Goal: Task Accomplishment & Management: Manage account settings

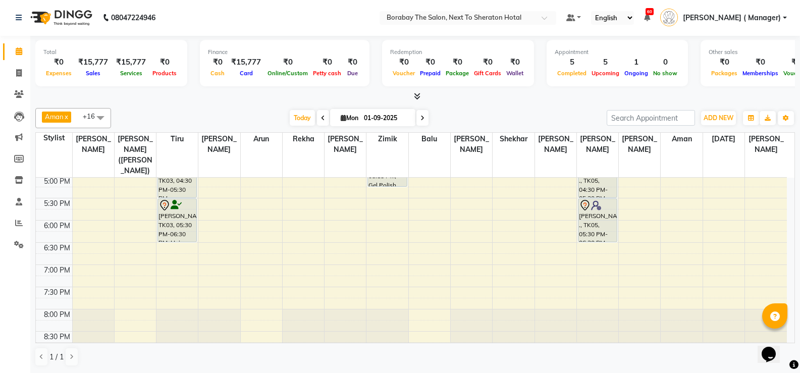
scroll to position [351, 0]
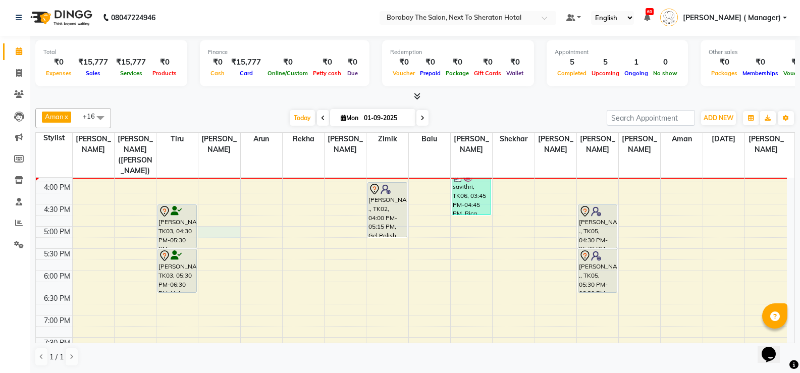
click at [212, 219] on div "8:00 AM 8:30 AM 9:00 AM 9:30 AM 10:00 AM 10:30 AM 11:00 AM 11:30 AM 12:00 PM 12…" at bounding box center [411, 115] width 751 height 577
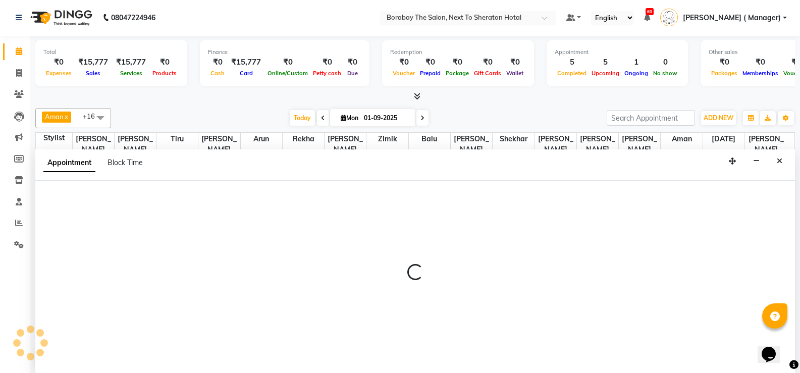
select select "31357"
select select "tentative"
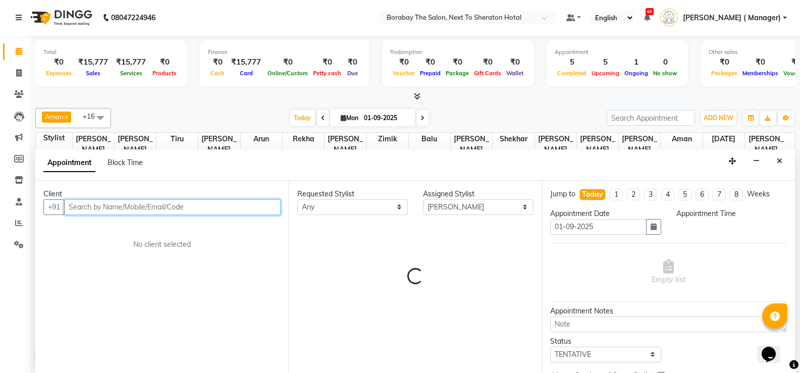
select select "1020"
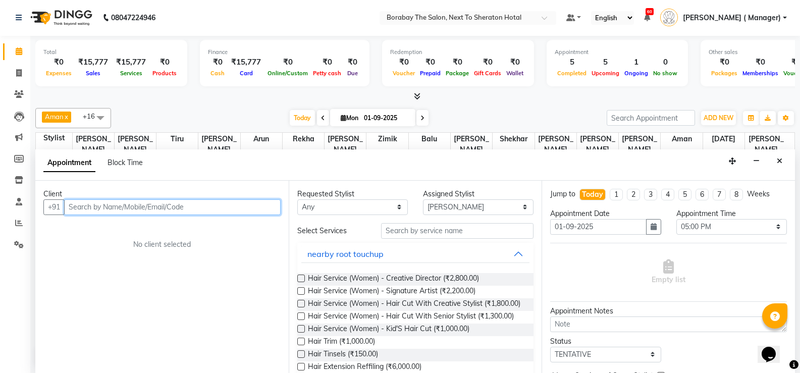
click at [120, 208] on input "text" at bounding box center [172, 207] width 217 height 16
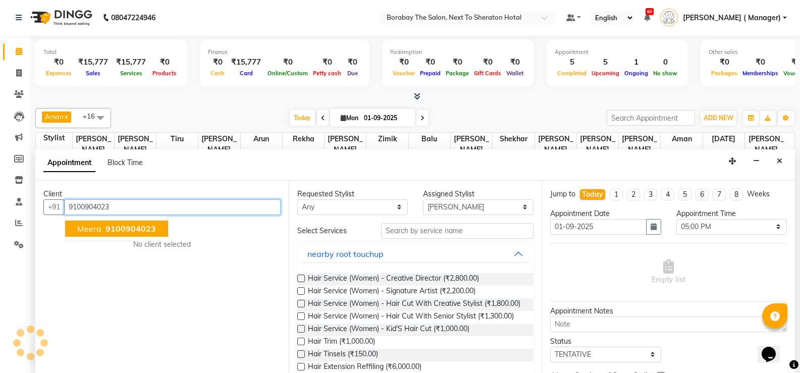
type input "9100904023"
click at [115, 229] on span "9100904023" at bounding box center [131, 229] width 50 height 10
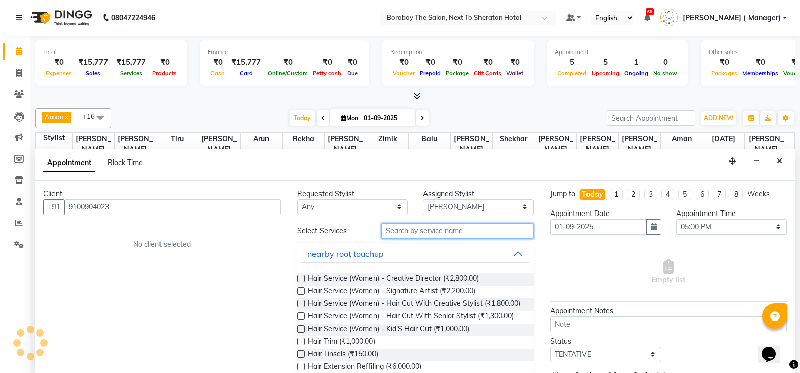
click at [391, 229] on input "text" at bounding box center [457, 231] width 152 height 16
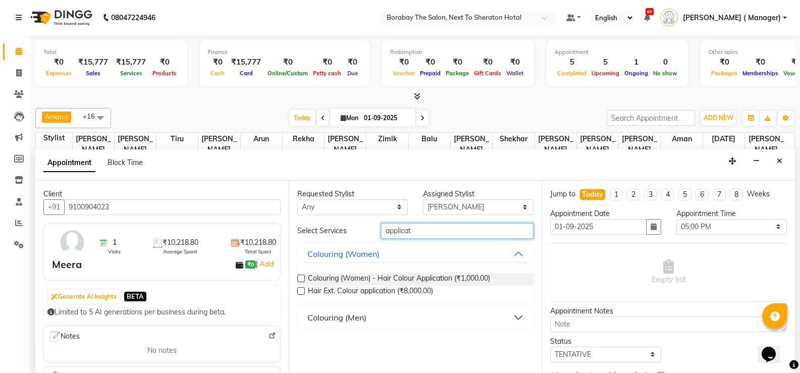
type input "applicat"
click at [302, 279] on label at bounding box center [301, 279] width 8 height 8
click at [302, 279] on input "checkbox" at bounding box center [300, 279] width 7 height 7
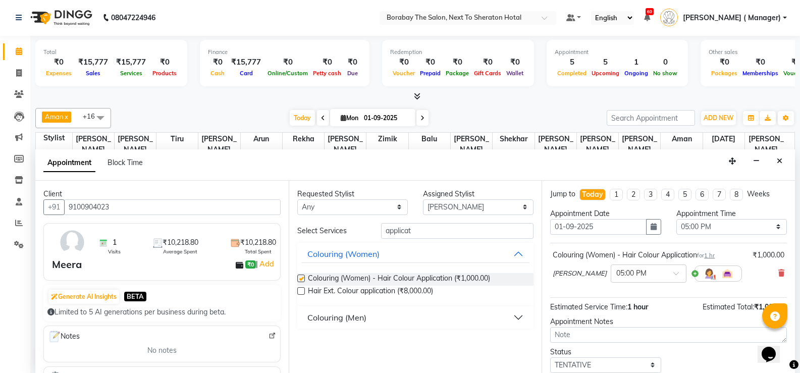
checkbox input "false"
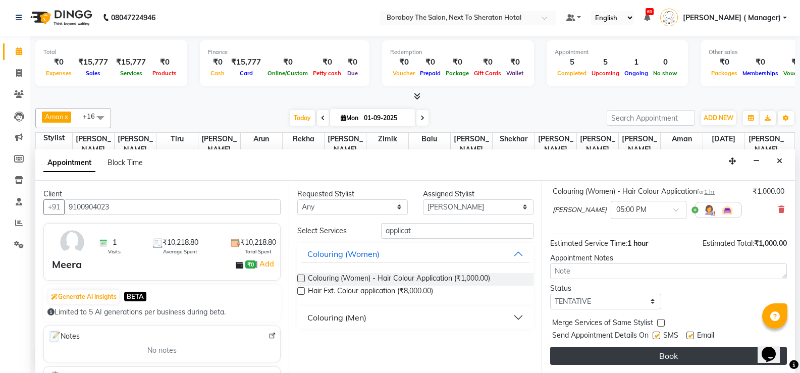
click at [657, 354] on button "Book" at bounding box center [668, 356] width 237 height 18
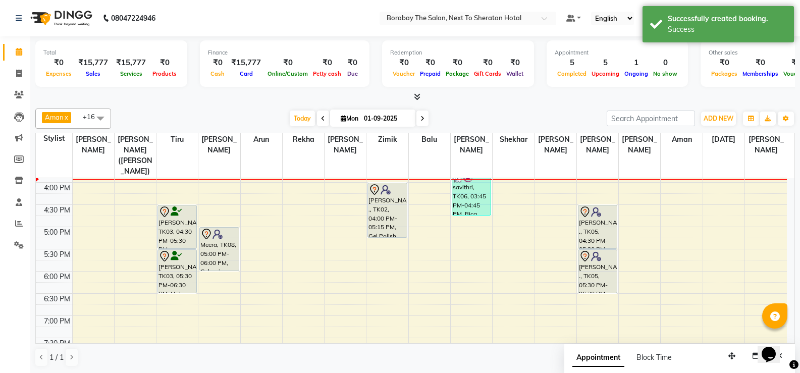
scroll to position [199, 0]
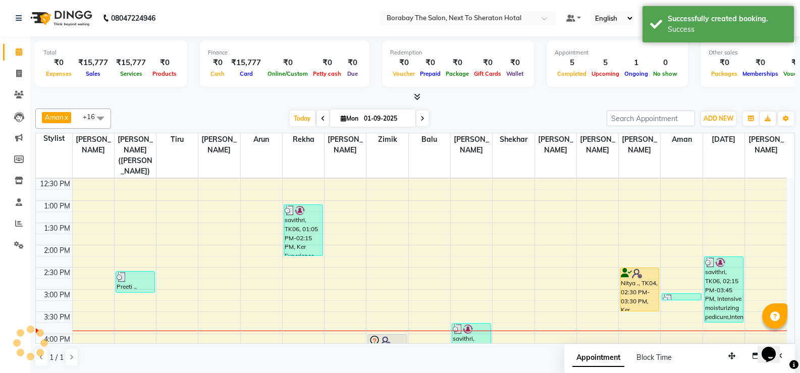
click at [424, 117] on span at bounding box center [422, 119] width 12 height 16
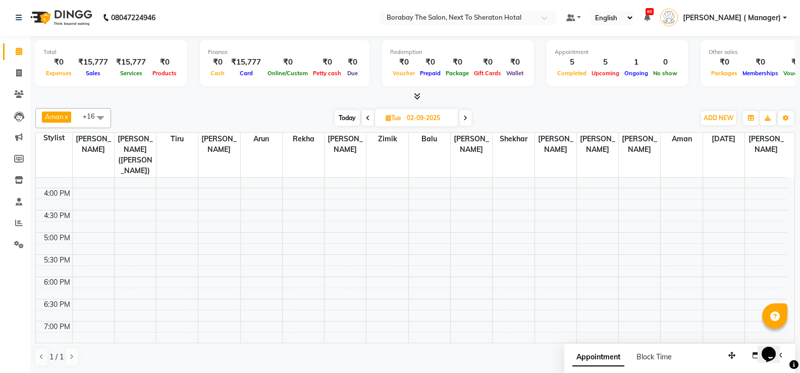
scroll to position [300, 0]
click at [353, 119] on span "Today" at bounding box center [347, 118] width 25 height 16
type input "01-09-2025"
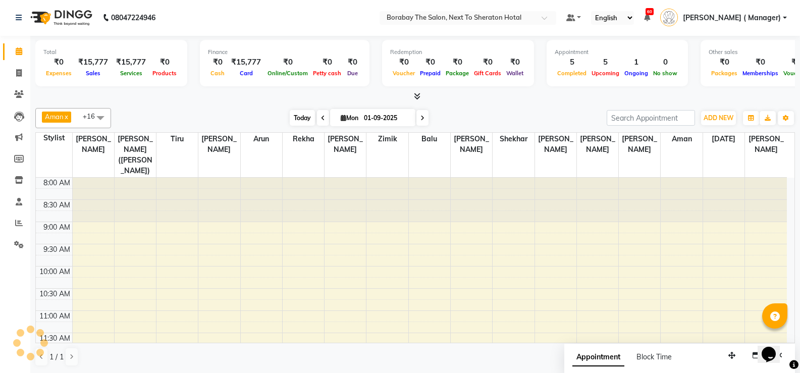
scroll to position [311, 0]
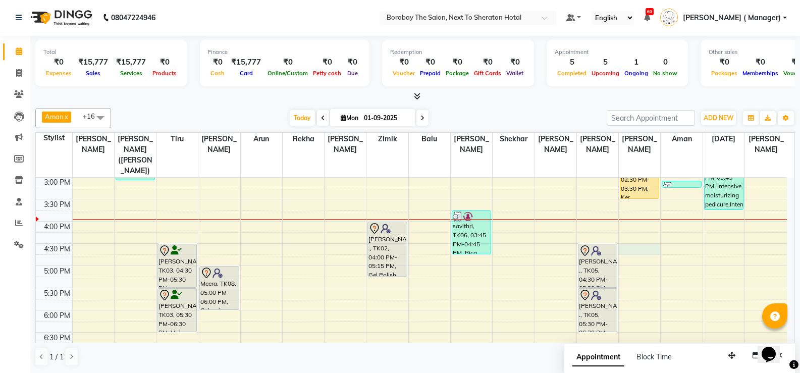
click at [636, 235] on div "8:00 AM 8:30 AM 9:00 AM 9:30 AM 10:00 AM 10:30 AM 11:00 AM 11:30 AM 12:00 PM 12…" at bounding box center [411, 154] width 751 height 577
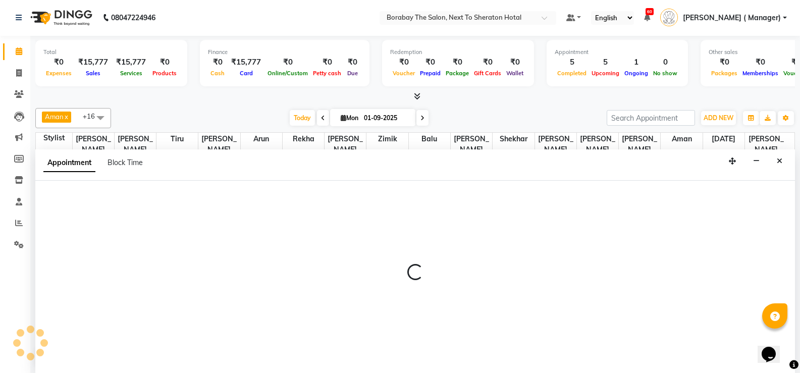
select select "78121"
select select "990"
select select "tentative"
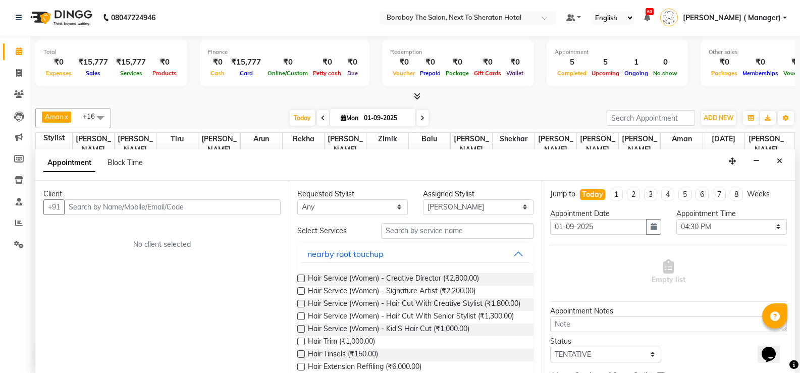
click at [144, 207] on input "text" at bounding box center [172, 207] width 217 height 16
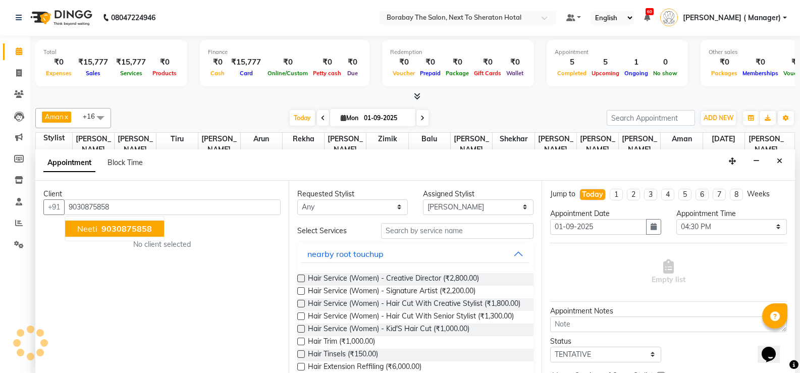
click at [143, 222] on button "Neeti 9030875858" at bounding box center [114, 229] width 99 height 16
type input "9030875858"
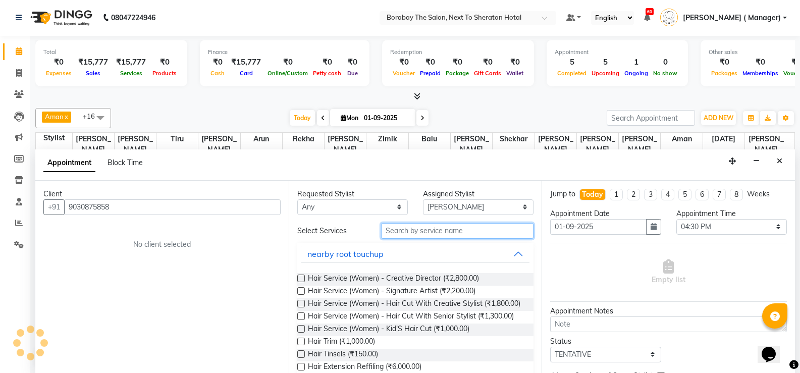
click at [440, 229] on input "text" at bounding box center [457, 231] width 152 height 16
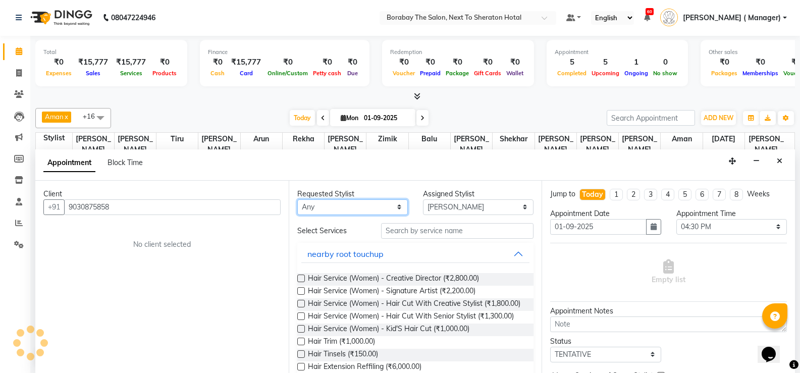
click at [370, 212] on select "Any Aman Arun Balu Bhasker Dilnawaz Malik (Sameer) Easter Hannah Perri Kelly Ki…" at bounding box center [352, 207] width 111 height 16
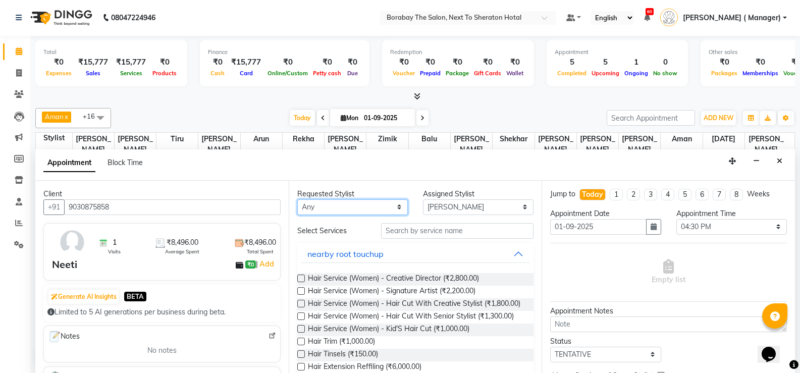
click at [369, 207] on select "Any Aman Arun Balu Bhasker Dilnawaz Malik (Sameer) Easter Hannah Perri Kelly Ki…" at bounding box center [352, 207] width 111 height 16
click at [354, 203] on select "Any Aman Arun Balu Bhasker Dilnawaz Malik (Sameer) Easter Hannah Perri Kelly Ki…" at bounding box center [352, 207] width 111 height 16
select select "78121"
click at [297, 199] on select "Any Aman Arun Balu Bhasker Dilnawaz Malik (Sameer) Easter Hannah Perri Kelly Ki…" at bounding box center [352, 207] width 111 height 16
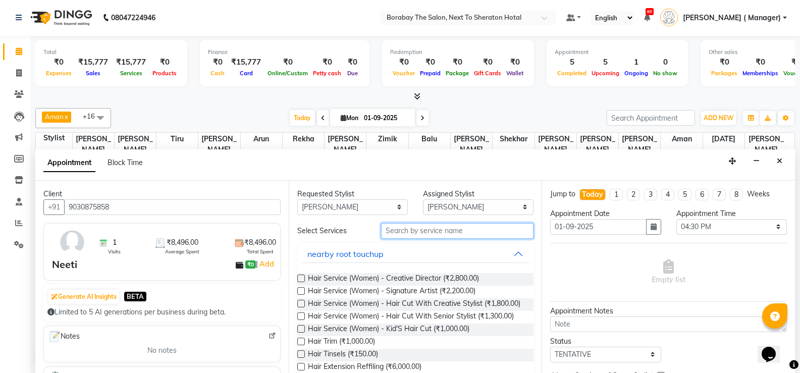
click at [447, 235] on input "text" at bounding box center [457, 231] width 152 height 16
type input "h"
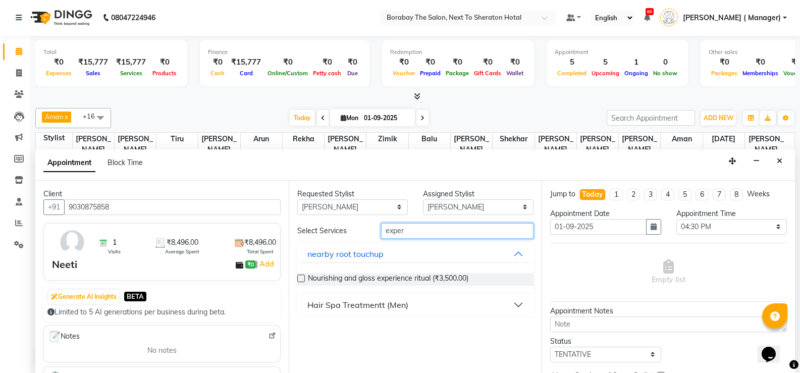
type input "exper"
click at [326, 307] on div "Hair Spa Treatmentt (Men)" at bounding box center [357, 305] width 101 height 12
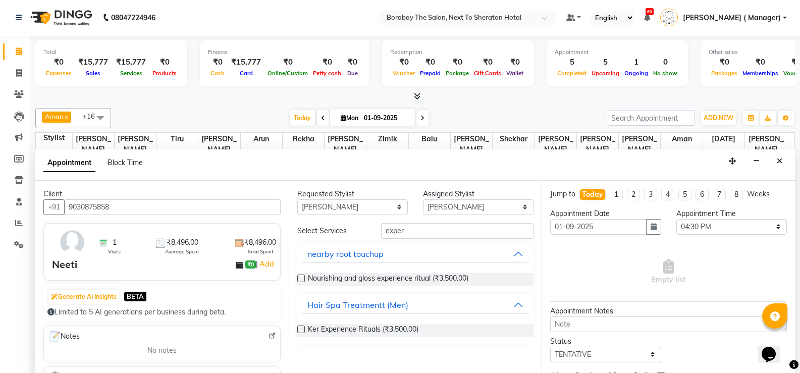
click at [302, 329] on label at bounding box center [301, 330] width 8 height 8
click at [302, 329] on input "checkbox" at bounding box center [300, 330] width 7 height 7
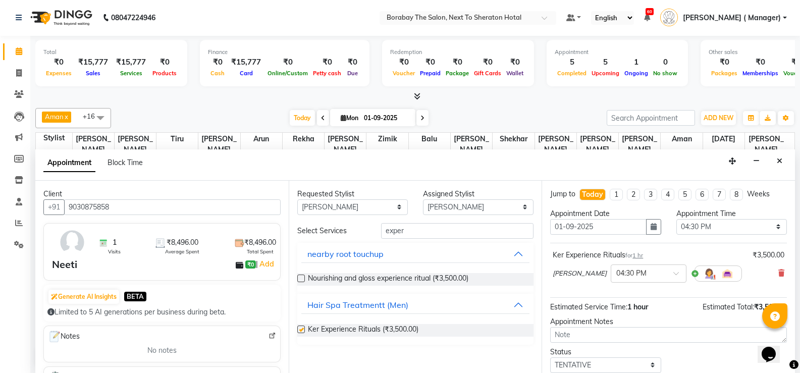
checkbox input "false"
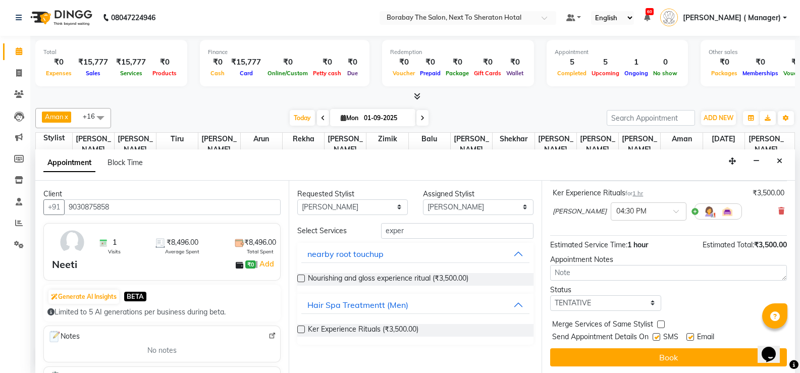
scroll to position [64, 0]
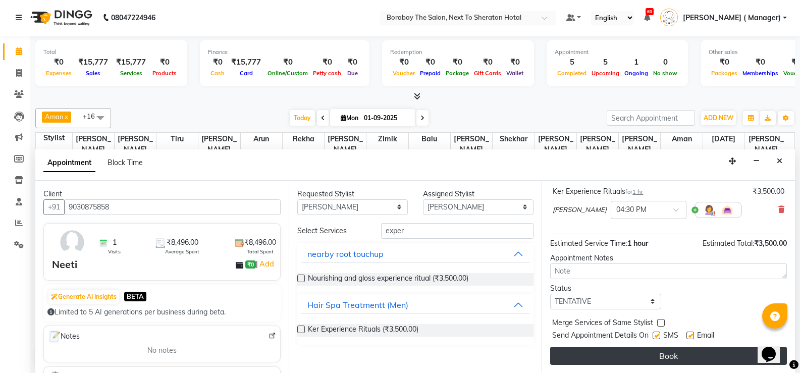
click at [669, 355] on button "Book" at bounding box center [668, 356] width 237 height 18
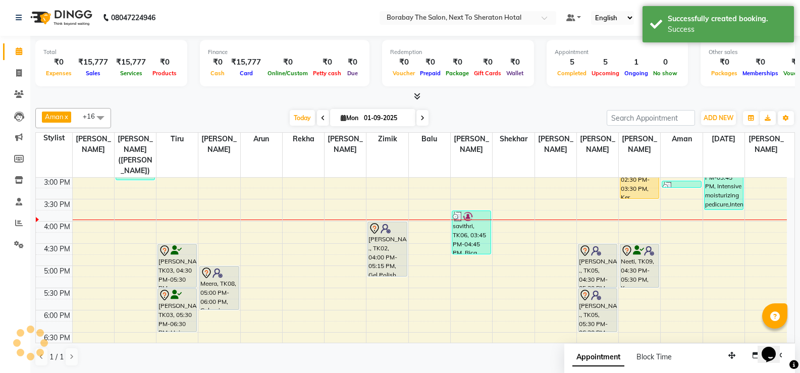
scroll to position [0, 0]
click at [364, 123] on input "01-09-2025" at bounding box center [386, 118] width 50 height 15
select select "9"
select select "2025"
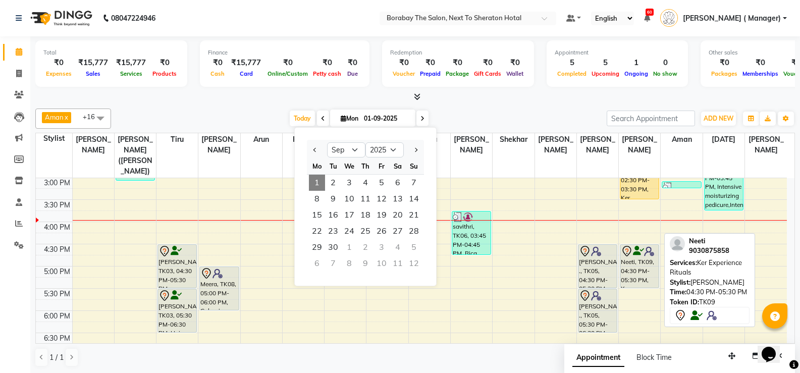
click at [643, 249] on div "Neeti, TK09, 04:30 PM-05:30 PM, Ker Experience Rituals" at bounding box center [639, 266] width 38 height 43
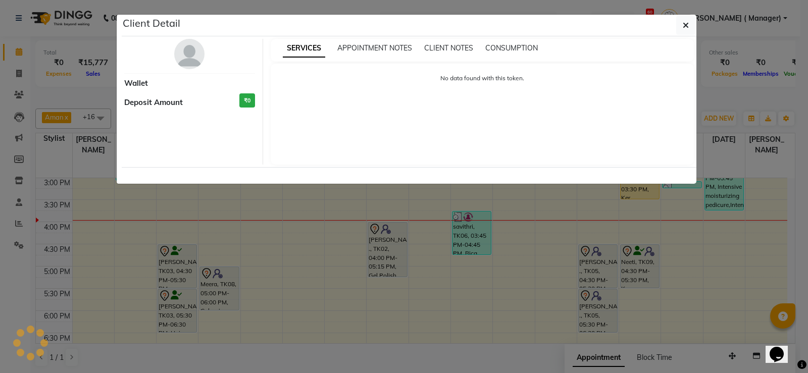
select select "7"
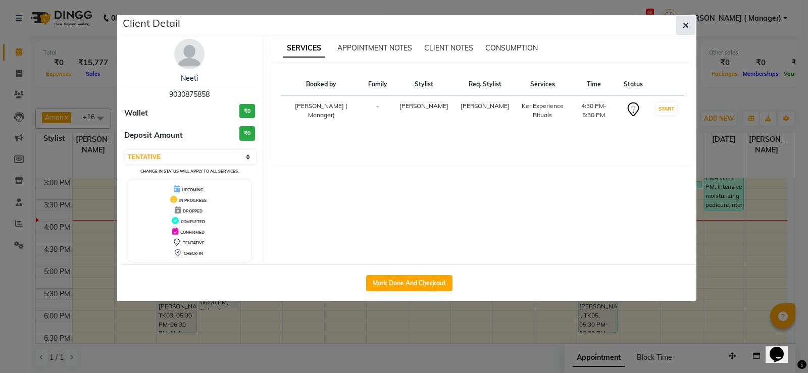
click at [689, 21] on button "button" at bounding box center [685, 25] width 19 height 19
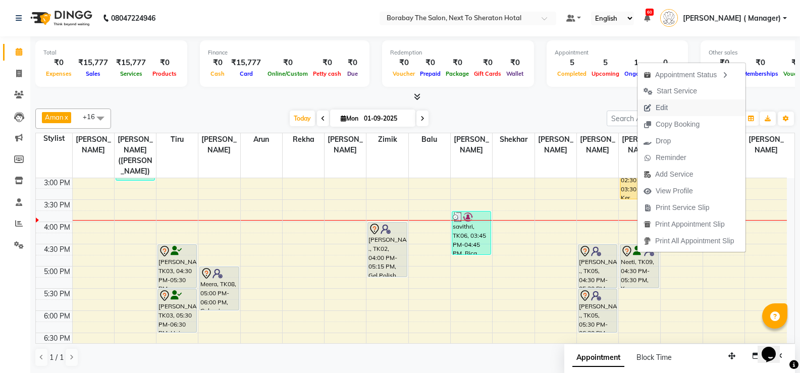
click at [655, 109] on span "Edit" at bounding box center [656, 107] width 36 height 17
select select "tentative"
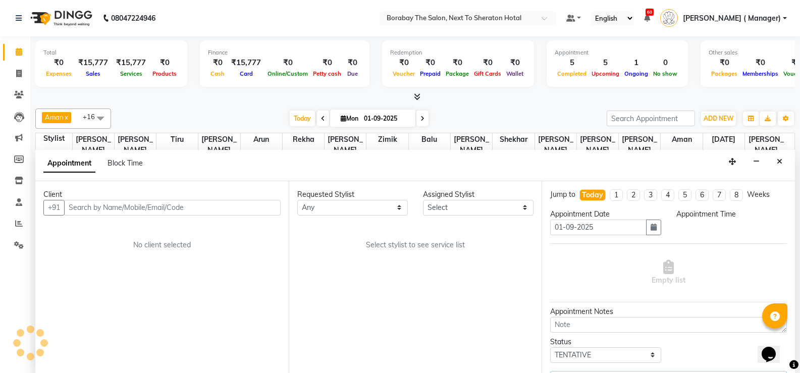
select select "78121"
select select "990"
select select "2189"
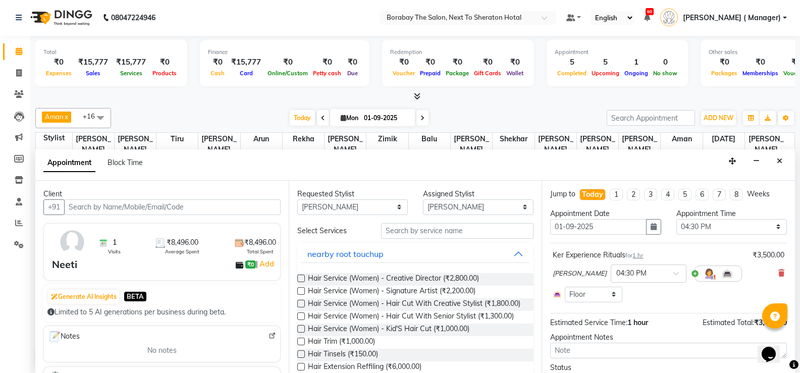
click at [168, 209] on input "text" at bounding box center [172, 207] width 217 height 16
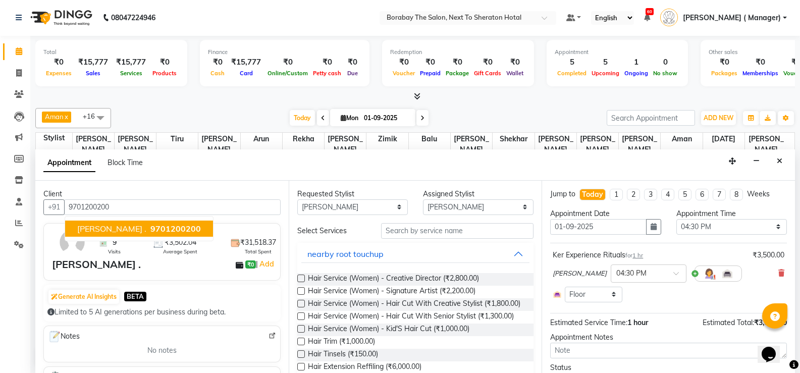
click at [154, 225] on span "9701200200" at bounding box center [175, 229] width 50 height 10
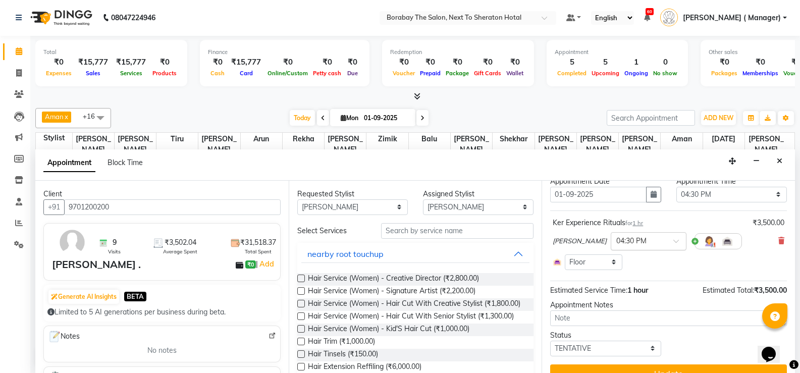
scroll to position [50, 0]
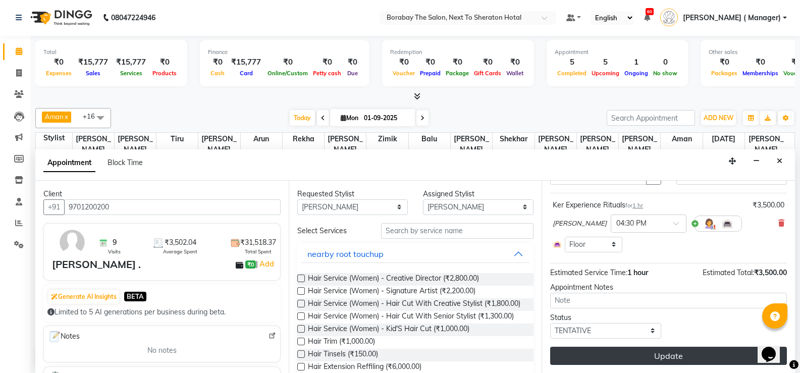
type input "9701200200"
click at [641, 351] on button "Update" at bounding box center [668, 356] width 237 height 18
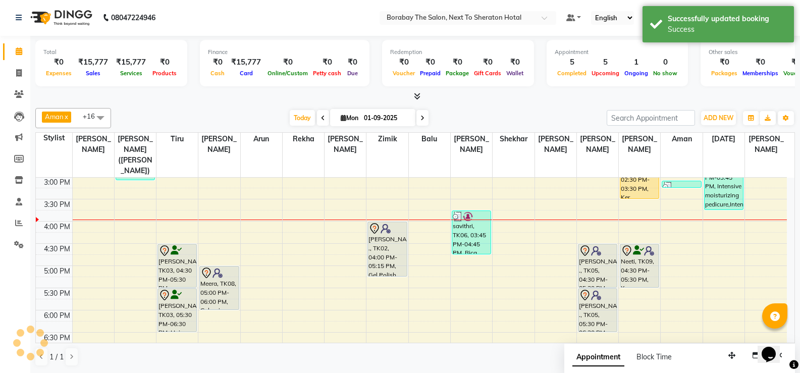
scroll to position [0, 0]
click at [420, 116] on icon at bounding box center [422, 119] width 4 height 6
type input "02-09-2025"
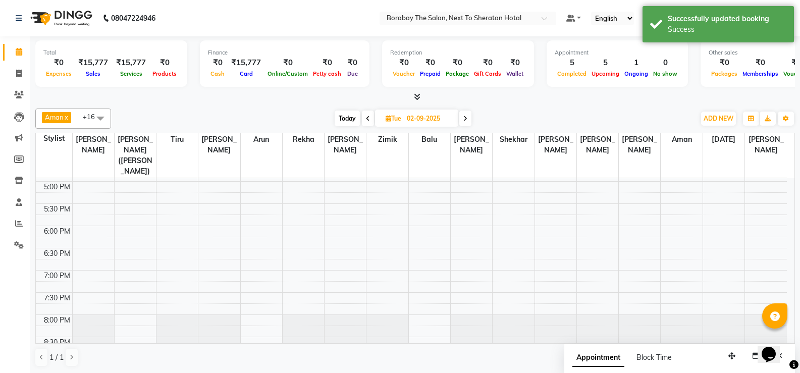
scroll to position [401, 0]
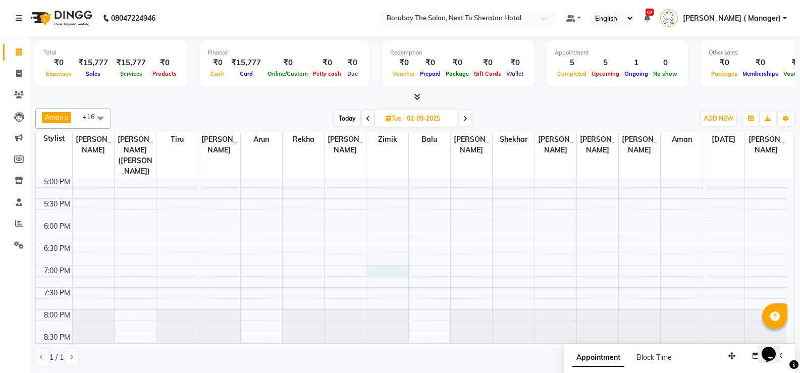
click at [379, 259] on div "8:00 AM 8:30 AM 9:00 AM 9:30 AM 10:00 AM 10:30 AM 11:00 AM 11:30 AM 12:00 PM 12…" at bounding box center [411, 65] width 751 height 577
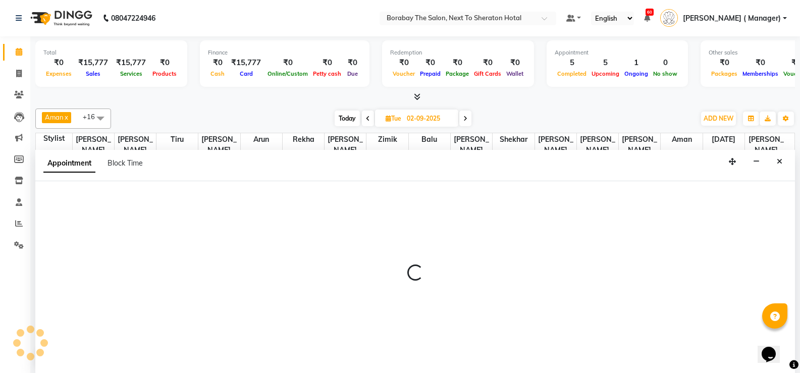
scroll to position [1, 0]
select select "31364"
select select "1140"
select select "tentative"
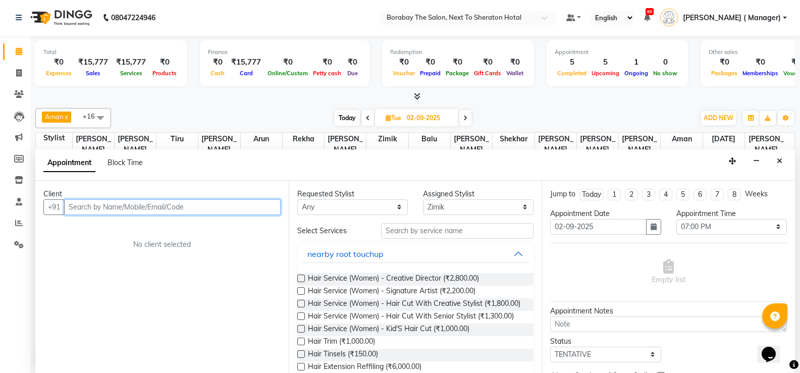
click at [147, 203] on input "text" at bounding box center [172, 207] width 217 height 16
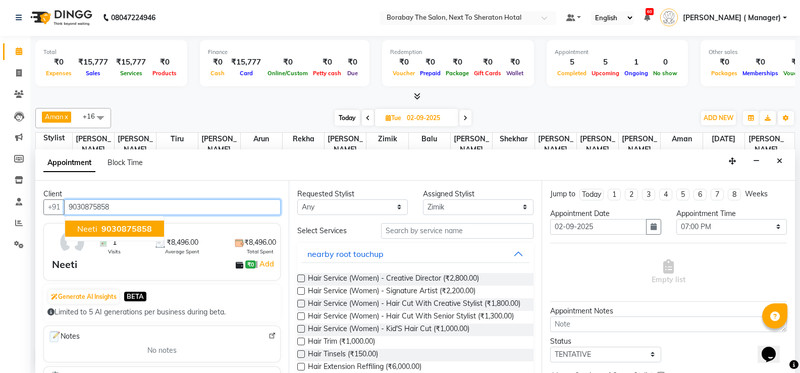
click at [115, 231] on span "9030875858" at bounding box center [126, 229] width 50 height 10
type input "9030875858"
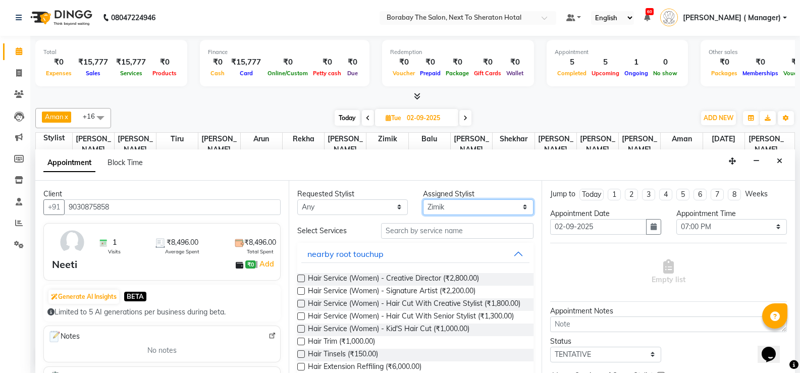
click at [423, 202] on select "Select Aman Arun Balu Bhasker Dilnawaz Malik (Sameer) Easter Hannah Perri Kelly…" at bounding box center [478, 207] width 111 height 16
select select "32380"
click at [423, 199] on select "Select Aman Arun Balu Bhasker Dilnawaz Malik (Sameer) Easter Hannah Perri Kelly…" at bounding box center [478, 207] width 111 height 16
click at [451, 229] on input "text" at bounding box center [457, 231] width 152 height 16
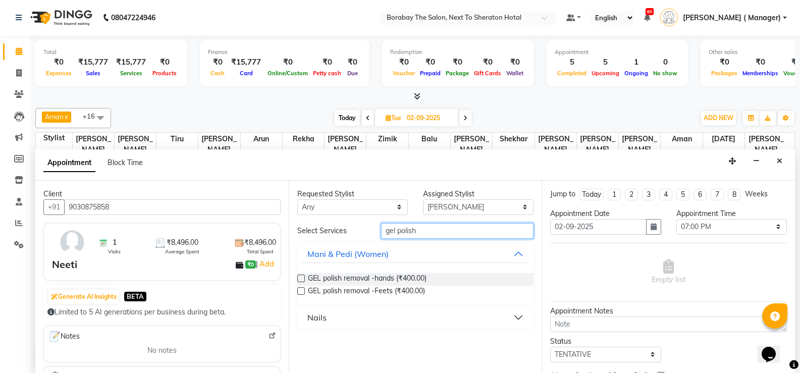
type input "gel polish"
click at [315, 314] on div "Nails" at bounding box center [316, 317] width 19 height 12
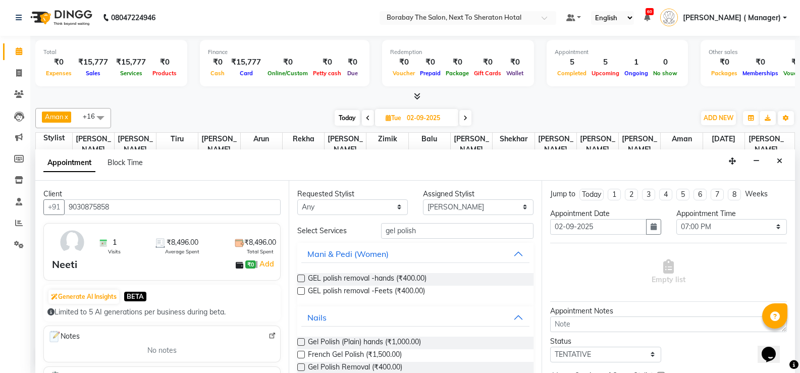
click at [301, 343] on label at bounding box center [301, 342] width 8 height 8
click at [301, 343] on input "checkbox" at bounding box center [300, 343] width 7 height 7
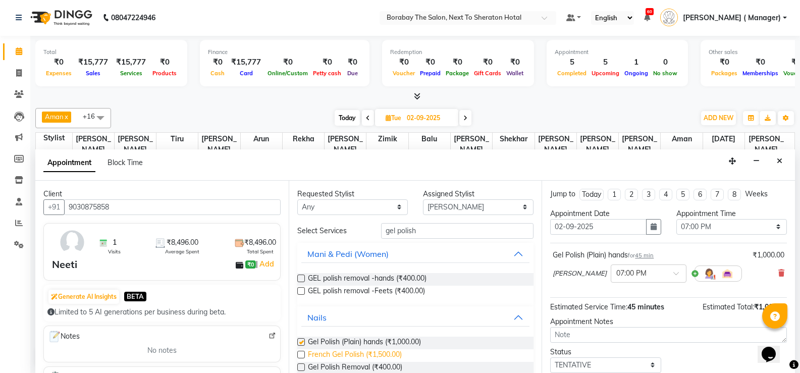
checkbox input "false"
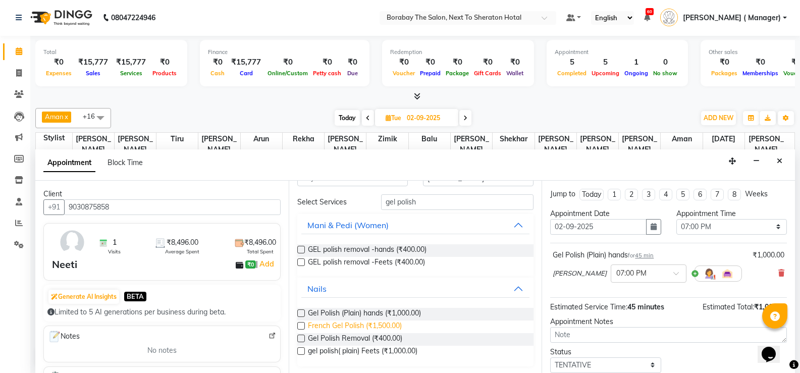
scroll to position [30, 0]
click at [301, 349] on label at bounding box center [301, 350] width 8 height 8
click at [301, 349] on input "checkbox" at bounding box center [300, 350] width 7 height 7
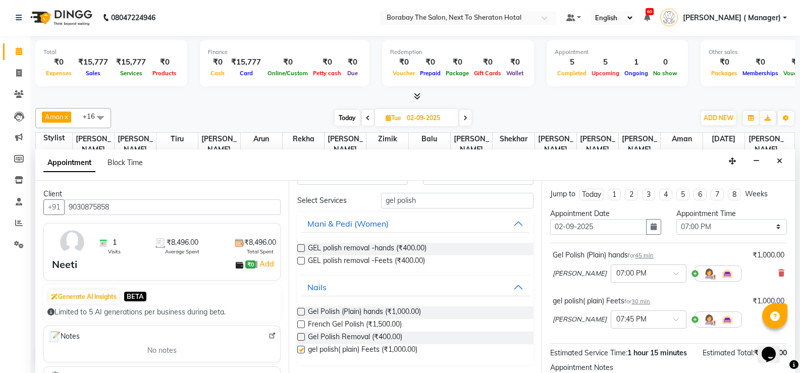
checkbox input "false"
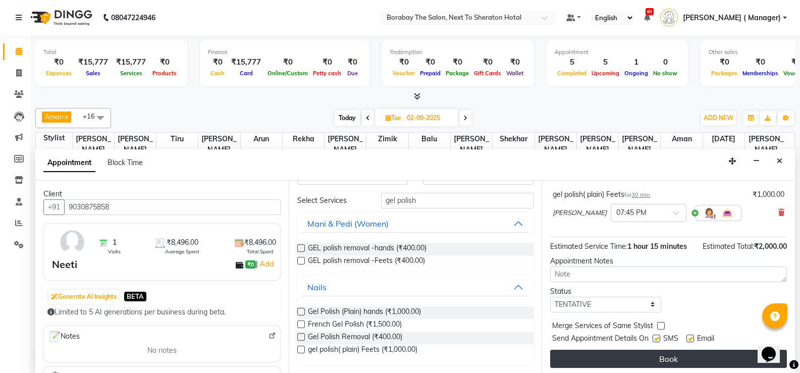
scroll to position [110, 0]
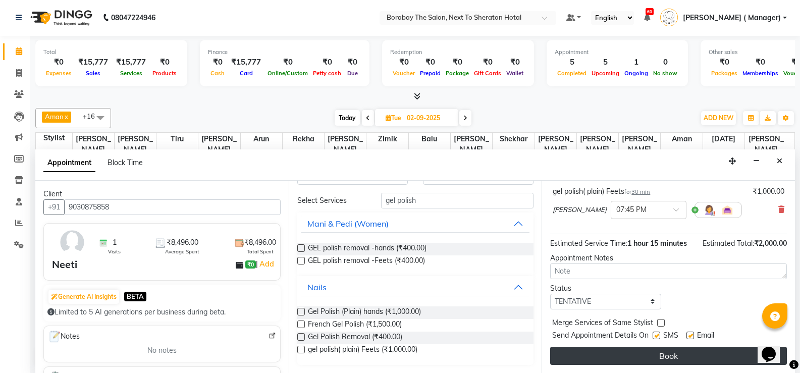
click at [659, 359] on button "Book" at bounding box center [668, 356] width 237 height 18
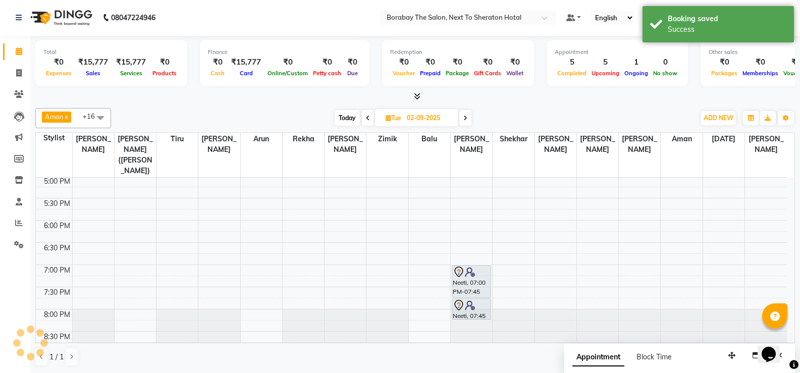
scroll to position [0, 0]
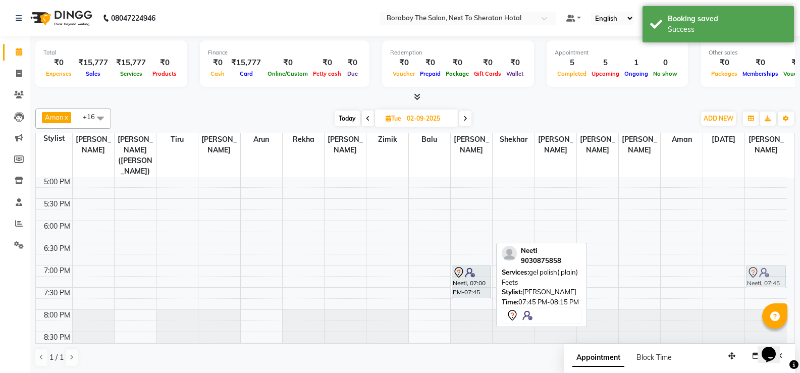
drag, startPoint x: 466, startPoint y: 303, endPoint x: 762, endPoint y: 275, distance: 297.7
click at [762, 275] on tr "tinsels Neeti, 07:00 PM-07:45 PM, Gel Polish (Plain) hands Neeti, 07:45 PM-08:1…" at bounding box center [411, 65] width 751 height 577
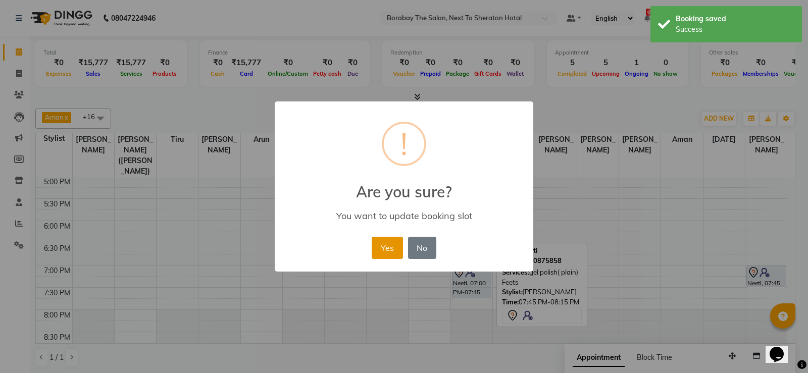
click at [397, 255] on button "Yes" at bounding box center [387, 248] width 31 height 22
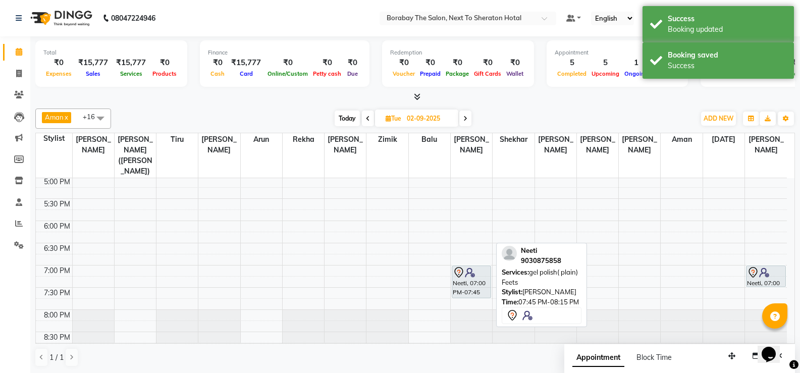
click at [348, 115] on span "Today" at bounding box center [347, 119] width 25 height 16
type input "01-09-2025"
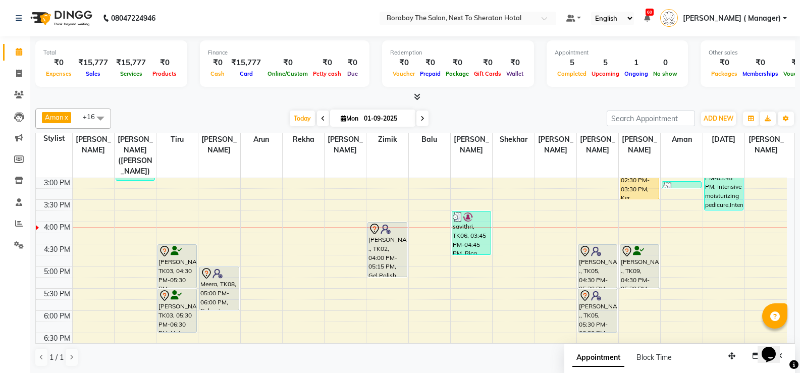
click at [260, 259] on div "8:00 AM 8:30 AM 9:00 AM 9:30 AM 10:00 AM 10:30 AM 11:00 AM 11:30 AM 12:00 PM 12…" at bounding box center [411, 155] width 751 height 577
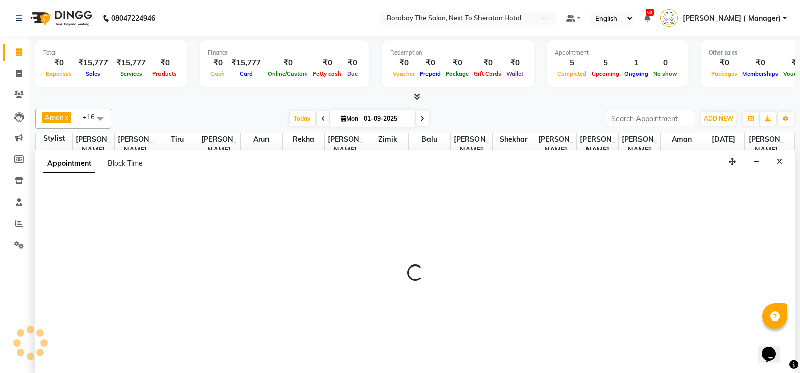
scroll to position [1, 0]
select select "31359"
select select "tentative"
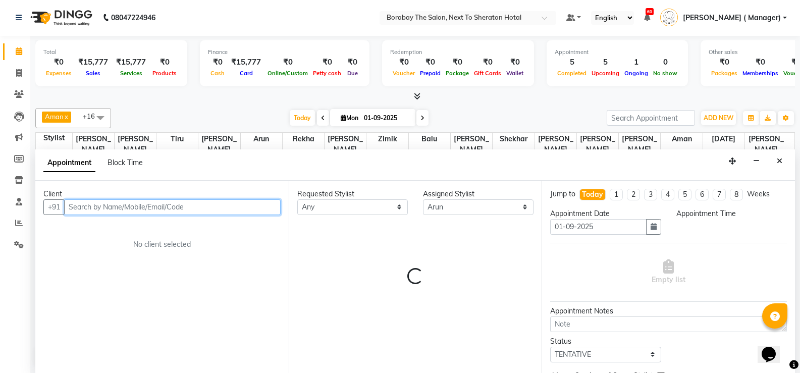
select select "1020"
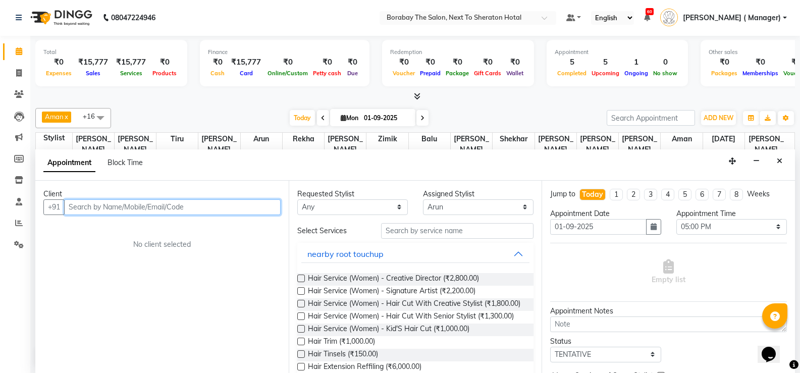
click at [138, 208] on input "text" at bounding box center [172, 207] width 217 height 16
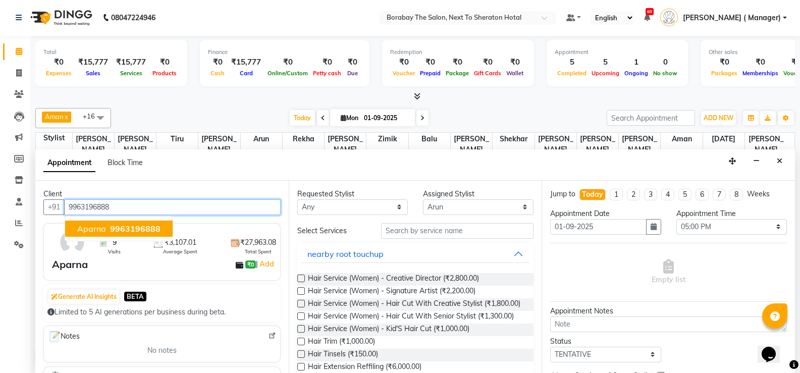
click at [123, 230] on span "9963196888" at bounding box center [135, 229] width 50 height 10
type input "9963196888"
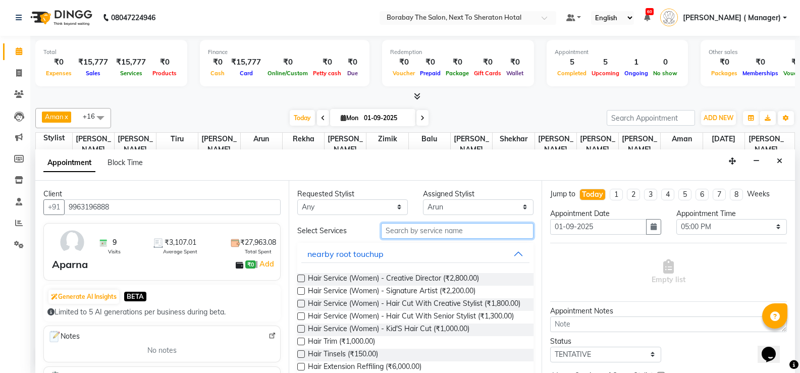
click at [422, 229] on input "text" at bounding box center [457, 231] width 152 height 16
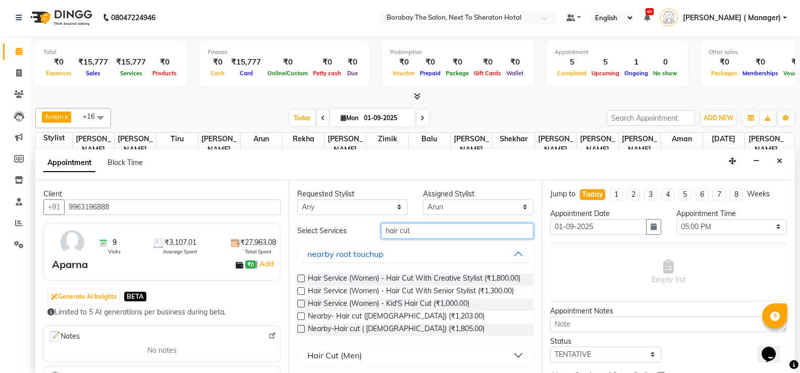
type input "hair cut"
click at [343, 364] on button "Hair Cut (Men)" at bounding box center [415, 355] width 229 height 18
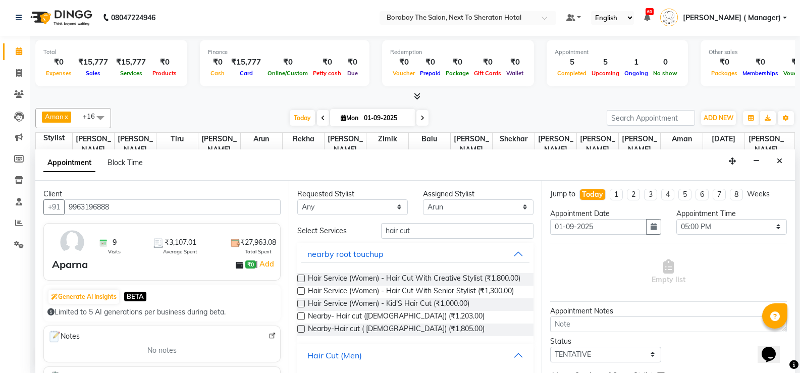
scroll to position [101, 0]
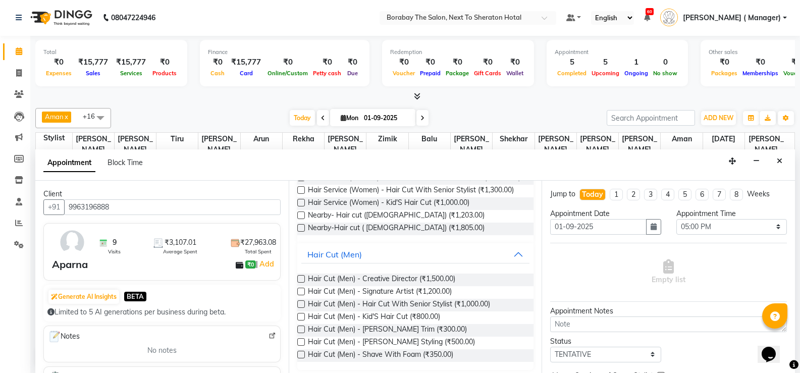
click at [299, 295] on label at bounding box center [301, 292] width 8 height 8
click at [299, 296] on input "checkbox" at bounding box center [300, 292] width 7 height 7
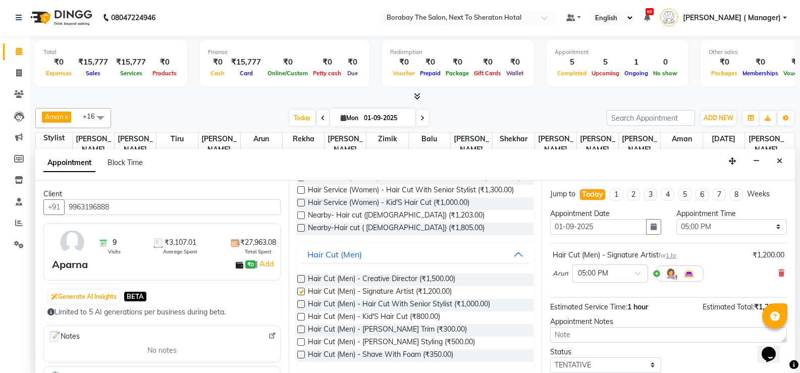
checkbox input "false"
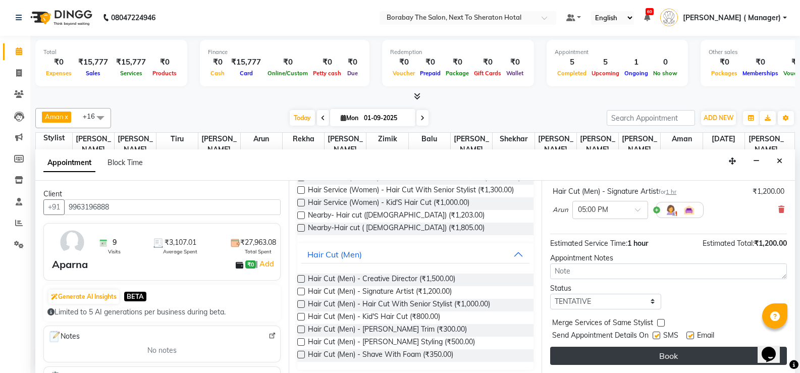
click at [673, 351] on button "Book" at bounding box center [668, 356] width 237 height 18
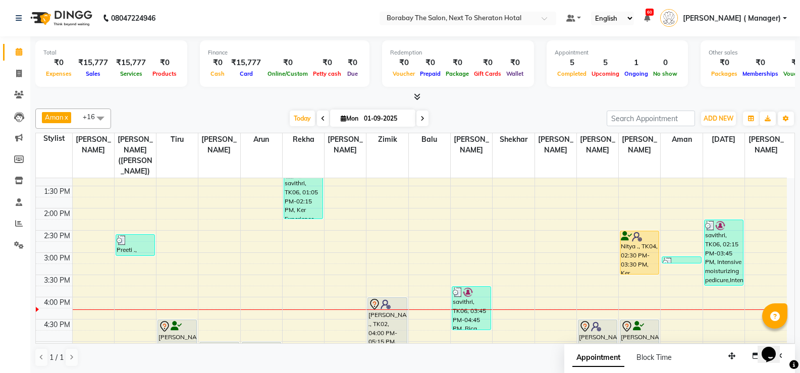
scroll to position [261, 0]
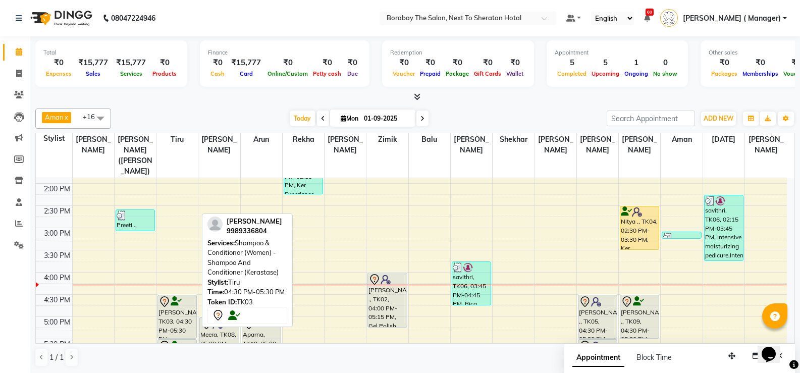
click at [186, 302] on div "Sirisha Biduru, TK03, 04:30 PM-05:30 PM, Shampoo & Conditionor (Women) - Shampo…" at bounding box center [177, 316] width 38 height 43
click at [179, 306] on div "Sirisha Biduru, TK03, 04:30 PM-05:30 PM, Shampoo & Conditionor (Women) - Shampo…" at bounding box center [177, 316] width 38 height 43
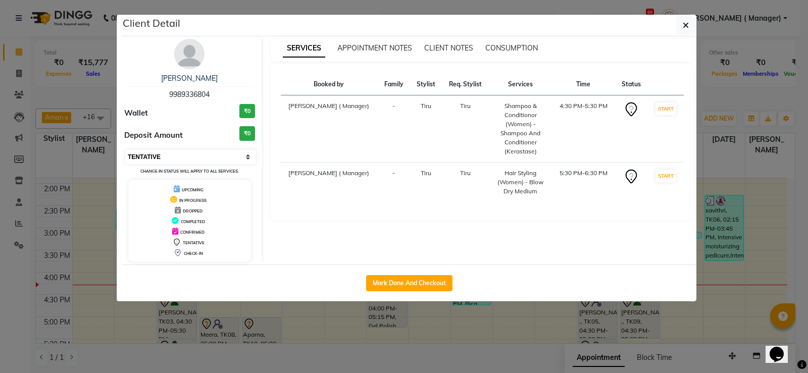
click at [137, 160] on select "Select IN SERVICE CONFIRMED TENTATIVE CHECK IN MARK DONE DROPPED UPCOMING" at bounding box center [190, 157] width 131 height 14
select select "1"
click at [125, 150] on select "Select IN SERVICE CONFIRMED TENTATIVE CHECK IN MARK DONE DROPPED UPCOMING" at bounding box center [190, 157] width 131 height 14
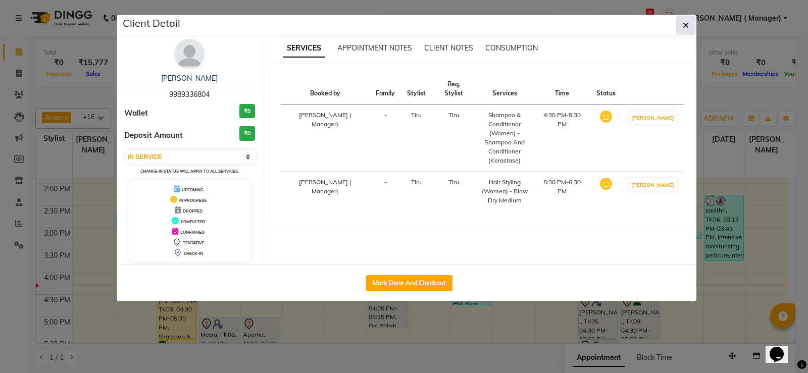
click at [687, 22] on icon "button" at bounding box center [685, 25] width 6 height 8
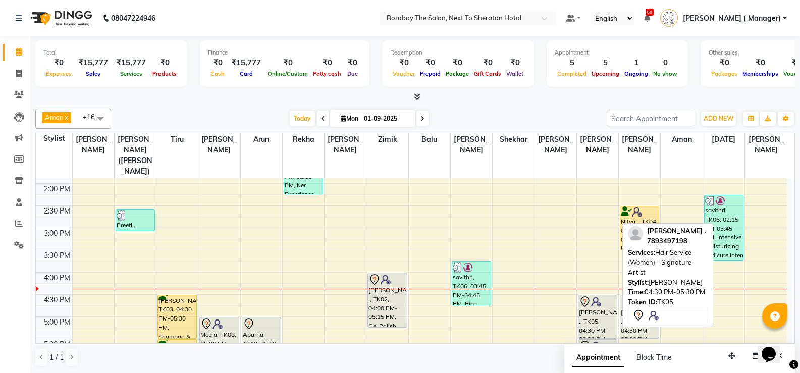
click at [599, 309] on div "Bhavya ., TK05, 04:30 PM-05:30 PM, Hair Service (Women) - Signature Artist" at bounding box center [598, 316] width 38 height 43
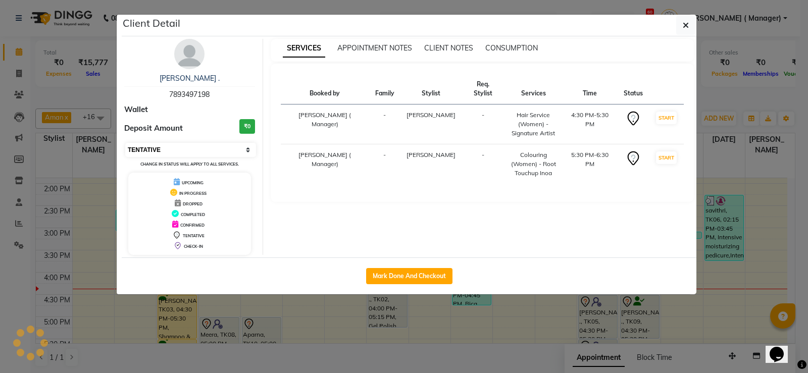
click at [180, 148] on select "Select IN SERVICE CONFIRMED TENTATIVE CHECK IN MARK DONE DROPPED UPCOMING" at bounding box center [190, 150] width 131 height 14
select select "1"
click at [125, 143] on select "Select IN SERVICE CONFIRMED TENTATIVE CHECK IN MARK DONE DROPPED UPCOMING" at bounding box center [190, 150] width 131 height 14
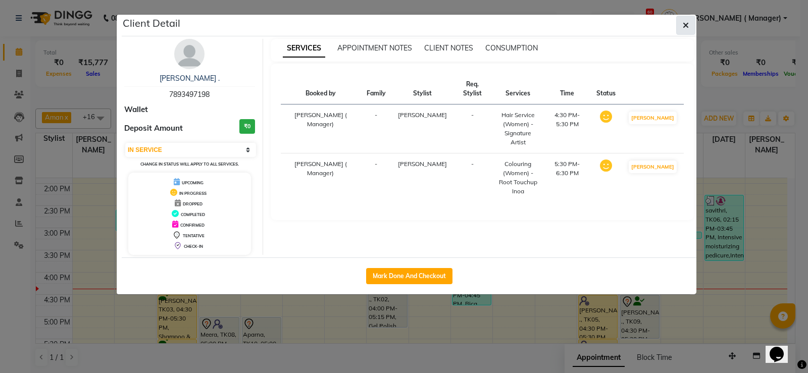
click at [688, 30] on span "button" at bounding box center [685, 25] width 6 height 10
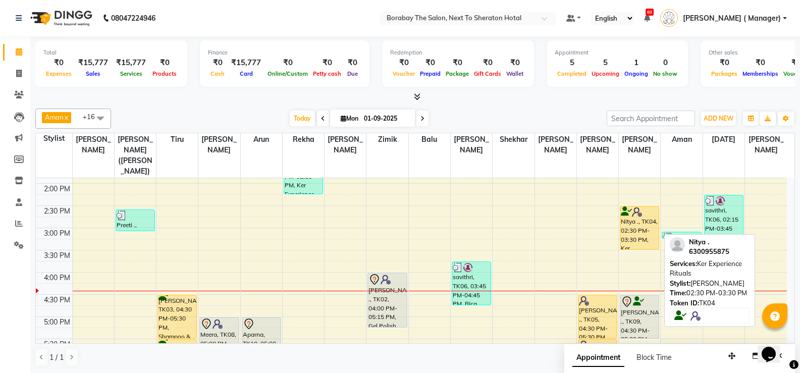
click at [646, 222] on div "Nitya ., TK04, 02:30 PM-03:30 PM, Ker Experience Rituals" at bounding box center [639, 227] width 38 height 43
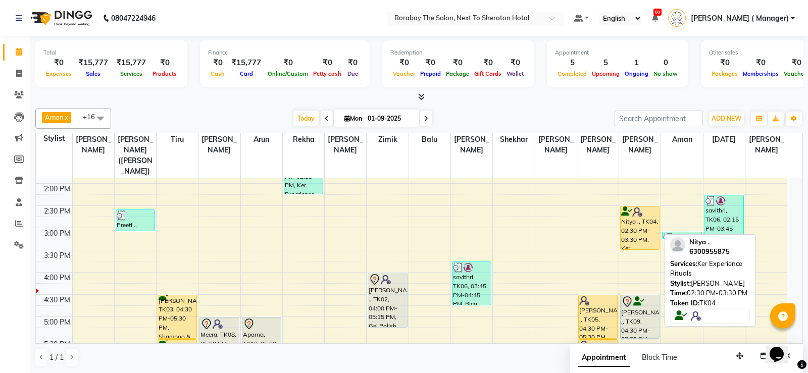
select select "1"
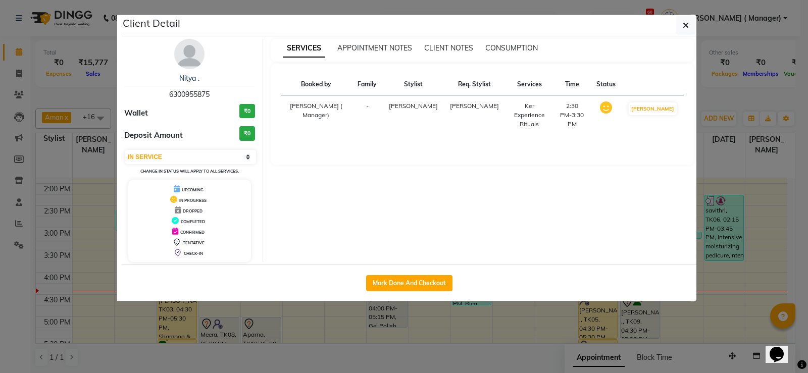
click at [377, 277] on button "Mark Done And Checkout" at bounding box center [409, 283] width 86 height 16
select select "service"
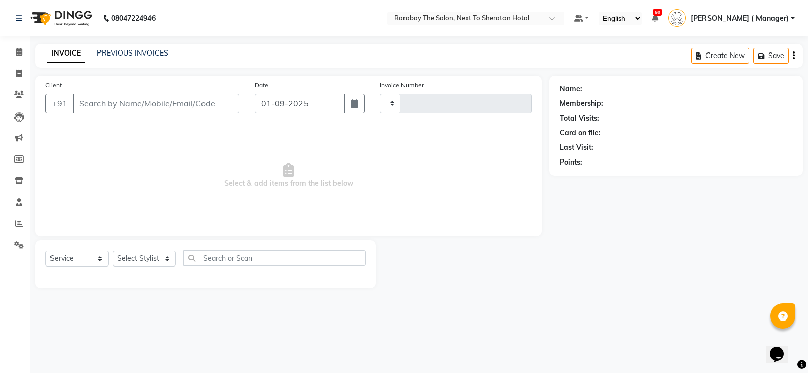
type input "3434"
select select "4945"
type input "6300955875"
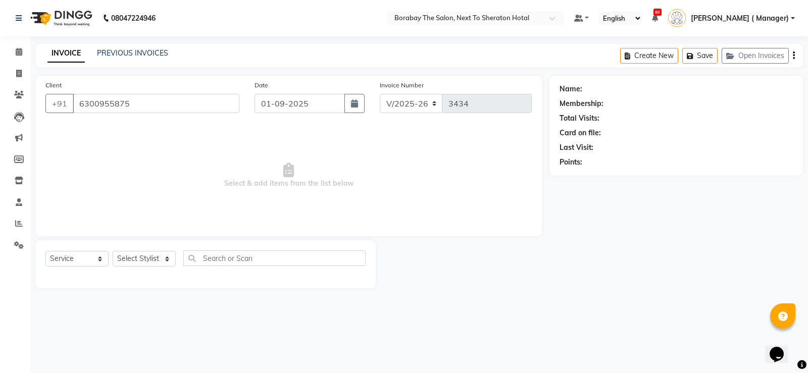
select select "78121"
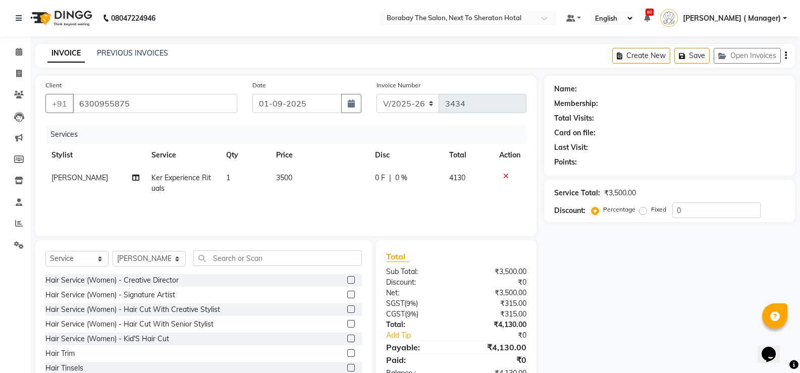
scroll to position [31, 0]
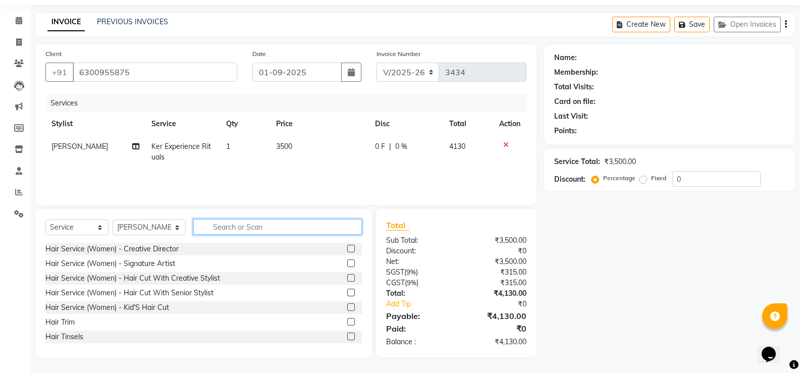
click at [224, 223] on input "text" at bounding box center [277, 227] width 169 height 16
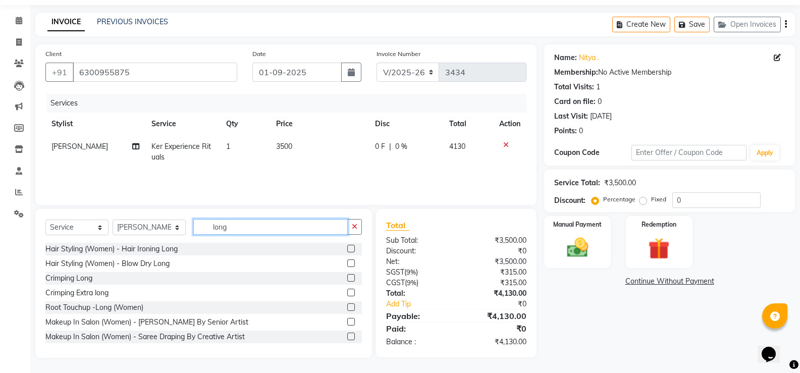
scroll to position [31, 0]
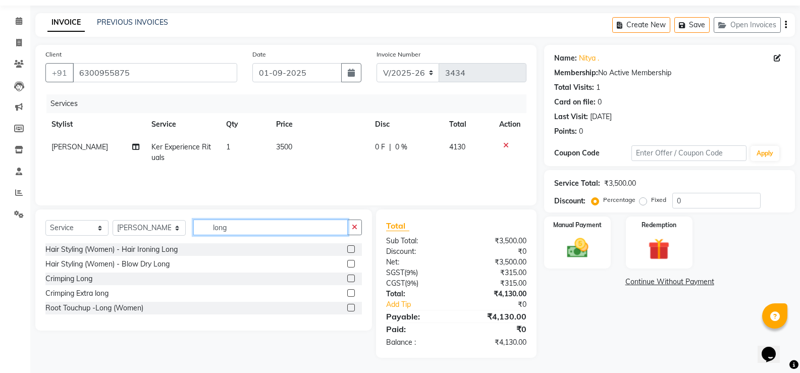
type input "long"
click at [352, 308] on label at bounding box center [351, 308] width 8 height 8
click at [352, 308] on input "checkbox" at bounding box center [350, 308] width 7 height 7
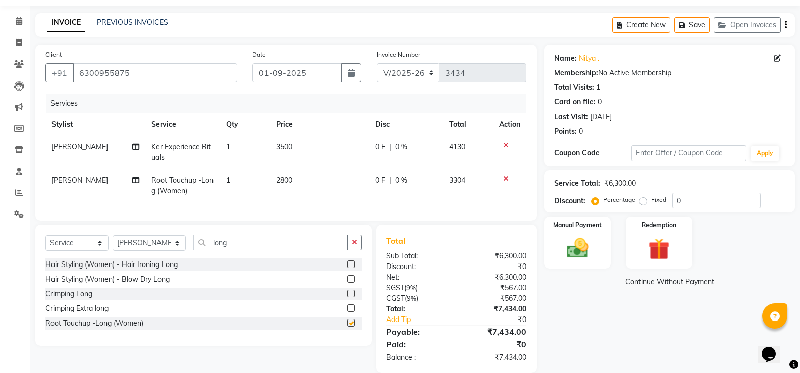
checkbox input "false"
drag, startPoint x: 148, startPoint y: 257, endPoint x: 142, endPoint y: 250, distance: 9.4
click at [148, 251] on select "Select Stylist Aman Arun Balu Bhasker Counter Borabay Dilnawaz Malik (Sameer) E…" at bounding box center [149, 243] width 73 height 16
click at [142, 250] on select "Select Stylist Aman Arun Balu Bhasker Counter Borabay Dilnawaz Malik (Sameer) E…" at bounding box center [149, 243] width 73 height 16
click at [133, 250] on select "Select Stylist Aman Arun Balu Bhasker Counter Borabay Dilnawaz Malik (Sameer) E…" at bounding box center [149, 243] width 73 height 16
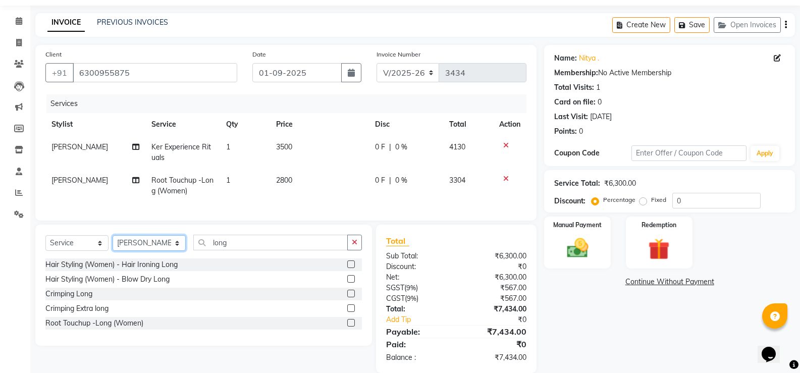
select select "83003"
click at [113, 243] on select "Select Stylist Aman Arun Balu Bhasker Counter Borabay Dilnawaz Malik (Sameer) E…" at bounding box center [149, 243] width 73 height 16
click at [250, 248] on input "long" at bounding box center [270, 243] width 154 height 16
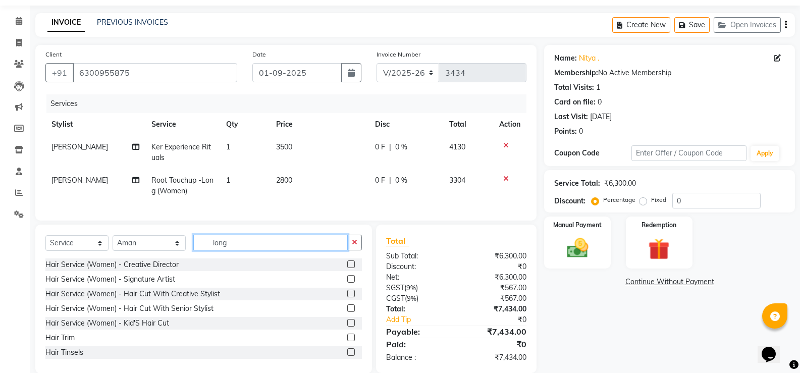
click at [234, 250] on input "long" at bounding box center [270, 243] width 154 height 16
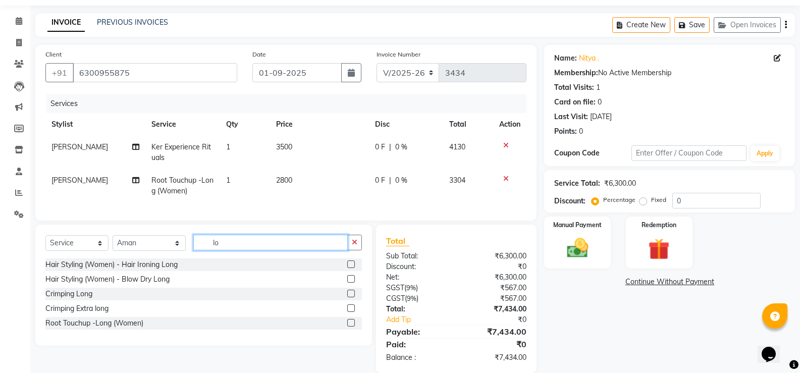
type input "l"
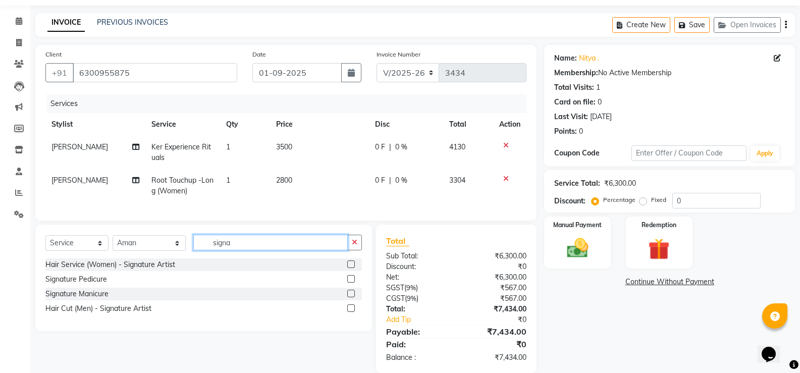
type input "signa"
click at [352, 283] on label at bounding box center [351, 279] width 8 height 8
click at [352, 283] on input "checkbox" at bounding box center [350, 279] width 7 height 7
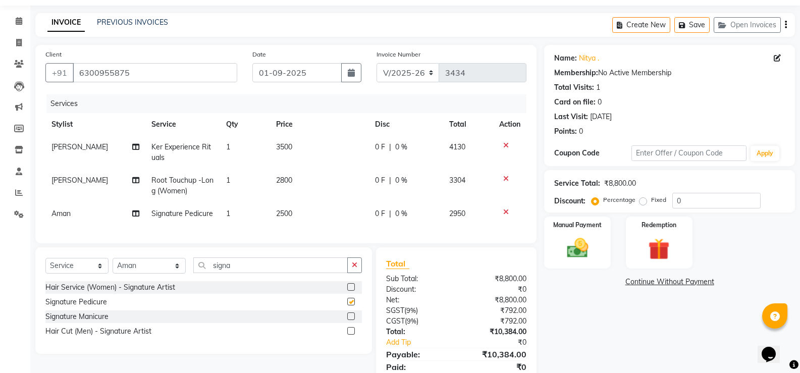
checkbox input "false"
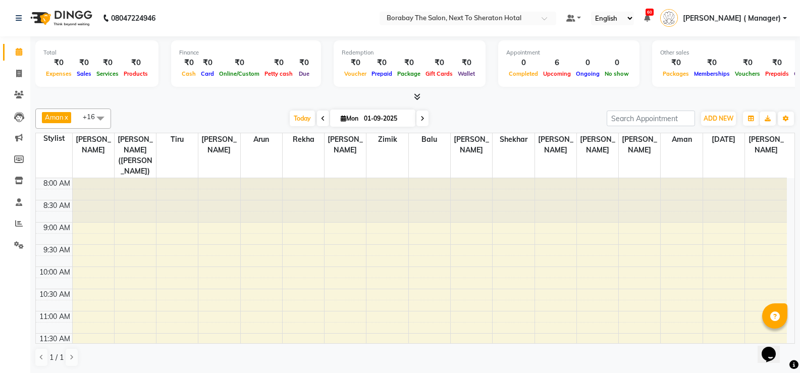
click at [295, 110] on div "Aman x Bhasker x Easter x Nithish x Saddam Hussian x Tiru x Zimik x Hannah Perr…" at bounding box center [415, 119] width 760 height 20
click at [300, 117] on span "Today" at bounding box center [302, 119] width 25 height 16
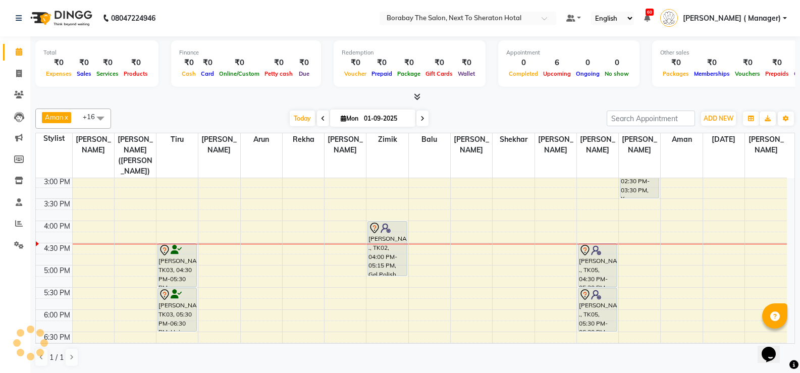
scroll to position [250, 0]
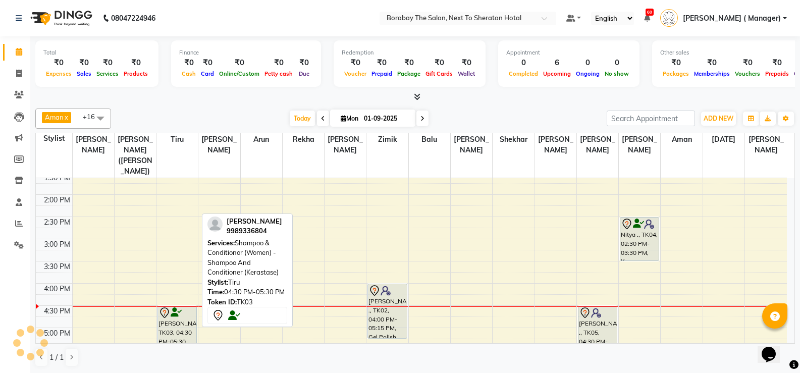
click at [186, 321] on div "Sirisha Biduru, TK03, 04:30 PM-05:30 PM, Shampoo & Conditionor (Women) - Shampo…" at bounding box center [177, 327] width 38 height 43
select select "1"
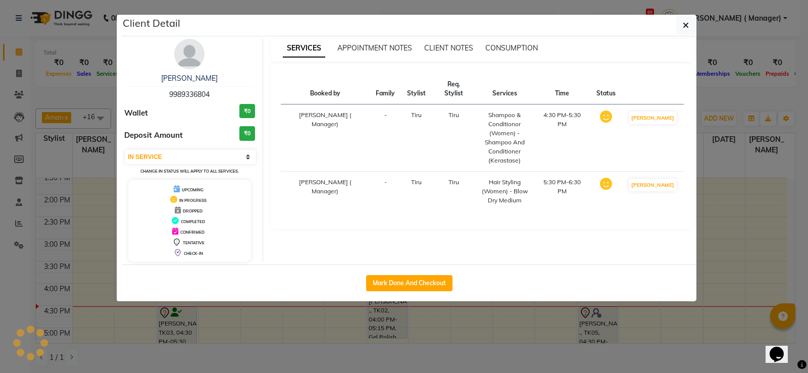
click at [180, 322] on ngb-modal-window "Client Detail Sirisha Biduru 9989336804 Wallet ₹0 Deposit Amount ₹0 Select IN S…" at bounding box center [404, 186] width 808 height 373
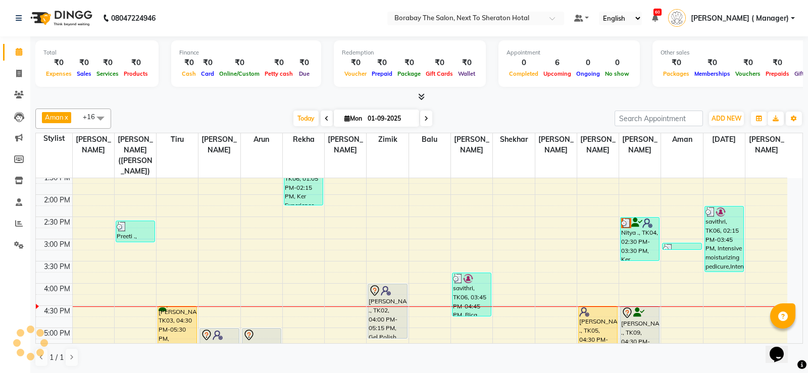
click at [169, 321] on div "[PERSON_NAME], TK03, 04:30 PM-05:30 PM, Shampoo & Conditionor (Women) - Shampoo…" at bounding box center [177, 327] width 38 height 43
select select "1"
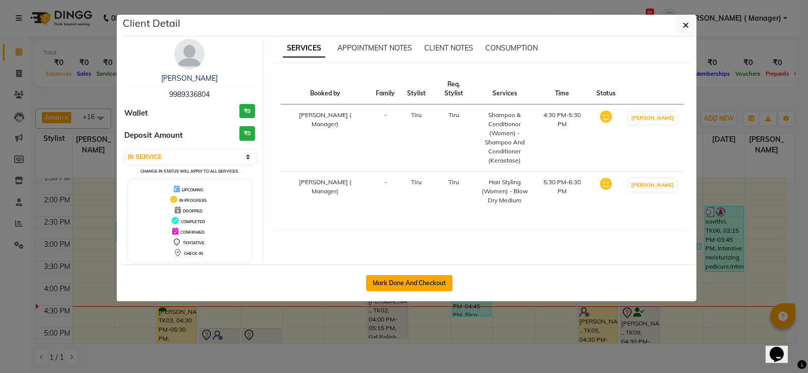
click at [395, 286] on button "Mark Done And Checkout" at bounding box center [409, 283] width 86 height 16
select select "service"
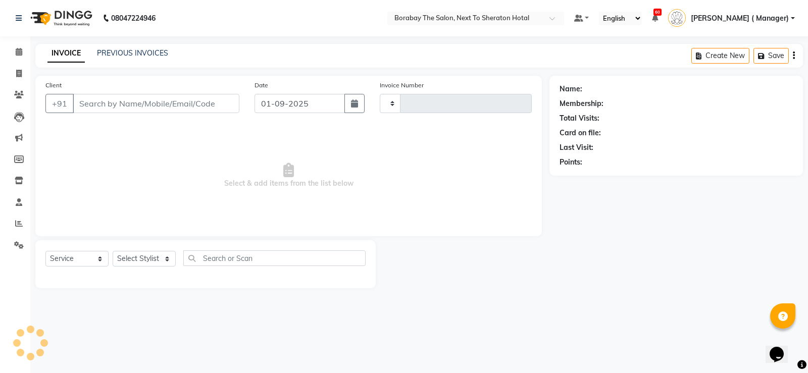
type input "3434"
select select "4945"
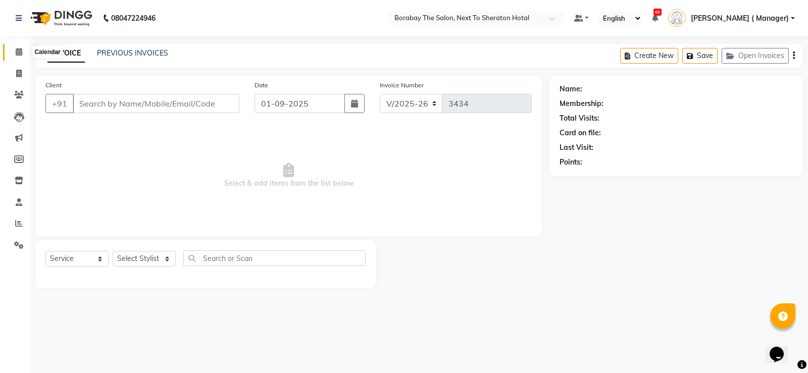
click at [12, 58] on span at bounding box center [19, 52] width 18 height 12
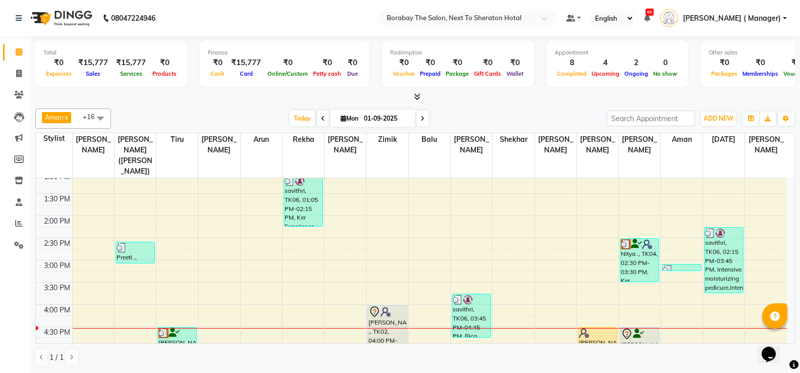
scroll to position [252, 0]
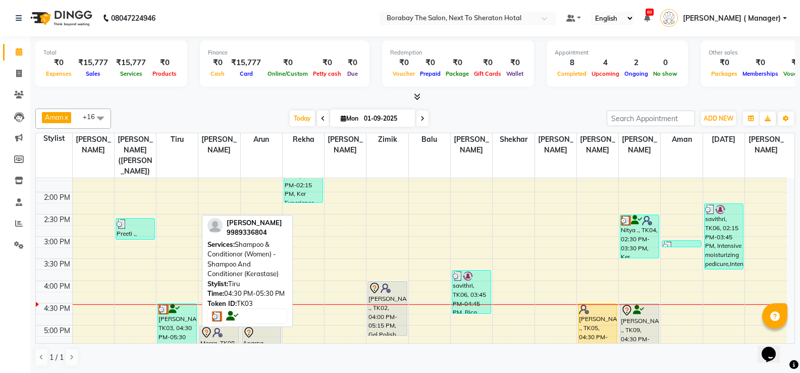
click at [178, 321] on div "[PERSON_NAME], TK03, 04:30 PM-05:30 PM, Shampoo & Conditionor (Women) - Shampoo…" at bounding box center [177, 325] width 38 height 43
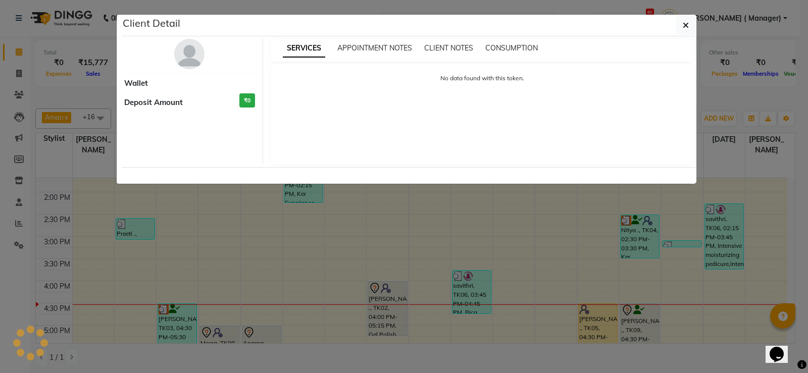
select select "3"
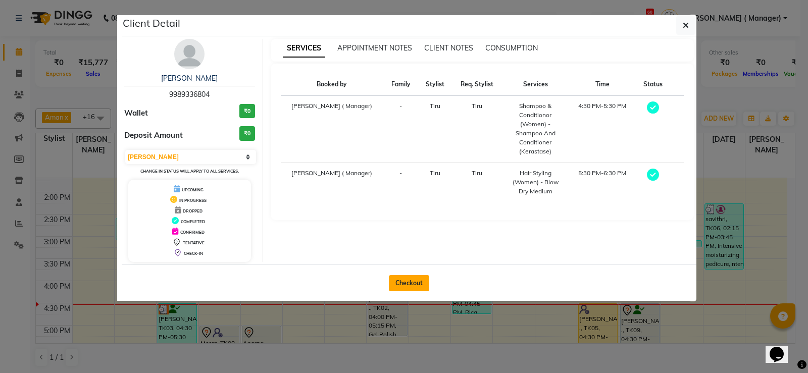
click at [413, 283] on button "Checkout" at bounding box center [409, 283] width 40 height 16
select select "service"
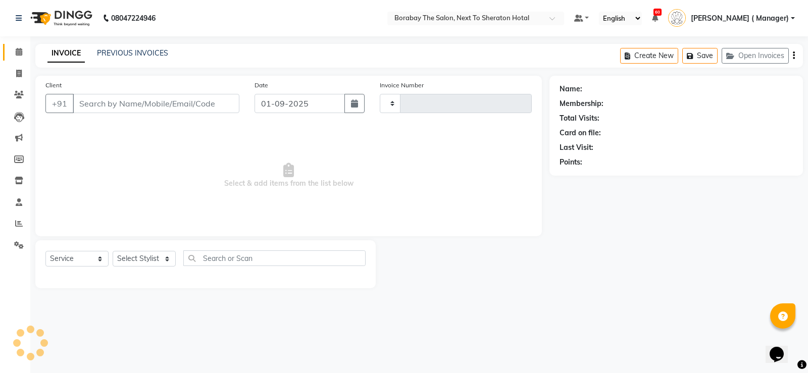
type input "3434"
select select "4945"
type input "9989336804"
select select "31356"
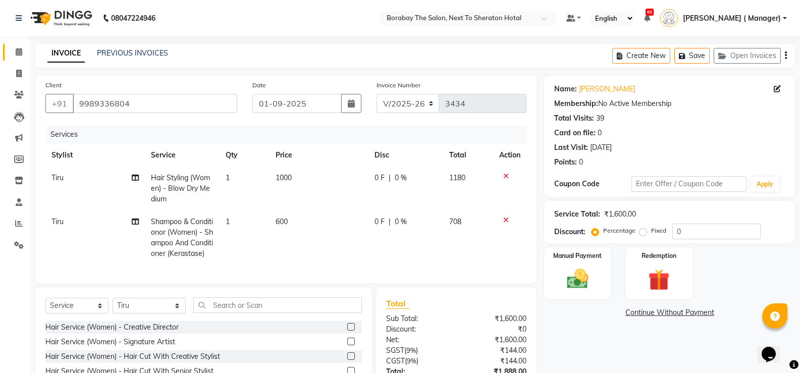
scroll to position [86, 0]
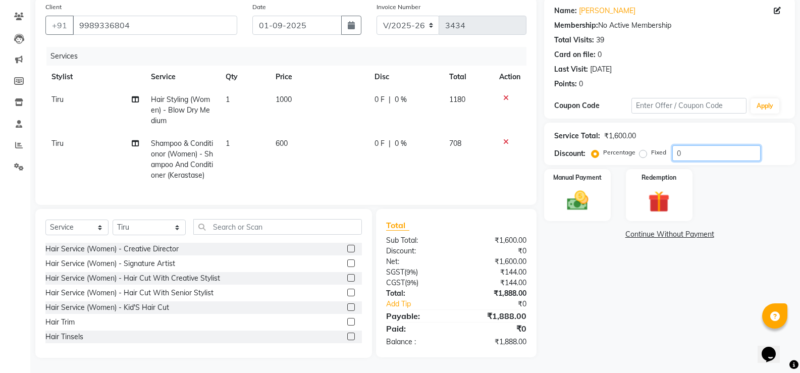
click at [692, 151] on input "0" at bounding box center [716, 153] width 88 height 16
type input "10"
click at [579, 192] on img at bounding box center [577, 201] width 36 height 26
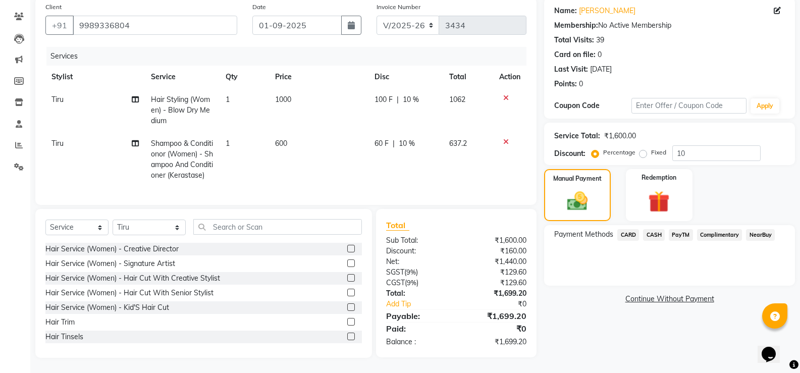
click at [683, 229] on span "PayTM" at bounding box center [681, 235] width 24 height 12
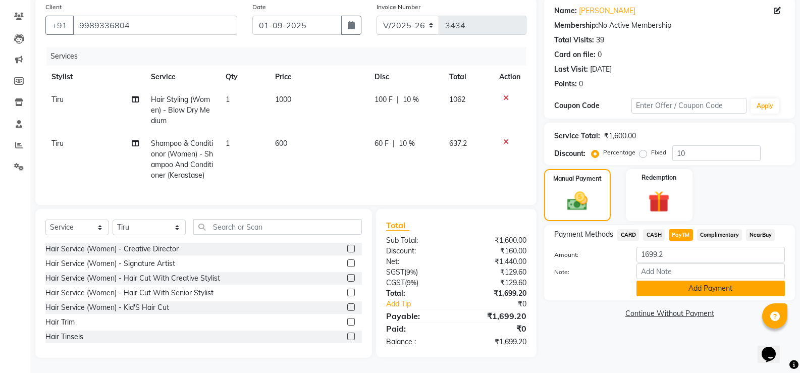
click at [679, 286] on button "Add Payment" at bounding box center [711, 289] width 148 height 16
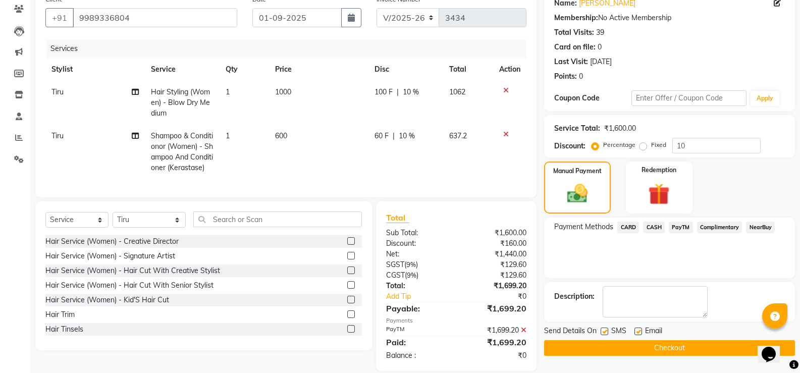
scroll to position [107, 0]
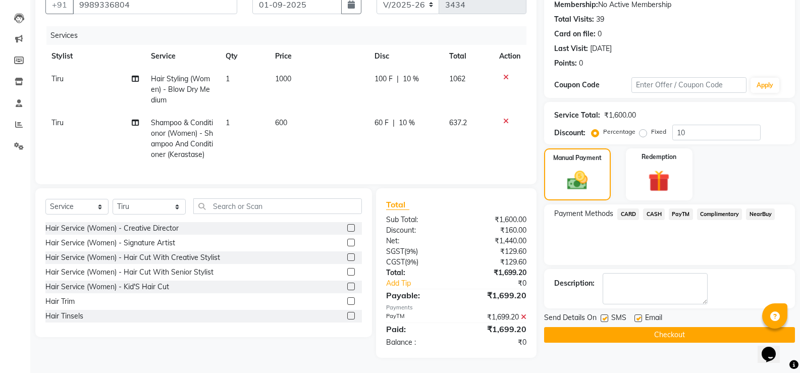
click at [667, 330] on button "Checkout" at bounding box center [669, 335] width 251 height 16
click at [685, 328] on button "Checkout" at bounding box center [669, 335] width 251 height 16
click at [662, 327] on button "Checkout" at bounding box center [669, 335] width 251 height 16
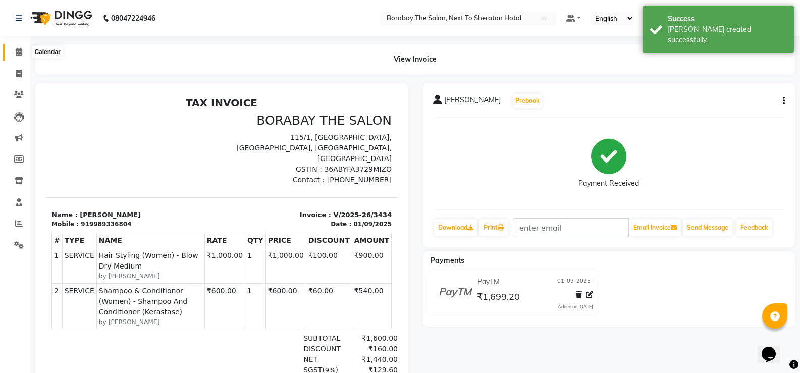
click at [17, 52] on icon at bounding box center [19, 52] width 7 height 8
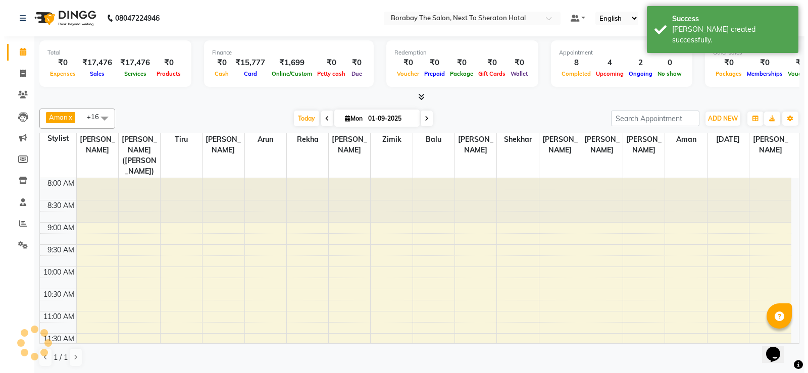
scroll to position [356, 0]
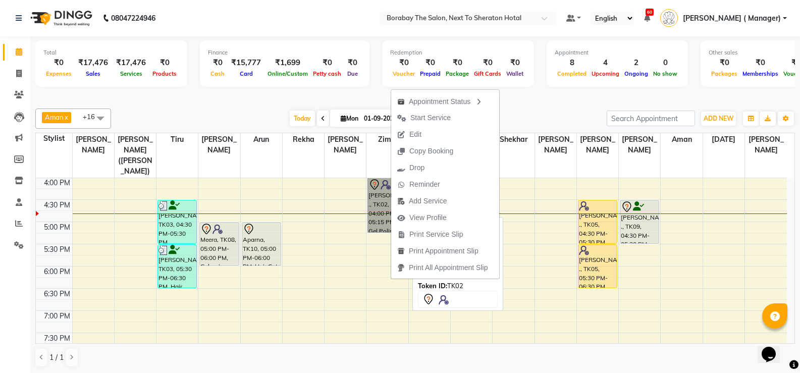
click at [377, 196] on link "[PERSON_NAME] ., TK02, 04:00 PM-05:15 PM, Gel Polish (Plain) hands" at bounding box center [386, 205] width 39 height 55
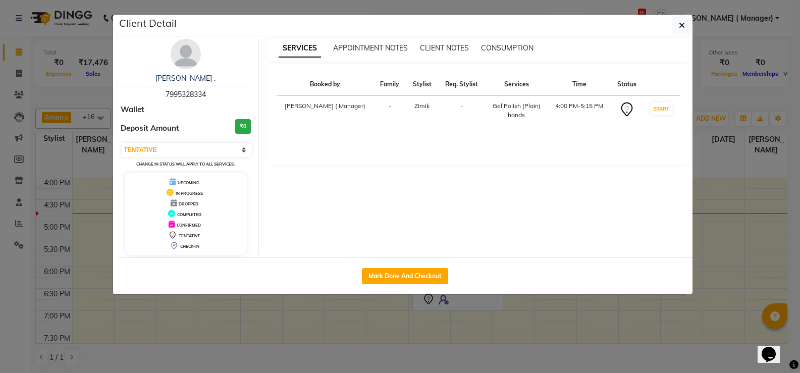
click at [378, 191] on div "SERVICES APPOINTMENT NOTES CLIENT NOTES CONSUMPTION Booked by Family Stylist Re…" at bounding box center [478, 147] width 439 height 216
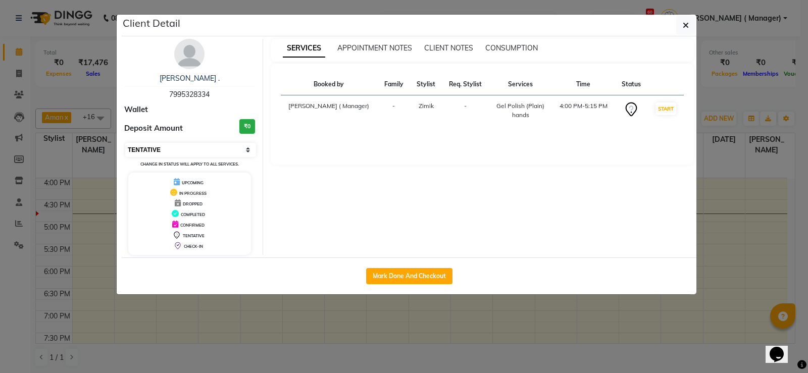
click at [191, 152] on select "Select IN SERVICE CONFIRMED TENTATIVE CHECK IN MARK DONE DROPPED UPCOMING" at bounding box center [190, 150] width 131 height 14
select select "1"
click at [125, 143] on select "Select IN SERVICE CONFIRMED TENTATIVE CHECK IN MARK DONE DROPPED UPCOMING" at bounding box center [190, 150] width 131 height 14
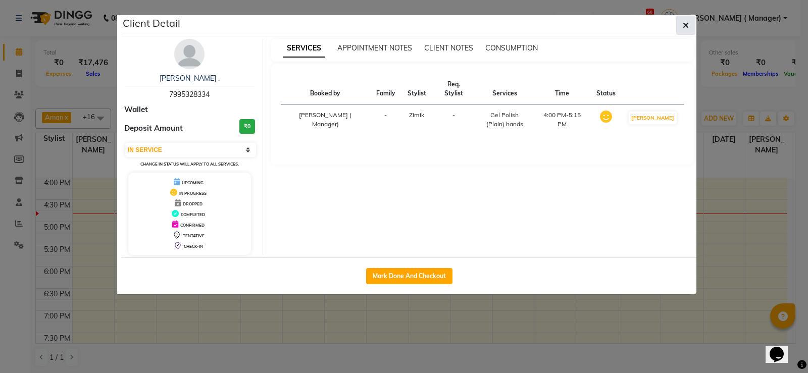
click at [687, 28] on icon "button" at bounding box center [685, 25] width 6 height 8
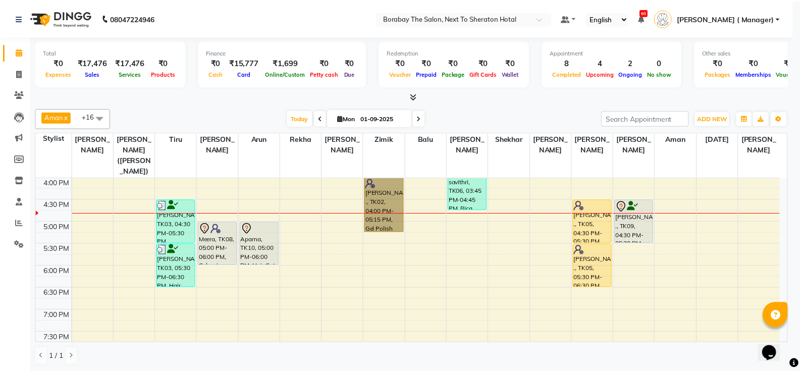
scroll to position [355, 0]
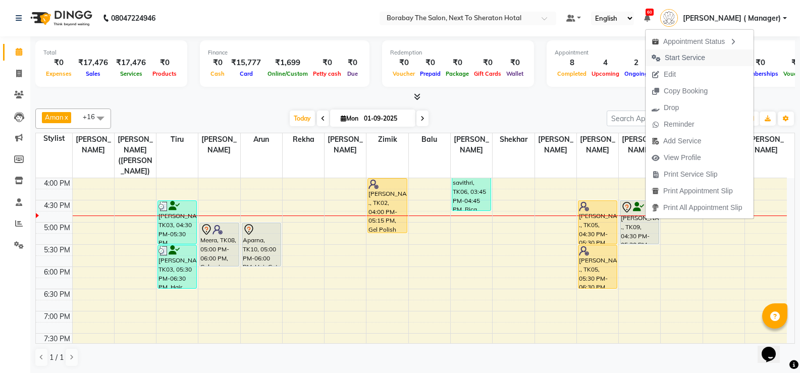
click at [689, 56] on span "Start Service" at bounding box center [685, 57] width 40 height 11
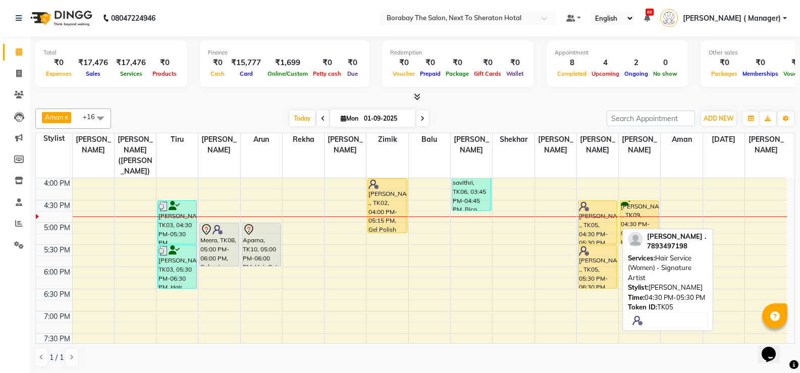
scroll to position [1, 0]
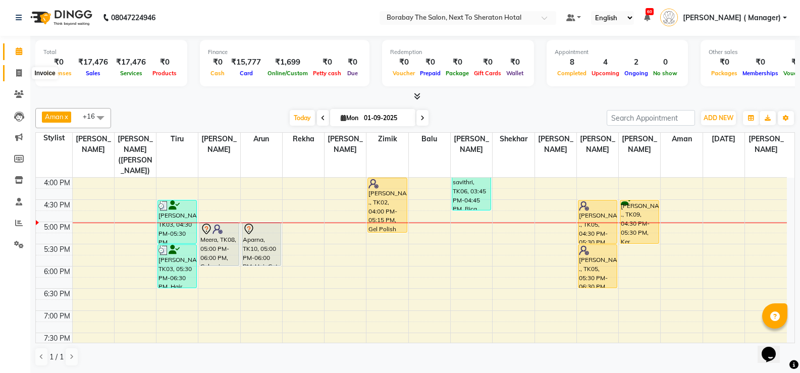
click at [20, 75] on icon at bounding box center [19, 73] width 6 height 8
select select "service"
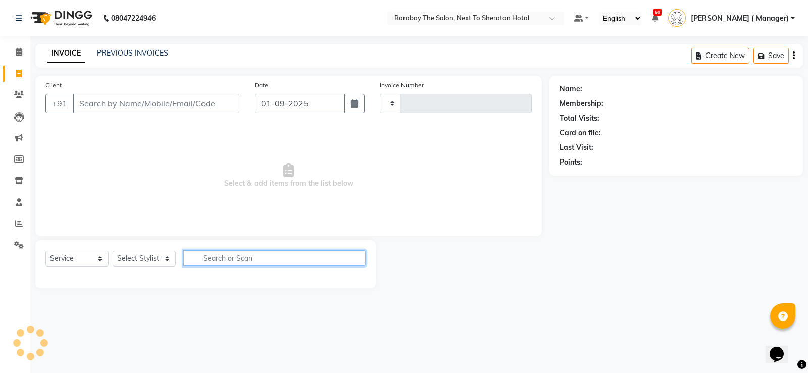
click at [228, 255] on input "text" at bounding box center [274, 258] width 182 height 16
type input "3435"
select select "4945"
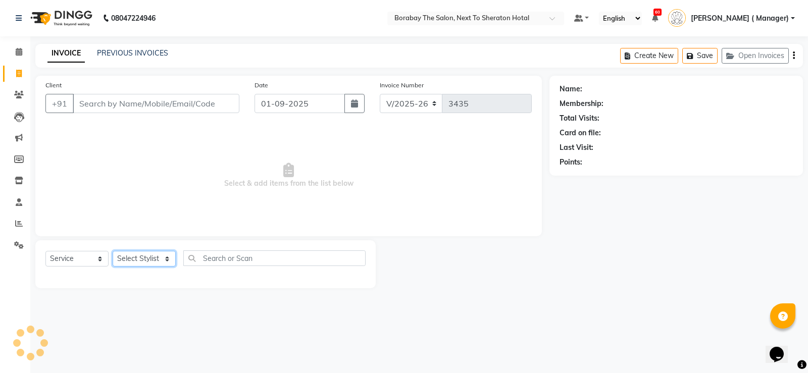
click at [132, 267] on select "Select Stylist" at bounding box center [144, 259] width 63 height 16
click at [66, 256] on select "Select Service Product Membership Package Voucher Prepaid Gift Card" at bounding box center [76, 259] width 63 height 16
click at [45, 251] on select "Select Service Product Membership Package Voucher Prepaid Gift Card" at bounding box center [76, 259] width 63 height 16
click at [132, 258] on select "Select Stylist" at bounding box center [144, 259] width 63 height 16
select select "32380"
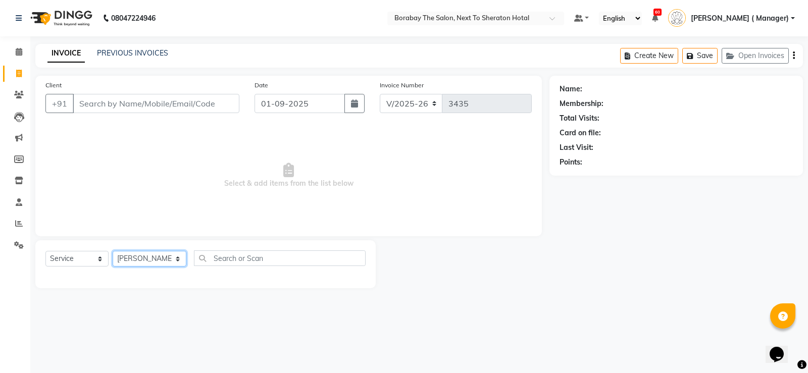
click at [113, 251] on select "Select Stylist [PERSON_NAME] [PERSON_NAME] Counter Borabay [PERSON_NAME] (Samee…" at bounding box center [150, 259] width 74 height 16
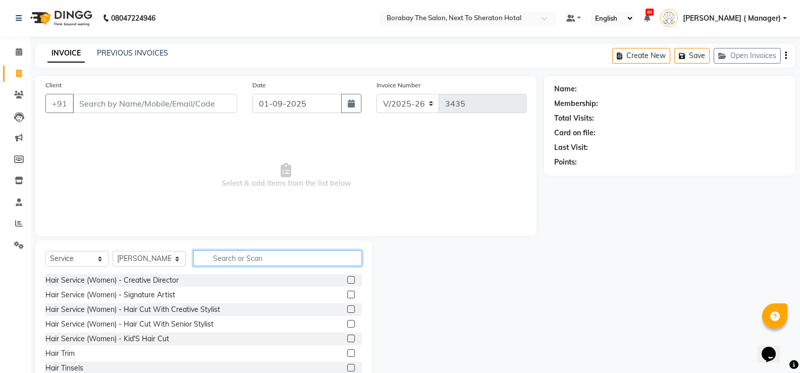
click at [232, 250] on input "text" at bounding box center [277, 258] width 169 height 16
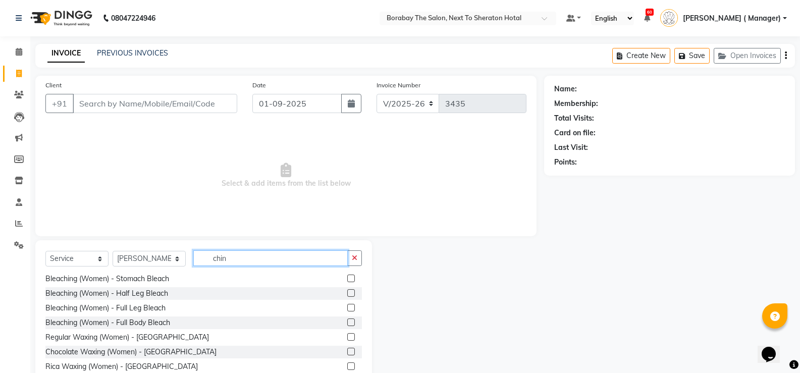
scroll to position [31, 0]
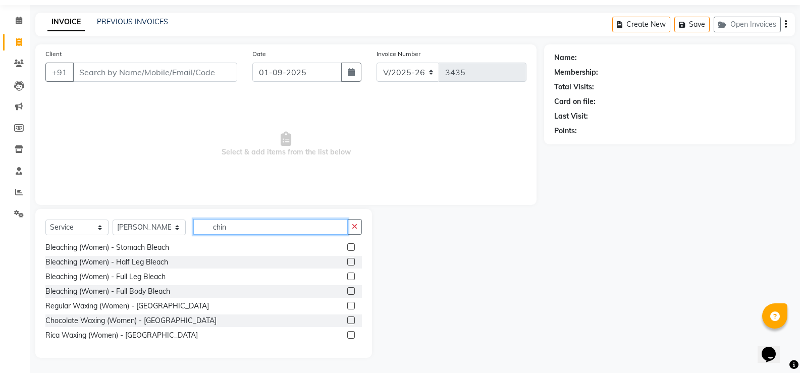
type input "chin"
click at [347, 335] on label at bounding box center [351, 335] width 8 height 8
click at [347, 335] on input "checkbox" at bounding box center [350, 335] width 7 height 7
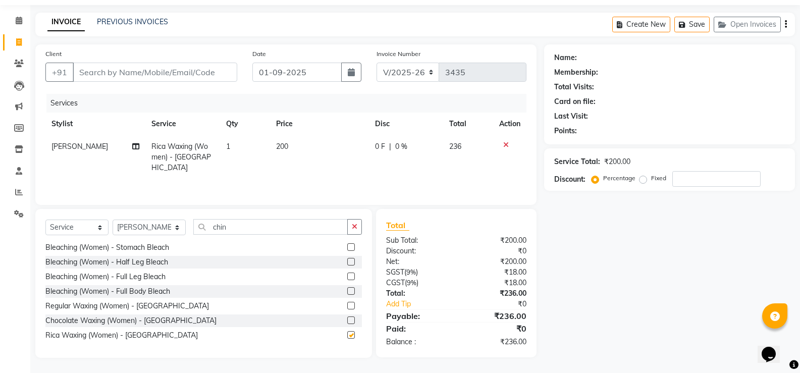
checkbox input "false"
click at [199, 76] on input "Client" at bounding box center [155, 72] width 165 height 19
type input "L"
type input "0"
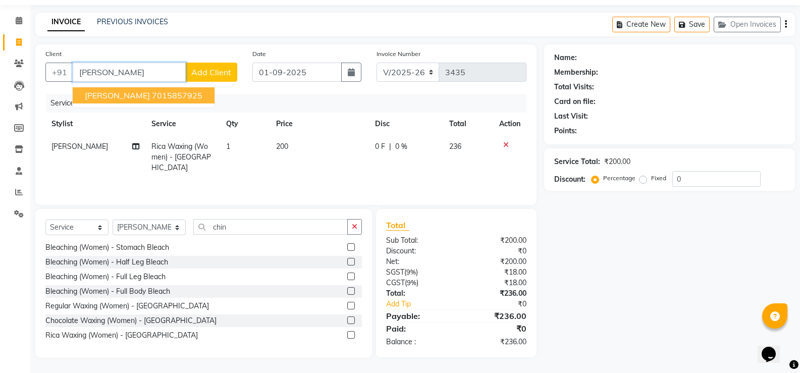
click at [107, 91] on span "[PERSON_NAME]" at bounding box center [117, 95] width 65 height 10
type input "7015857925"
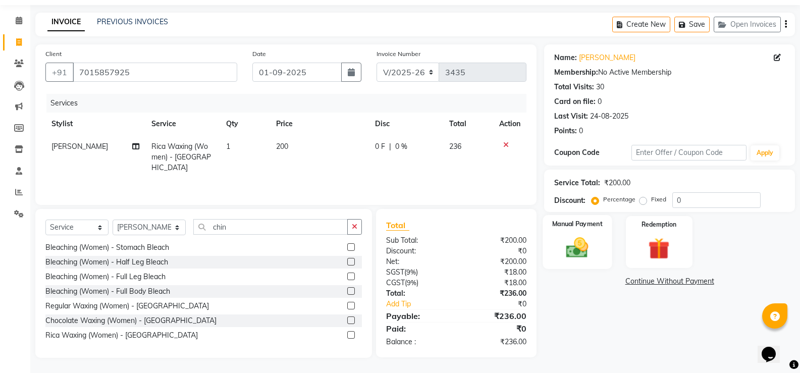
click at [584, 241] on img at bounding box center [577, 248] width 36 height 26
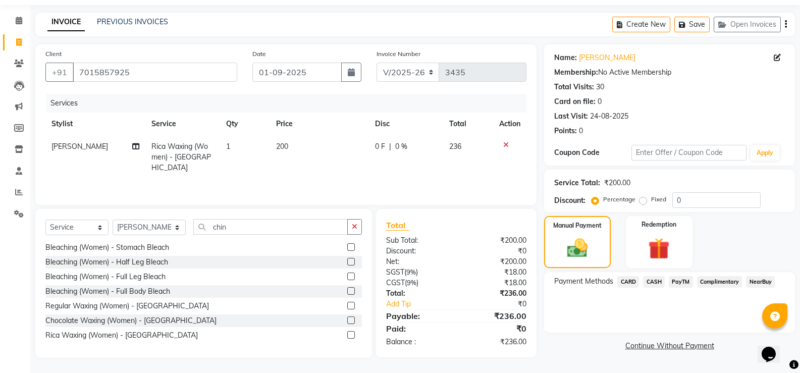
click at [678, 283] on span "PayTM" at bounding box center [681, 282] width 24 height 12
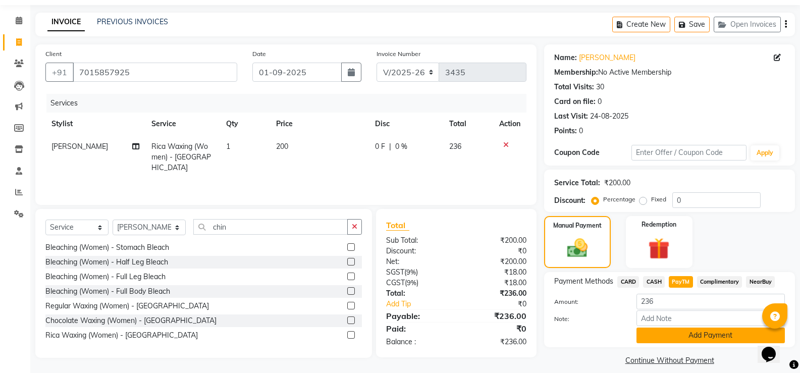
click at [668, 338] on button "Add Payment" at bounding box center [711, 336] width 148 height 16
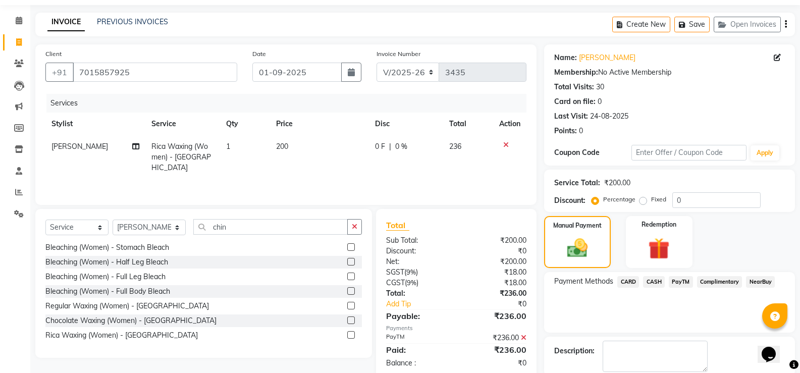
scroll to position [84, 0]
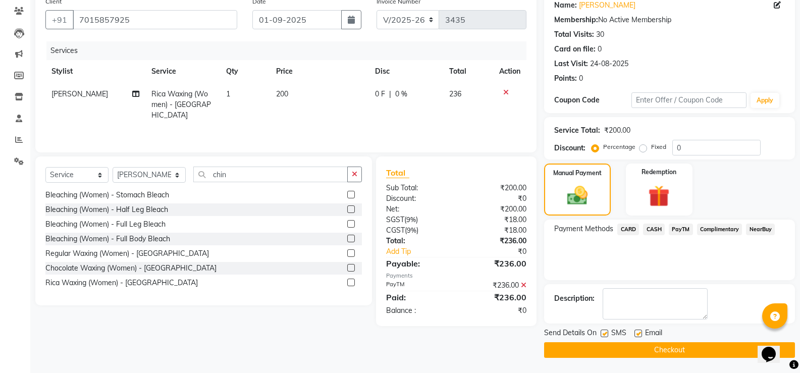
click at [665, 348] on button "Checkout" at bounding box center [669, 350] width 251 height 16
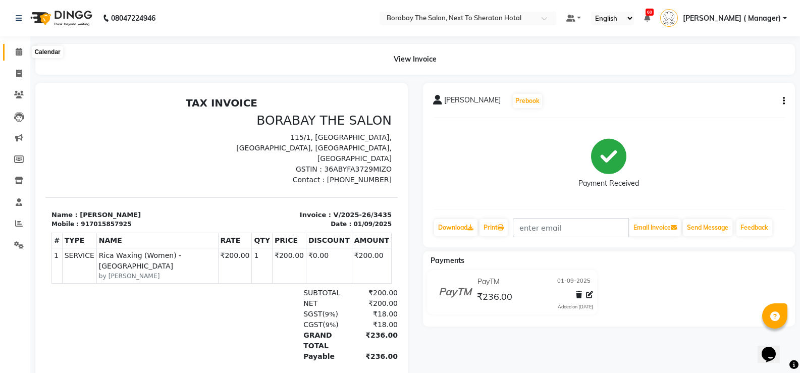
click at [20, 55] on icon at bounding box center [19, 52] width 7 height 8
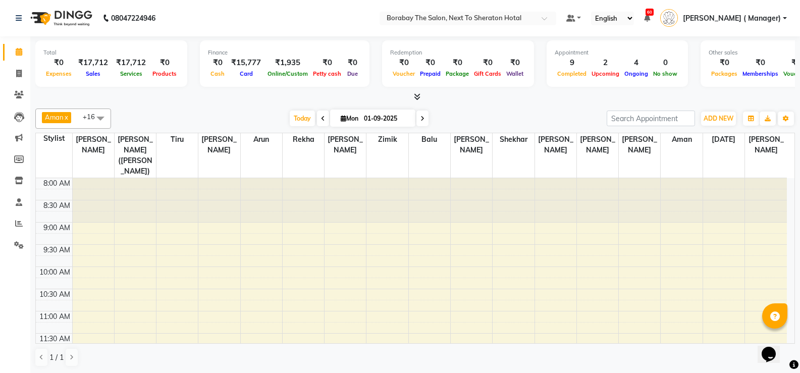
scroll to position [50, 0]
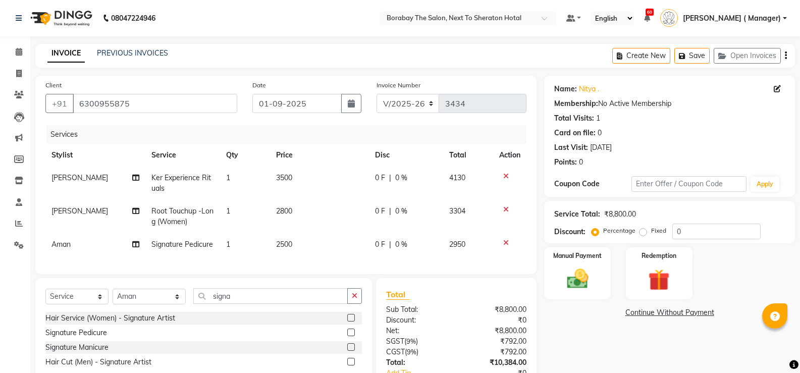
select select "4945"
select select "service"
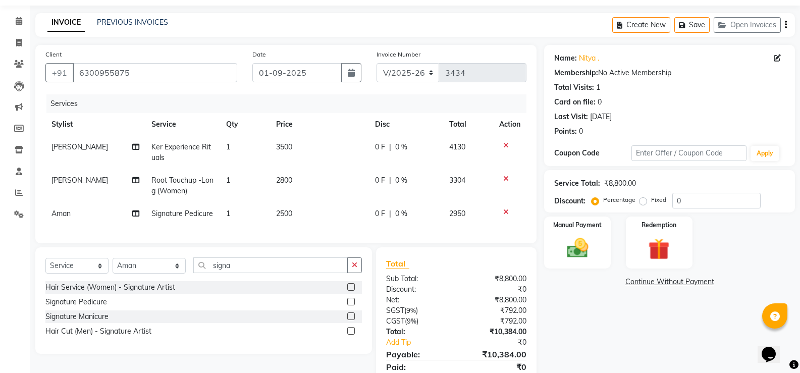
scroll to position [76, 0]
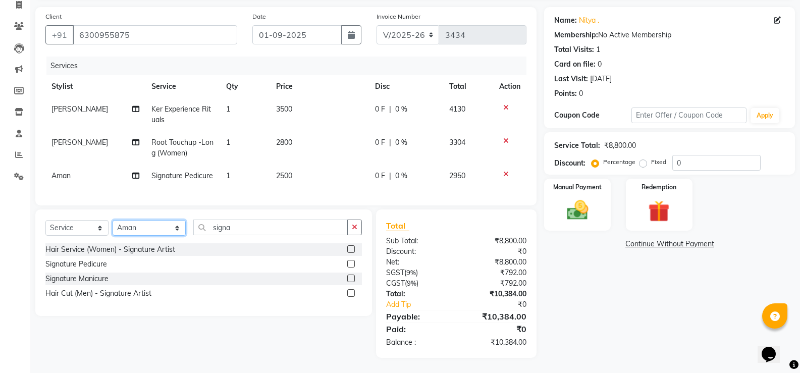
click at [145, 224] on select "Select Stylist Aman Arun Balu Bhasker Counter Borabay Dilnawaz Malik (Sameer) E…" at bounding box center [149, 228] width 73 height 16
select select "90282"
click at [113, 220] on select "Select Stylist Aman Arun Balu Bhasker Counter Borabay Dilnawaz Malik (Sameer) E…" at bounding box center [149, 228] width 73 height 16
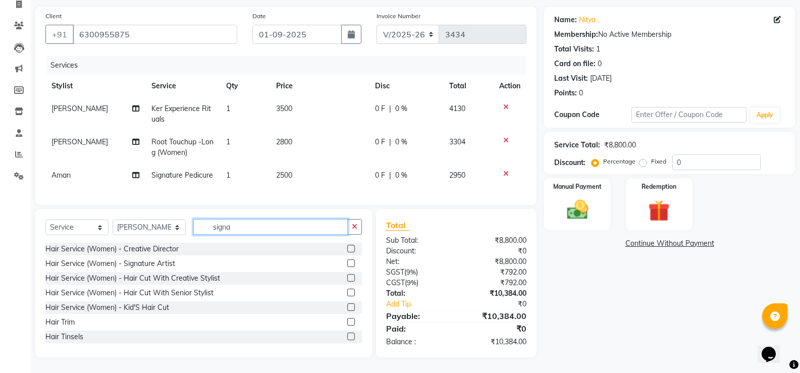
click at [238, 223] on input "signa" at bounding box center [270, 227] width 154 height 16
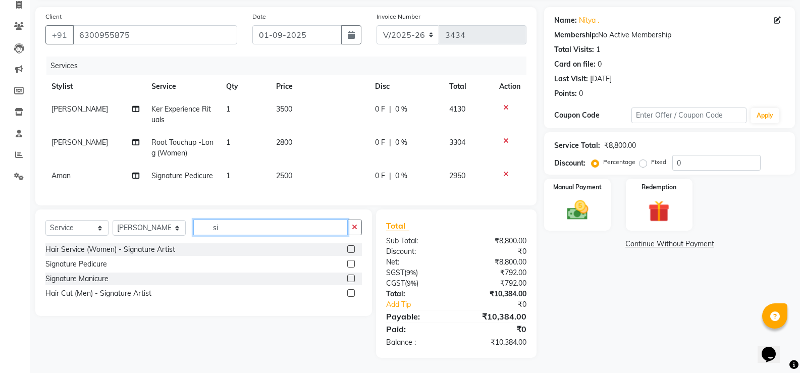
type input "s"
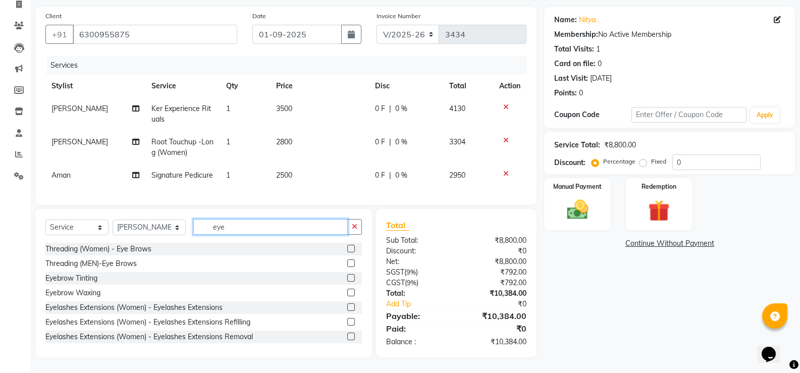
type input "eye"
click at [347, 249] on label at bounding box center [351, 249] width 8 height 8
click at [347, 249] on input "checkbox" at bounding box center [350, 249] width 7 height 7
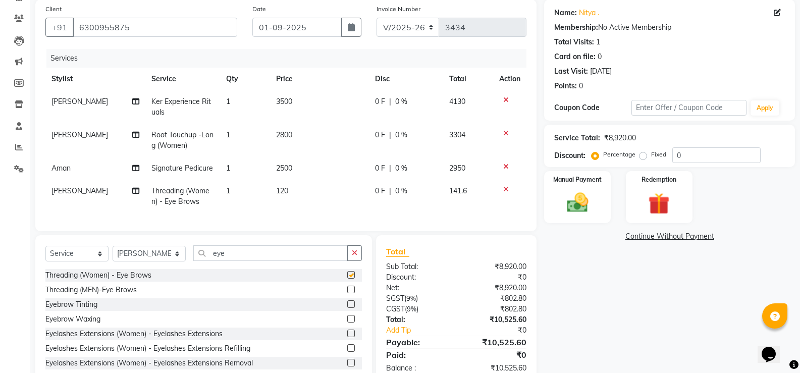
checkbox input "false"
click at [187, 101] on span "Ker Experience Rituals" at bounding box center [181, 107] width 60 height 20
select select "78121"
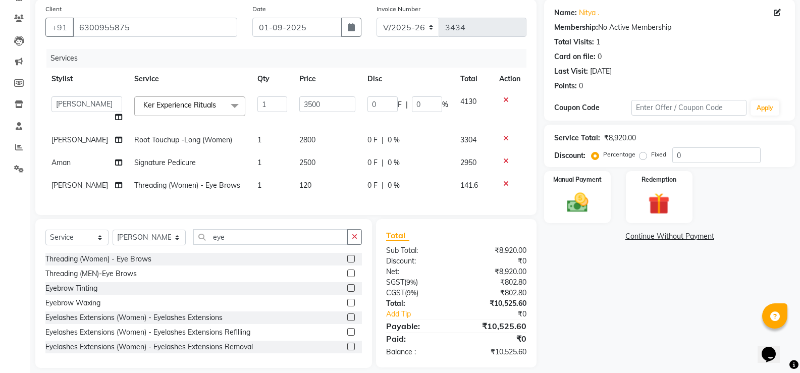
scroll to position [94, 0]
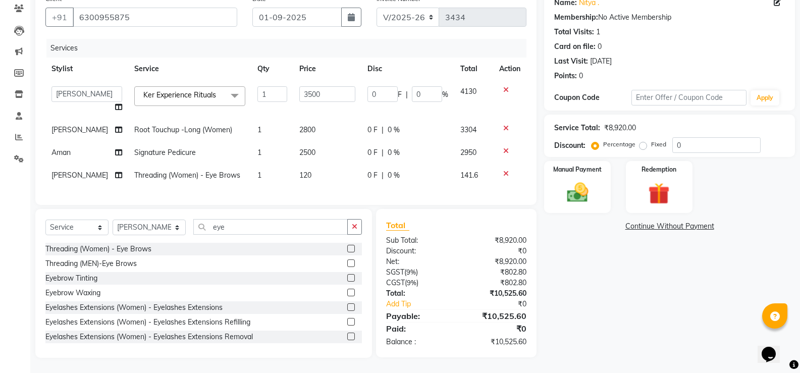
click at [300, 119] on td "2800" at bounding box center [327, 130] width 68 height 23
select select "78121"
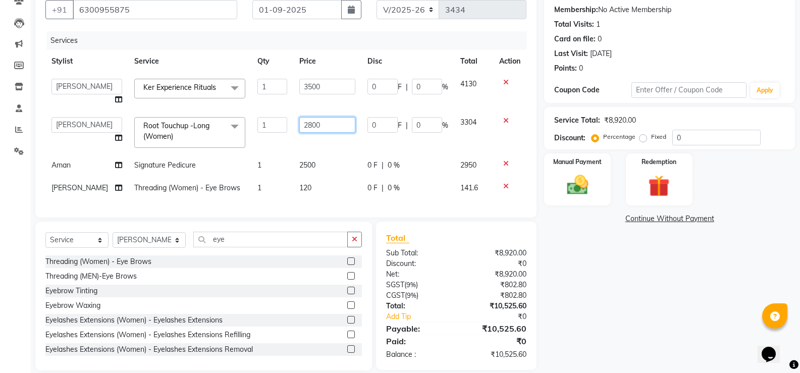
click at [301, 120] on input "2800" at bounding box center [327, 125] width 56 height 16
type input "2500"
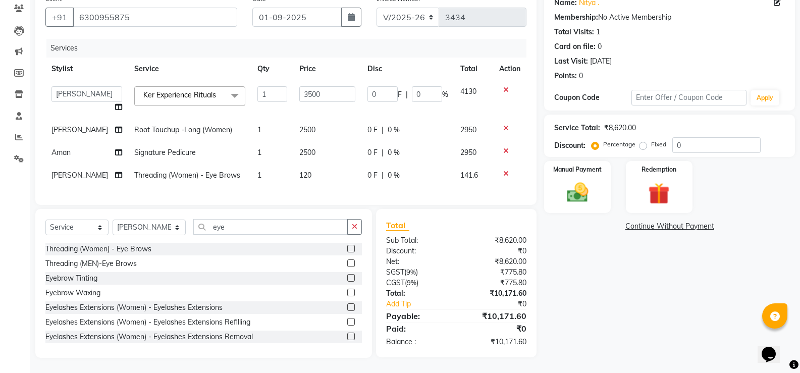
click at [306, 199] on div "Client +91 6300955875 Date 01-09-2025 Invoice Number V/2025 V/2025-26 3434 Serv…" at bounding box center [285, 97] width 501 height 216
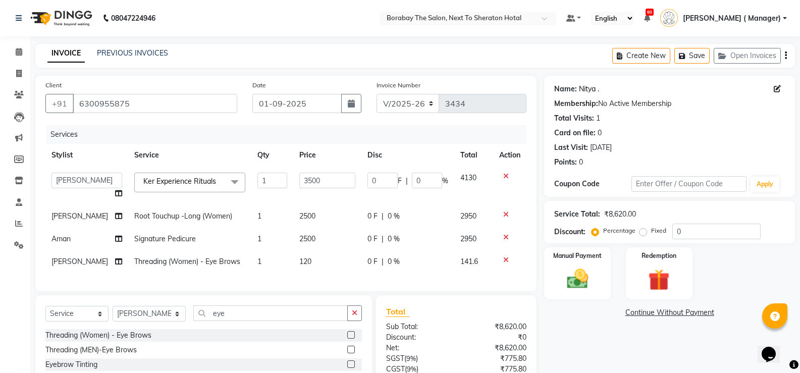
click at [586, 90] on link "Nitya ." at bounding box center [589, 89] width 20 height 11
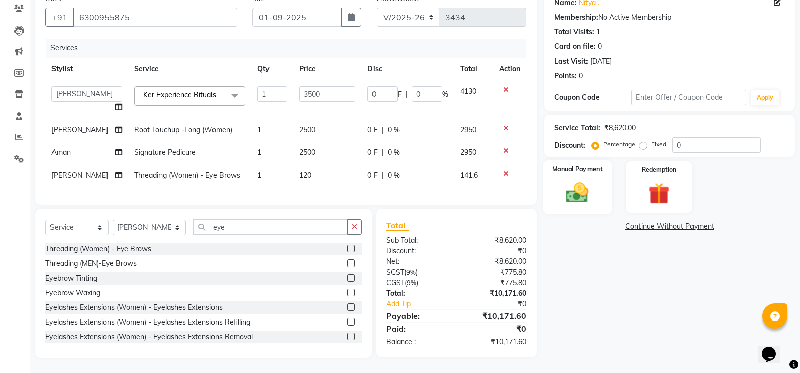
click at [588, 180] on img at bounding box center [577, 193] width 36 height 26
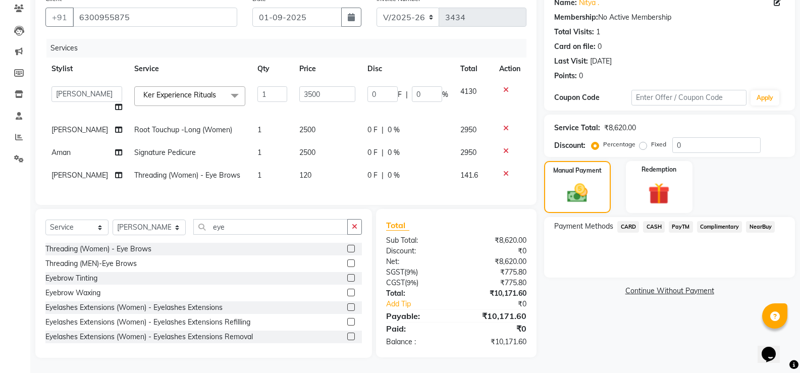
click at [679, 221] on span "PayTM" at bounding box center [681, 227] width 24 height 12
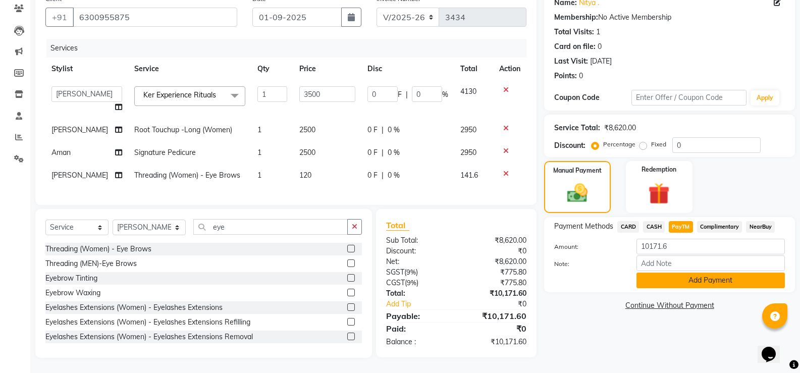
click at [705, 273] on button "Add Payment" at bounding box center [711, 281] width 148 height 16
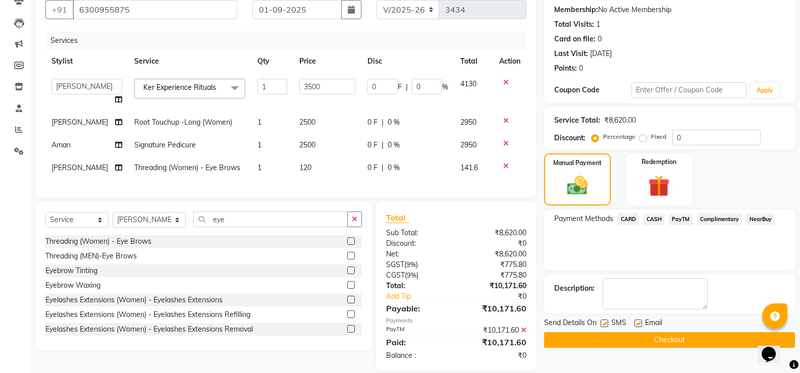
scroll to position [115, 0]
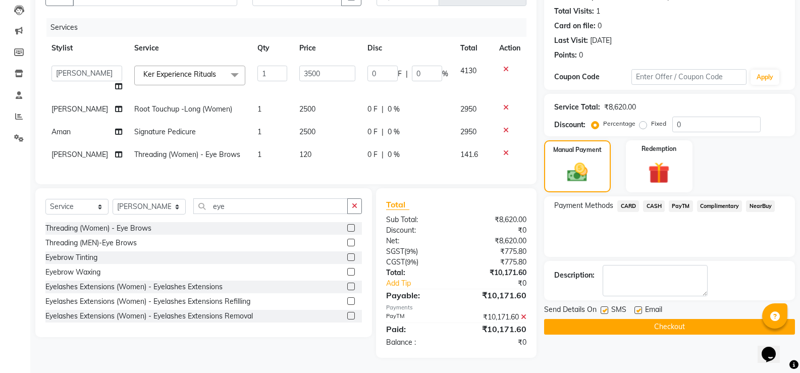
click at [656, 322] on button "Checkout" at bounding box center [669, 327] width 251 height 16
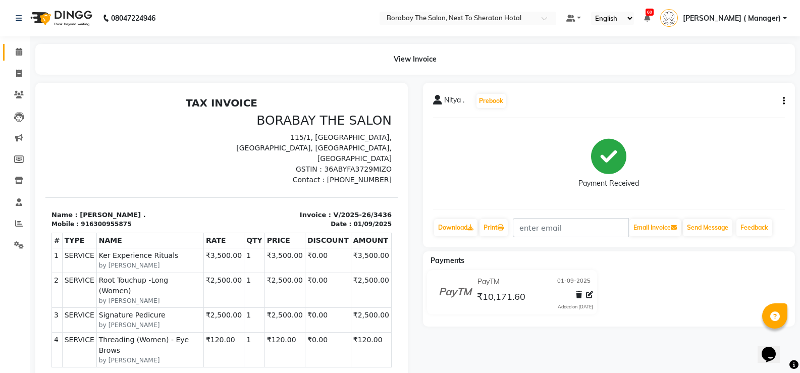
click at [16, 52] on icon at bounding box center [19, 52] width 7 height 8
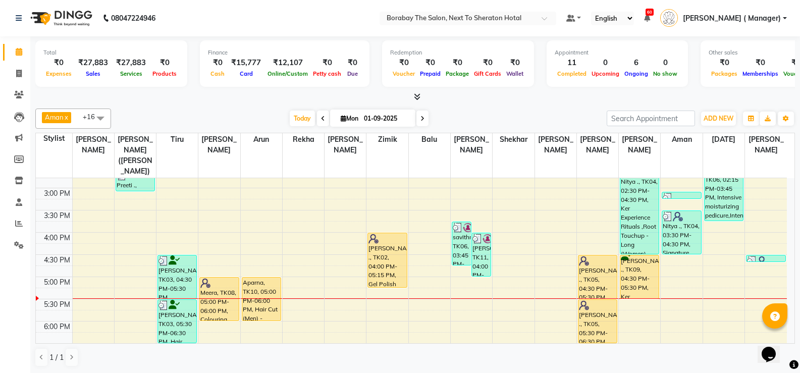
scroll to position [303, 0]
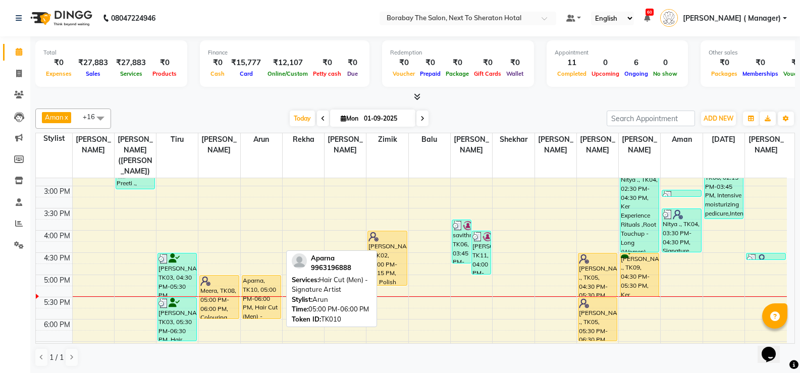
click at [261, 295] on div "Aparna, TK10, 05:00 PM-06:00 PM, Hair Cut (Men) - Signature Artist" at bounding box center [261, 297] width 38 height 43
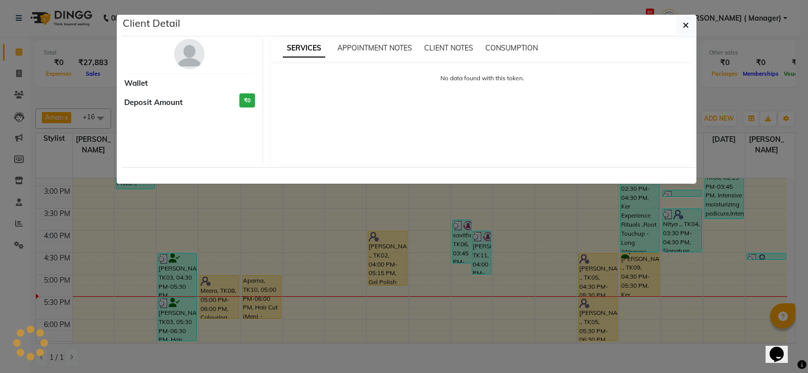
select select "1"
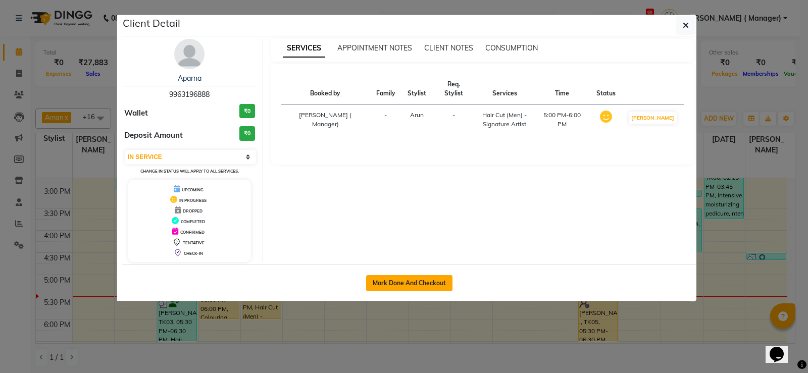
click at [381, 280] on button "Mark Done And Checkout" at bounding box center [409, 283] width 86 height 16
select select "service"
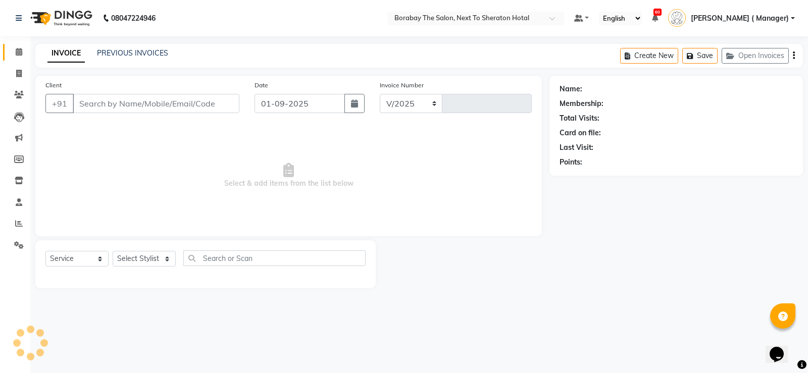
select select "4945"
type input "3437"
type input "9963196888"
select select "31359"
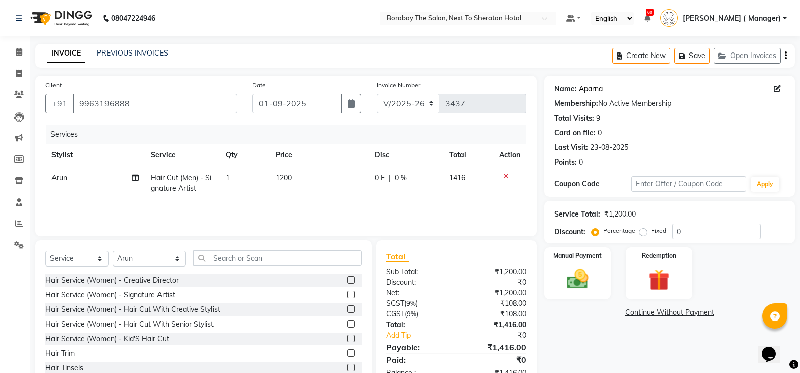
click at [586, 91] on link "Aparna" at bounding box center [591, 89] width 24 height 11
click at [679, 228] on input "0" at bounding box center [716, 232] width 88 height 16
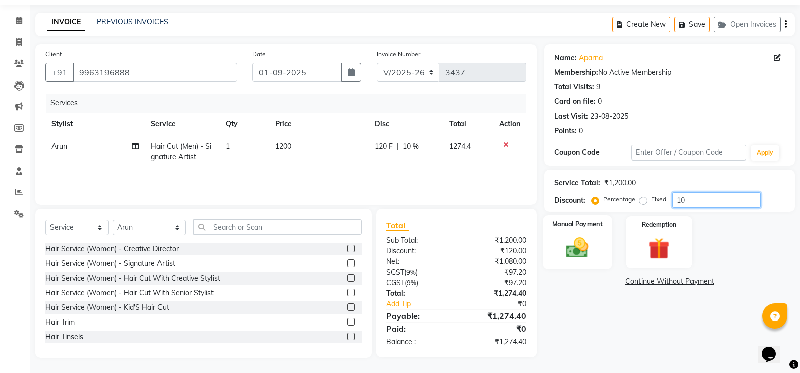
type input "10"
click at [594, 253] on img at bounding box center [577, 248] width 36 height 26
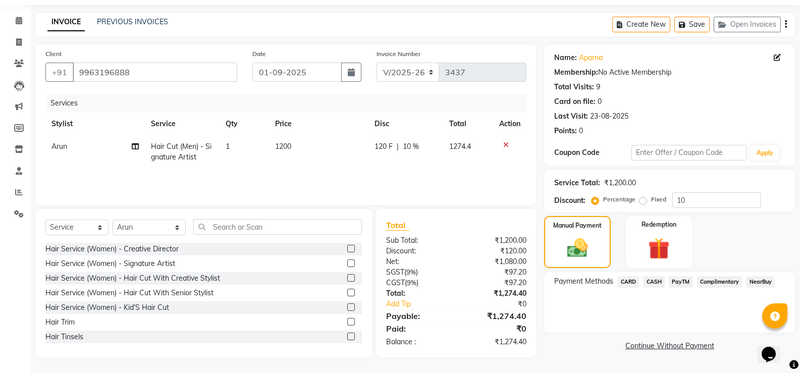
click at [674, 281] on span "PayTM" at bounding box center [681, 282] width 24 height 12
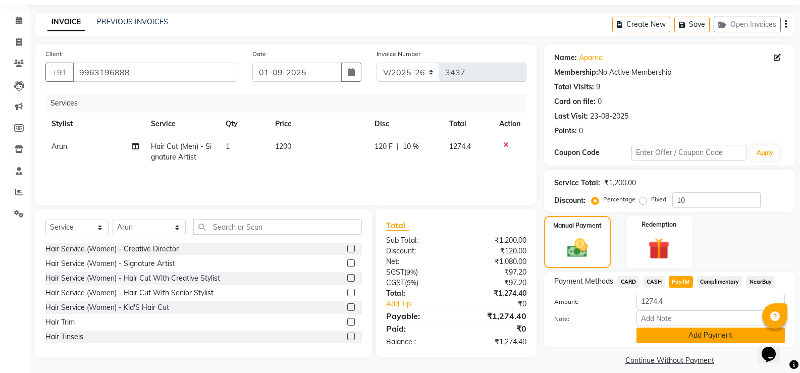
click at [688, 338] on button "Add Payment" at bounding box center [711, 336] width 148 height 16
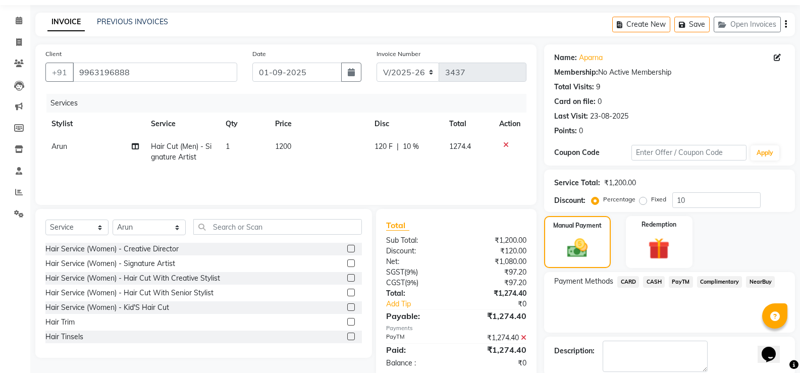
scroll to position [84, 0]
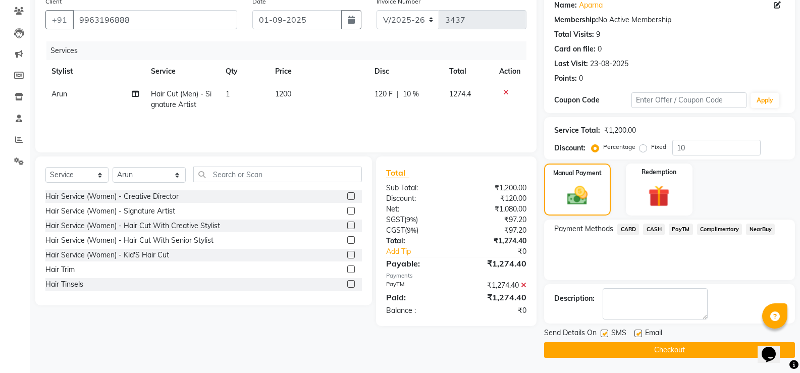
click at [662, 352] on button "Checkout" at bounding box center [669, 350] width 251 height 16
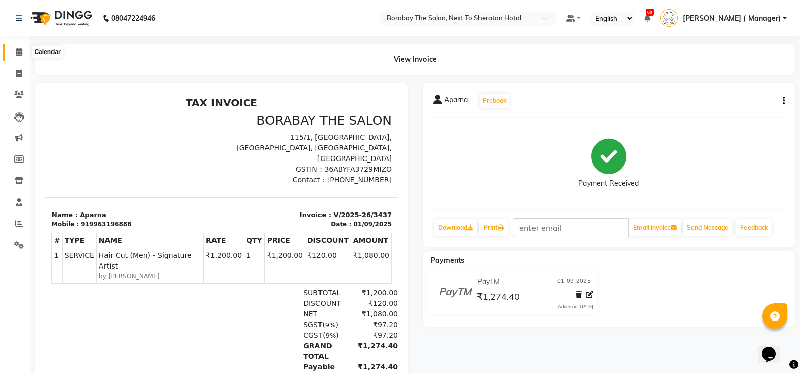
click at [26, 51] on span at bounding box center [19, 52] width 18 height 12
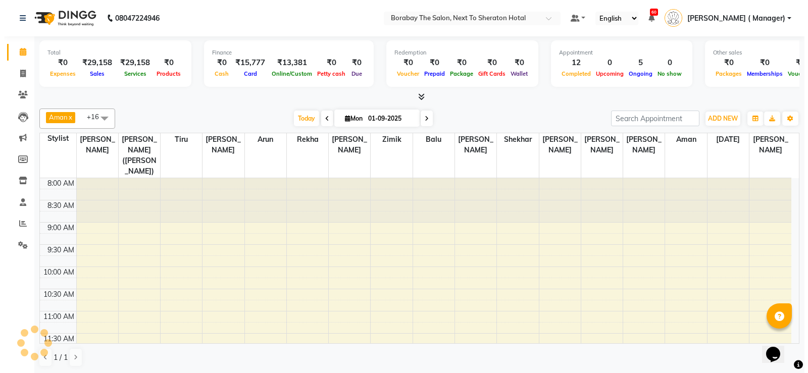
scroll to position [382, 0]
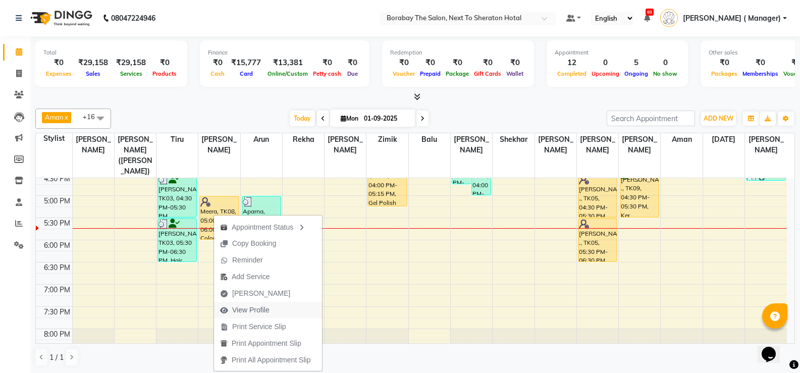
click at [252, 310] on span "View Profile" at bounding box center [250, 310] width 37 height 11
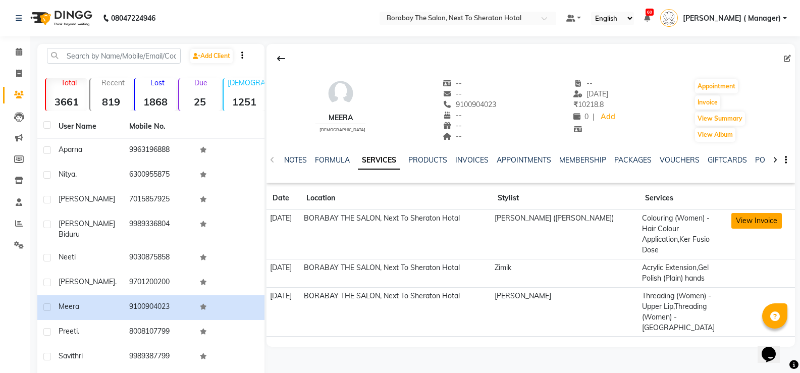
click at [761, 223] on button "View Invoice" at bounding box center [756, 221] width 50 height 16
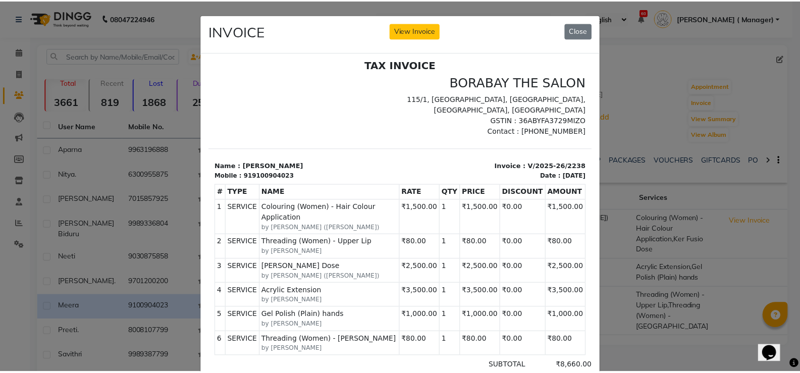
scroll to position [8, 0]
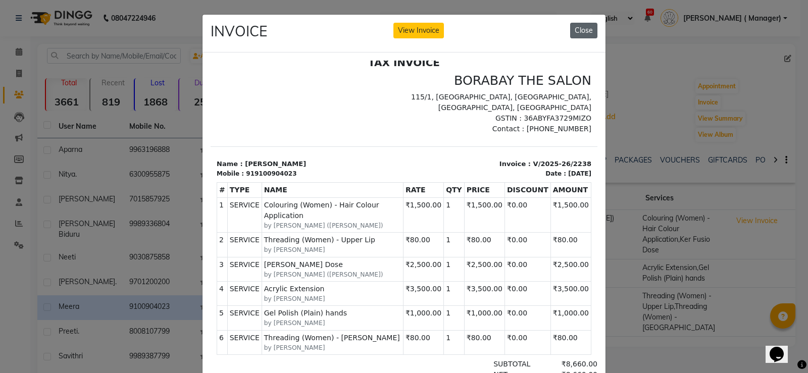
click at [580, 37] on button "Close" at bounding box center [583, 31] width 27 height 16
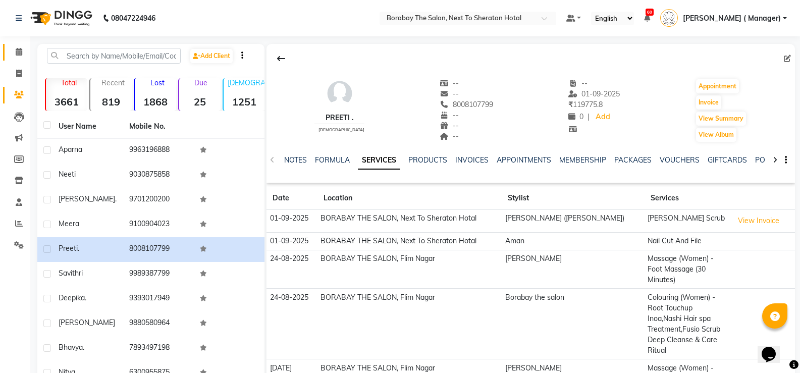
click at [19, 56] on span at bounding box center [19, 52] width 18 height 12
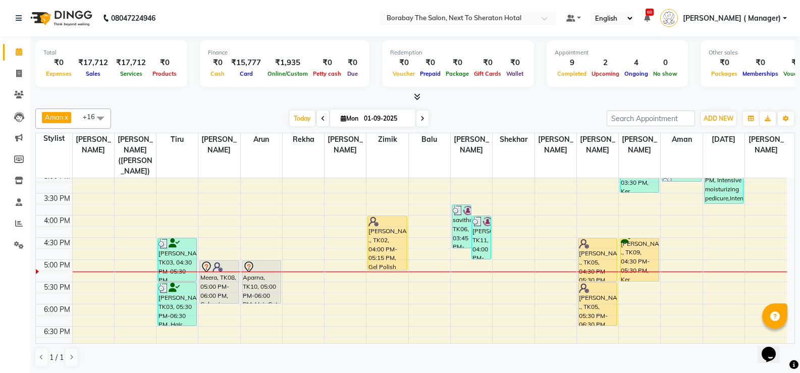
scroll to position [353, 0]
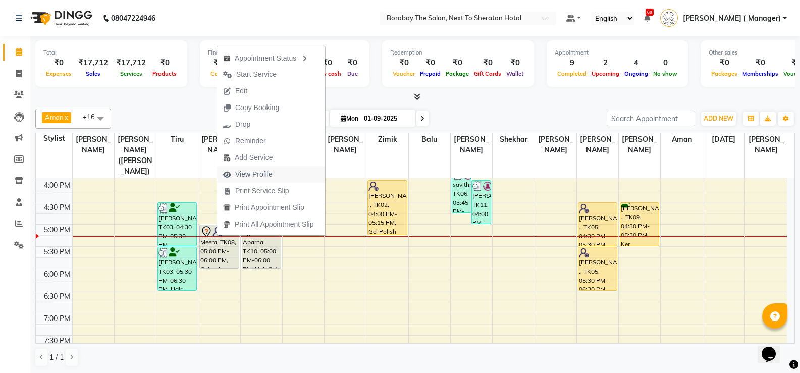
click at [260, 174] on span "View Profile" at bounding box center [253, 174] width 37 height 11
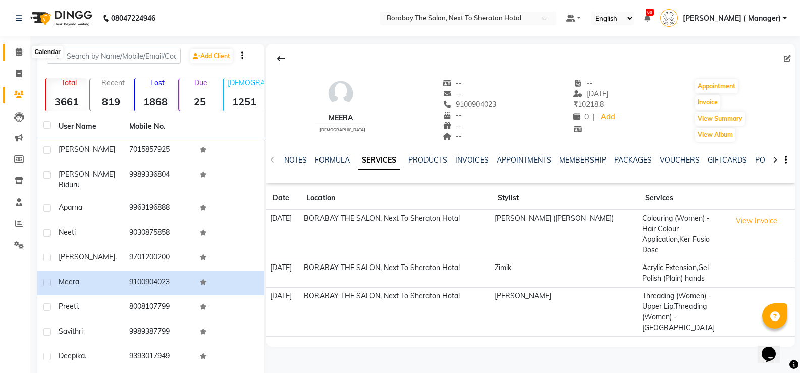
click at [18, 54] on icon at bounding box center [19, 52] width 7 height 8
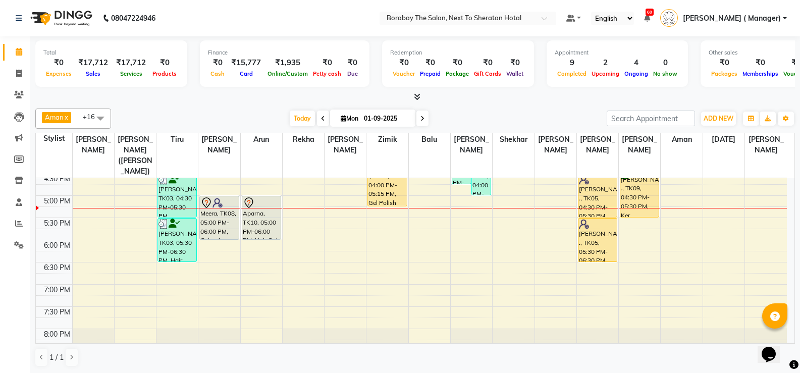
scroll to position [401, 0]
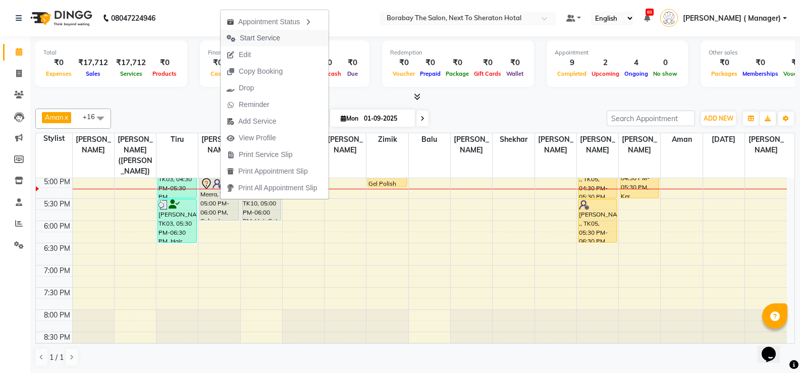
click at [278, 36] on span "Start Service" at bounding box center [260, 38] width 40 height 11
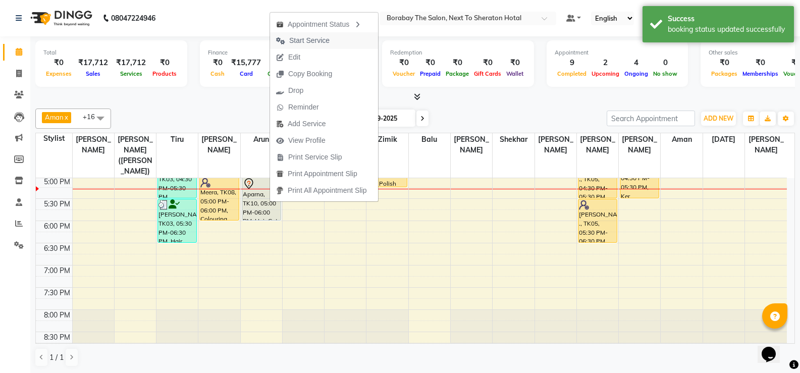
click at [319, 39] on span "Start Service" at bounding box center [309, 40] width 40 height 11
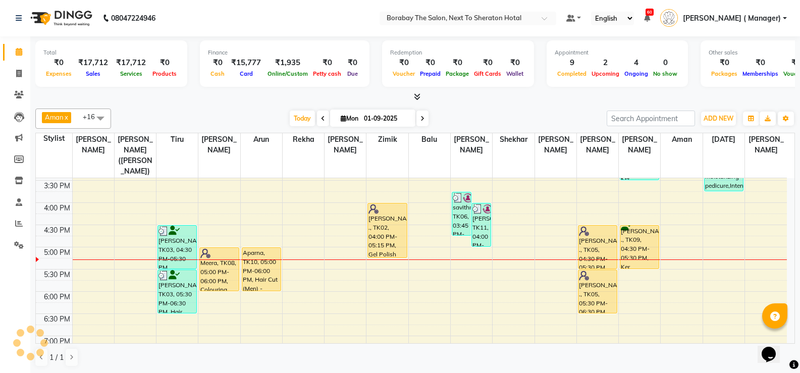
scroll to position [353, 0]
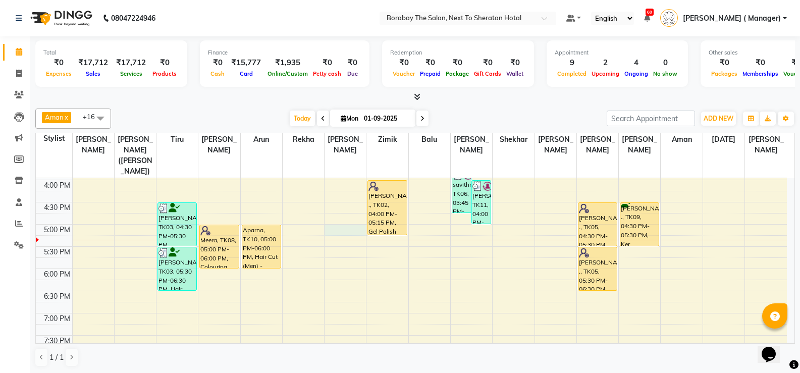
click at [329, 223] on div "8:00 AM 8:30 AM 9:00 AM 9:30 AM 10:00 AM 10:30 AM 11:00 AM 11:30 AM 12:00 PM 12…" at bounding box center [411, 113] width 751 height 577
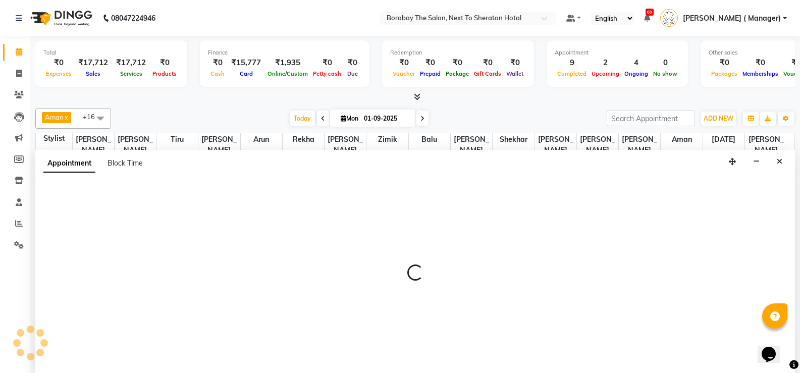
scroll to position [1, 0]
select select "31361"
select select "tentative"
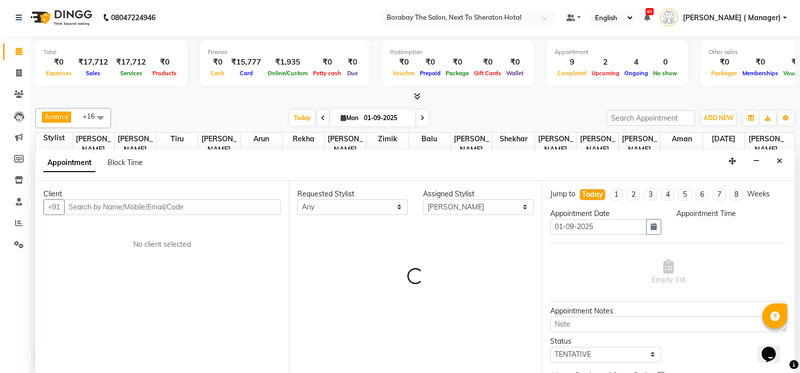
select select "1020"
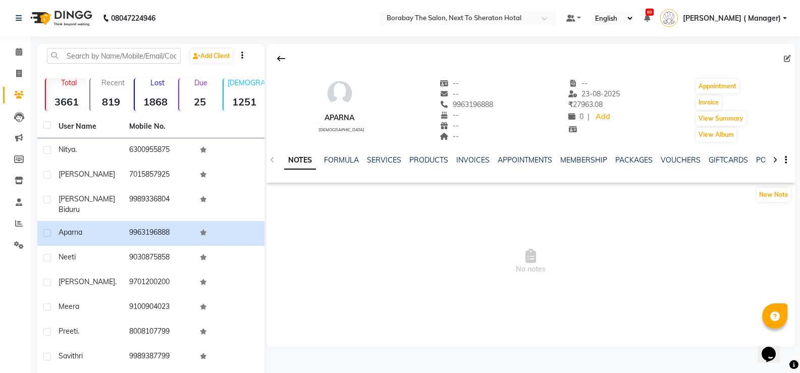
click at [440, 99] on div "9963196888" at bounding box center [467, 104] width 54 height 11
drag, startPoint x: 440, startPoint y: 102, endPoint x: 507, endPoint y: 109, distance: 67.5
click at [507, 109] on div "Aparna [DEMOGRAPHIC_DATA] -- -- 9963196888 -- -- -- -- [DATE] ₹ 27963.08 0 | Ad…" at bounding box center [531, 105] width 529 height 75
copy span "9963196888"
click at [17, 71] on icon at bounding box center [19, 74] width 6 height 8
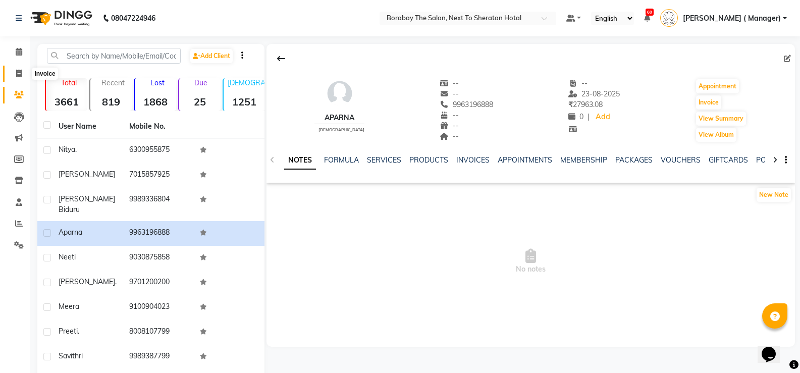
select select "4945"
select select "service"
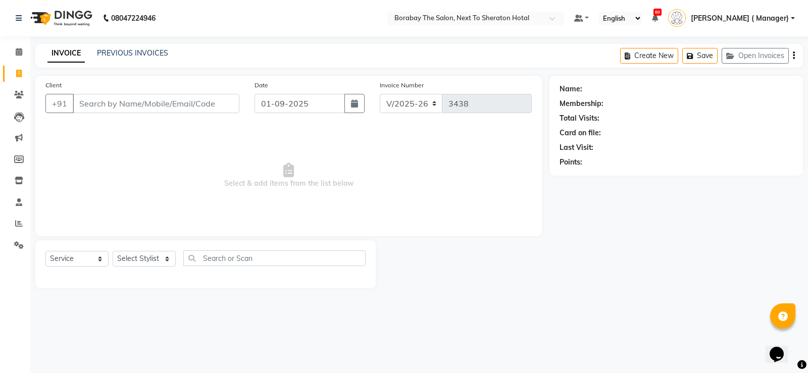
click at [159, 106] on input "Client" at bounding box center [156, 103] width 167 height 19
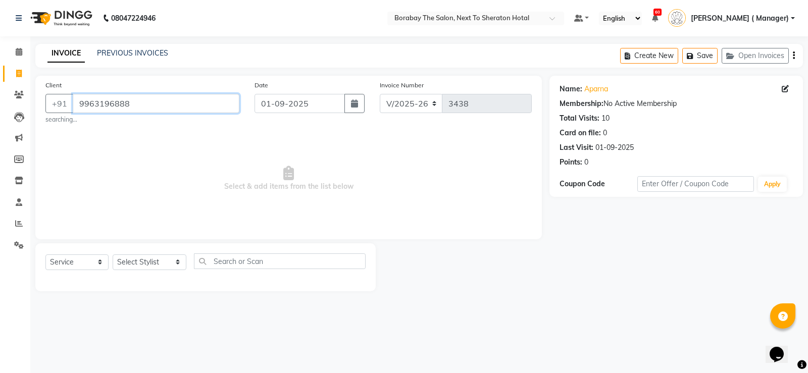
click at [144, 98] on input "9963196888" at bounding box center [156, 103] width 167 height 19
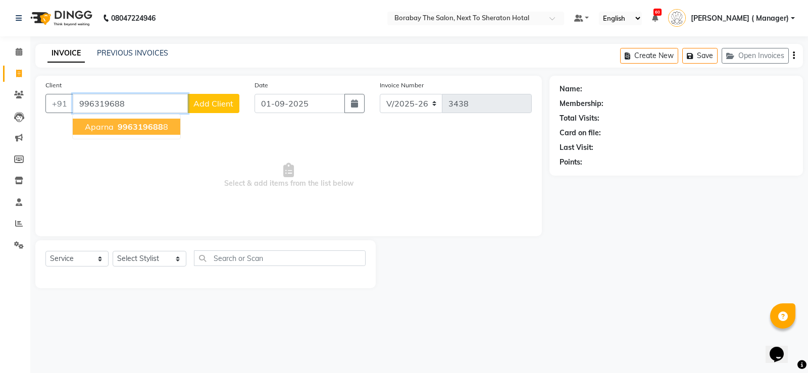
type input "9963196888"
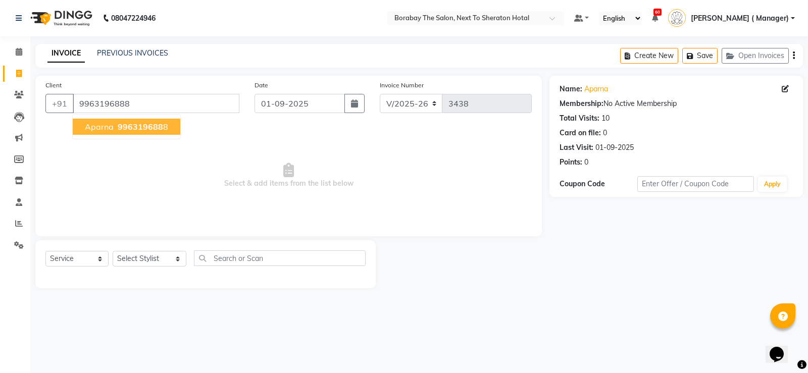
click at [126, 125] on span "996319688" at bounding box center [140, 127] width 45 height 10
click at [598, 91] on link "Aparna" at bounding box center [596, 89] width 24 height 11
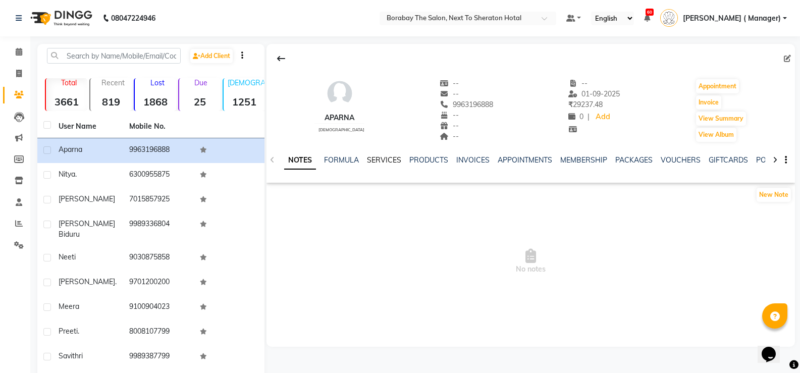
click at [386, 162] on link "SERVICES" at bounding box center [384, 159] width 34 height 9
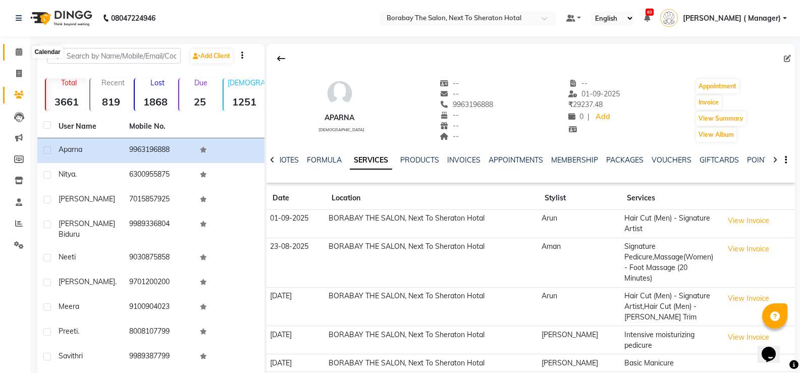
click at [20, 54] on icon at bounding box center [19, 52] width 7 height 8
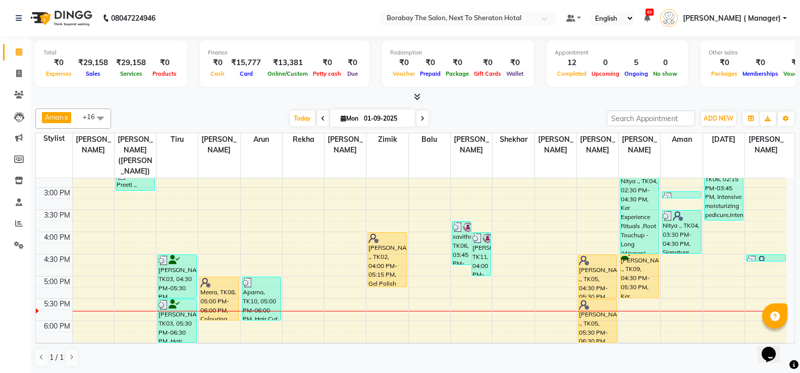
scroll to position [300, 0]
click at [17, 67] on link "Invoice" at bounding box center [15, 74] width 24 height 17
select select "service"
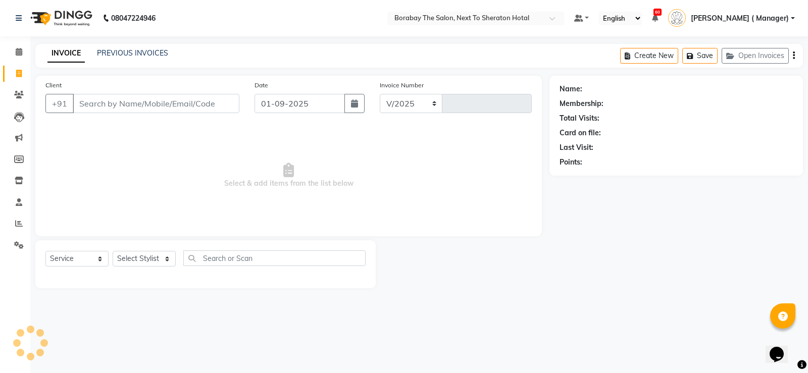
select select "4945"
type input "3438"
click at [180, 104] on input "Client" at bounding box center [156, 103] width 167 height 19
drag, startPoint x: 180, startPoint y: 104, endPoint x: 165, endPoint y: 104, distance: 14.6
click at [165, 104] on input "Client" at bounding box center [156, 103] width 167 height 19
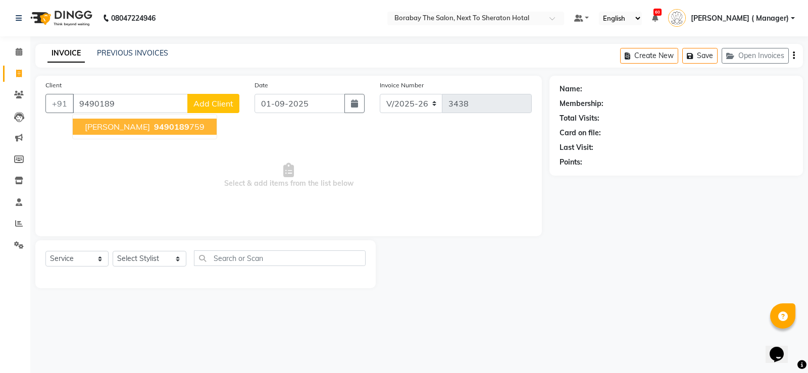
click at [177, 133] on button "[PERSON_NAME] 9490189 759" at bounding box center [145, 127] width 144 height 16
type input "9490189759"
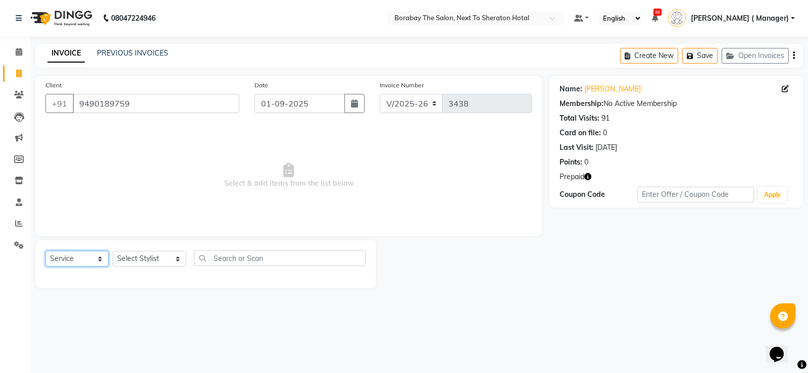
click at [84, 260] on select "Select Service Product Membership Package Voucher Prepaid Gift Card" at bounding box center [76, 259] width 63 height 16
select select "product"
click at [45, 251] on select "Select Service Product Membership Package Voucher Prepaid Gift Card" at bounding box center [76, 259] width 63 height 16
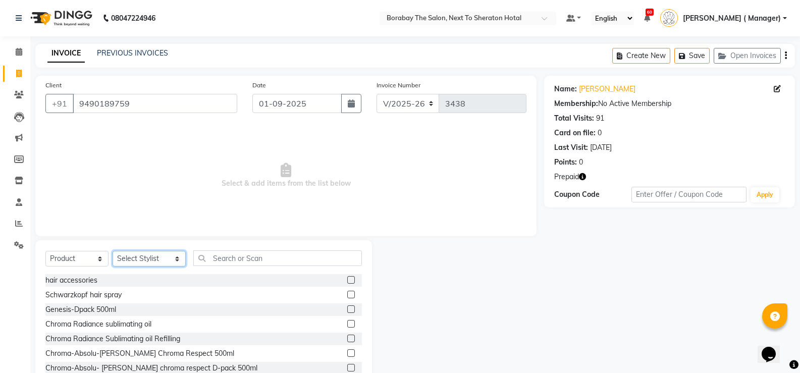
click at [132, 258] on select "Select Stylist [PERSON_NAME] [PERSON_NAME] Counter Borabay [PERSON_NAME] (Samee…" at bounding box center [149, 259] width 73 height 16
select select "31353"
click at [113, 251] on select "Select Stylist [PERSON_NAME] [PERSON_NAME] Counter Borabay [PERSON_NAME] (Samee…" at bounding box center [149, 259] width 73 height 16
click at [240, 262] on input "text" at bounding box center [277, 258] width 169 height 16
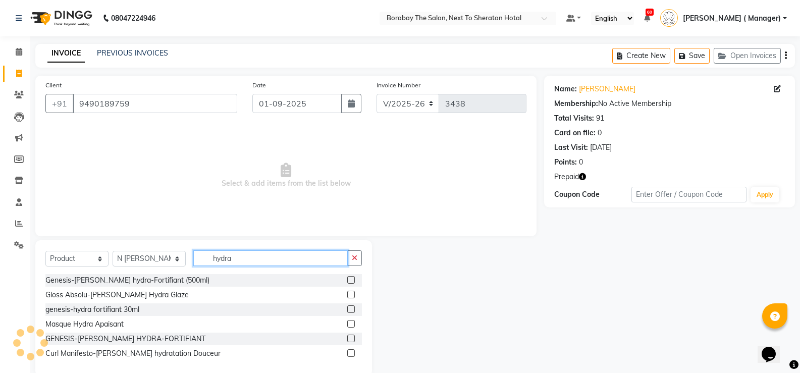
type input "hydra"
click at [349, 339] on label at bounding box center [351, 339] width 8 height 8
click at [349, 339] on input "checkbox" at bounding box center [350, 339] width 7 height 7
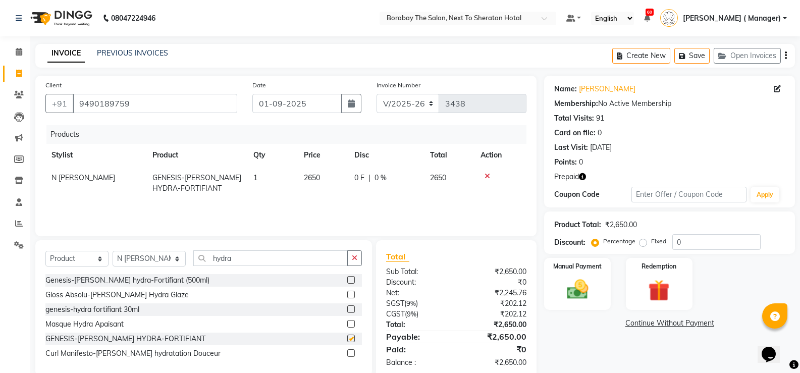
checkbox input "false"
click at [313, 178] on span "2650" at bounding box center [312, 177] width 16 height 9
select select "31353"
click at [313, 178] on input "2650" at bounding box center [323, 181] width 38 height 16
click at [314, 177] on input "2650" at bounding box center [323, 181] width 38 height 16
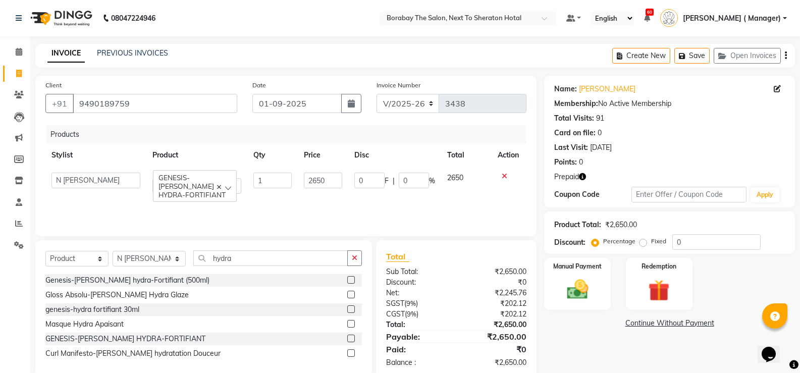
click at [314, 177] on input "2650" at bounding box center [323, 181] width 38 height 16
click at [317, 181] on input "2650" at bounding box center [323, 181] width 38 height 16
type input "2950"
click at [418, 203] on div "Products Stylist Product Qty Price Disc Total Action N [PERSON_NAME] GENESIS-[P…" at bounding box center [285, 175] width 481 height 101
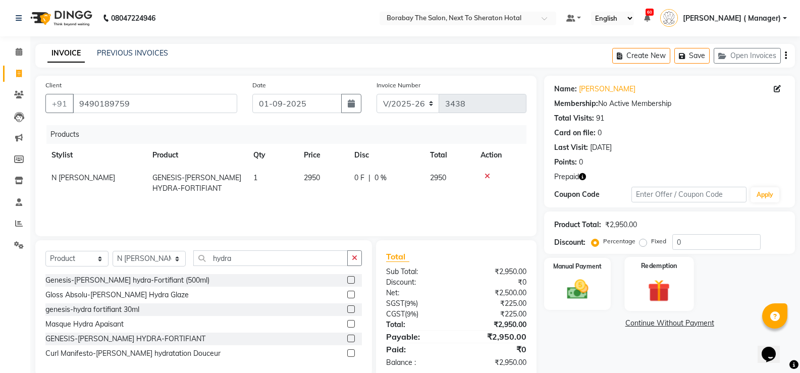
scroll to position [20, 0]
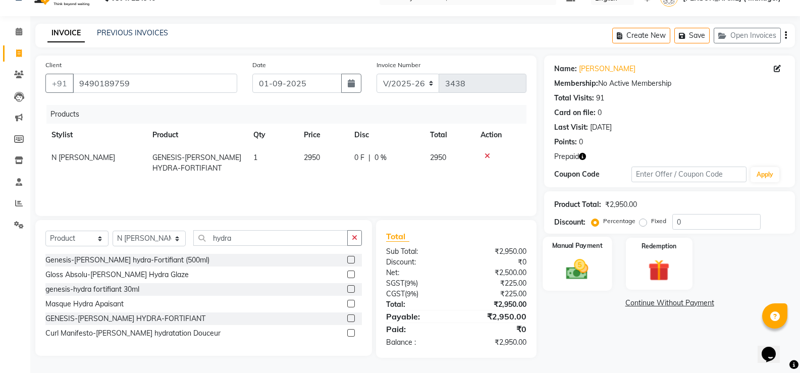
click at [578, 279] on img at bounding box center [577, 269] width 36 height 26
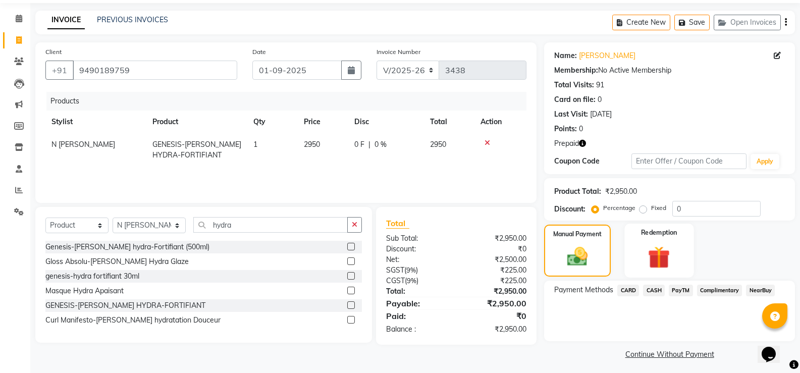
scroll to position [37, 0]
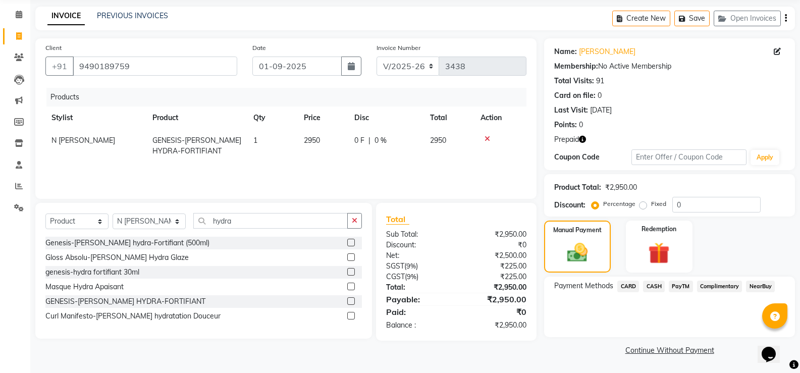
click at [673, 288] on span "PayTM" at bounding box center [681, 287] width 24 height 12
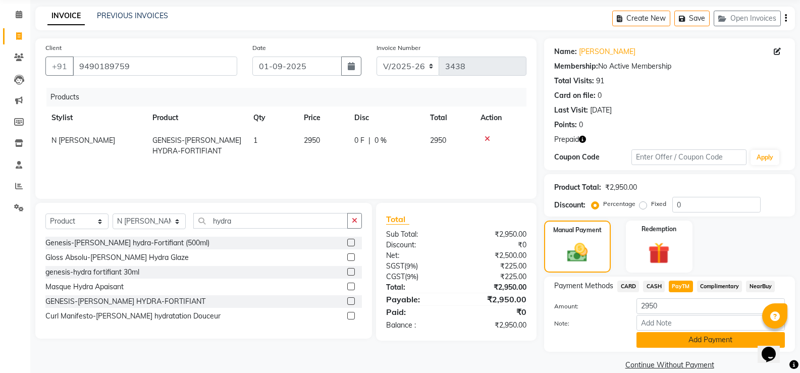
click at [702, 340] on button "Add Payment" at bounding box center [711, 340] width 148 height 16
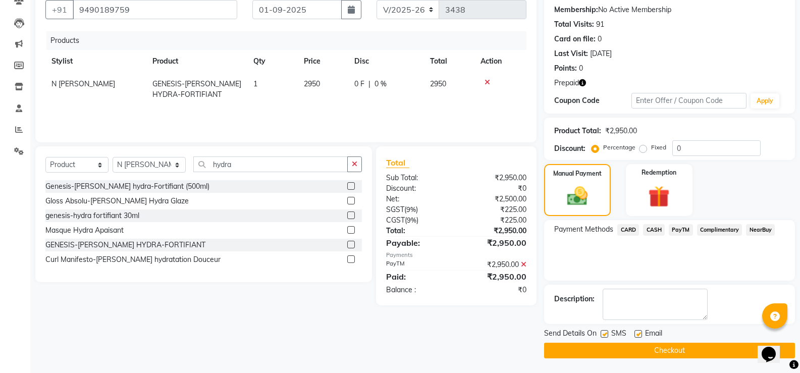
scroll to position [94, 0]
click at [665, 352] on button "Checkout" at bounding box center [669, 350] width 251 height 16
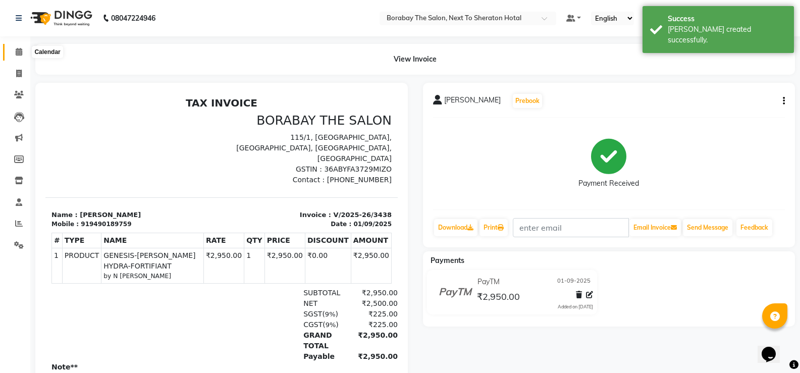
click at [17, 52] on icon at bounding box center [19, 52] width 7 height 8
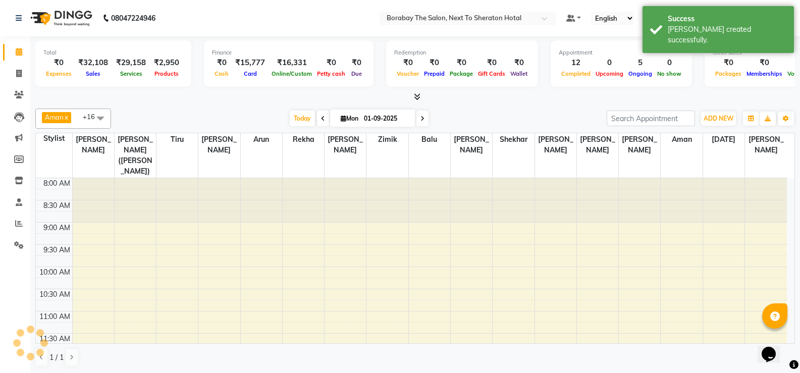
scroll to position [382, 0]
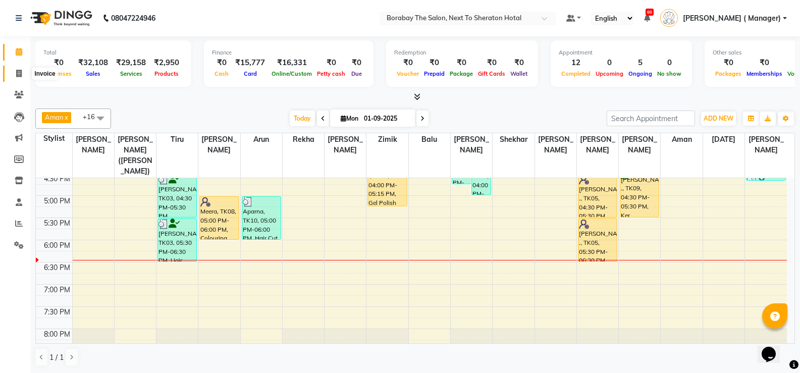
click at [18, 70] on icon at bounding box center [19, 74] width 6 height 8
select select "service"
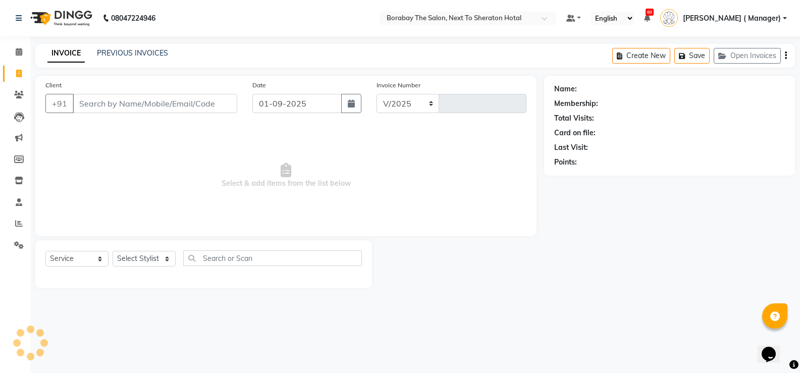
select select "4945"
type input "3439"
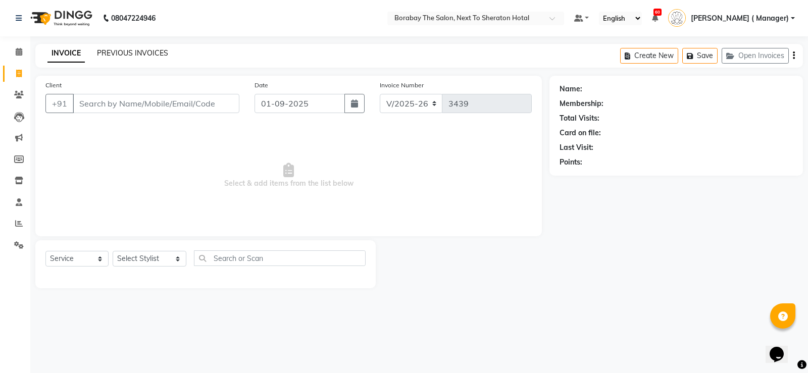
click at [117, 52] on link "PREVIOUS INVOICES" at bounding box center [132, 52] width 71 height 9
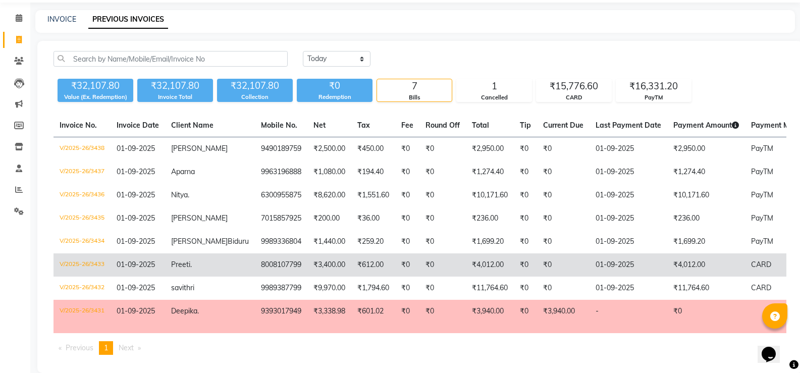
scroll to position [16, 0]
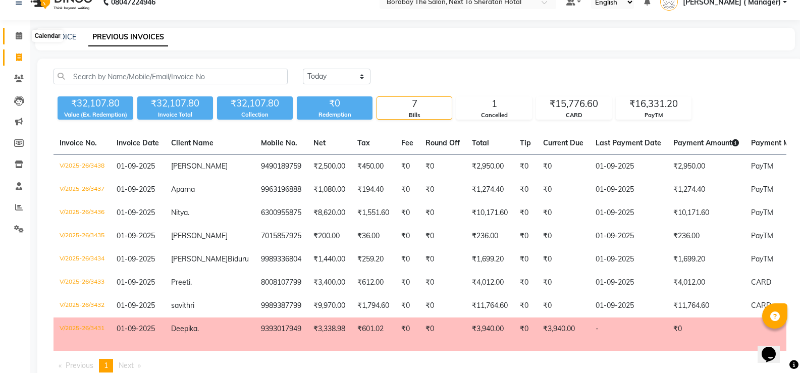
click at [13, 33] on span at bounding box center [19, 36] width 18 height 12
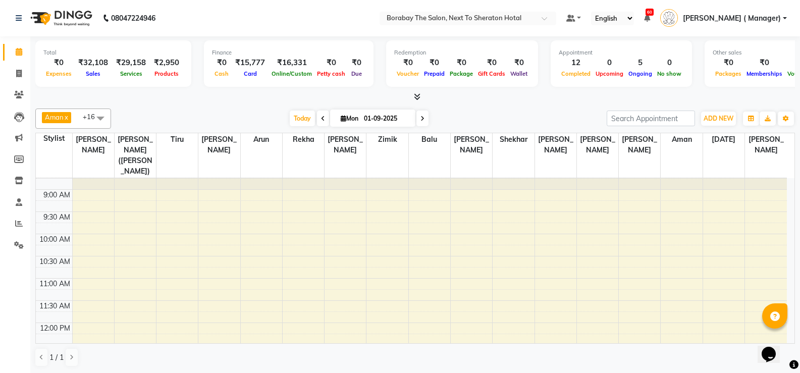
scroll to position [50, 0]
click at [243, 113] on div "Today Mon 01-09-2025" at bounding box center [359, 118] width 486 height 15
click at [302, 120] on span "Today" at bounding box center [302, 119] width 25 height 16
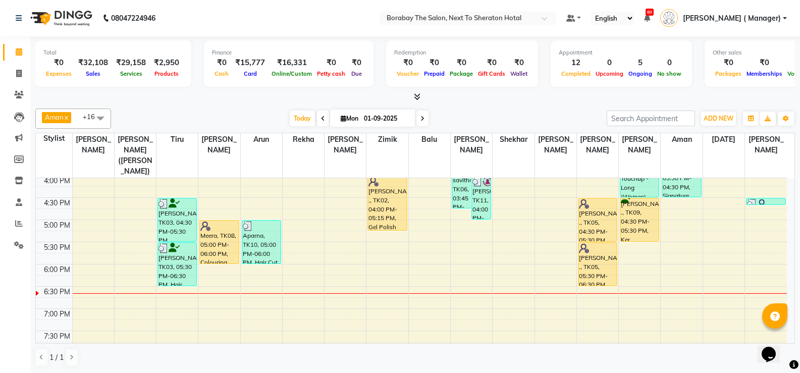
scroll to position [300, 0]
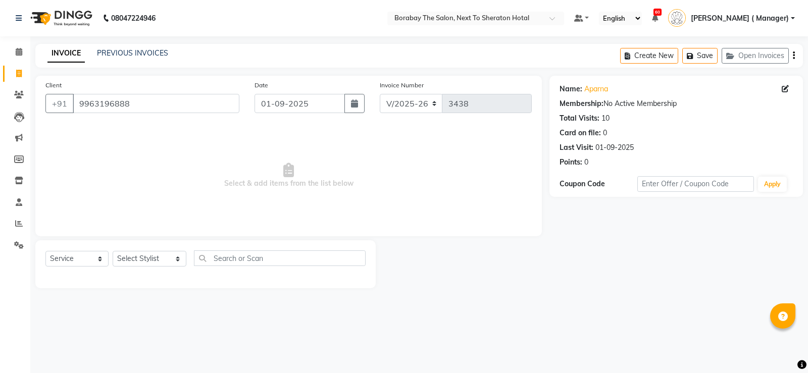
select select "4945"
select select "service"
click at [132, 56] on link "PREVIOUS INVOICES" at bounding box center [132, 52] width 71 height 9
click at [116, 53] on link "PREVIOUS INVOICES" at bounding box center [132, 52] width 71 height 9
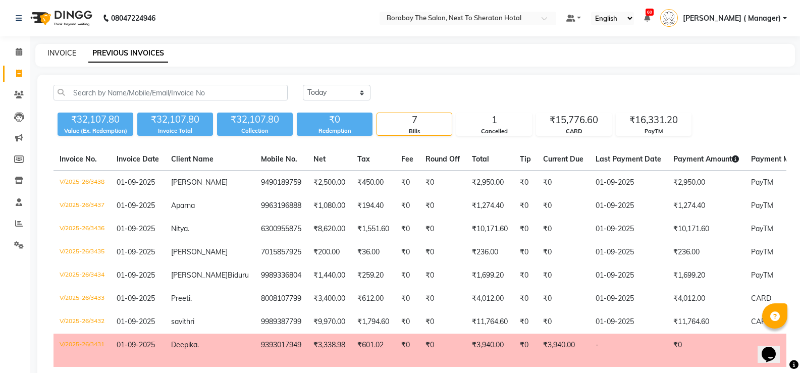
click at [60, 52] on link "INVOICE" at bounding box center [61, 52] width 29 height 9
select select "service"
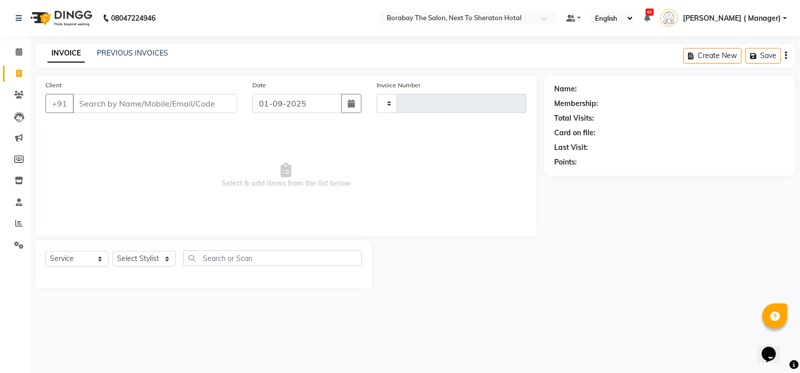
type input "3439"
select select "4945"
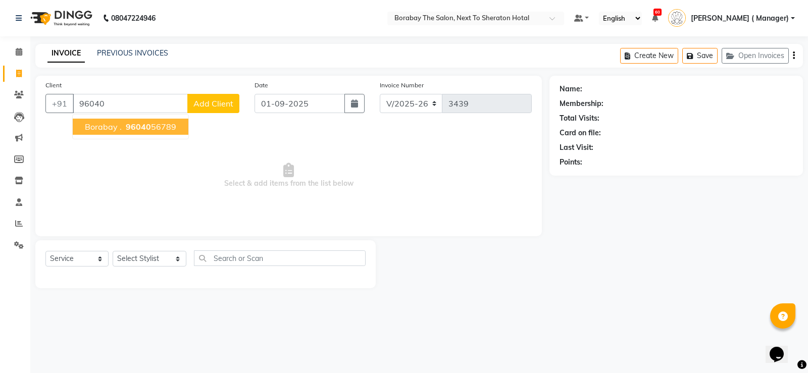
click at [118, 128] on span "Borabay ." at bounding box center [103, 127] width 37 height 10
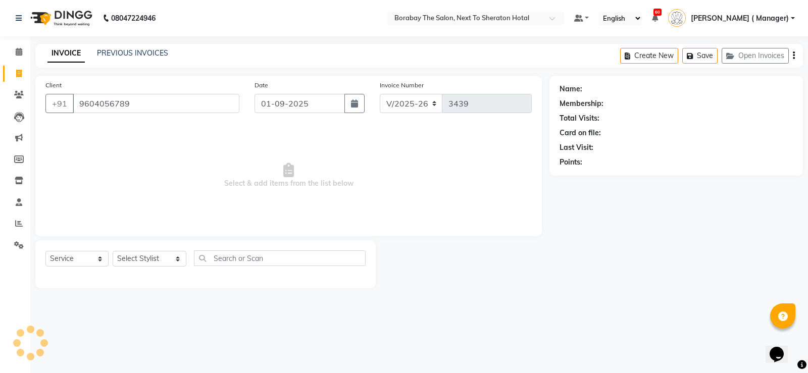
type input "9604056789"
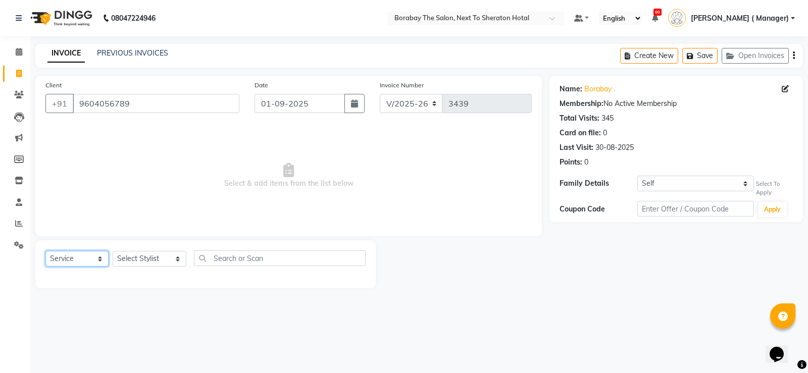
click at [92, 256] on select "Select Service Product Membership Package Voucher Prepaid Gift Card" at bounding box center [76, 259] width 63 height 16
click at [45, 251] on select "Select Service Product Membership Package Voucher Prepaid Gift Card" at bounding box center [76, 259] width 63 height 16
click at [134, 260] on select "Select Stylist [PERSON_NAME] [PERSON_NAME] Counter Borabay [PERSON_NAME] (Samee…" at bounding box center [150, 259] width 74 height 16
click at [156, 259] on select "Select Stylist [PERSON_NAME] [PERSON_NAME] Counter Borabay [PERSON_NAME] (Samee…" at bounding box center [150, 259] width 74 height 16
select select "32429"
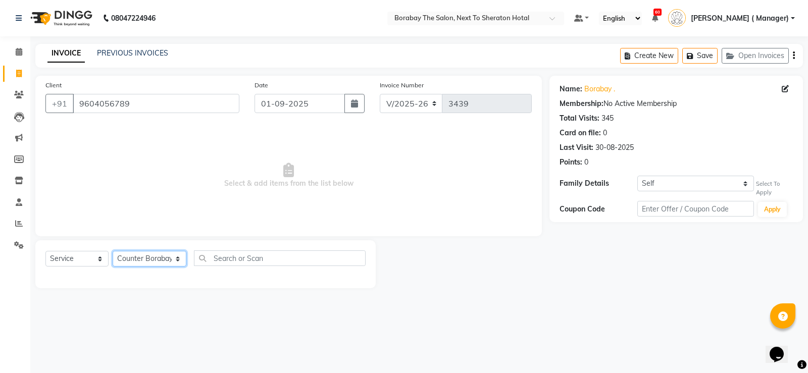
click at [113, 251] on select "Select Stylist [PERSON_NAME] [PERSON_NAME] Counter Borabay [PERSON_NAME] (Samee…" at bounding box center [150, 259] width 74 height 16
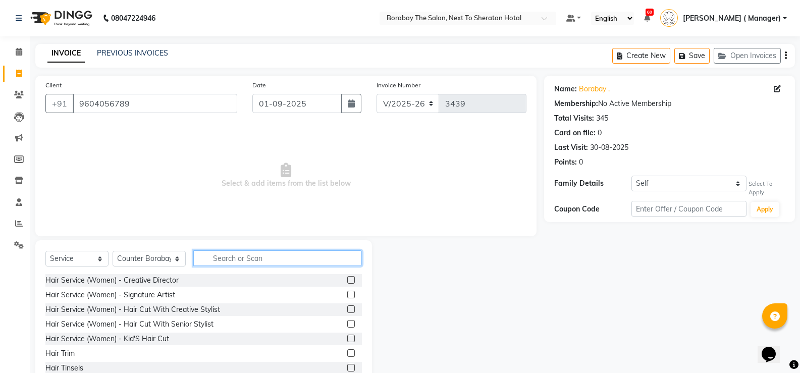
click at [249, 256] on input "text" at bounding box center [277, 258] width 169 height 16
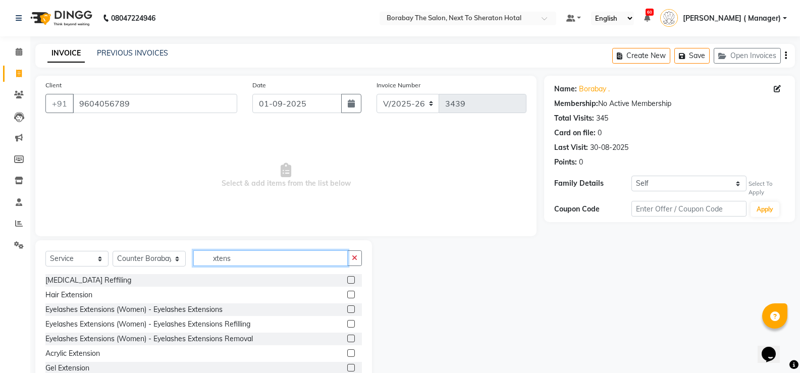
type input "xtens"
click at [92, 252] on select "Select Service Product Membership Package Voucher Prepaid Gift Card" at bounding box center [76, 259] width 63 height 16
select select "product"
click at [45, 251] on select "Select Service Product Membership Package Voucher Prepaid Gift Card" at bounding box center [76, 259] width 63 height 16
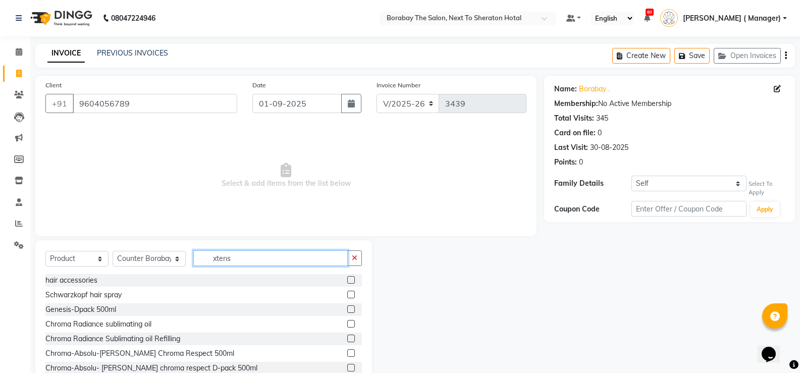
click at [247, 259] on input "xtens" at bounding box center [270, 258] width 154 height 16
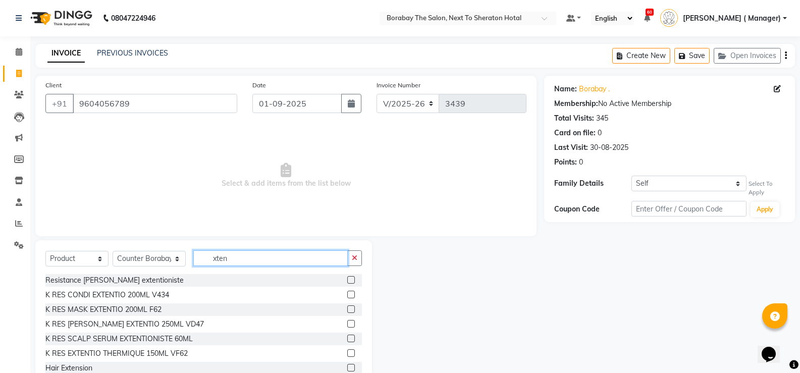
type input "xtens"
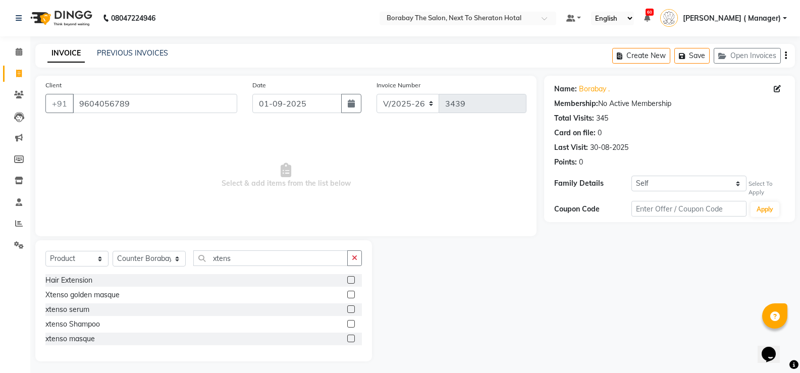
click at [351, 338] on label at bounding box center [351, 339] width 8 height 8
click at [351, 338] on input "checkbox" at bounding box center [350, 339] width 7 height 7
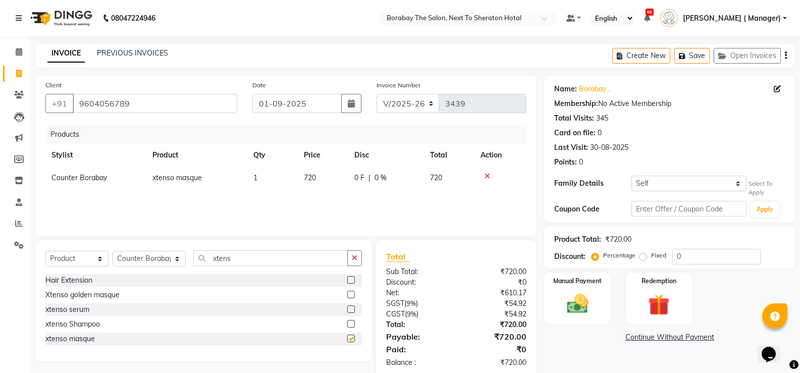
checkbox input "false"
click at [352, 293] on label at bounding box center [351, 295] width 8 height 8
click at [352, 293] on input "checkbox" at bounding box center [350, 295] width 7 height 7
checkbox input "false"
click at [489, 175] on icon at bounding box center [488, 176] width 6 height 7
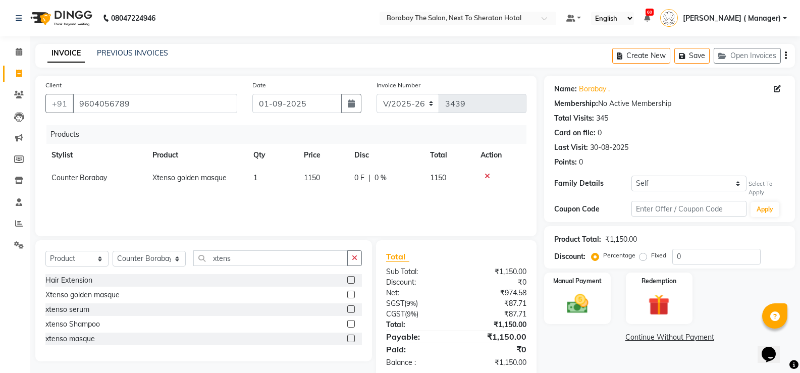
click at [333, 179] on td "1150" at bounding box center [323, 178] width 50 height 23
select select "32429"
type input "1290"
click at [570, 283] on label "Manual Payment" at bounding box center [577, 281] width 50 height 10
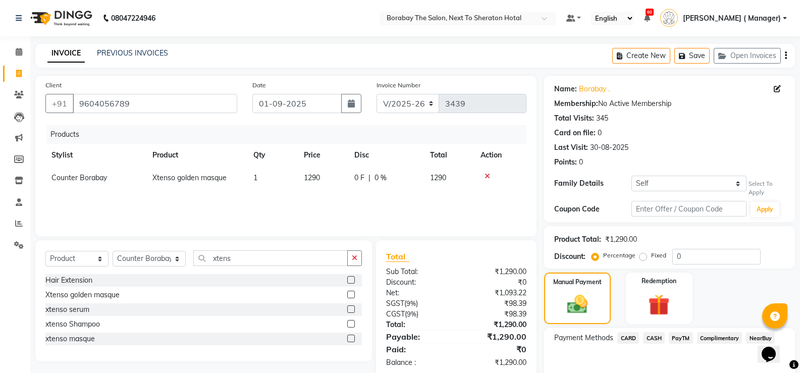
click at [679, 341] on span "PayTM" at bounding box center [681, 338] width 24 height 12
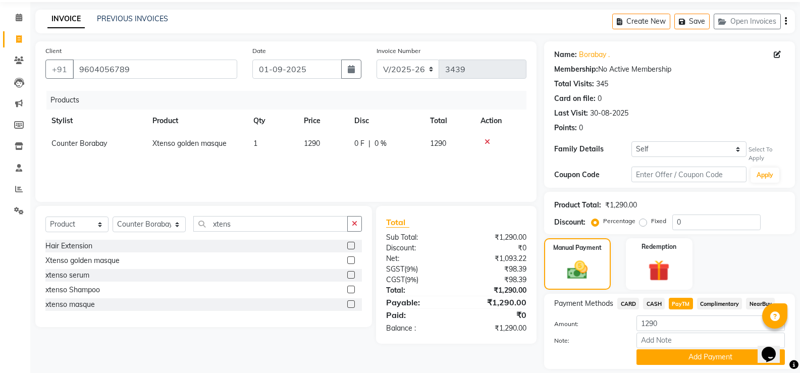
scroll to position [66, 0]
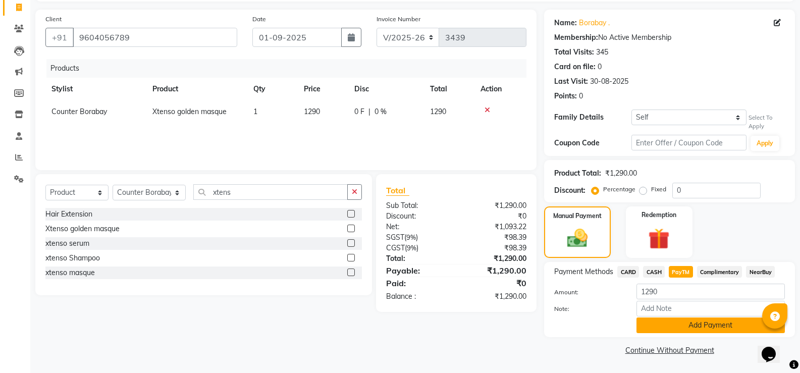
click at [692, 327] on button "Add Payment" at bounding box center [711, 326] width 148 height 16
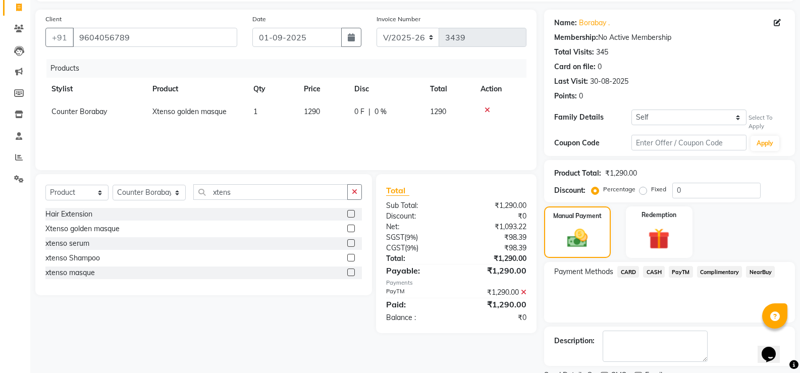
click at [676, 268] on span "PayTM" at bounding box center [681, 272] width 24 height 12
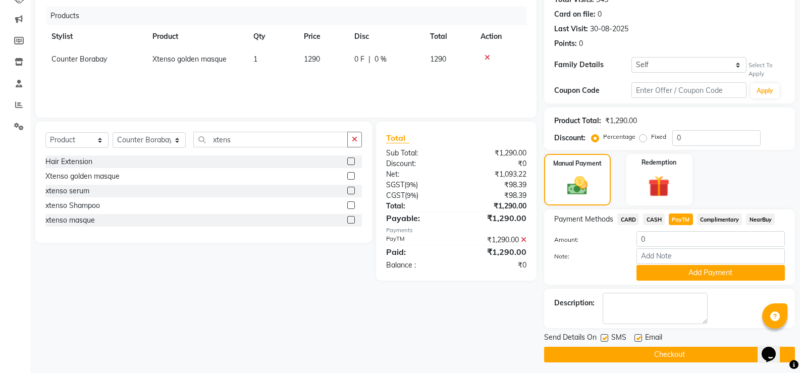
scroll to position [123, 0]
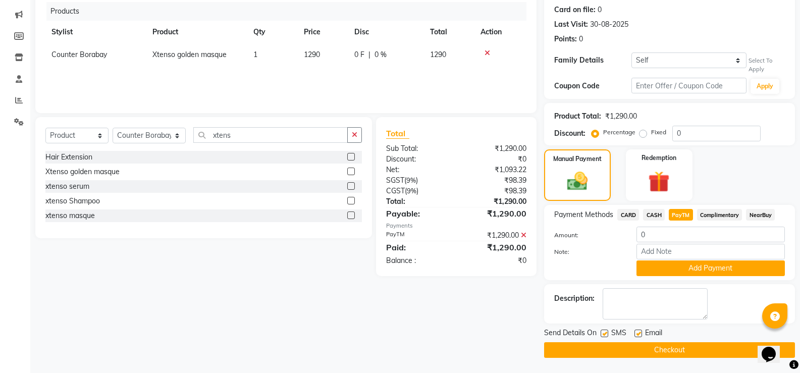
click at [667, 345] on button "Checkout" at bounding box center [669, 350] width 251 height 16
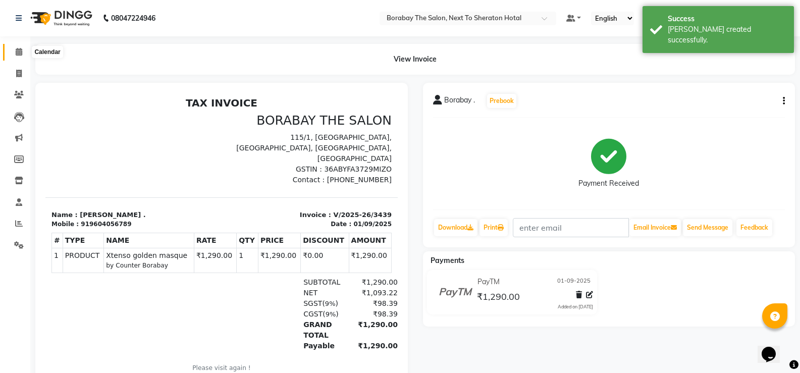
click at [15, 49] on span at bounding box center [19, 52] width 18 height 12
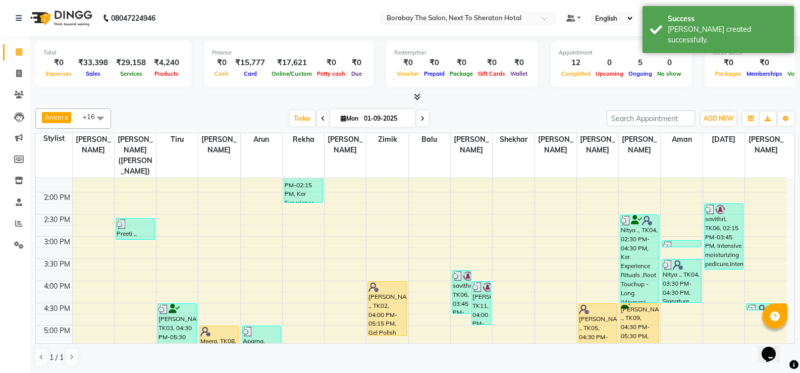
scroll to position [353, 0]
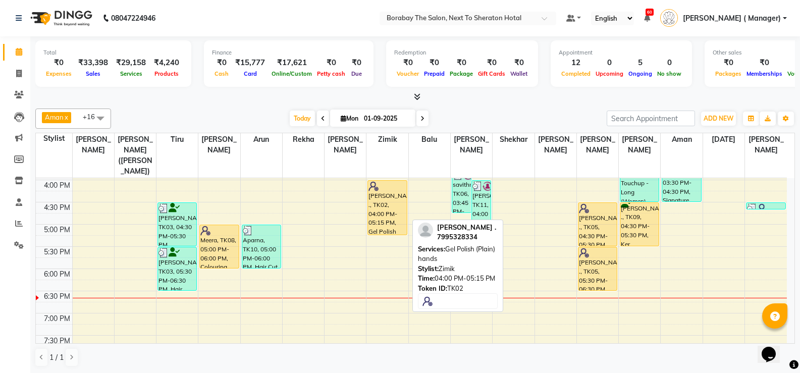
click at [389, 185] on div "[PERSON_NAME] ., TK02, 04:00 PM-05:15 PM, Gel Polish (Plain) hands" at bounding box center [387, 208] width 38 height 54
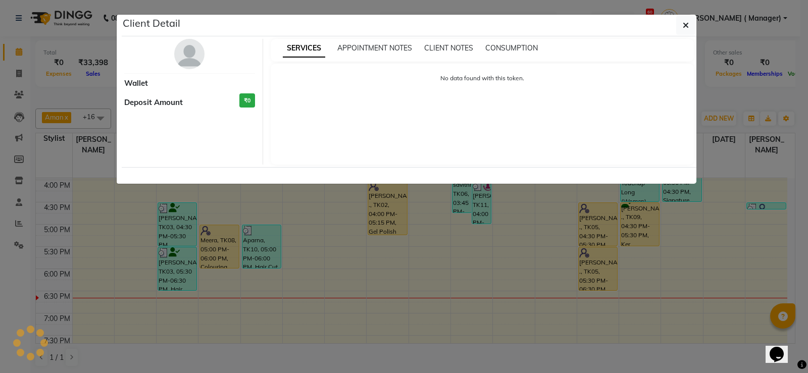
select select "1"
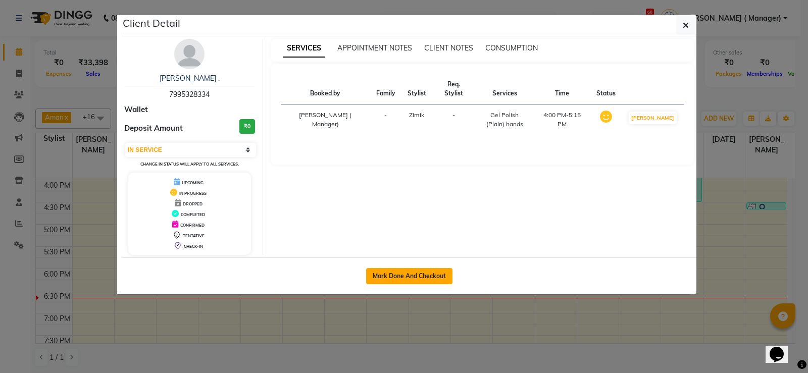
click at [397, 275] on button "Mark Done And Checkout" at bounding box center [409, 276] width 86 height 16
select select "service"
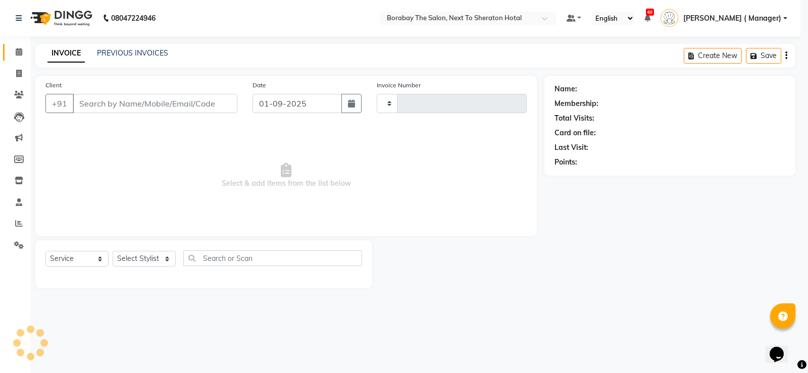
type input "3440"
select select "4945"
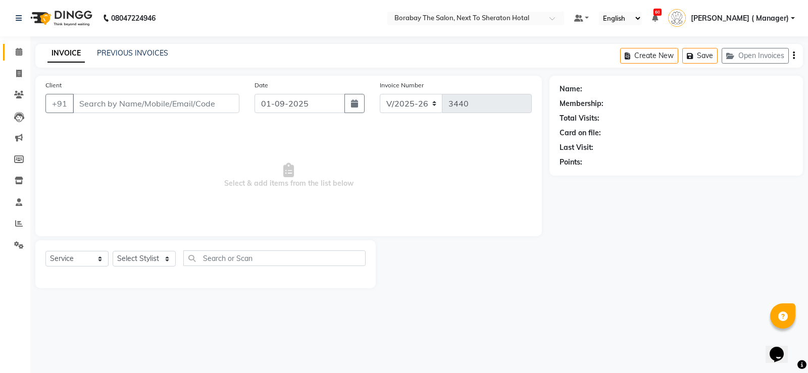
type input "7995328334"
select select "31364"
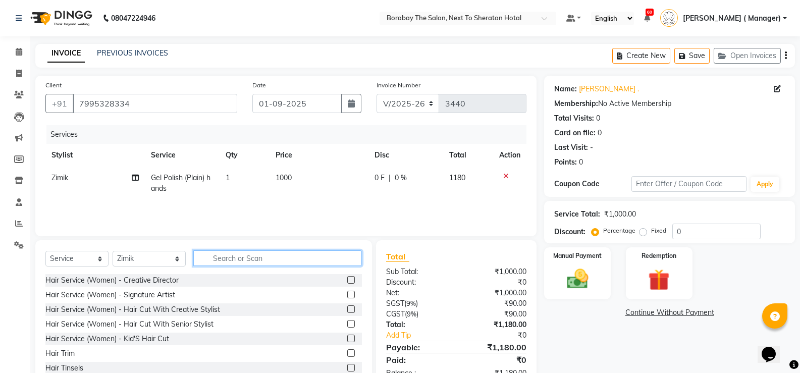
click at [228, 255] on input "text" at bounding box center [277, 258] width 169 height 16
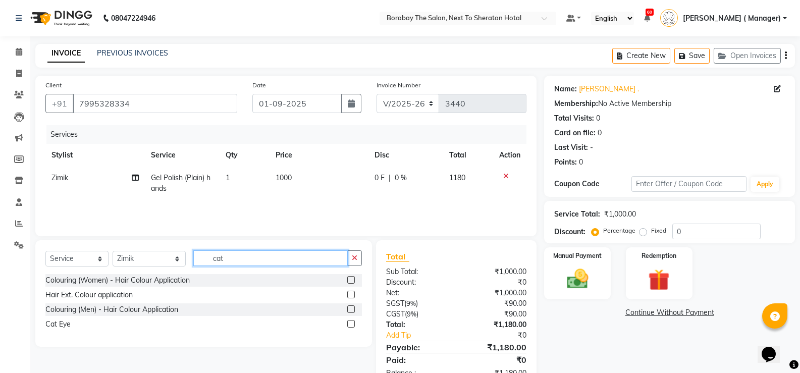
type input "cat"
click at [349, 325] on label at bounding box center [351, 324] width 8 height 8
click at [349, 325] on input "checkbox" at bounding box center [350, 324] width 7 height 7
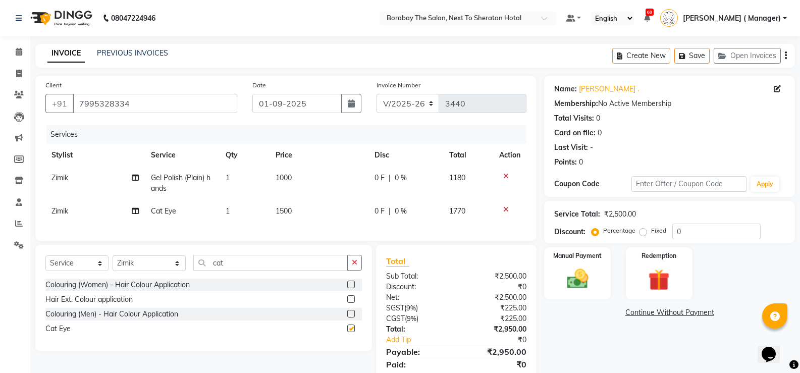
checkbox input "false"
click at [220, 267] on input "cat" at bounding box center [270, 263] width 154 height 16
type input "c"
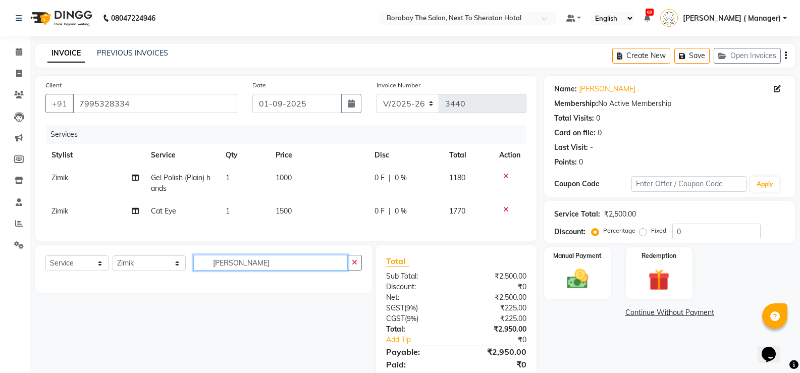
type input "omer"
click at [311, 179] on td "1000" at bounding box center [319, 183] width 99 height 33
select select "31364"
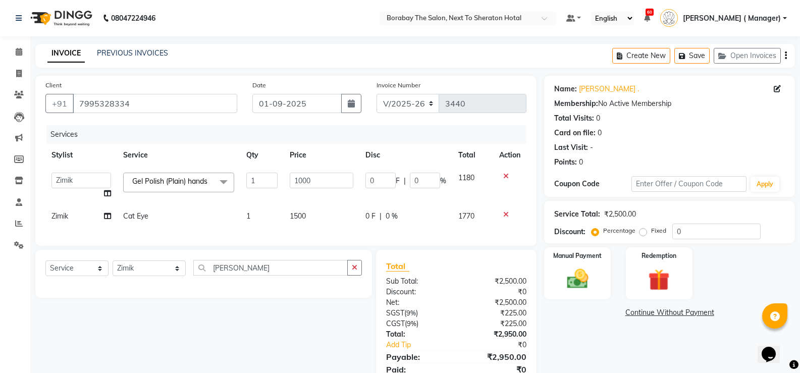
click at [326, 172] on td "1000" at bounding box center [321, 186] width 75 height 38
click at [334, 185] on input "1000" at bounding box center [321, 181] width 63 height 16
type input "1500"
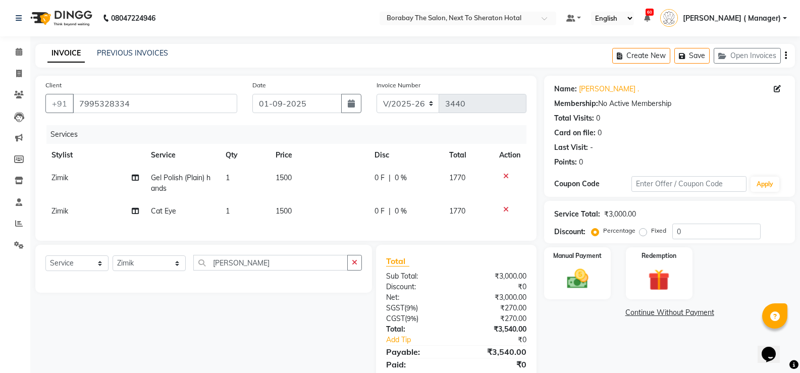
click at [622, 346] on div "Name: Keertana . Membership: No Active Membership Total Visits: 0 Card on file:…" at bounding box center [673, 235] width 258 height 318
click at [504, 206] on icon at bounding box center [506, 209] width 6 height 7
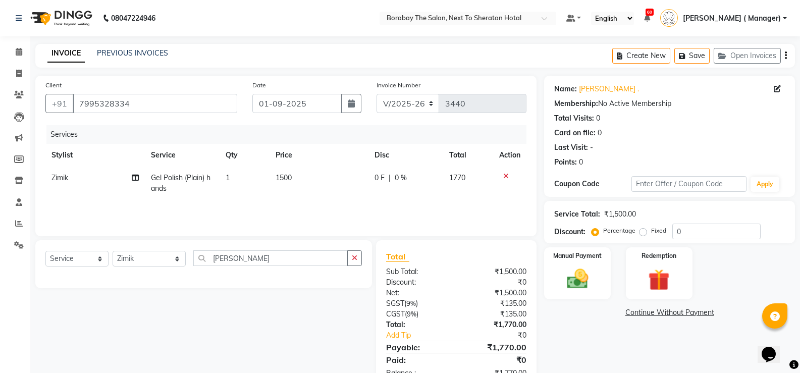
scroll to position [31, 0]
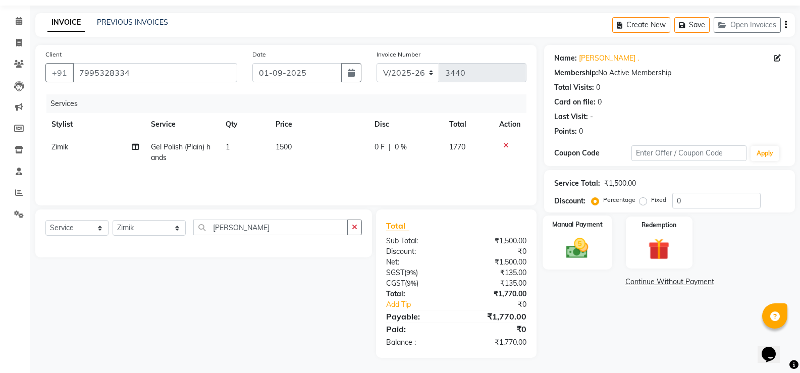
click at [588, 245] on img at bounding box center [577, 248] width 36 height 26
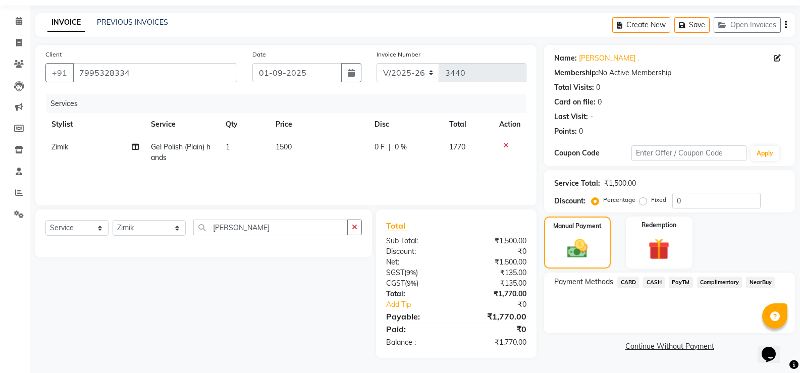
click at [634, 280] on span "CARD" at bounding box center [628, 283] width 22 height 12
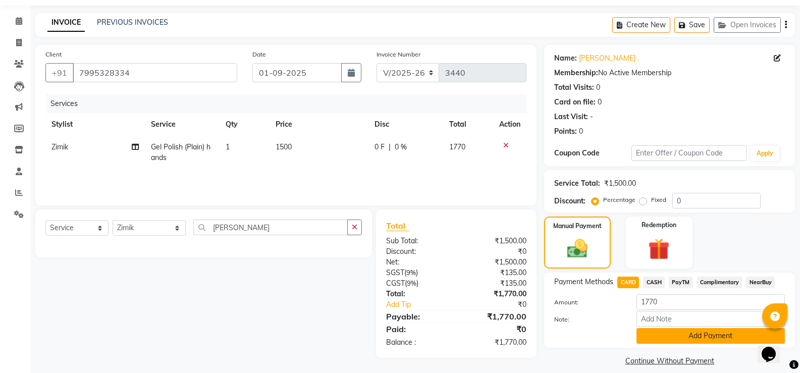
click at [663, 337] on button "Add Payment" at bounding box center [711, 336] width 148 height 16
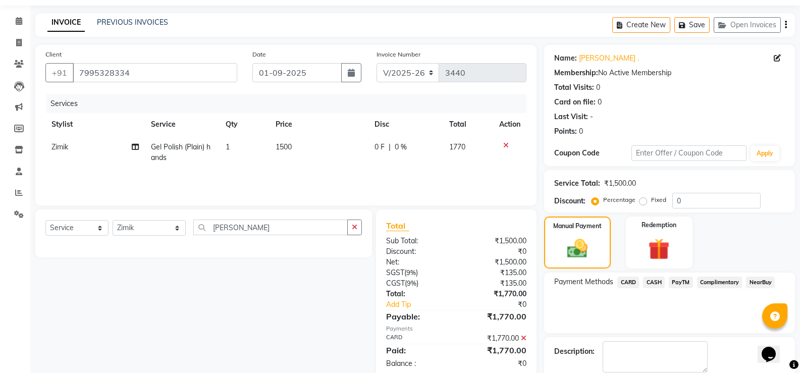
scroll to position [81, 0]
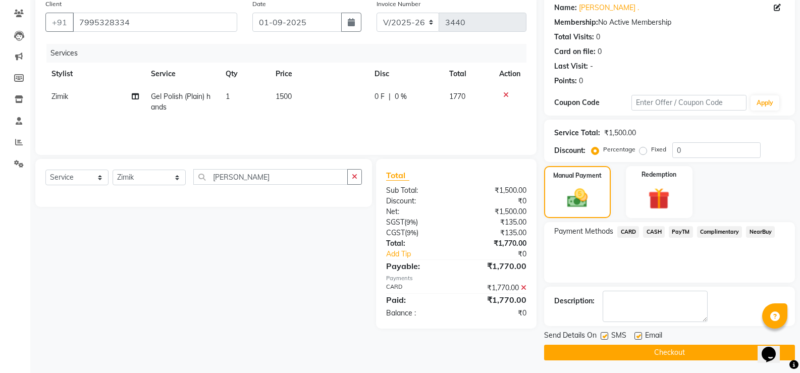
click at [525, 287] on icon at bounding box center [524, 287] width 6 height 7
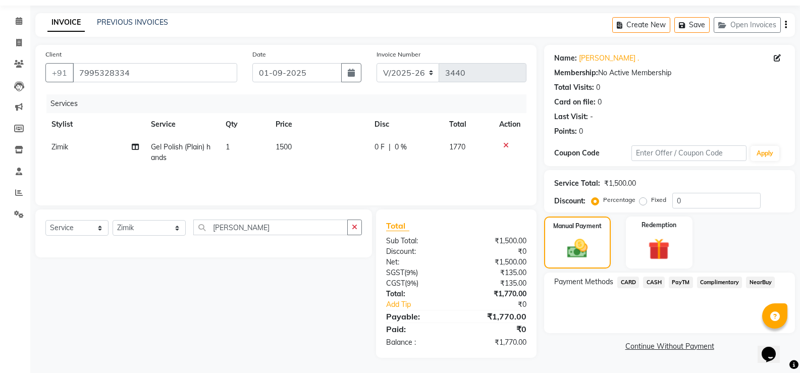
click at [670, 279] on span "PayTM" at bounding box center [681, 283] width 24 height 12
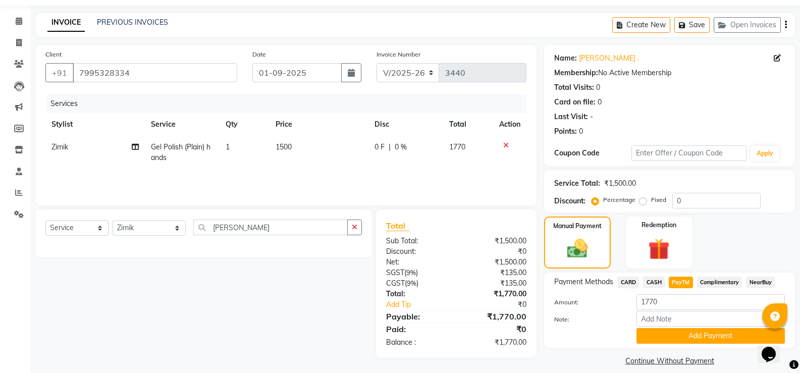
scroll to position [41, 0]
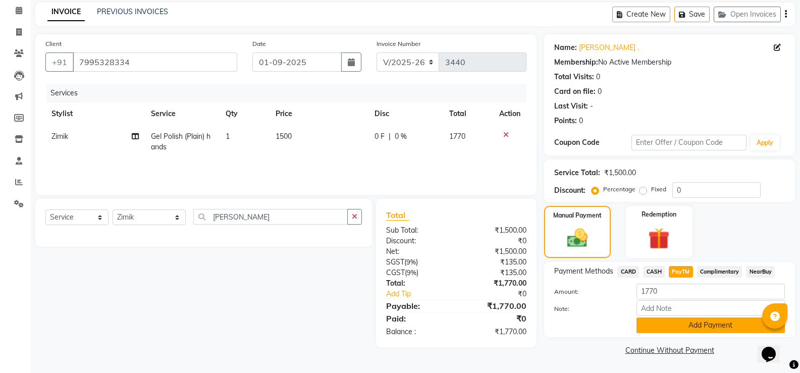
click at [679, 324] on button "Add Payment" at bounding box center [711, 326] width 148 height 16
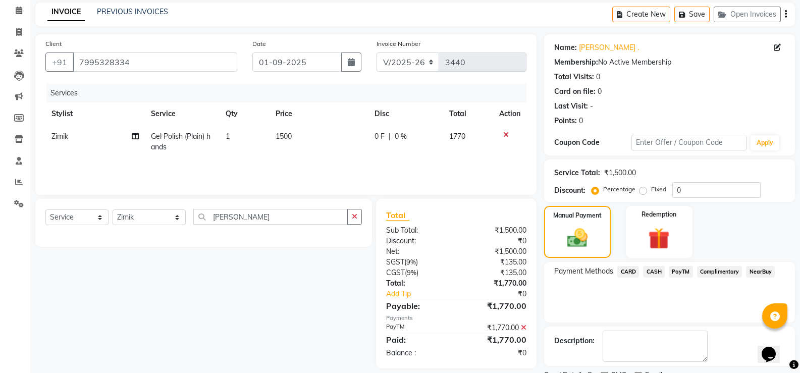
scroll to position [84, 0]
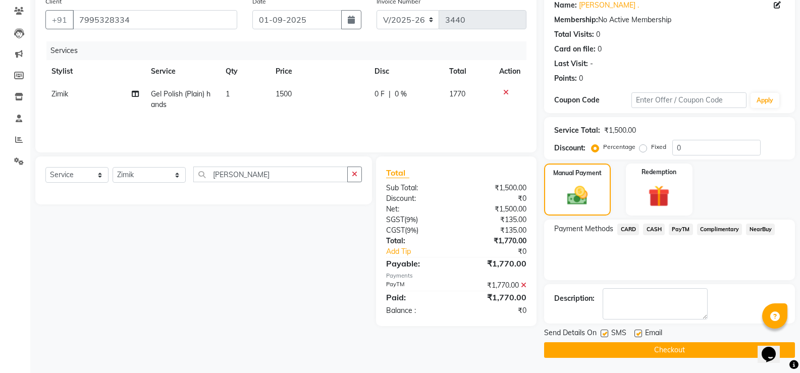
click at [674, 347] on button "Checkout" at bounding box center [669, 350] width 251 height 16
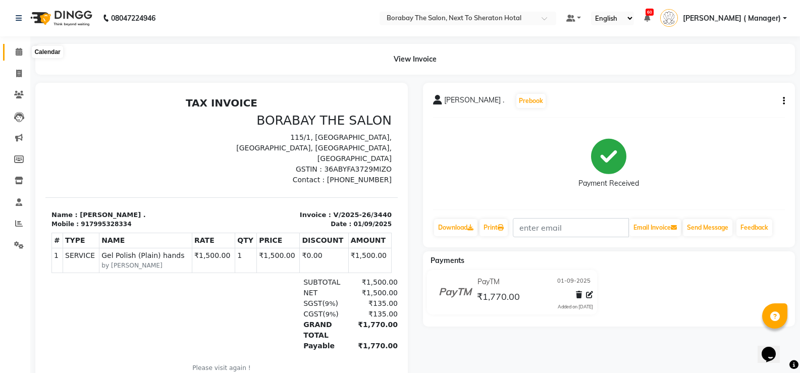
click at [21, 52] on icon at bounding box center [19, 52] width 7 height 8
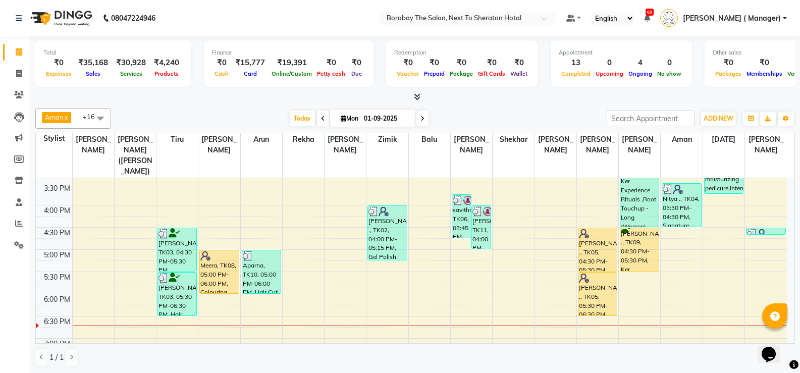
scroll to position [401, 0]
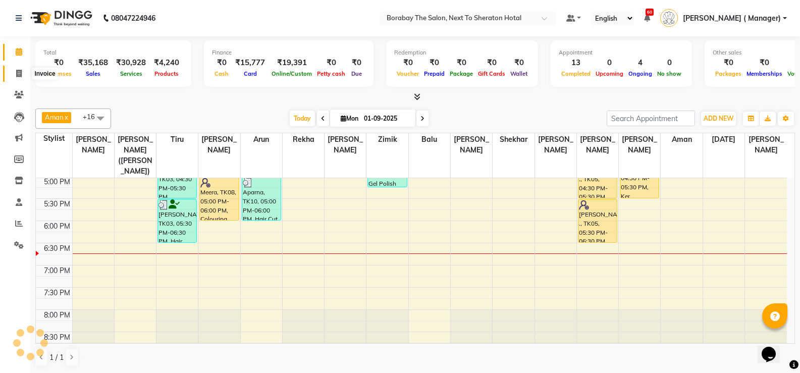
click at [16, 72] on icon at bounding box center [19, 74] width 6 height 8
select select "service"
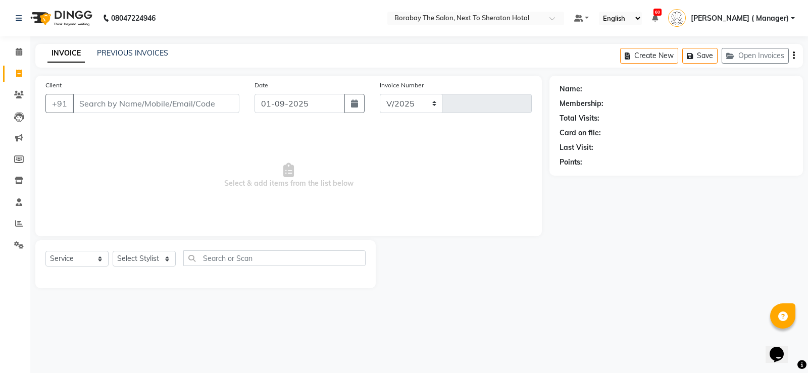
select select "4945"
type input "3441"
click at [20, 45] on link "Calendar" at bounding box center [15, 52] width 24 height 17
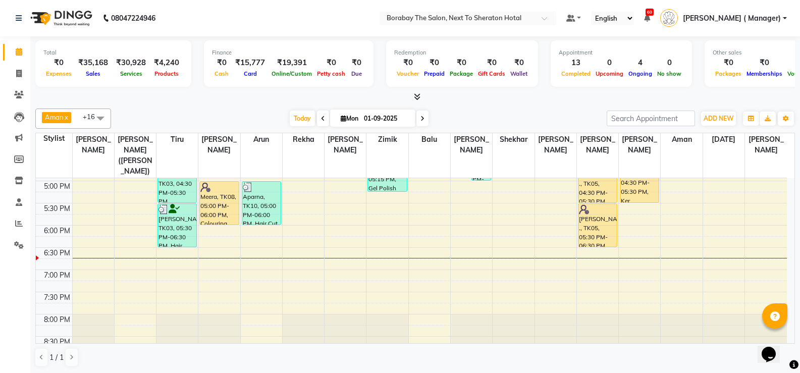
scroll to position [401, 0]
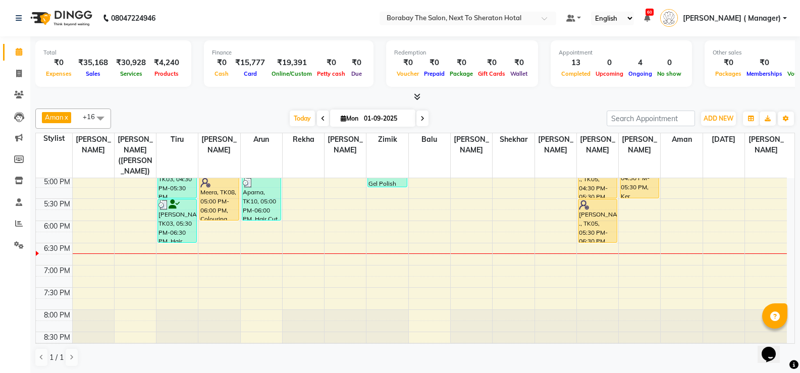
click at [429, 246] on div "8:00 AM 8:30 AM 9:00 AM 9:30 AM 10:00 AM 10:30 AM 11:00 AM 11:30 AM 12:00 PM 12…" at bounding box center [411, 65] width 751 height 577
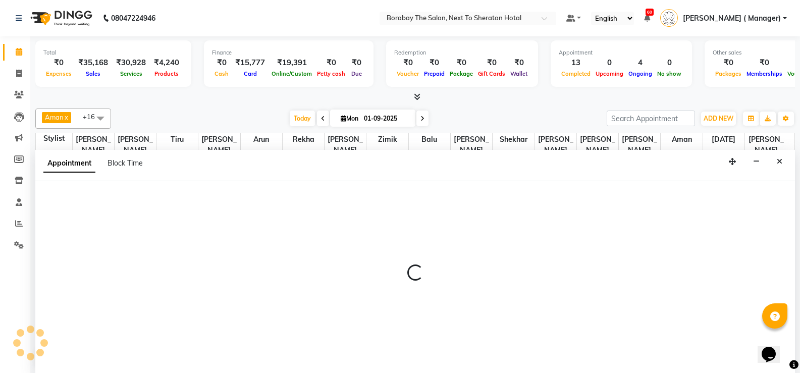
scroll to position [1, 0]
select select "31366"
select select "1125"
select select "tentative"
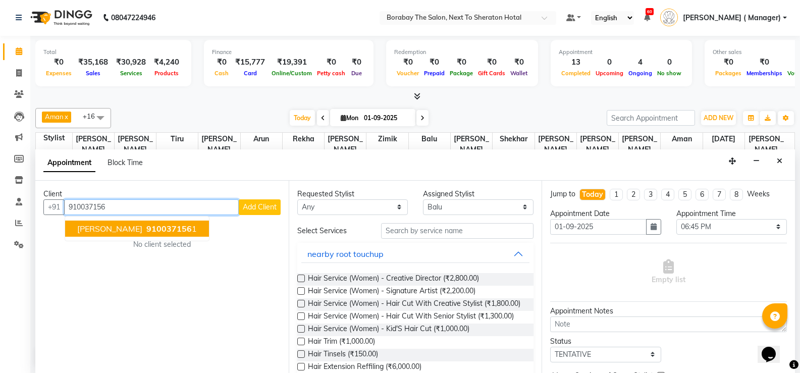
click at [91, 229] on span "[PERSON_NAME]" at bounding box center [109, 229] width 65 height 10
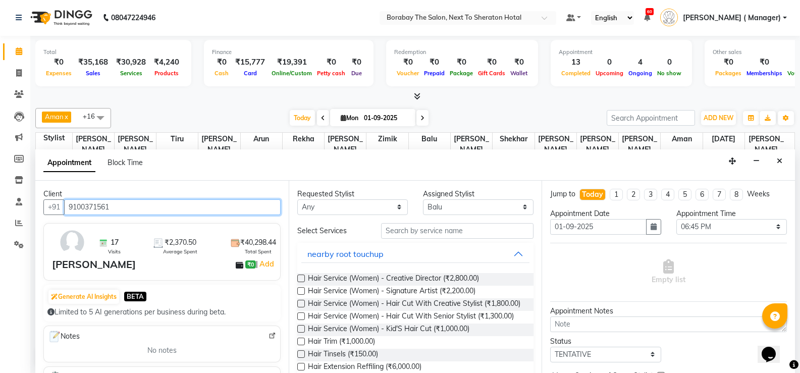
type input "9100371561"
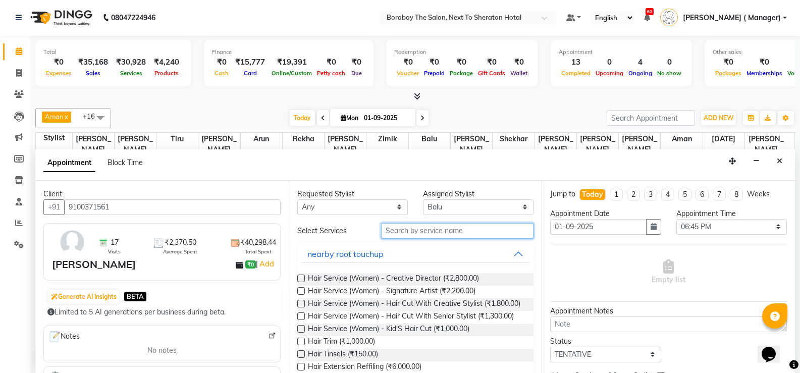
click at [399, 231] on input "text" at bounding box center [457, 231] width 152 height 16
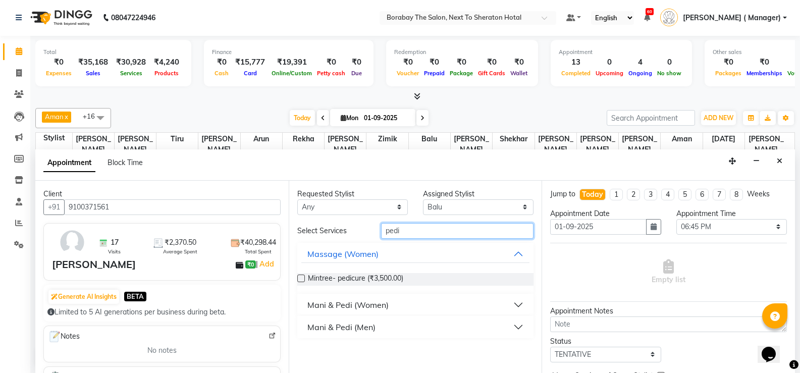
type input "pedi"
click at [351, 305] on div "Mani & Pedi (Women)" at bounding box center [347, 305] width 81 height 12
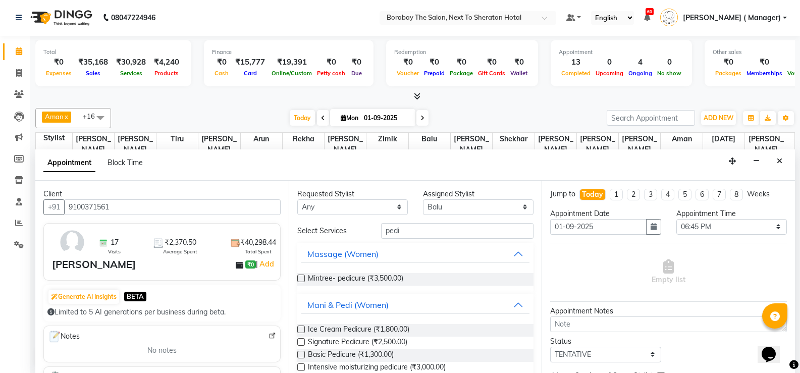
click at [305, 354] on div "Basic Pedicure (₹1,300.00)" at bounding box center [415, 355] width 237 height 13
click at [301, 355] on label at bounding box center [301, 355] width 8 height 8
click at [301, 355] on input "checkbox" at bounding box center [300, 355] width 7 height 7
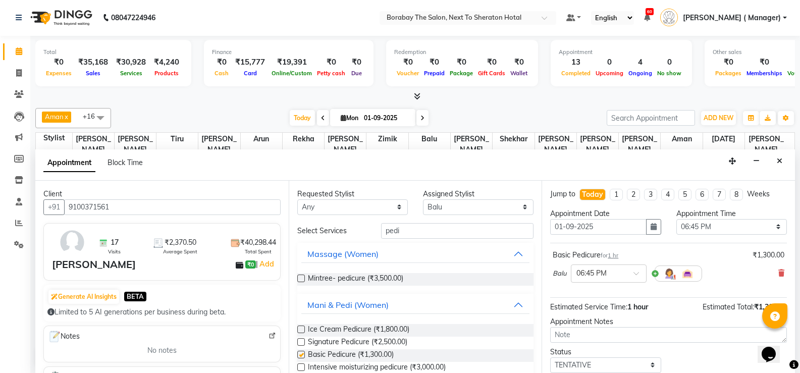
checkbox input "false"
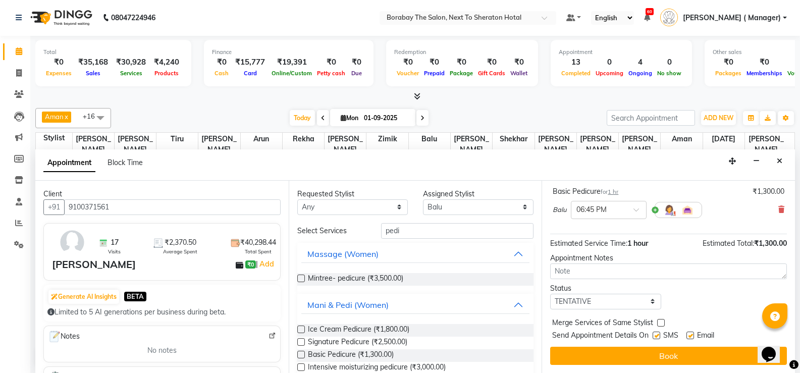
click at [679, 349] on button "Book" at bounding box center [668, 356] width 237 height 18
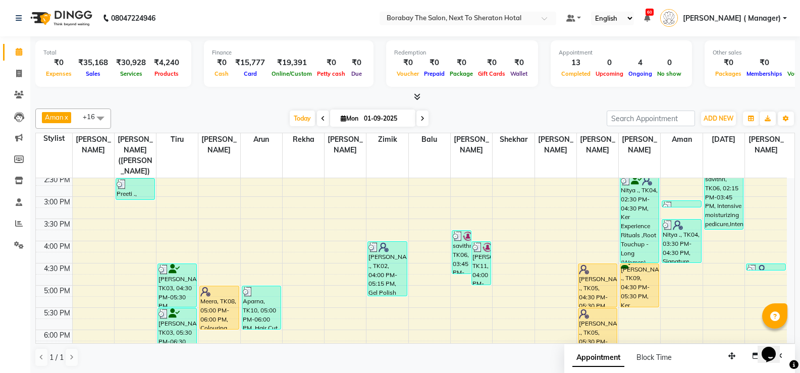
scroll to position [346, 0]
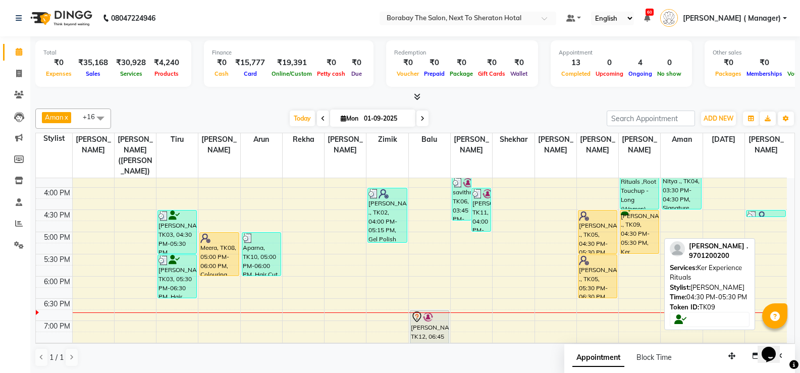
click at [651, 214] on div "[PERSON_NAME] ., TK09, 04:30 PM-05:30 PM, Ker Experience Rituals" at bounding box center [639, 232] width 38 height 43
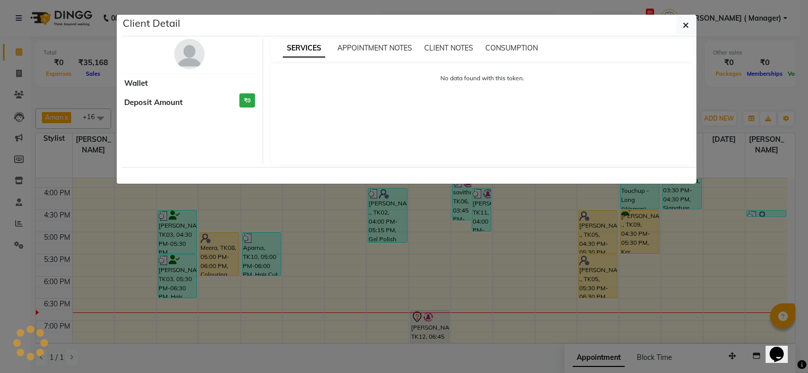
select select "1"
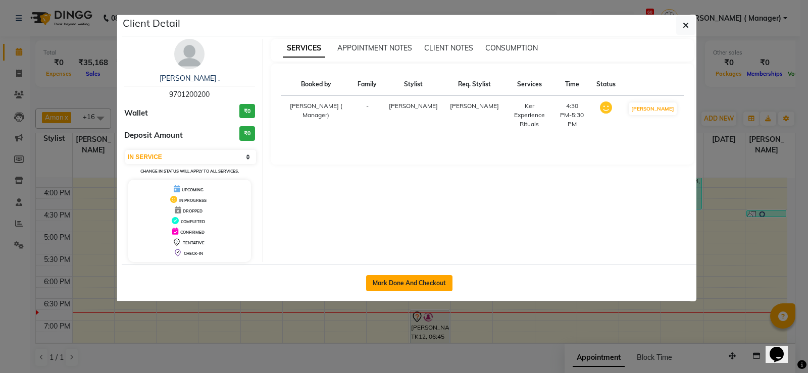
click at [410, 286] on button "Mark Done And Checkout" at bounding box center [409, 283] width 86 height 16
select select "service"
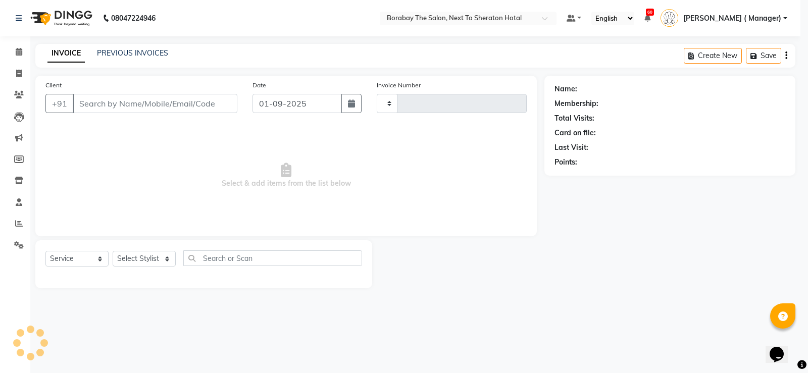
type input "3441"
select select "4945"
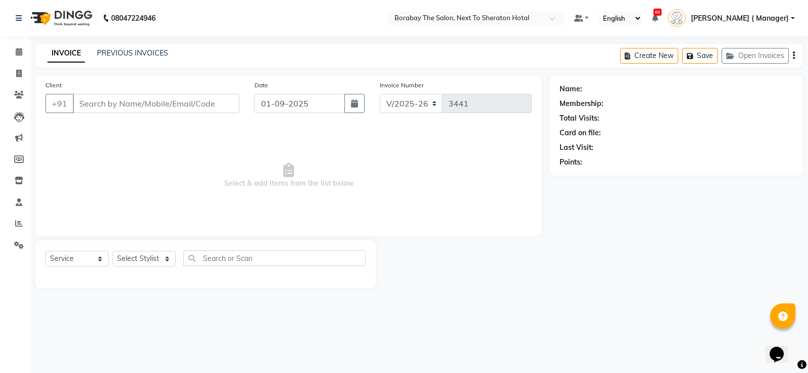
type input "9701200200"
select select "78121"
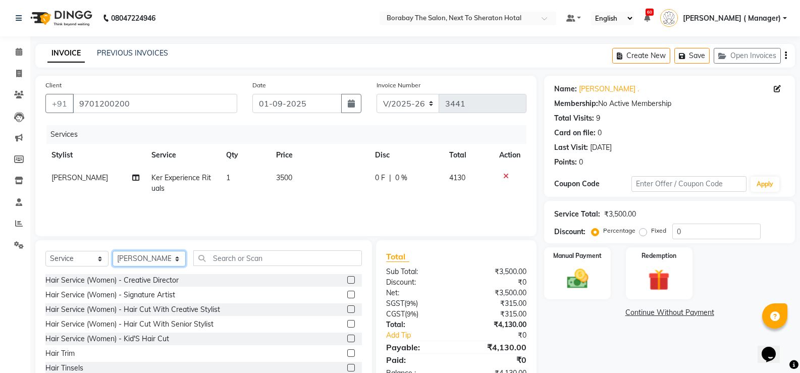
click at [129, 257] on select "Select Stylist [PERSON_NAME] [PERSON_NAME] Counter Borabay [PERSON_NAME] (Samee…" at bounding box center [149, 259] width 73 height 16
click at [258, 244] on div "Select Service Product Membership Package Voucher Prepaid Gift Card Select Styl…" at bounding box center [203, 314] width 337 height 149
click at [221, 260] on input "text" at bounding box center [277, 258] width 169 height 16
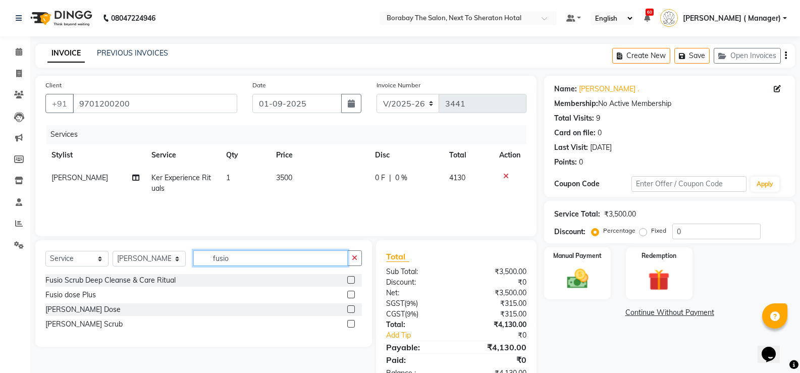
type input "fusio"
click at [352, 325] on label at bounding box center [351, 324] width 8 height 8
click at [352, 325] on input "checkbox" at bounding box center [350, 324] width 7 height 7
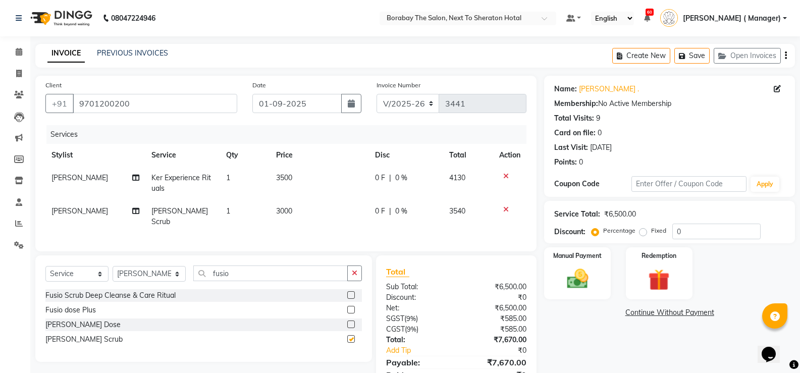
checkbox input "false"
click at [176, 184] on td "Ker Experience Rituals" at bounding box center [182, 183] width 75 height 33
select select "78121"
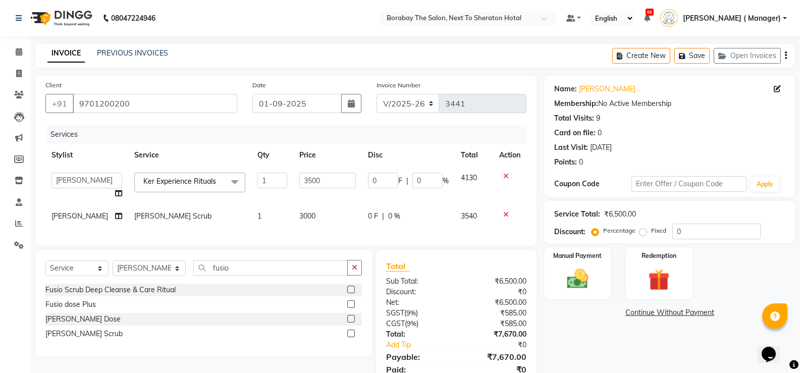
click at [186, 183] on span "Ker Experience Rituals" at bounding box center [179, 181] width 73 height 9
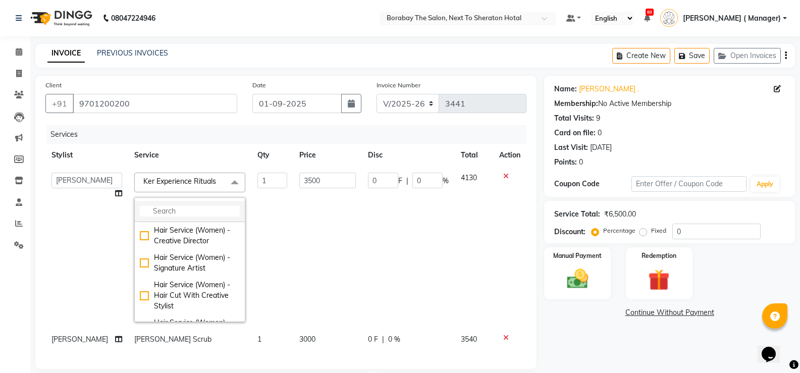
click at [180, 210] on input "multiselect-search" at bounding box center [190, 211] width 100 height 11
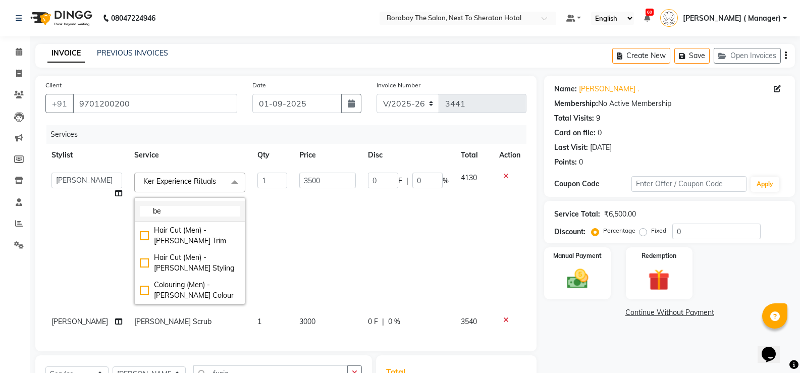
type input "b"
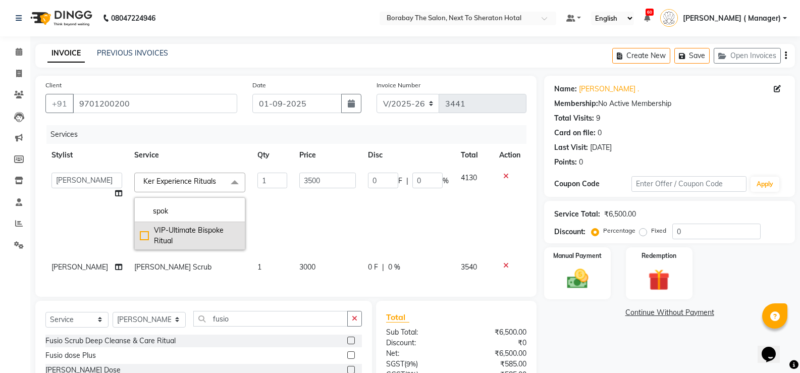
type input "spok"
click at [140, 238] on div "VIP-Ultimate Bispoke Ritual" at bounding box center [190, 235] width 100 height 21
type input "5500"
checkbox input "true"
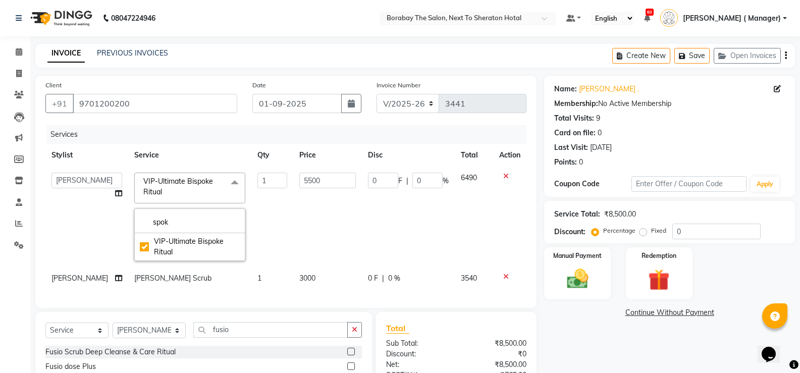
click at [86, 216] on td "[PERSON_NAME] [PERSON_NAME] Counter Borabay [PERSON_NAME] (Sameer) [DATE] [PERS…" at bounding box center [86, 217] width 83 height 100
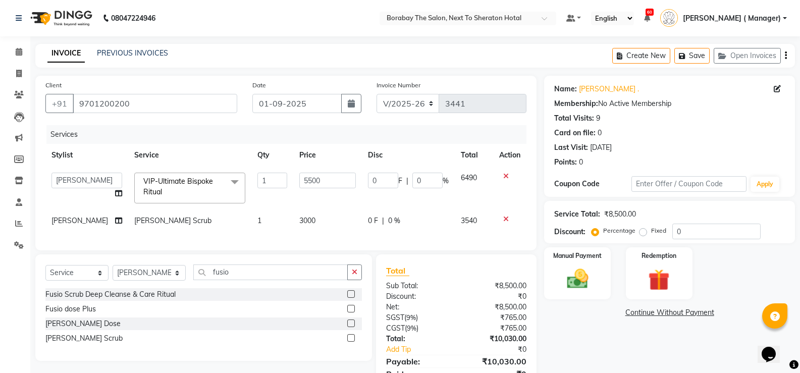
click at [503, 218] on icon at bounding box center [506, 219] width 6 height 7
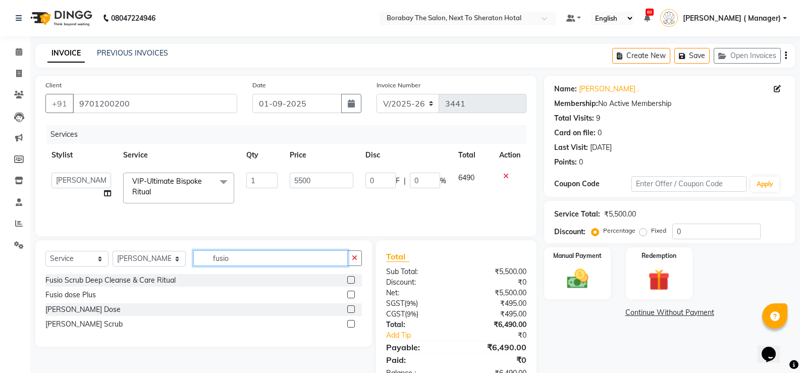
click at [239, 258] on input "fusio" at bounding box center [270, 258] width 154 height 16
type input "f"
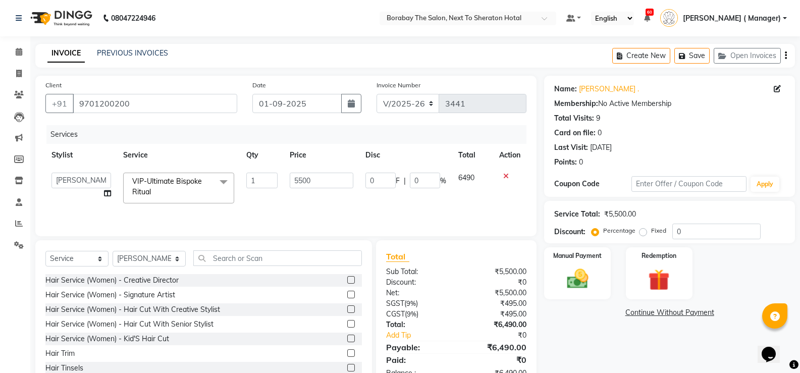
click at [347, 291] on label at bounding box center [351, 295] width 8 height 8
click at [347, 292] on input "checkbox" at bounding box center [350, 295] width 7 height 7
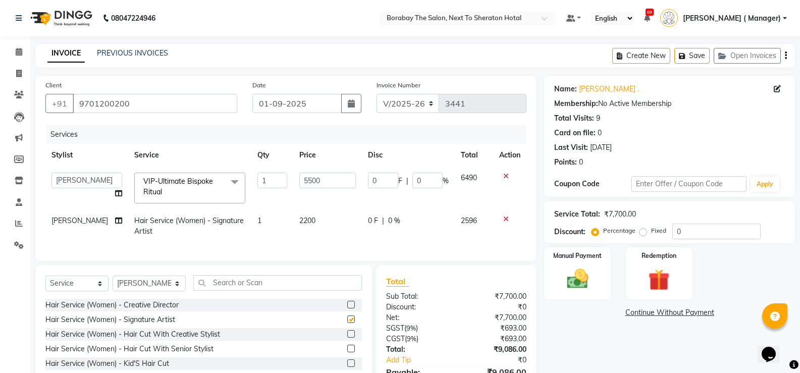
checkbox input "false"
click at [584, 281] on img at bounding box center [577, 279] width 36 height 26
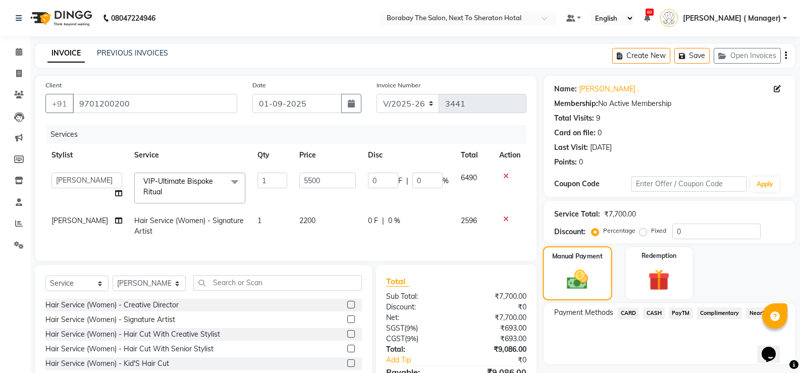
scroll to position [64, 0]
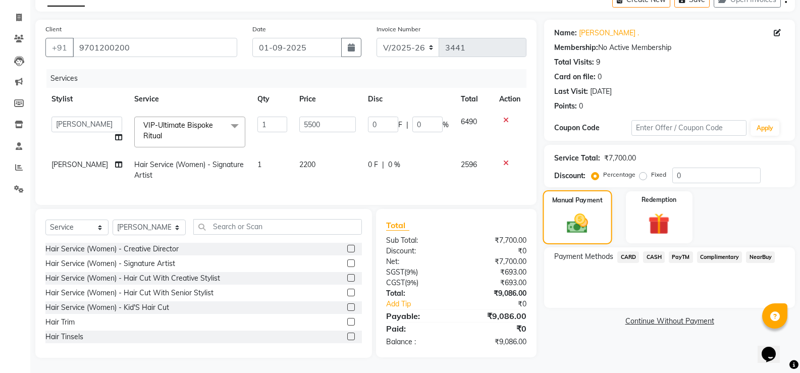
click at [577, 217] on img at bounding box center [577, 224] width 34 height 24
click at [640, 316] on link "Continue Without Payment" at bounding box center [669, 321] width 247 height 11
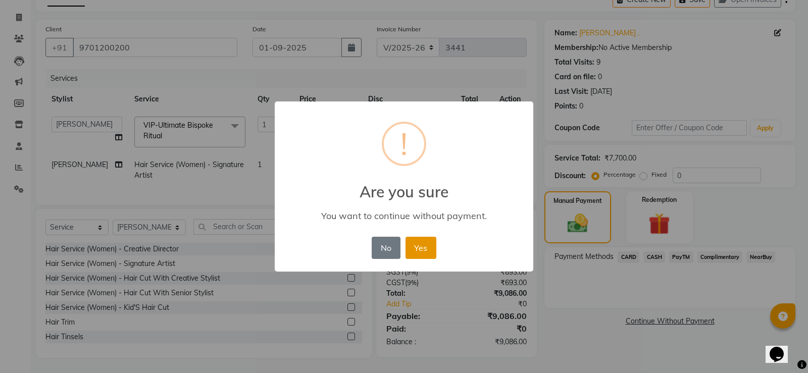
click at [422, 255] on button "Yes" at bounding box center [420, 248] width 31 height 22
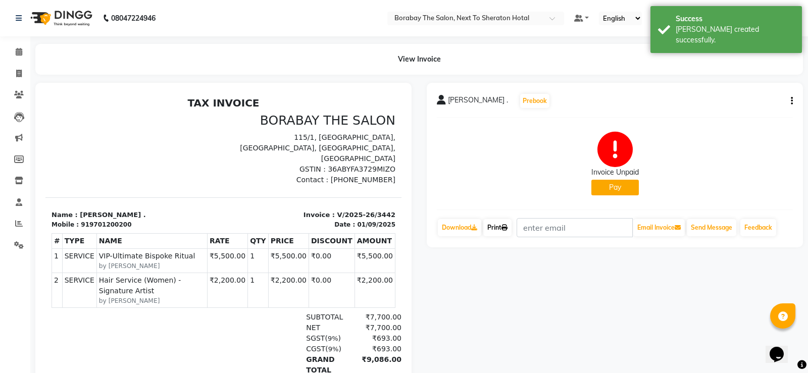
click at [504, 227] on link "Print" at bounding box center [497, 227] width 28 height 17
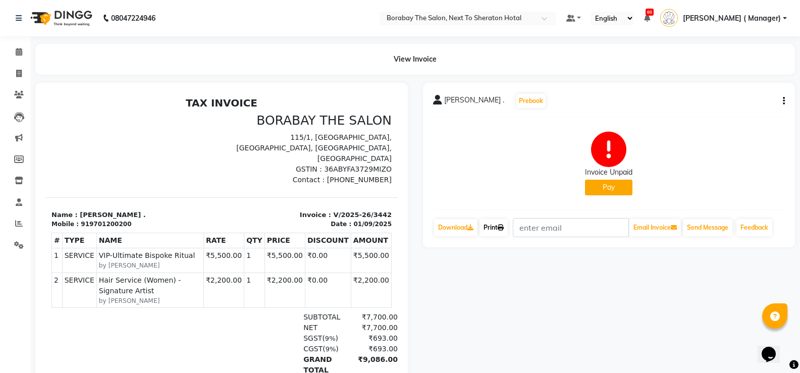
click at [483, 230] on link "Print" at bounding box center [494, 227] width 28 height 17
click at [783, 101] on icon "button" at bounding box center [784, 101] width 2 height 1
click at [689, 109] on div "Edit Invoice" at bounding box center [716, 107] width 103 height 13
select select "service"
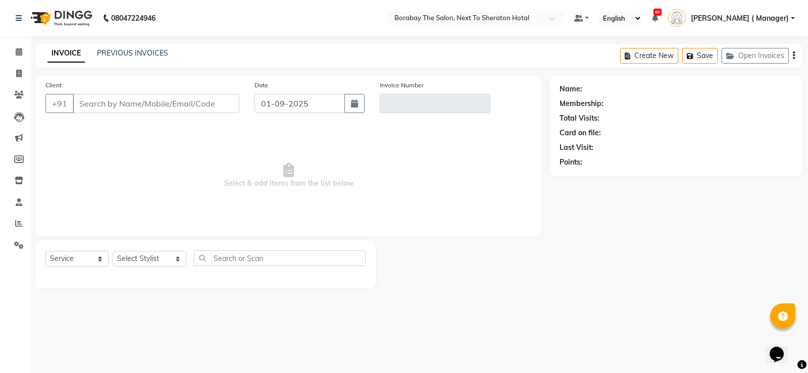
type input "9701200200"
type input "V/2025-26/3442"
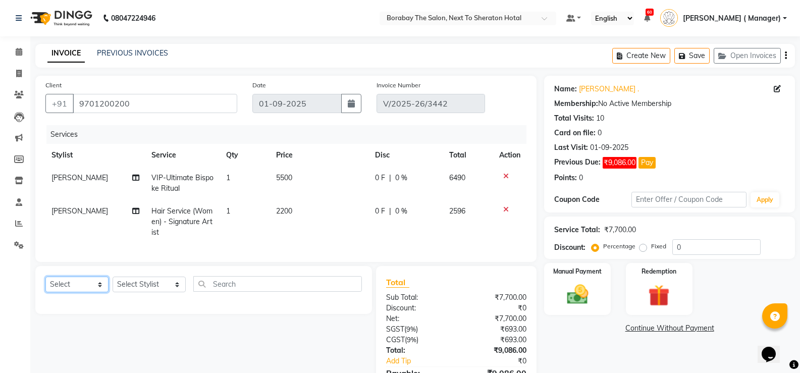
click at [81, 292] on select "Select Service Product Membership Package Voucher Prepaid Gift Card" at bounding box center [76, 285] width 63 height 16
select select "product"
click at [45, 284] on select "Select Service Product Membership Package Voucher Prepaid Gift Card" at bounding box center [76, 285] width 63 height 16
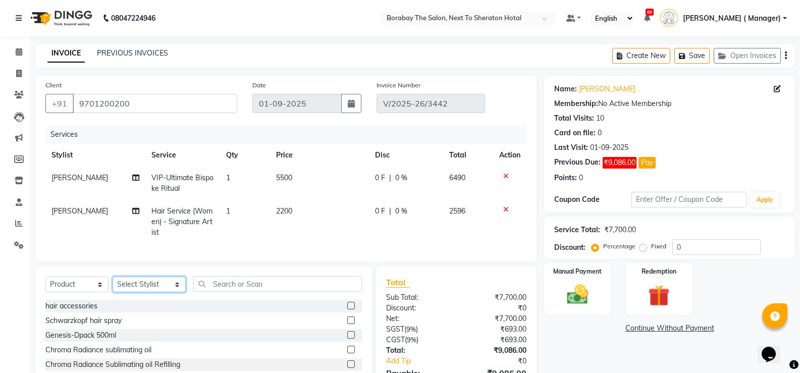
click at [131, 289] on select "Select Stylist [PERSON_NAME] [PERSON_NAME] Counter Borabay [PERSON_NAME] (Samee…" at bounding box center [149, 285] width 73 height 16
select select "78121"
click at [113, 284] on select "Select Stylist [PERSON_NAME] [PERSON_NAME] Counter Borabay [PERSON_NAME] (Samee…" at bounding box center [149, 285] width 73 height 16
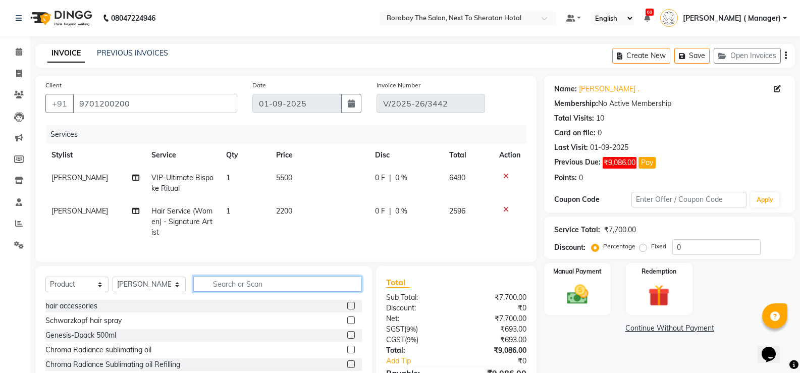
click at [214, 285] on input "text" at bounding box center [277, 284] width 169 height 16
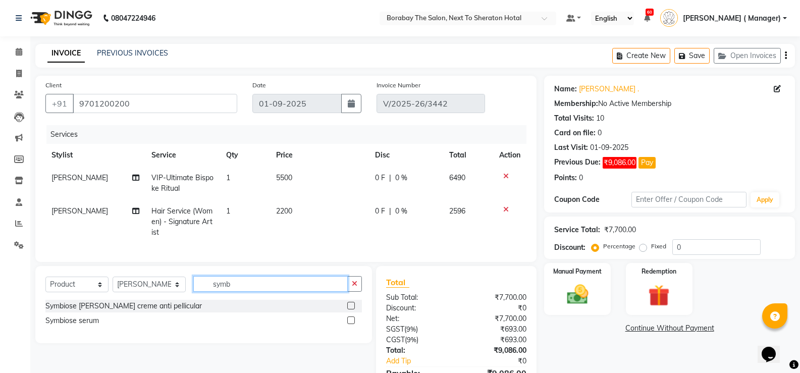
type input "symb"
click at [352, 309] on label at bounding box center [351, 306] width 8 height 8
click at [352, 309] on input "checkbox" at bounding box center [350, 306] width 7 height 7
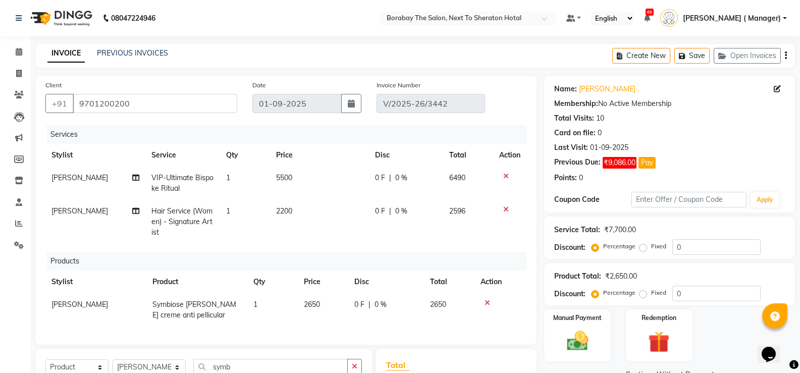
checkbox input "false"
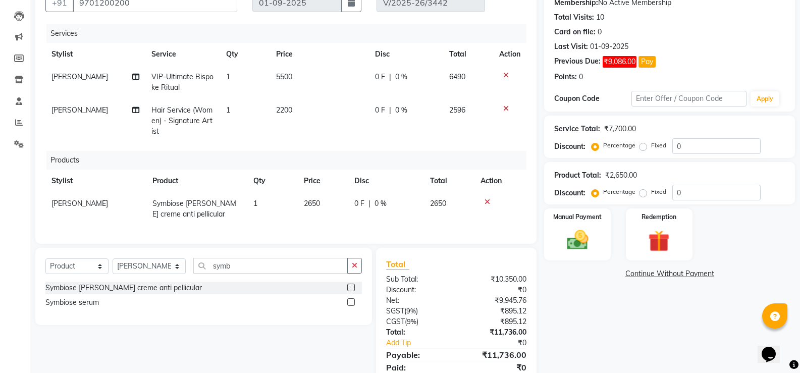
click at [329, 205] on td "2650" at bounding box center [323, 208] width 50 height 33
select select "78121"
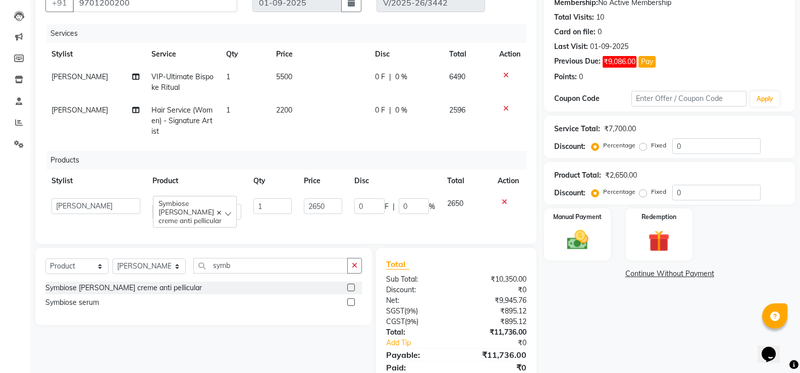
click at [329, 205] on input "2650" at bounding box center [323, 206] width 38 height 16
type input "2950"
click at [587, 323] on div "Name: Chaitanya . Membership: No Active Membership Total Visits: 10 Card on fil…" at bounding box center [673, 186] width 258 height 422
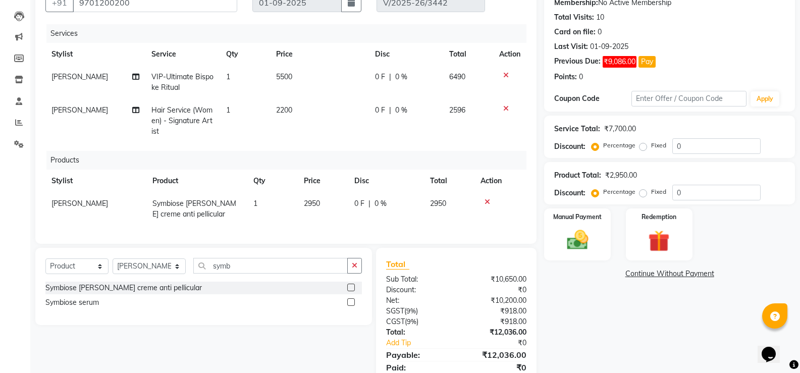
scroll to position [147, 0]
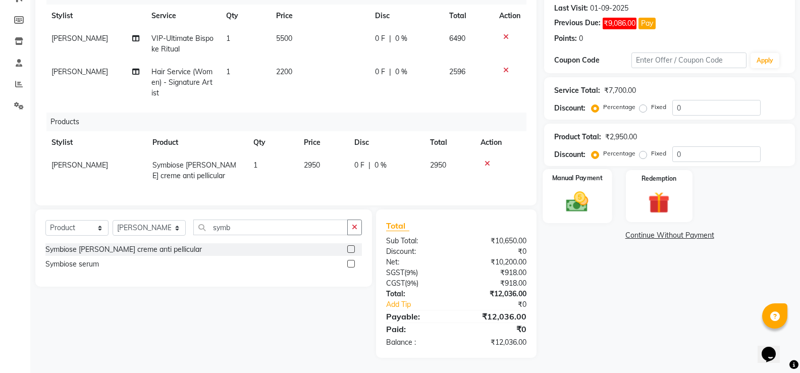
click at [582, 192] on img at bounding box center [577, 202] width 36 height 26
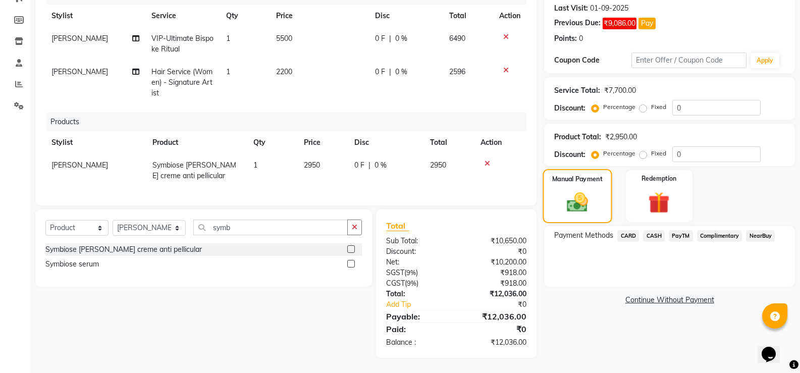
click at [582, 192] on img at bounding box center [577, 202] width 34 height 24
click at [632, 230] on span "CARD" at bounding box center [628, 236] width 22 height 12
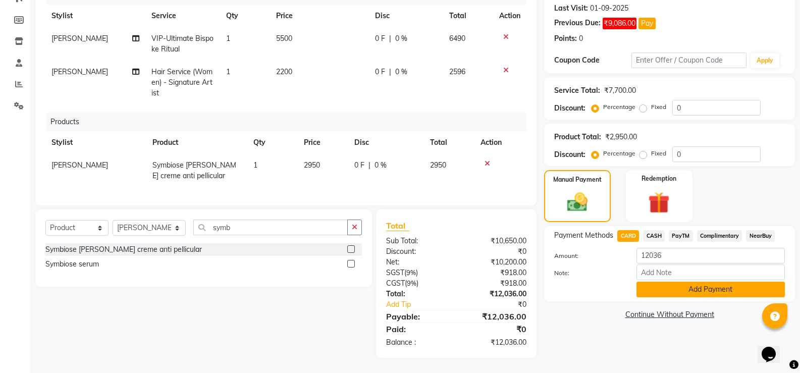
click at [661, 282] on button "Add Payment" at bounding box center [711, 290] width 148 height 16
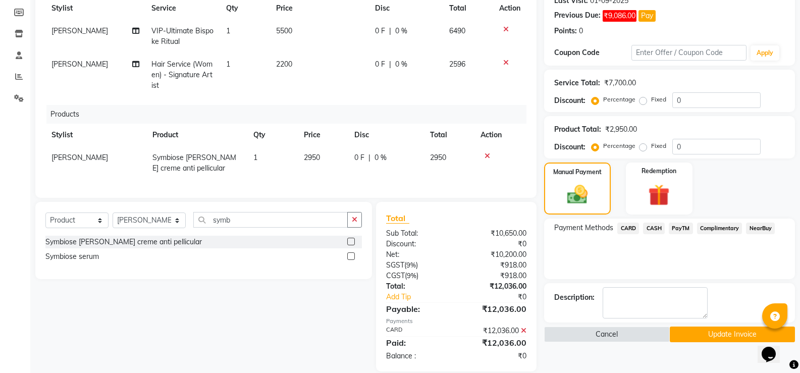
scroll to position [168, 0]
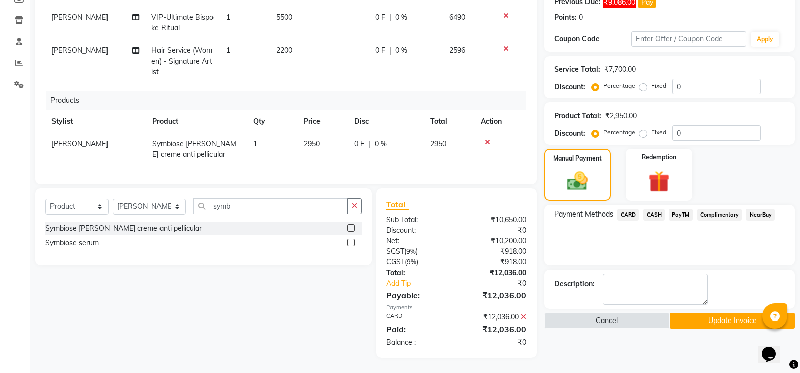
click at [680, 313] on button "Update Invoice" at bounding box center [732, 321] width 125 height 16
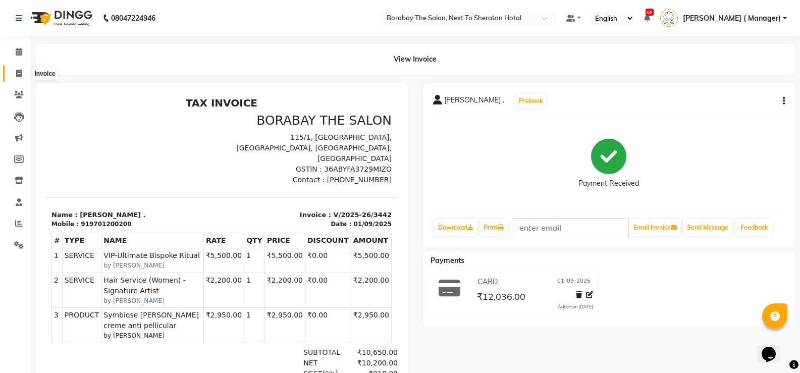
click at [17, 76] on icon at bounding box center [19, 74] width 6 height 8
select select "service"
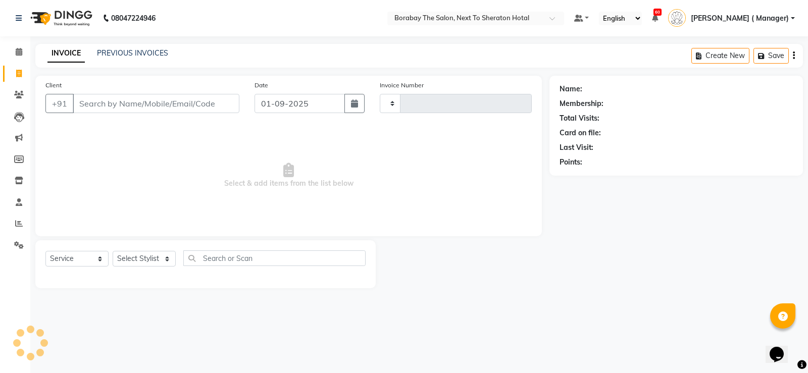
type input "3443"
select select "4945"
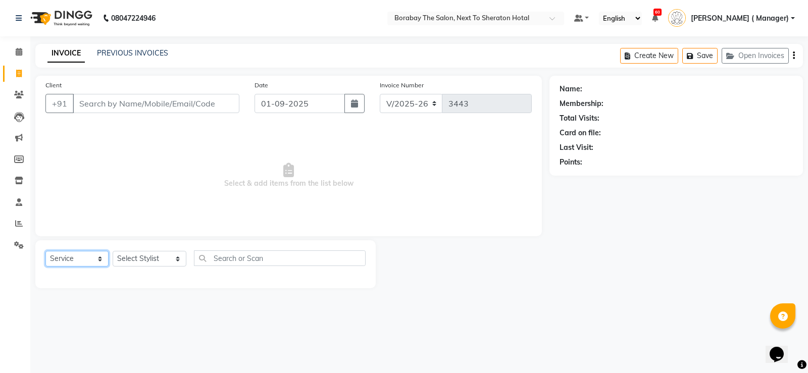
click at [77, 260] on select "Select Service Product Membership Package Voucher Prepaid Gift Card" at bounding box center [76, 259] width 63 height 16
click at [45, 251] on select "Select Service Product Membership Package Voucher Prepaid Gift Card" at bounding box center [76, 259] width 63 height 16
click at [142, 257] on select "Select Stylist [PERSON_NAME] [PERSON_NAME] Counter Borabay [PERSON_NAME] (Samee…" at bounding box center [150, 259] width 74 height 16
select select "32380"
click at [113, 251] on select "Select Stylist [PERSON_NAME] [PERSON_NAME] Counter Borabay [PERSON_NAME] (Samee…" at bounding box center [150, 259] width 74 height 16
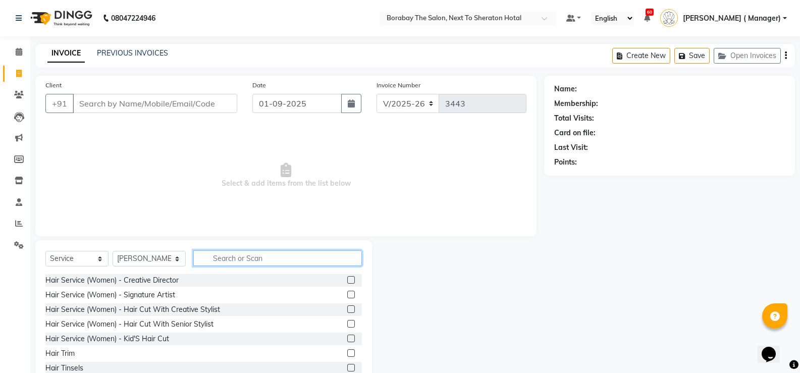
click at [210, 253] on input "text" at bounding box center [277, 258] width 169 height 16
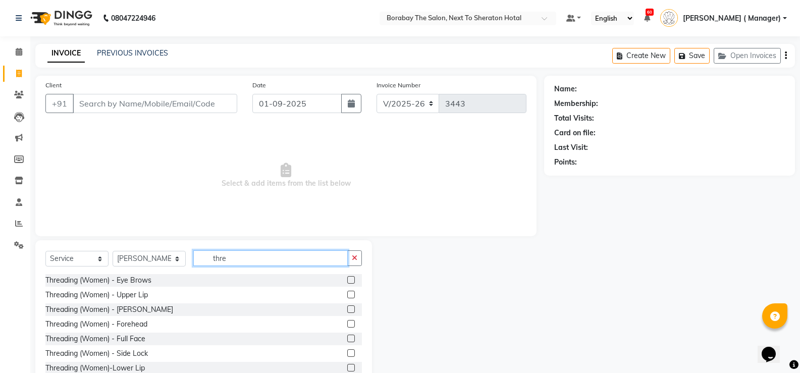
type input "thre"
click at [347, 278] on label at bounding box center [351, 280] width 8 height 8
click at [347, 278] on input "checkbox" at bounding box center [350, 280] width 7 height 7
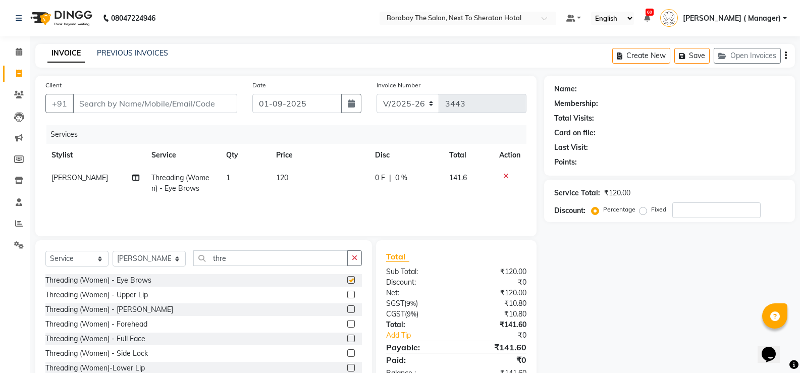
checkbox input "false"
click at [283, 258] on input "thre" at bounding box center [270, 258] width 154 height 16
type input "t"
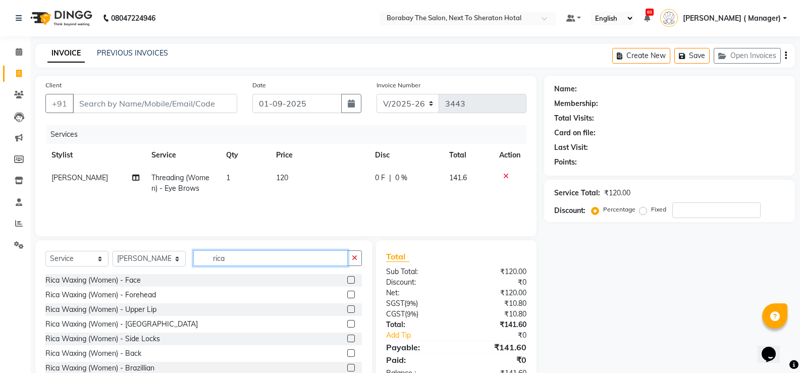
type input "rica"
click at [347, 307] on label at bounding box center [351, 309] width 8 height 8
click at [347, 307] on input "checkbox" at bounding box center [350, 309] width 7 height 7
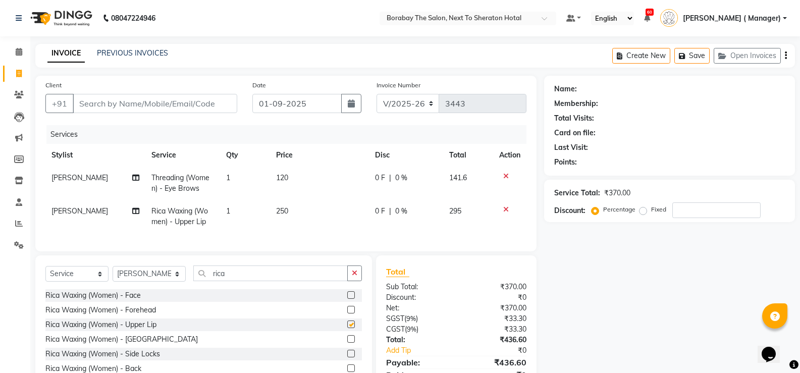
checkbox input "false"
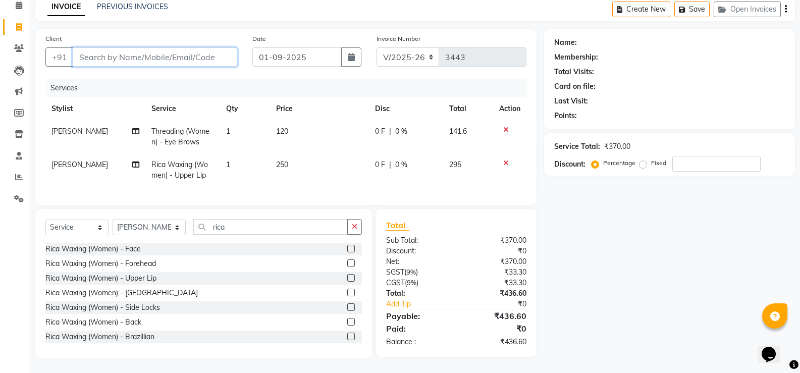
click at [146, 57] on input "Client" at bounding box center [155, 56] width 165 height 19
type input "9"
type input "0"
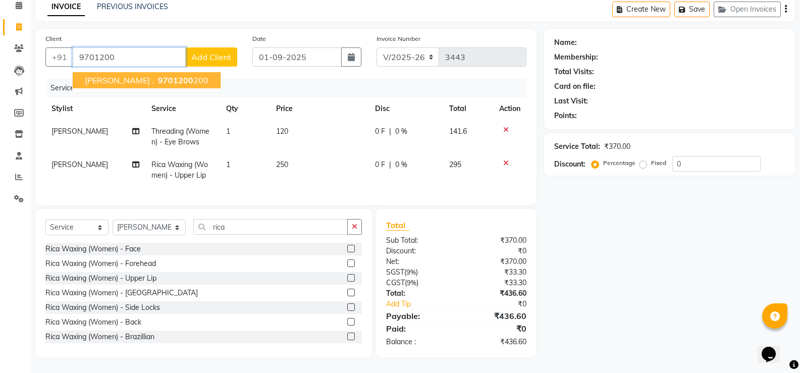
click at [158, 76] on span "9701200" at bounding box center [175, 80] width 35 height 10
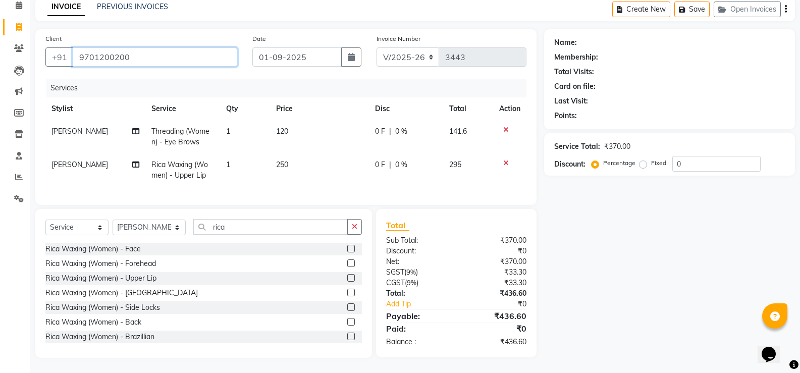
type input "9701200200"
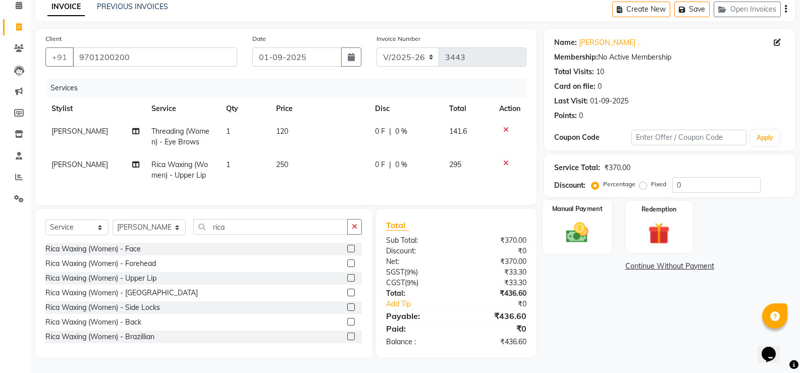
click at [603, 213] on div "Manual Payment" at bounding box center [577, 227] width 69 height 54
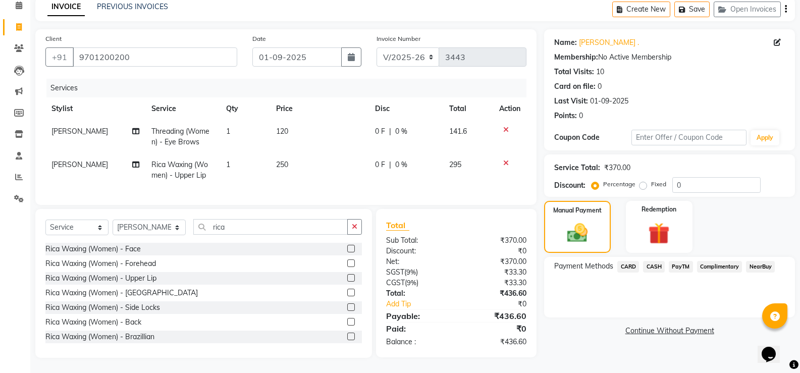
click at [634, 261] on span "CARD" at bounding box center [628, 267] width 22 height 12
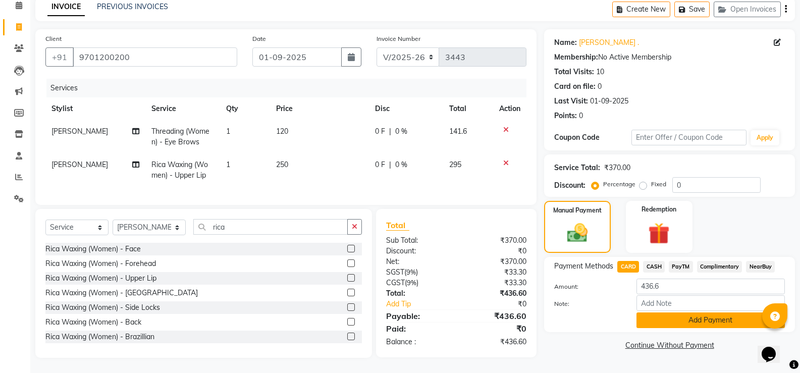
click at [665, 314] on button "Add Payment" at bounding box center [711, 320] width 148 height 16
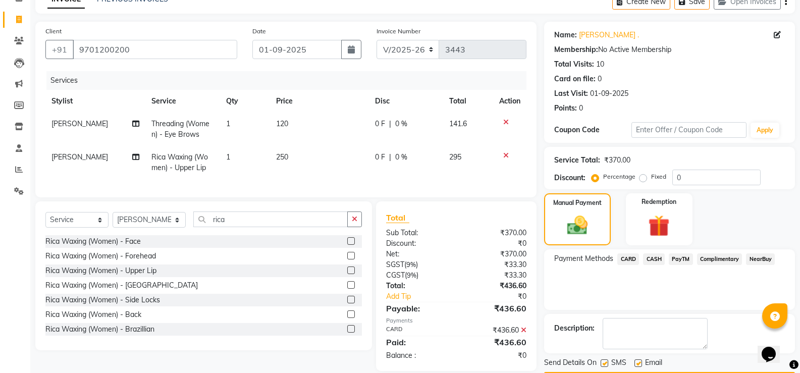
scroll to position [84, 0]
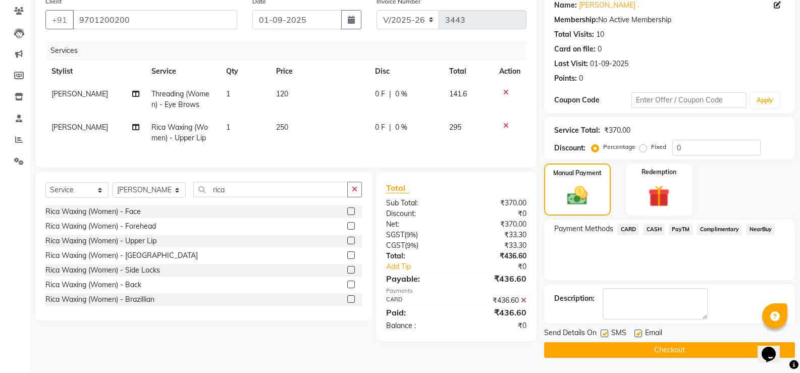
click at [672, 349] on button "Checkout" at bounding box center [669, 350] width 251 height 16
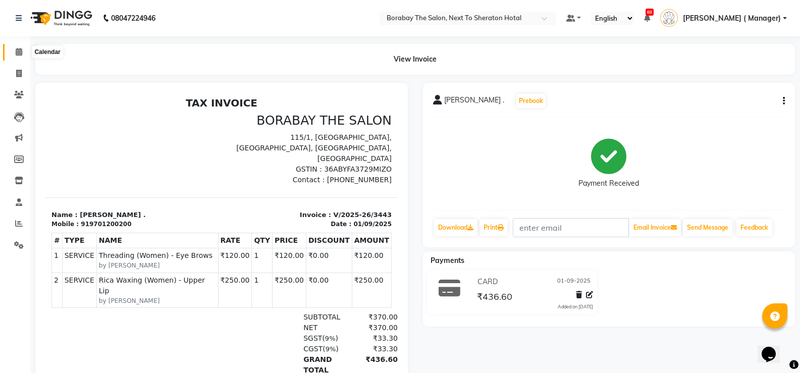
click at [13, 58] on span at bounding box center [19, 52] width 18 height 12
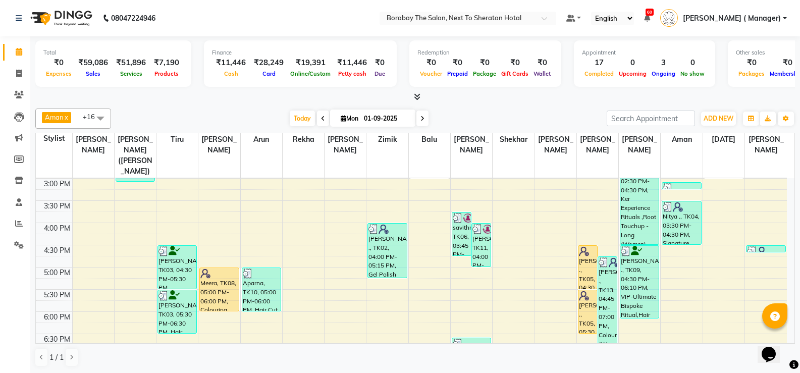
scroll to position [401, 0]
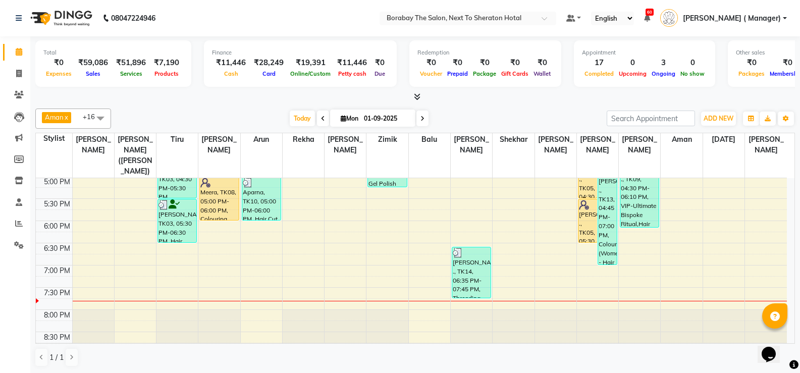
click at [218, 191] on div "Meera, TK08, 05:00 PM-06:00 PM, Colouring (Women) - Hair Colour Application" at bounding box center [219, 198] width 38 height 43
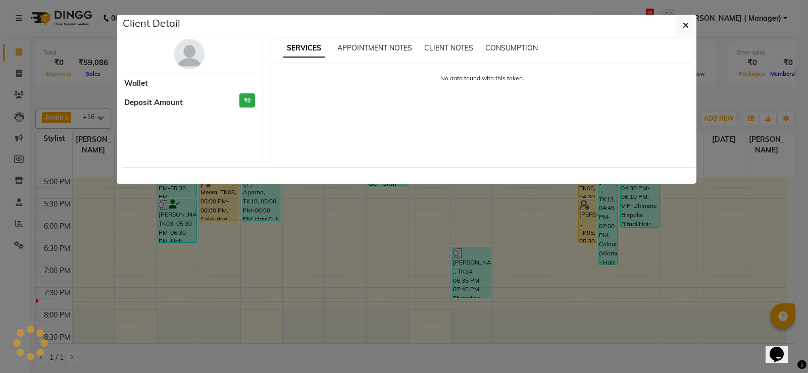
select select "1"
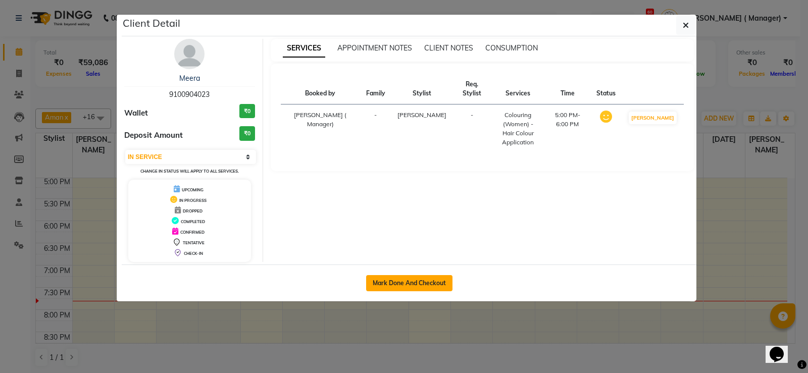
click at [399, 286] on button "Mark Done And Checkout" at bounding box center [409, 283] width 86 height 16
select select "service"
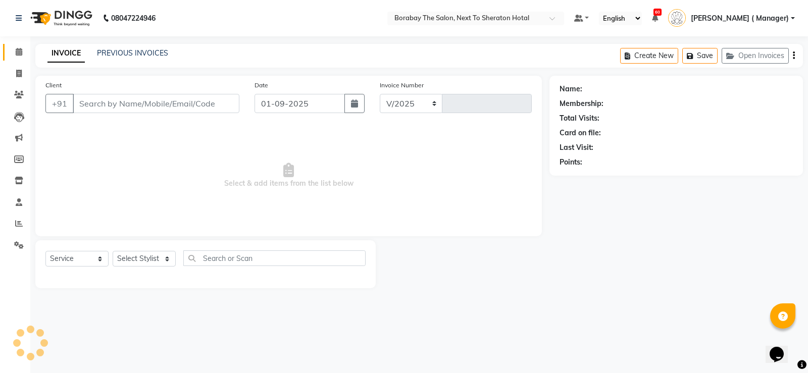
select select "4945"
type input "3444"
type input "9100904023"
select select "31357"
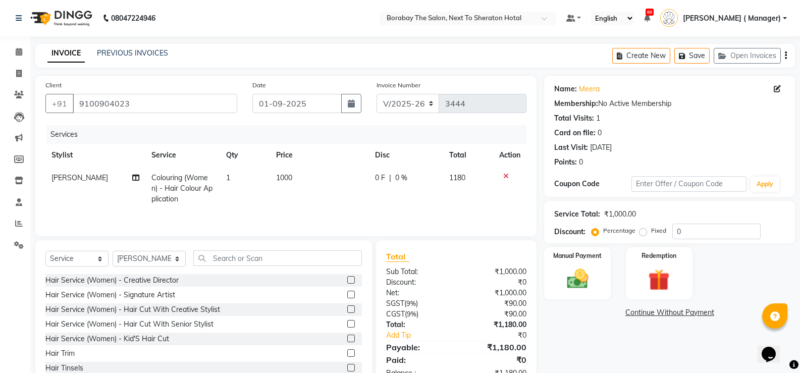
click at [202, 181] on span "Colouring (Women) - Hair Colour Application" at bounding box center [181, 188] width 61 height 30
select select "31357"
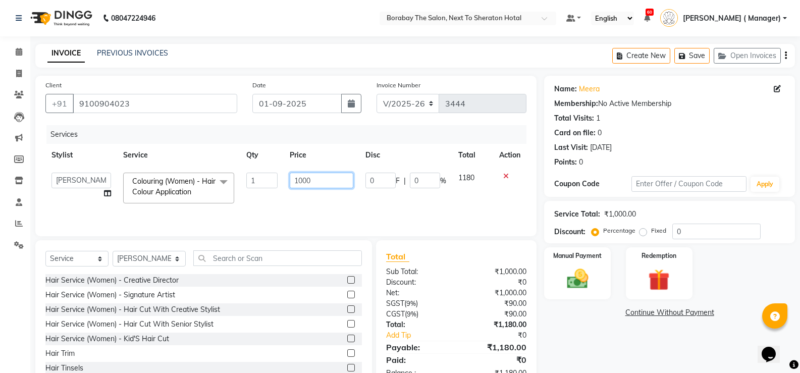
click at [302, 181] on input "1000" at bounding box center [321, 181] width 63 height 16
type input "1500"
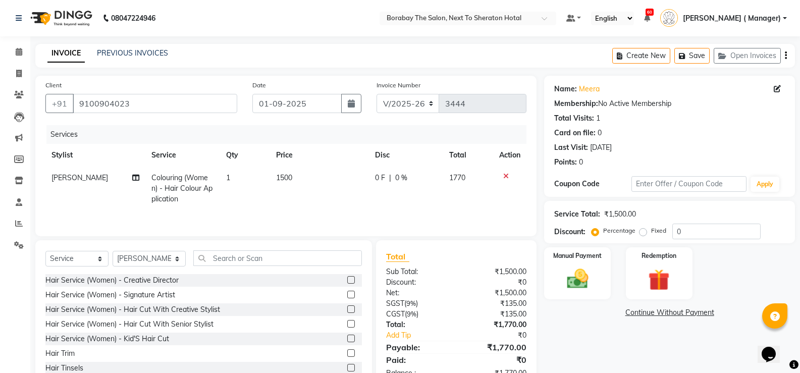
click at [607, 352] on div "Name: Meera Membership: No Active Membership Total Visits: 1 Card on file: 0 La…" at bounding box center [673, 232] width 258 height 313
click at [142, 257] on select "Select Stylist [PERSON_NAME] [PERSON_NAME] Counter Borabay [PERSON_NAME] (Samee…" at bounding box center [149, 259] width 73 height 16
select select "49806"
click at [113, 251] on select "Select Stylist [PERSON_NAME] [PERSON_NAME] Counter Borabay [PERSON_NAME] (Samee…" at bounding box center [149, 259] width 73 height 16
click at [199, 254] on input "text" at bounding box center [277, 258] width 169 height 16
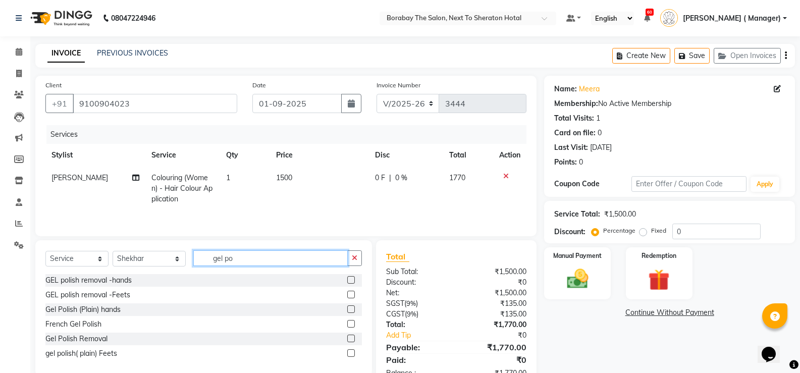
type input "gel po"
click at [351, 336] on label at bounding box center [351, 339] width 8 height 8
click at [351, 336] on input "checkbox" at bounding box center [350, 339] width 7 height 7
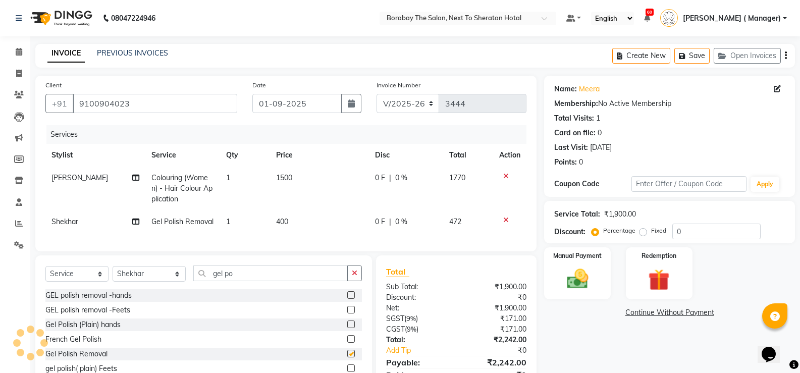
checkbox input "false"
click at [279, 279] on input "gel po" at bounding box center [270, 274] width 154 height 16
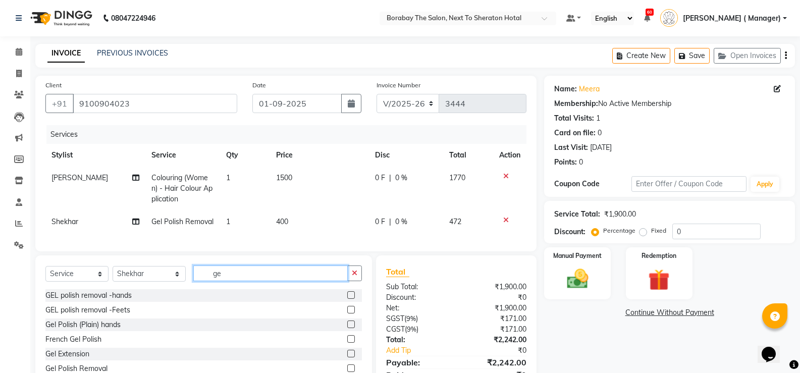
type input "g"
type input "pedi"
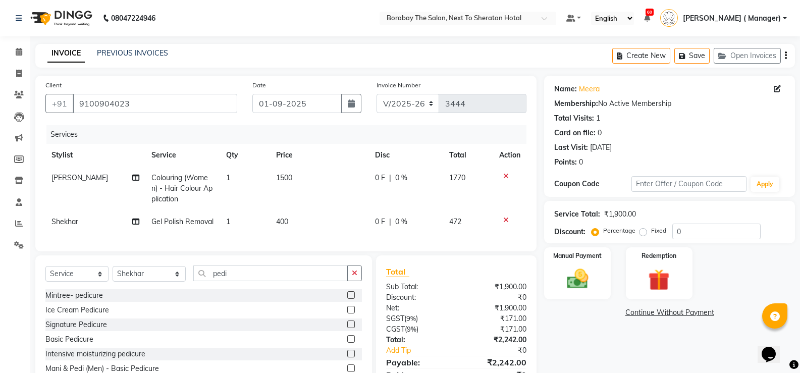
click at [347, 357] on label at bounding box center [351, 354] width 8 height 8
click at [347, 357] on input "checkbox" at bounding box center [350, 354] width 7 height 7
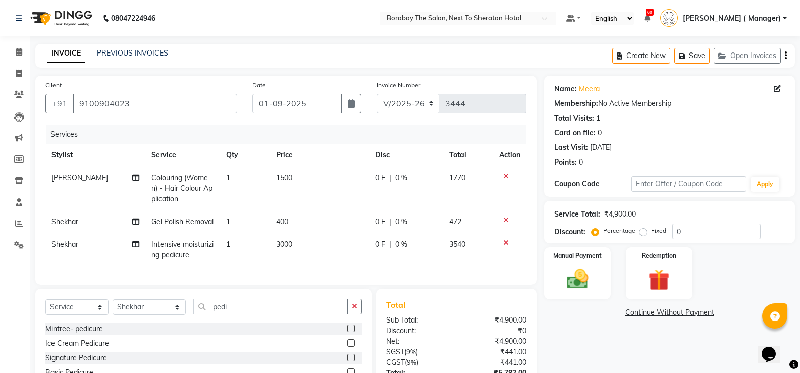
checkbox input "false"
click at [225, 313] on input "pedi" at bounding box center [270, 307] width 154 height 16
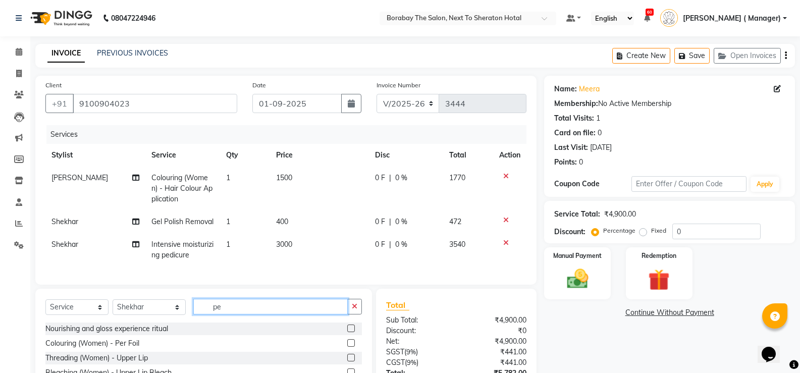
type input "p"
click at [225, 314] on input "text" at bounding box center [277, 307] width 169 height 16
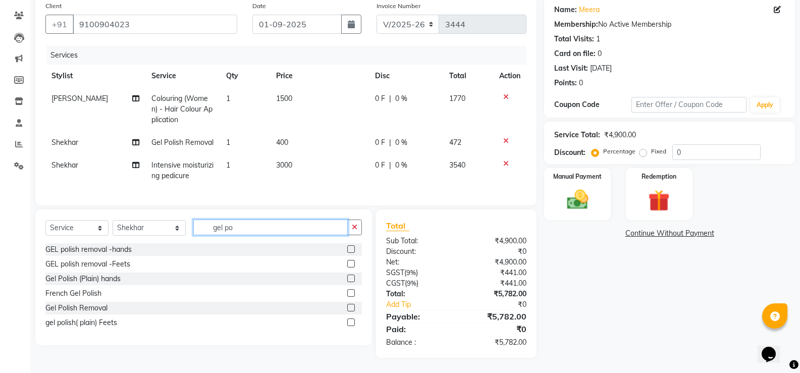
type input "gel po"
click at [351, 321] on label at bounding box center [351, 323] width 8 height 8
click at [351, 321] on input "checkbox" at bounding box center [350, 323] width 7 height 7
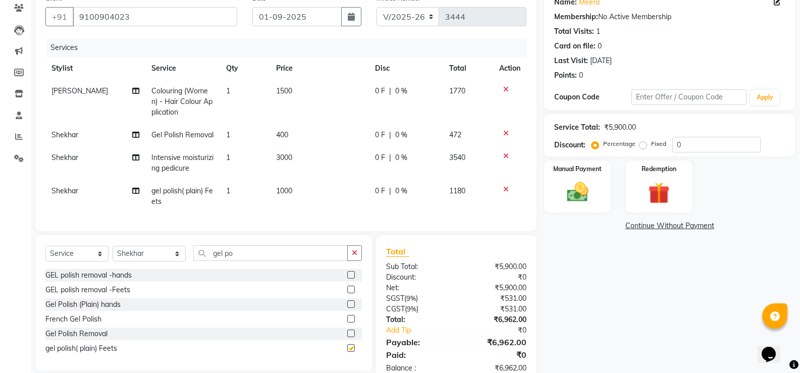
checkbox input "false"
click at [82, 191] on td "Shekhar" at bounding box center [95, 196] width 100 height 33
select select "49806"
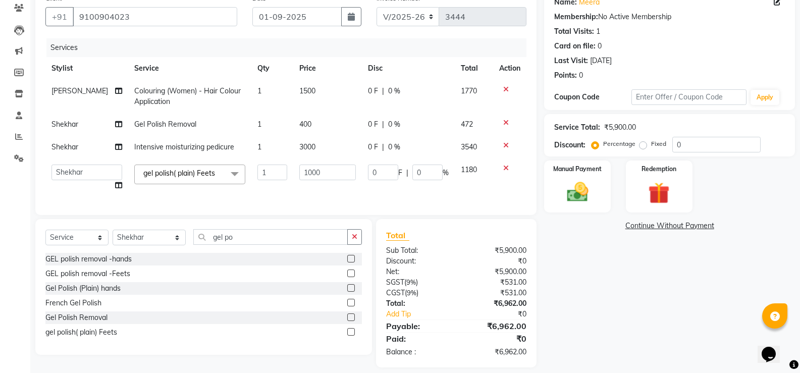
click at [82, 191] on td "[PERSON_NAME] [PERSON_NAME] Counter Borabay [PERSON_NAME] (Sameer) [DATE] [PERS…" at bounding box center [86, 178] width 83 height 38
click at [85, 171] on select "[PERSON_NAME] [PERSON_NAME] Counter Borabay [PERSON_NAME] (Sameer) [DATE] [PERS…" at bounding box center [86, 173] width 71 height 16
select select "31364"
click at [198, 201] on div "Services Stylist Service Qty Price Disc Total Action Sai Tanaji Colouring (Wome…" at bounding box center [285, 121] width 481 height 167
click at [226, 241] on input "gel po" at bounding box center [270, 237] width 154 height 16
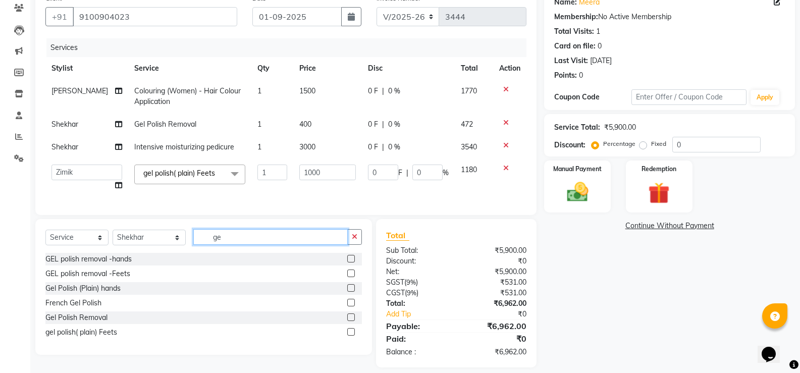
type input "g"
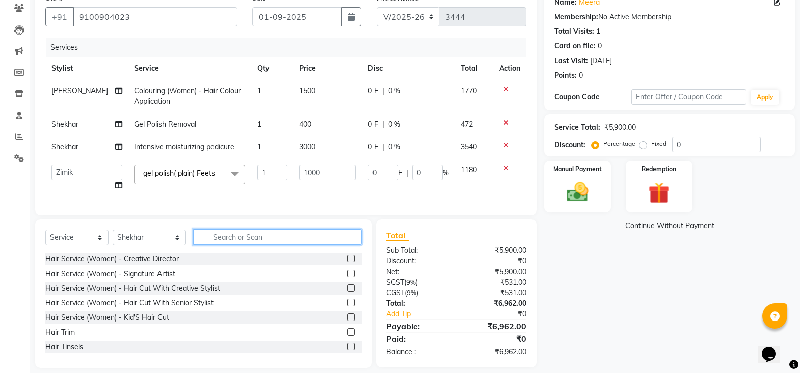
type input "n"
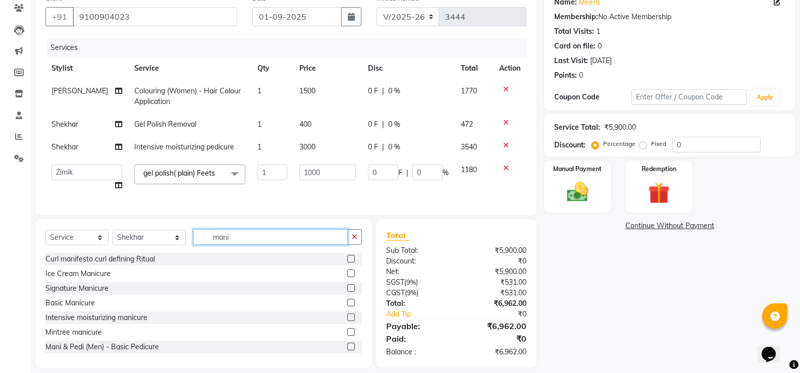
type input "mani"
click at [347, 306] on label at bounding box center [351, 303] width 8 height 8
click at [347, 306] on input "checkbox" at bounding box center [350, 303] width 7 height 7
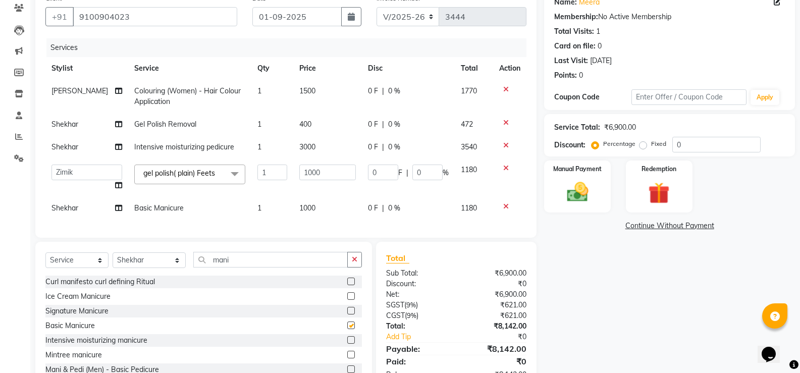
checkbox input "false"
click at [68, 207] on span "Shekhar" at bounding box center [64, 207] width 27 height 9
select select "49806"
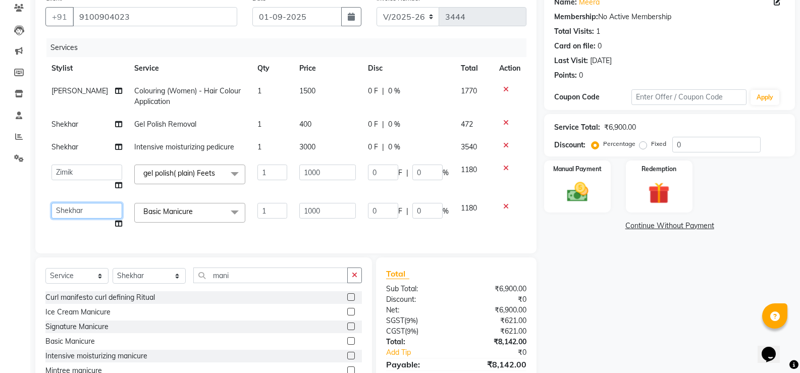
click at [68, 211] on select "[PERSON_NAME] [PERSON_NAME] Counter Borabay [PERSON_NAME] (Sameer) [DATE] [PERS…" at bounding box center [86, 211] width 71 height 16
select select "89708"
click at [562, 262] on div "Name: Meera Membership: No Active Membership Total Visits: 1 Card on file: 0 La…" at bounding box center [673, 197] width 258 height 417
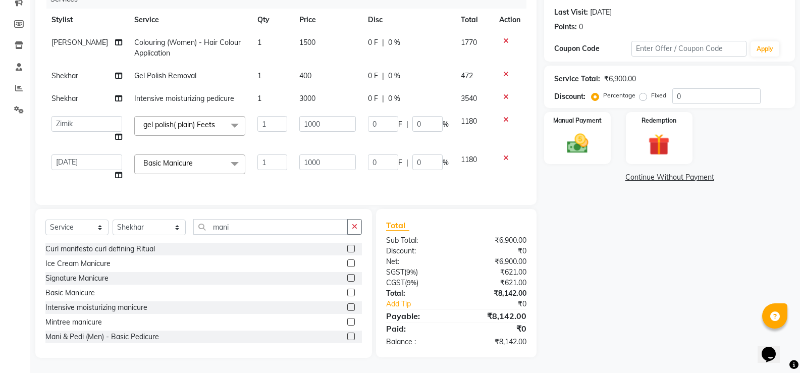
click at [572, 213] on div "Name: Meera Membership: No Active Membership Total Visits: 1 Card on file: 0 La…" at bounding box center [673, 148] width 258 height 417
click at [649, 258] on div "Name: Meera Membership: No Active Membership Total Visits: 1 Card on file: 0 La…" at bounding box center [673, 148] width 258 height 417
click at [136, 228] on select "Select Stylist [PERSON_NAME] [PERSON_NAME] Counter Borabay [PERSON_NAME] (Samee…" at bounding box center [149, 228] width 73 height 16
select select "90282"
click at [113, 220] on select "Select Stylist [PERSON_NAME] [PERSON_NAME] Counter Borabay [PERSON_NAME] (Samee…" at bounding box center [149, 228] width 73 height 16
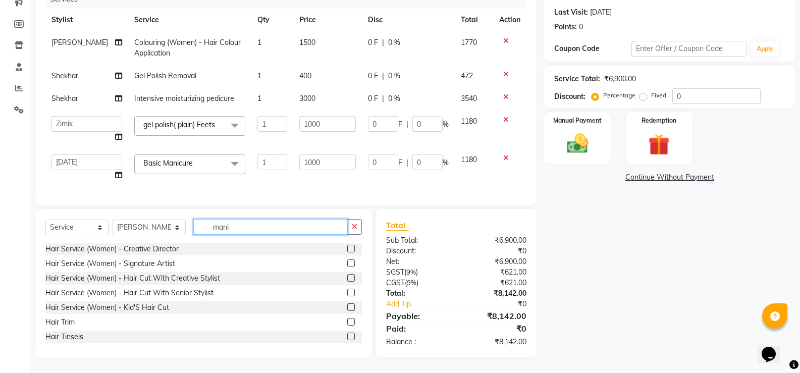
click at [224, 223] on input "mani" at bounding box center [270, 227] width 154 height 16
type input "m"
type input "r"
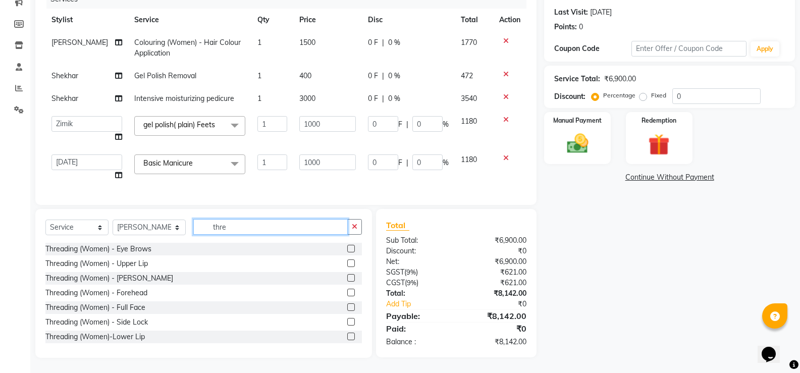
type input "thre"
click at [347, 245] on label at bounding box center [351, 249] width 8 height 8
click at [347, 246] on input "checkbox" at bounding box center [350, 249] width 7 height 7
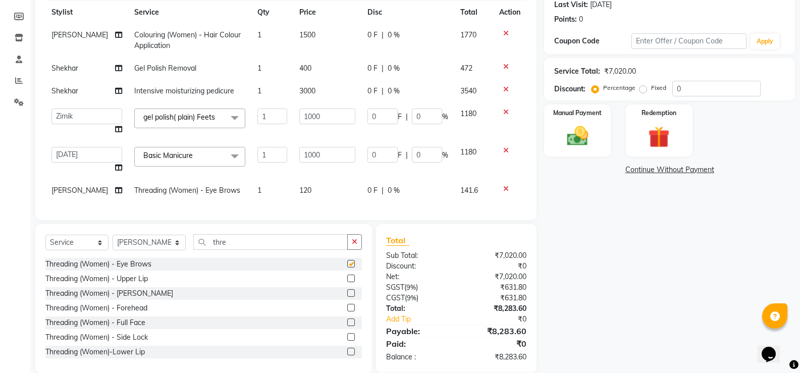
checkbox input "false"
click at [236, 250] on input "thre" at bounding box center [270, 242] width 154 height 16
type input "t"
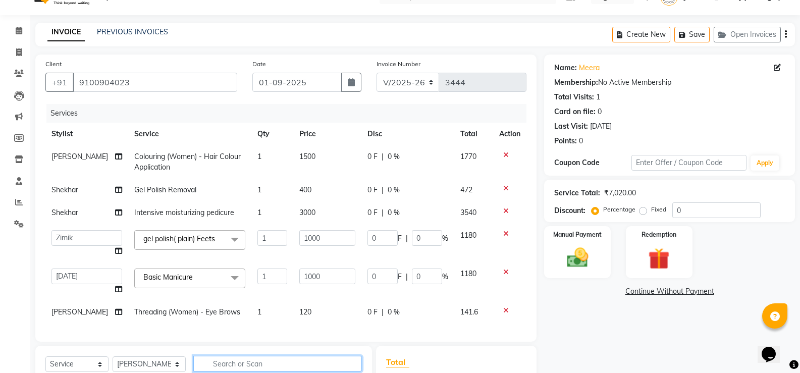
scroll to position [122, 0]
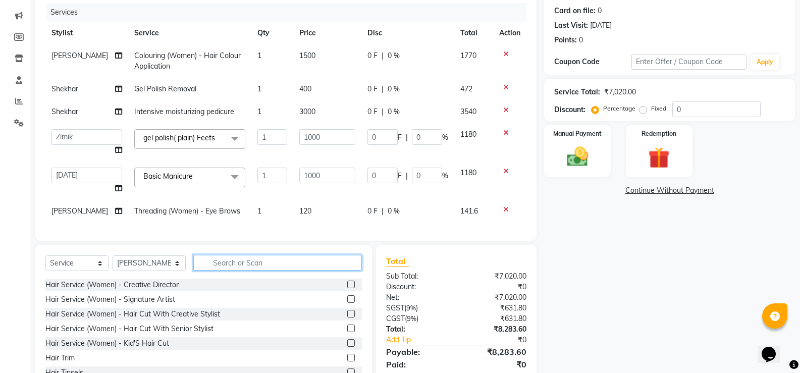
click at [242, 271] on input "text" at bounding box center [277, 263] width 169 height 16
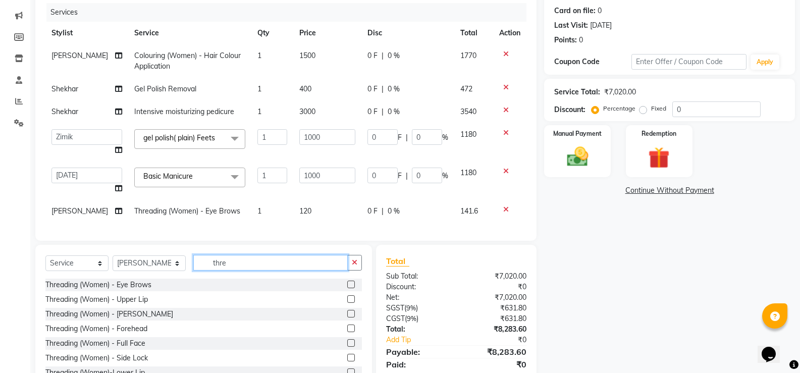
type input "thre"
click at [347, 303] on label at bounding box center [351, 299] width 8 height 8
click at [347, 303] on input "checkbox" at bounding box center [350, 299] width 7 height 7
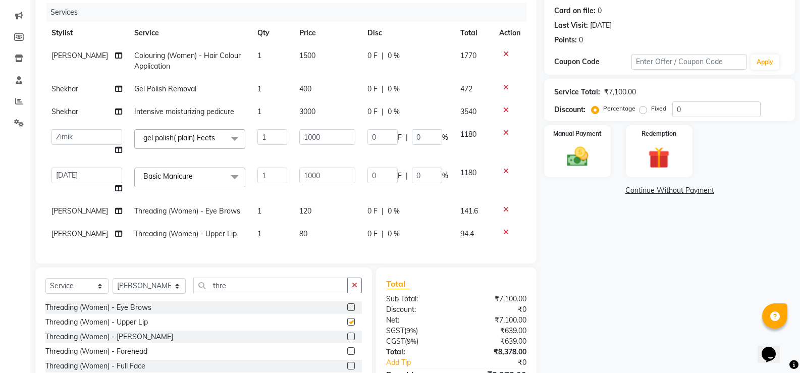
checkbox input "false"
click at [347, 337] on label at bounding box center [351, 337] width 8 height 8
click at [347, 337] on input "checkbox" at bounding box center [350, 337] width 7 height 7
checkbox input "false"
click at [592, 264] on div "Name: Meera Membership: No Active Membership Total Visits: 1 Card on file: 0 La…" at bounding box center [673, 186] width 258 height 465
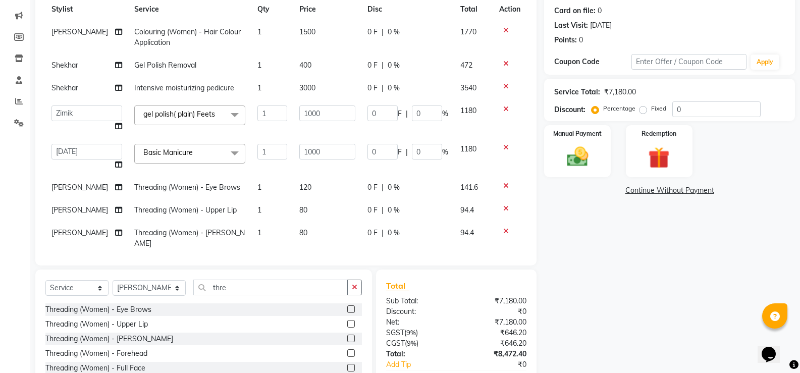
scroll to position [28, 0]
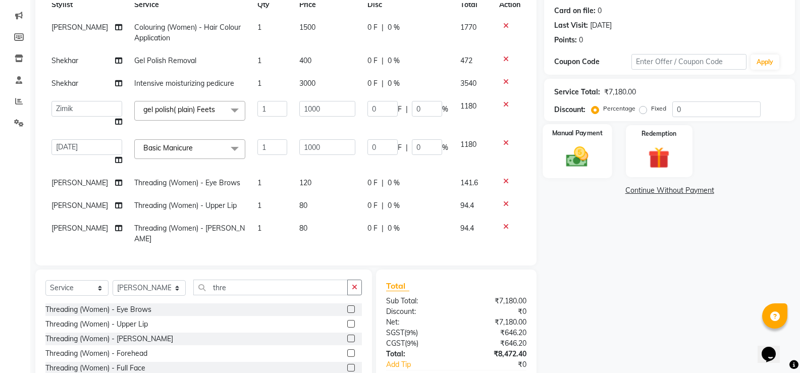
click at [582, 154] on img at bounding box center [577, 157] width 36 height 26
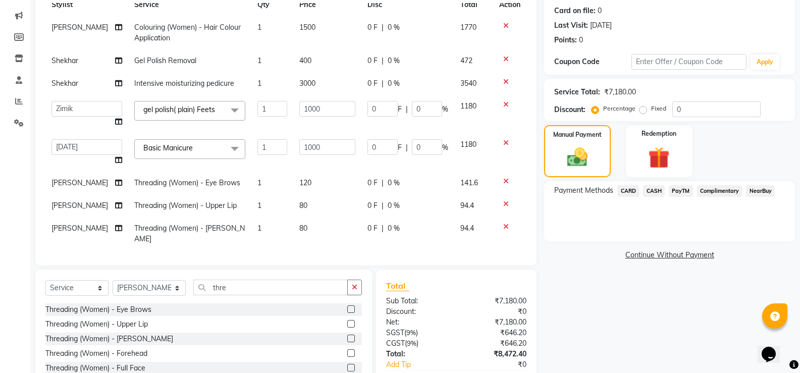
scroll to position [183, 0]
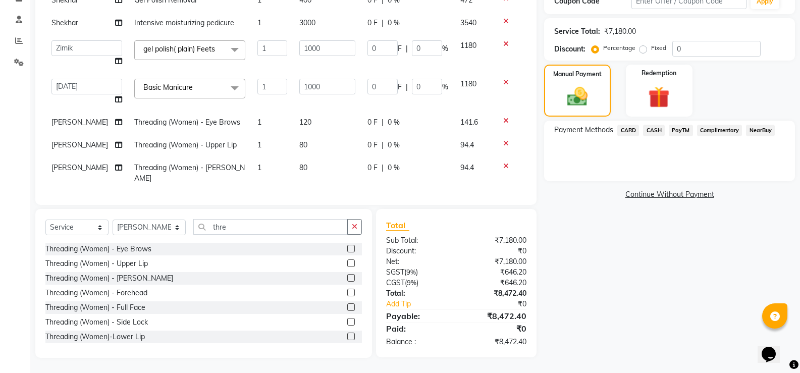
click at [626, 133] on span "CARD" at bounding box center [628, 131] width 22 height 12
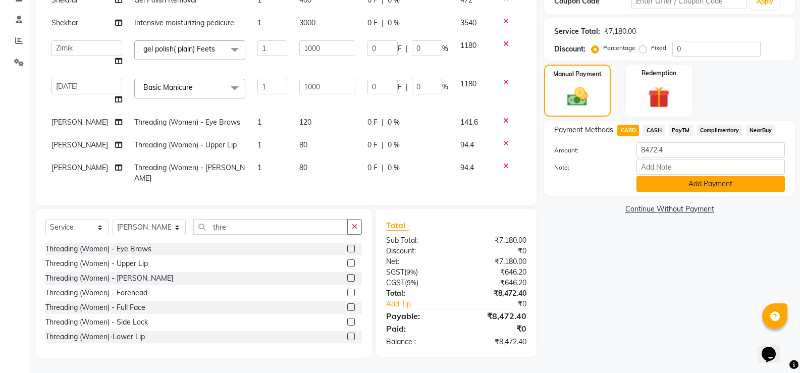
click at [708, 182] on button "Add Payment" at bounding box center [711, 184] width 148 height 16
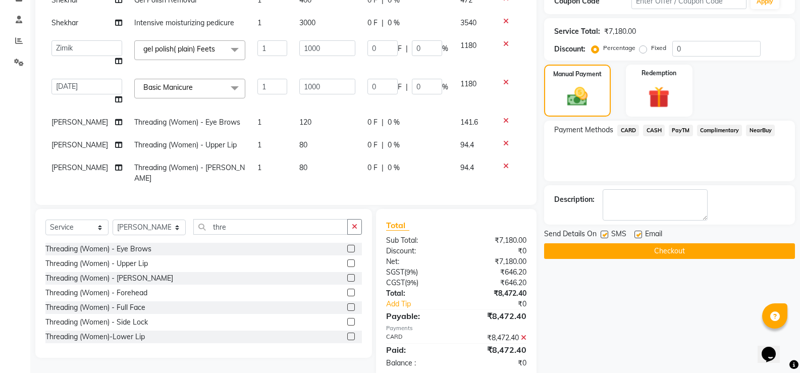
click at [676, 254] on button "Checkout" at bounding box center [669, 251] width 251 height 16
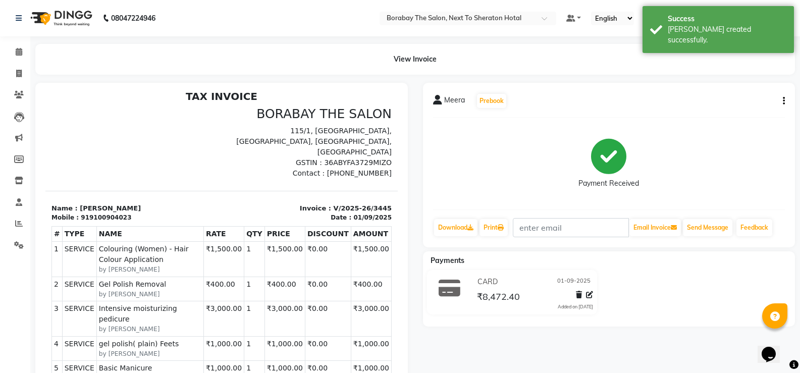
scroll to position [8, 0]
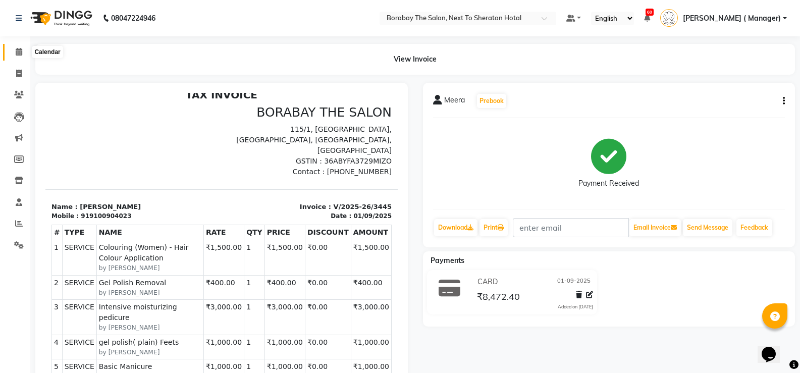
click at [17, 54] on icon at bounding box center [19, 52] width 7 height 8
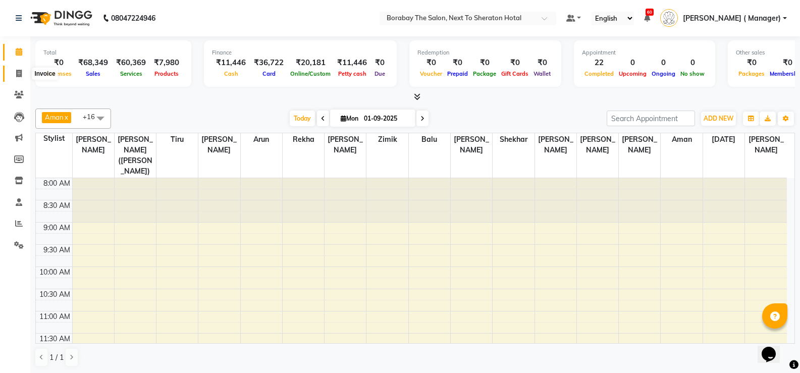
click at [19, 74] on icon at bounding box center [19, 74] width 6 height 8
select select "service"
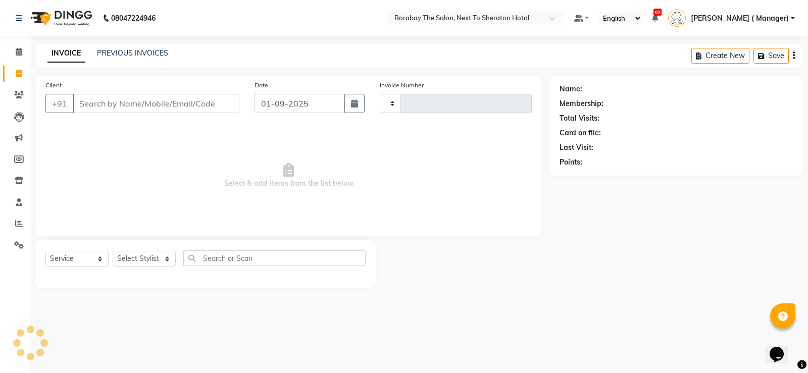
type input "3446"
select select "4945"
click at [141, 54] on link "PREVIOUS INVOICES" at bounding box center [132, 52] width 71 height 9
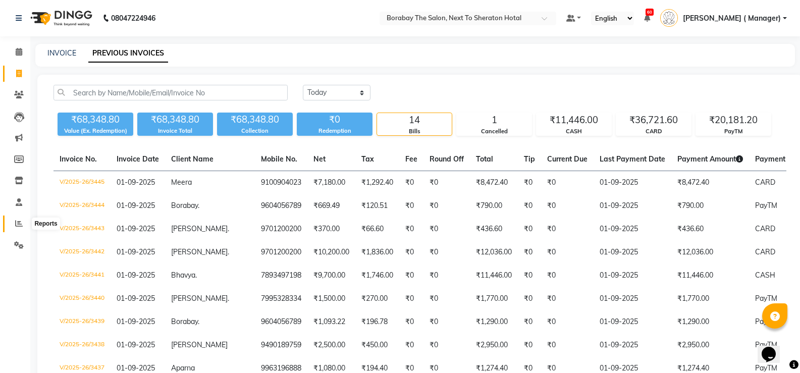
click at [18, 224] on icon at bounding box center [19, 224] width 8 height 8
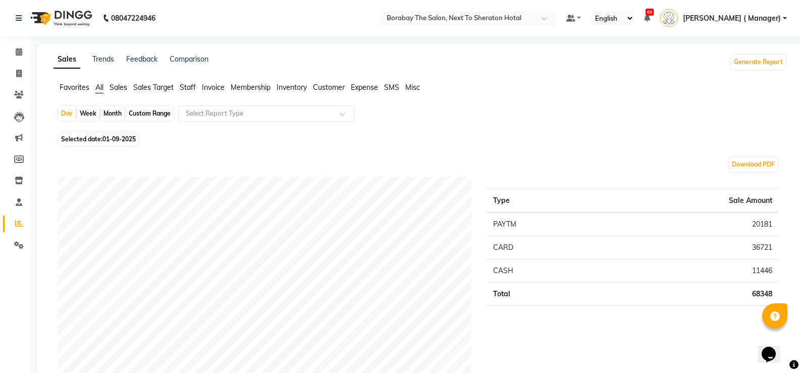
click at [188, 89] on span "Staff" at bounding box center [188, 87] width 16 height 9
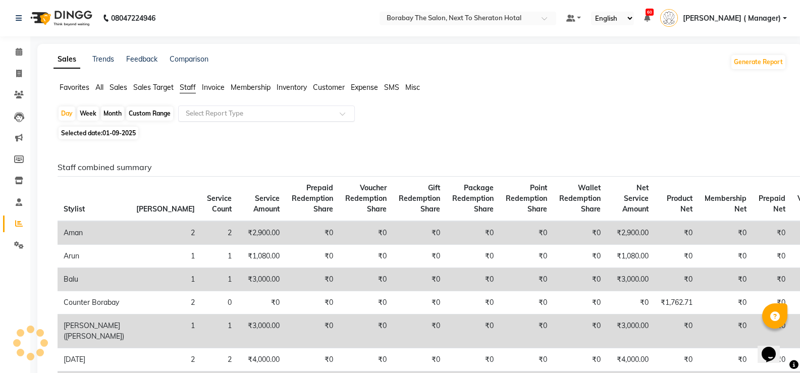
click at [191, 108] on div "Select Report Type" at bounding box center [266, 114] width 177 height 16
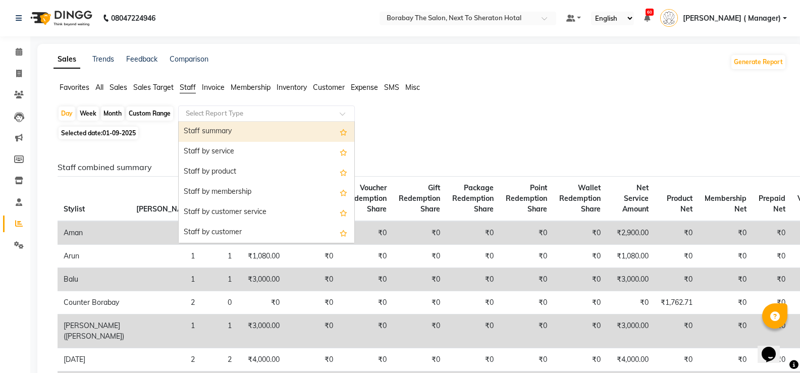
click at [232, 132] on div "Staff summary" at bounding box center [267, 132] width 176 height 20
select select "filtered_report"
select select "csv"
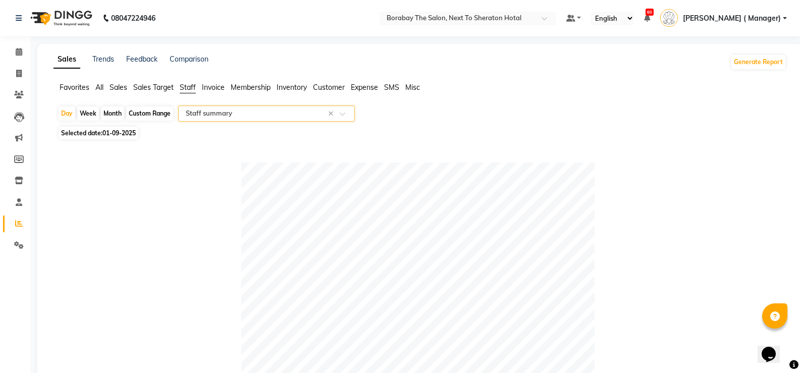
scroll to position [509, 0]
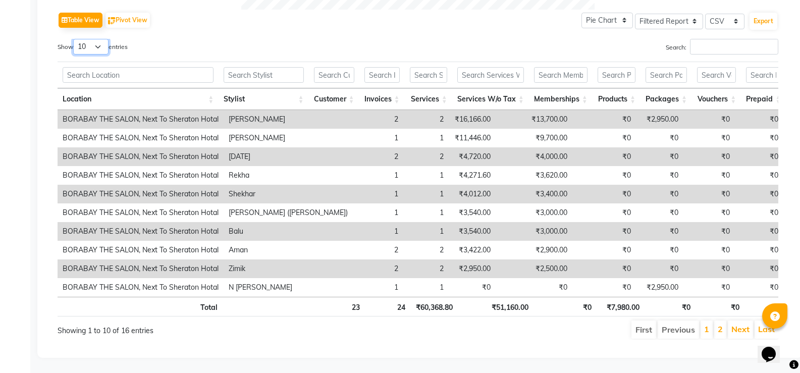
click at [97, 46] on select "10 25 50 100" at bounding box center [90, 47] width 35 height 16
select select "100"
click at [75, 39] on select "10 25 50 100" at bounding box center [90, 47] width 35 height 16
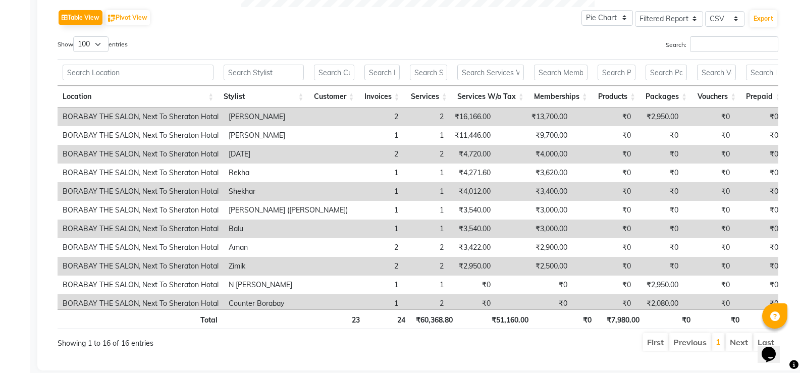
click at [512, 96] on th "Services W/o Tax" at bounding box center [490, 97] width 77 height 22
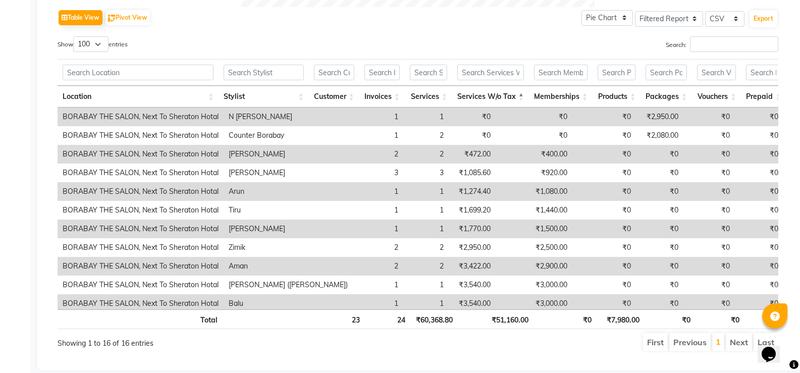
click at [509, 98] on th "Services W/o Tax" at bounding box center [490, 97] width 77 height 22
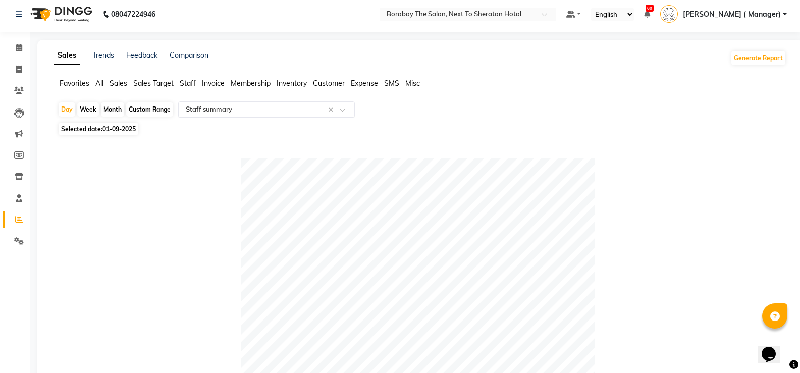
scroll to position [0, 0]
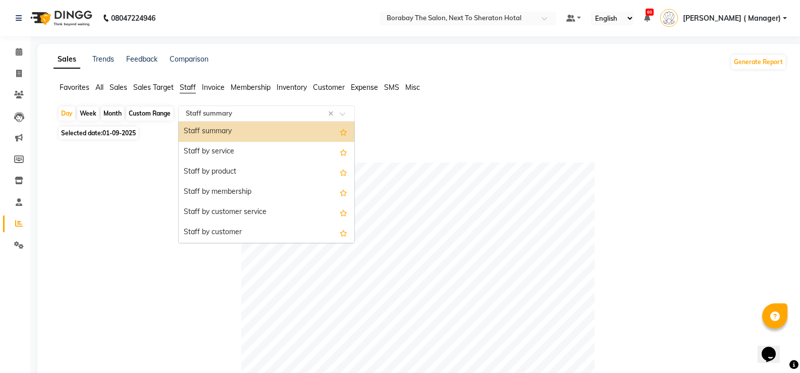
click at [214, 111] on input "text" at bounding box center [256, 114] width 145 height 10
click at [213, 133] on div "Staff summary" at bounding box center [267, 132] width 176 height 20
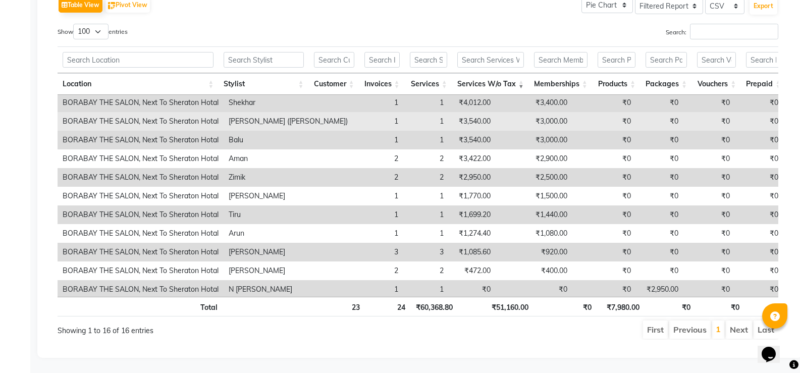
scroll to position [54, 0]
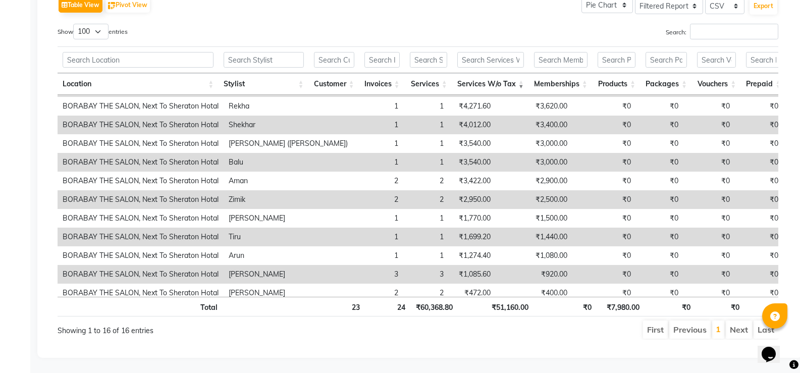
click at [522, 76] on th "Services W/o Tax" at bounding box center [490, 84] width 77 height 22
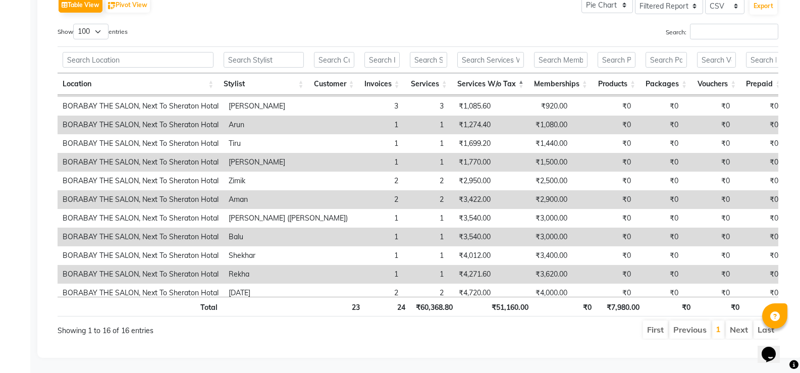
click at [522, 76] on th "Services W/o Tax" at bounding box center [490, 84] width 77 height 22
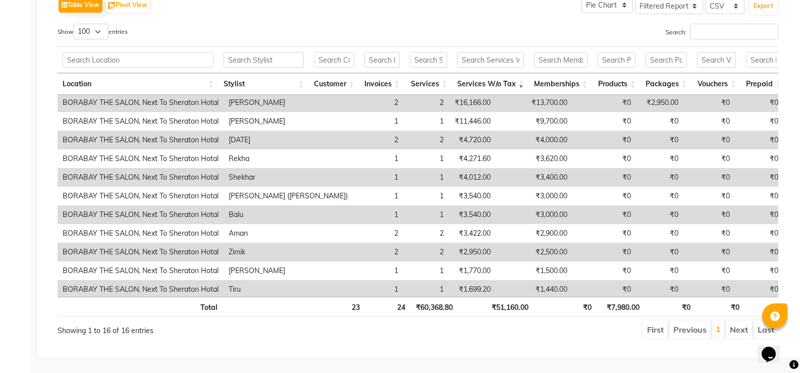
scroll to position [102, 0]
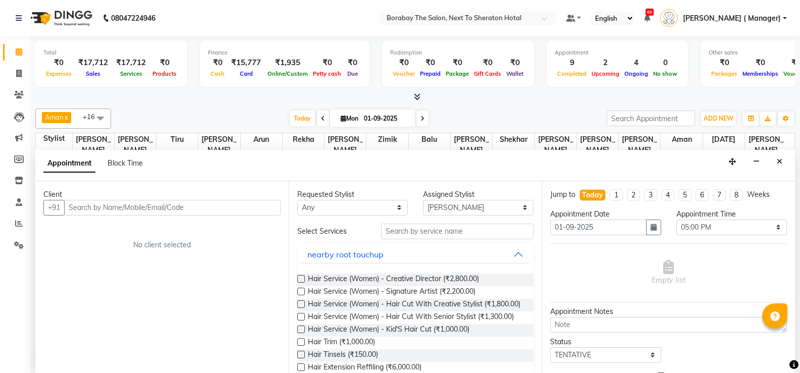
select select "31361"
select select "1020"
select select "tentative"
click at [781, 163] on icon "Close" at bounding box center [780, 160] width 6 height 7
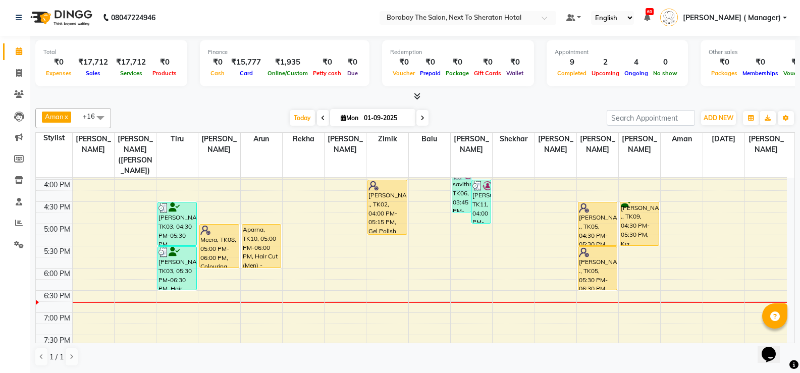
click at [14, 64] on li "Invoice" at bounding box center [15, 74] width 30 height 22
click at [21, 78] on span at bounding box center [19, 74] width 18 height 12
select select "service"
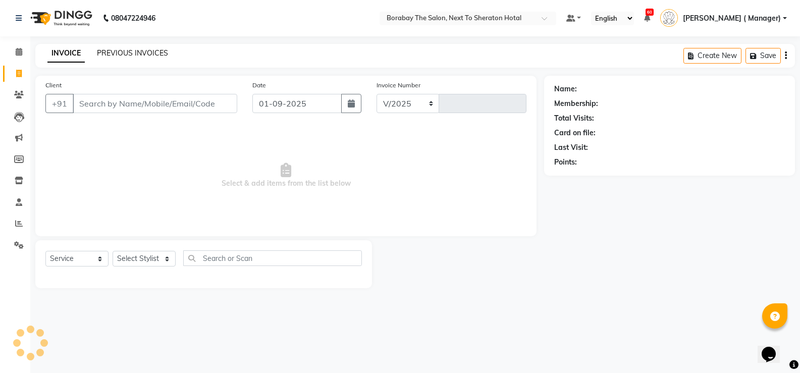
select select "4945"
type input "3441"
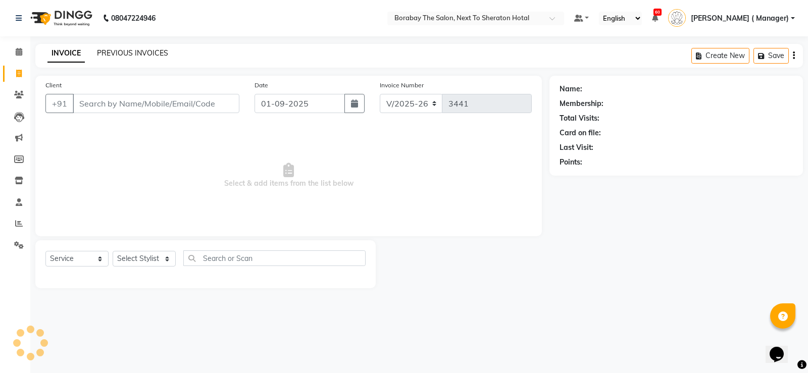
click at [107, 50] on link "PREVIOUS INVOICES" at bounding box center [132, 52] width 71 height 9
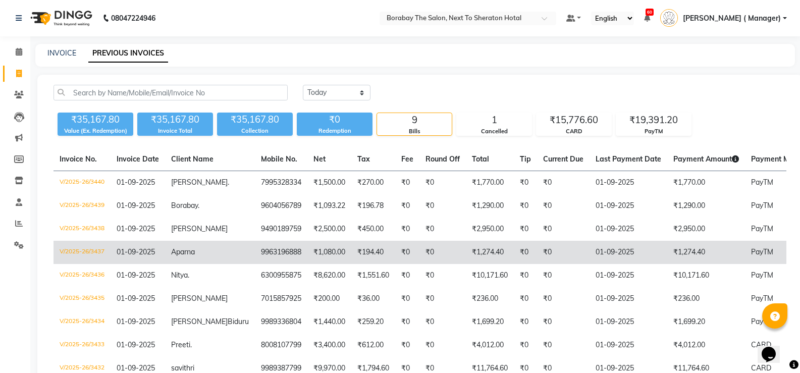
scroll to position [113, 0]
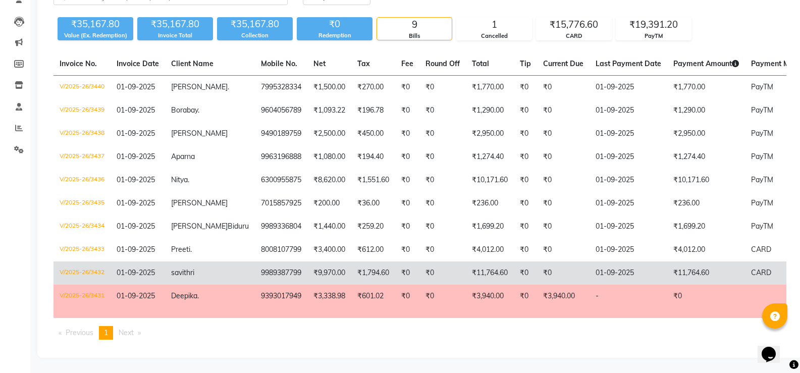
click at [307, 262] on td "₹9,970.00" at bounding box center [329, 272] width 44 height 23
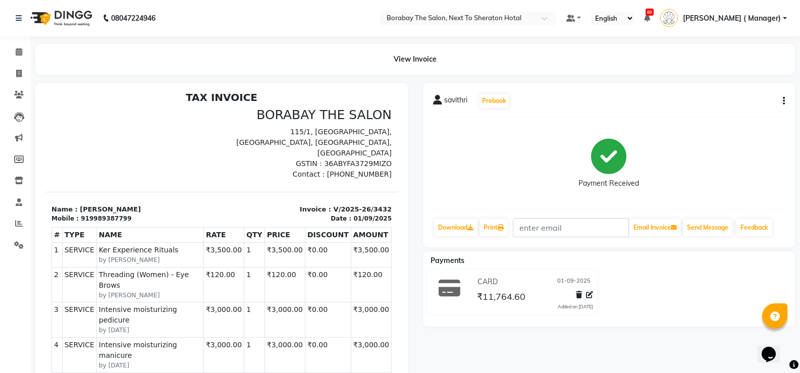
scroll to position [8, 0]
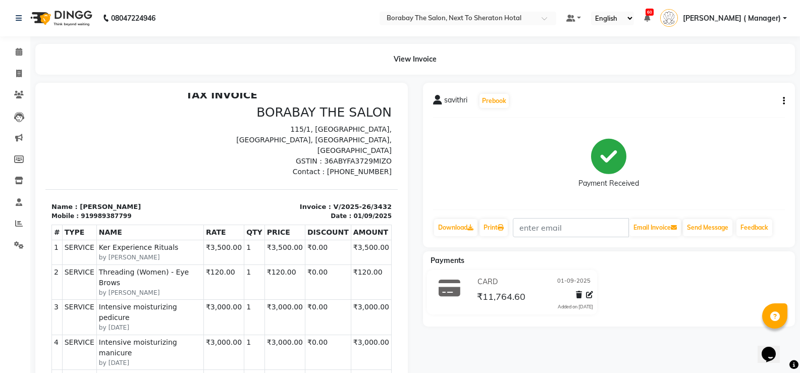
click at [781, 104] on button "button" at bounding box center [782, 101] width 6 height 11
click at [693, 107] on div "Edit Invoice" at bounding box center [716, 107] width 103 height 13
select select "service"
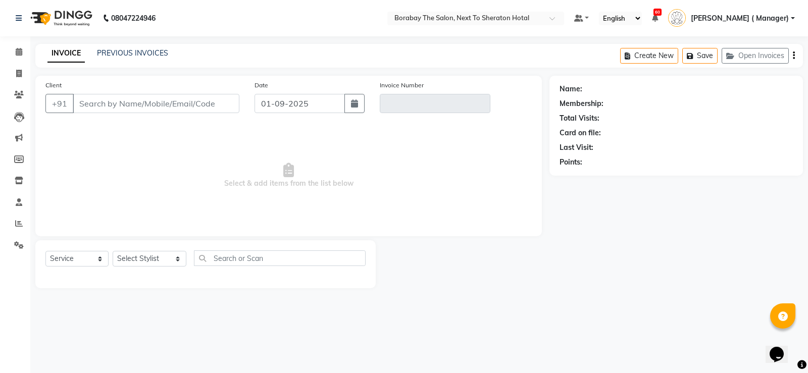
type input "9989387799"
type input "V/2025-26/3432"
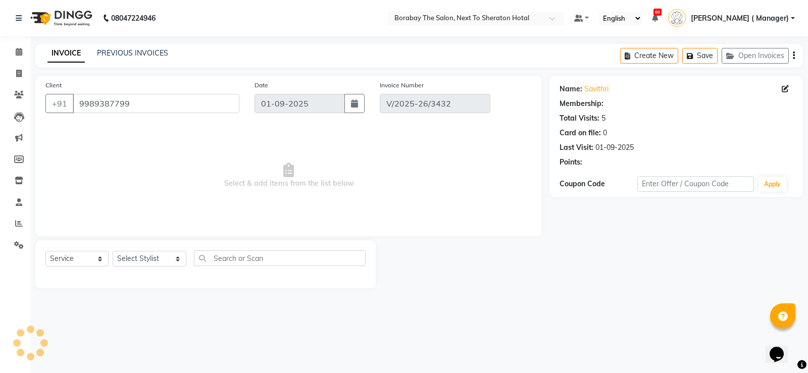
select select "select"
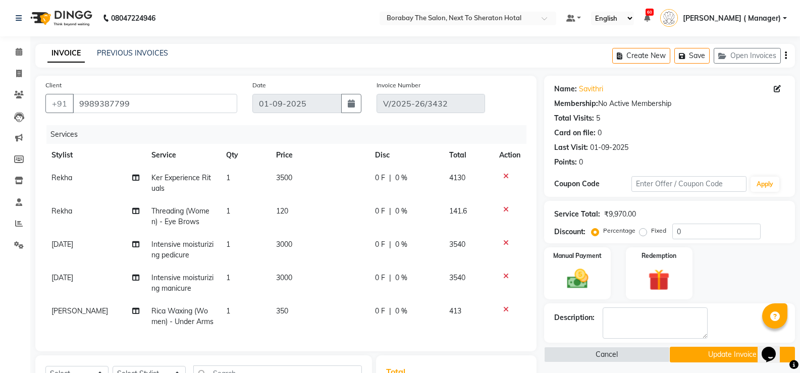
scroll to position [101, 0]
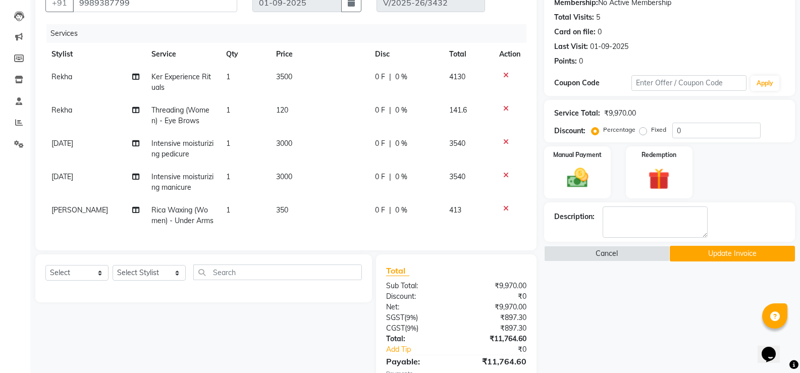
click at [78, 143] on td "[DATE]" at bounding box center [95, 148] width 100 height 33
select select "89708"
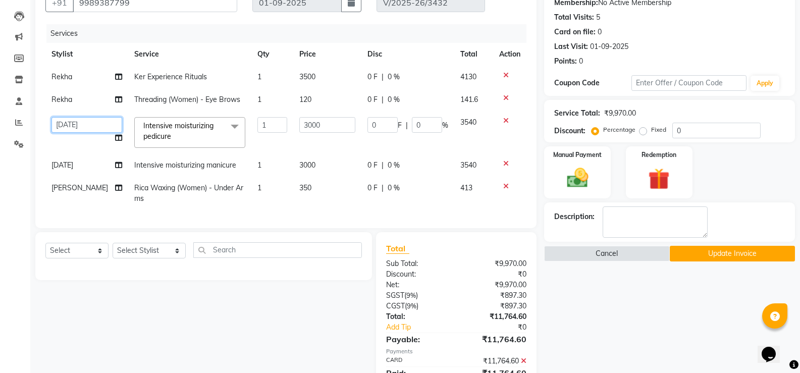
click at [94, 129] on select "[PERSON_NAME] [PERSON_NAME] Counter Borabay [PERSON_NAME] (Sameer) [DATE] [PERS…" at bounding box center [86, 125] width 71 height 16
select select "31366"
click at [22, 175] on div "Calendar Invoice Clients Leads Marketing Members Inventory Staff Reports Settin…" at bounding box center [68, 165] width 136 height 474
click at [731, 253] on button "Update Invoice" at bounding box center [732, 254] width 125 height 16
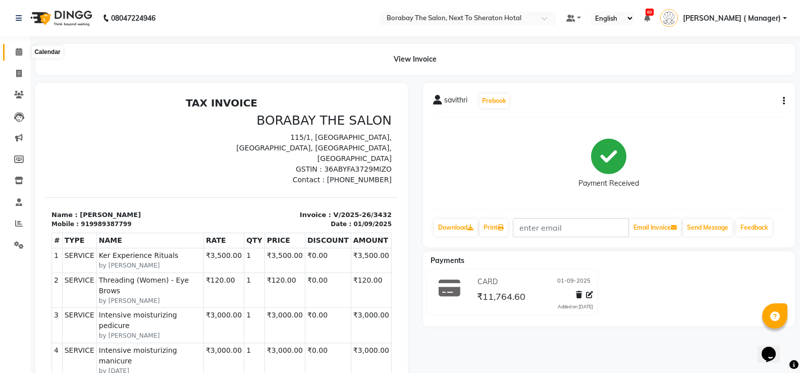
click at [15, 47] on span at bounding box center [19, 52] width 18 height 12
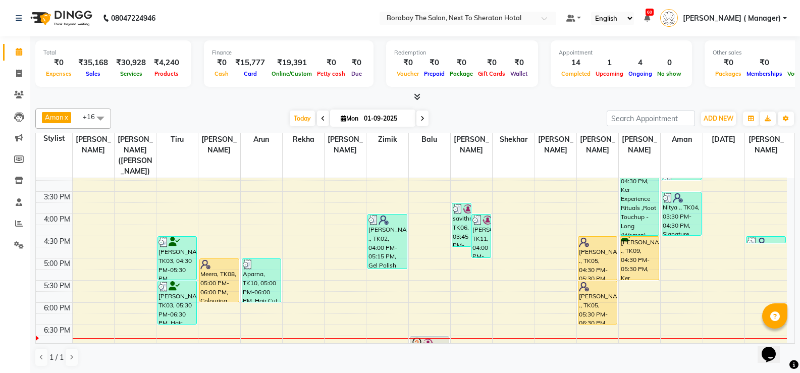
scroll to position [401, 0]
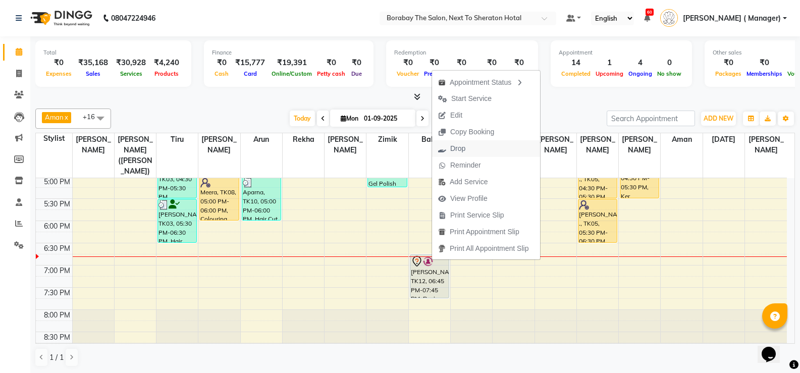
click at [455, 152] on span "Drop" at bounding box center [457, 148] width 15 height 11
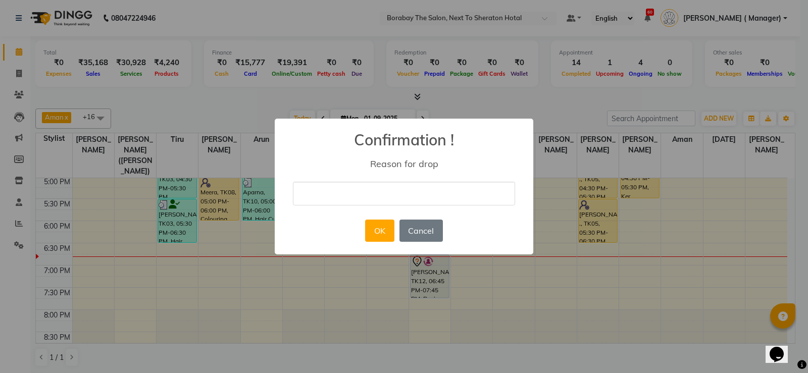
click at [449, 194] on input "text" at bounding box center [404, 194] width 222 height 24
type input "client did not turn up"
click at [389, 234] on button "OK" at bounding box center [379, 231] width 29 height 22
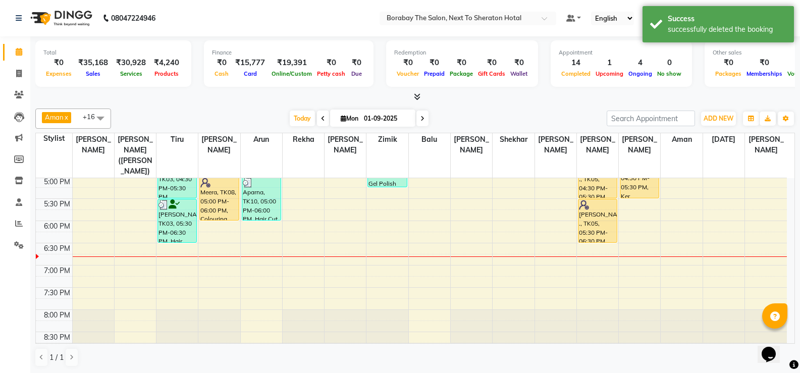
click at [420, 120] on icon at bounding box center [422, 119] width 4 height 6
type input "02-09-2025"
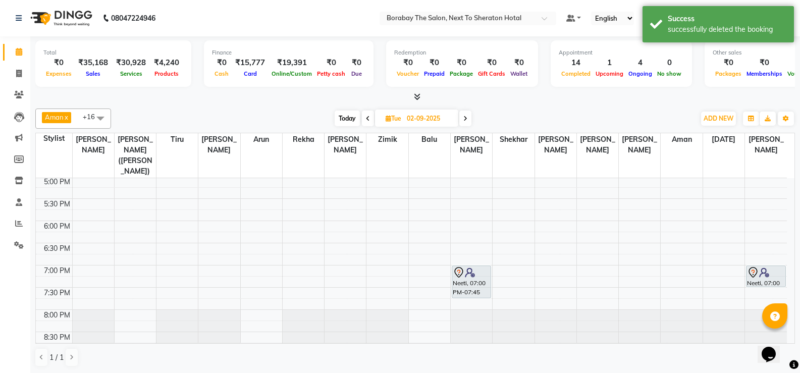
scroll to position [1, 0]
click at [423, 239] on div "8:00 AM 8:30 AM 9:00 AM 9:30 AM 10:00 AM 10:30 AM 11:00 AM 11:30 AM 12:00 PM 12…" at bounding box center [411, 64] width 751 height 577
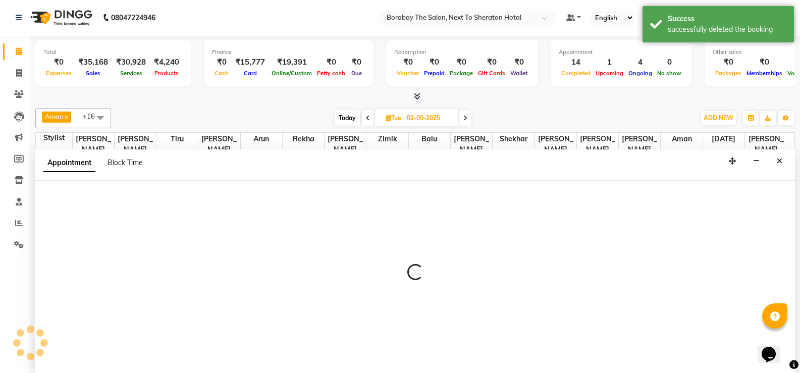
select select "31366"
select select "tentative"
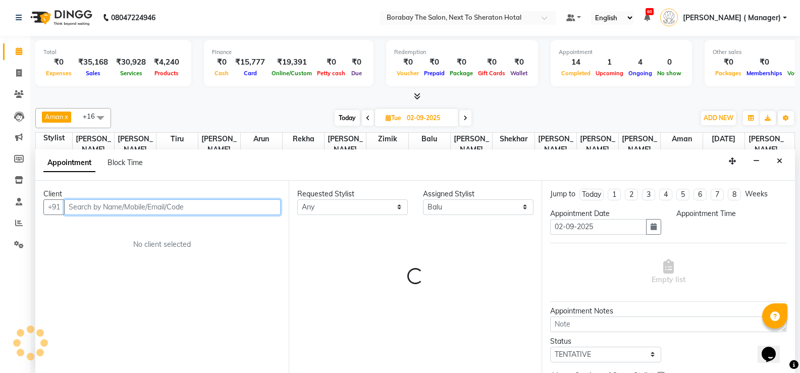
select select "1110"
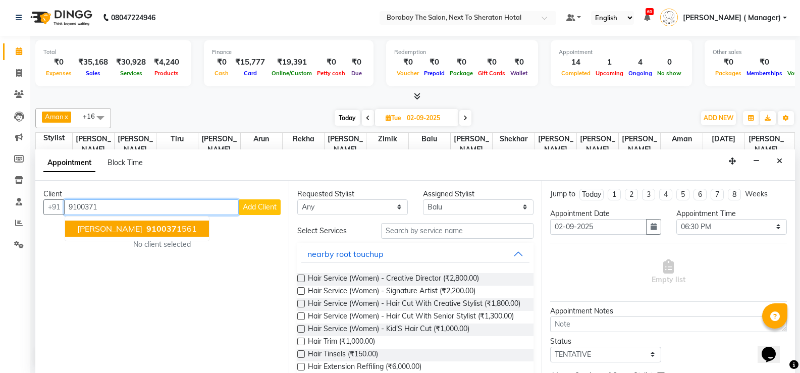
click at [146, 230] on span "9100371" at bounding box center [163, 229] width 35 height 10
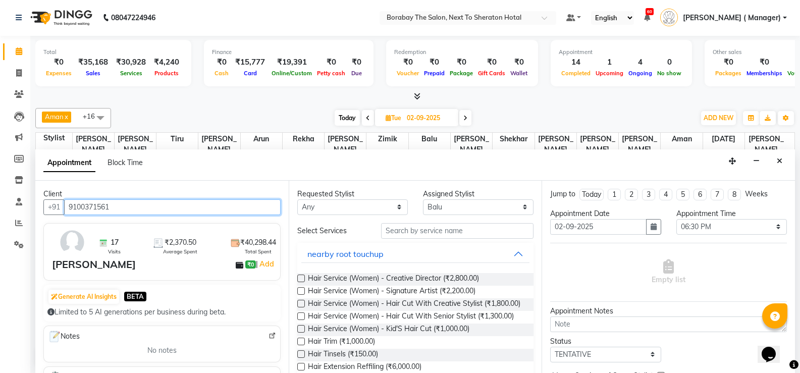
type input "9100371561"
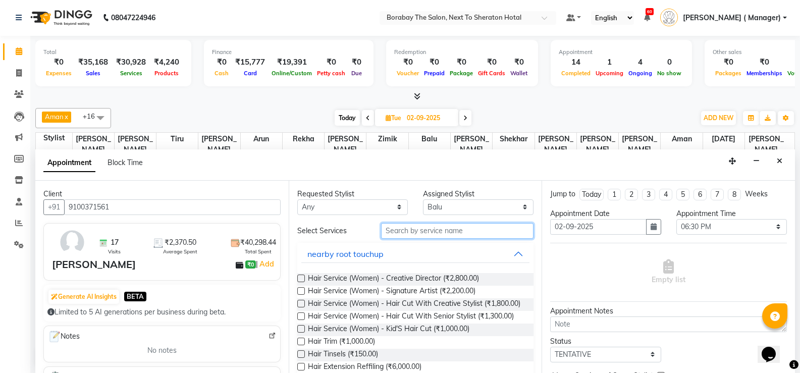
click at [390, 227] on input "text" at bounding box center [457, 231] width 152 height 16
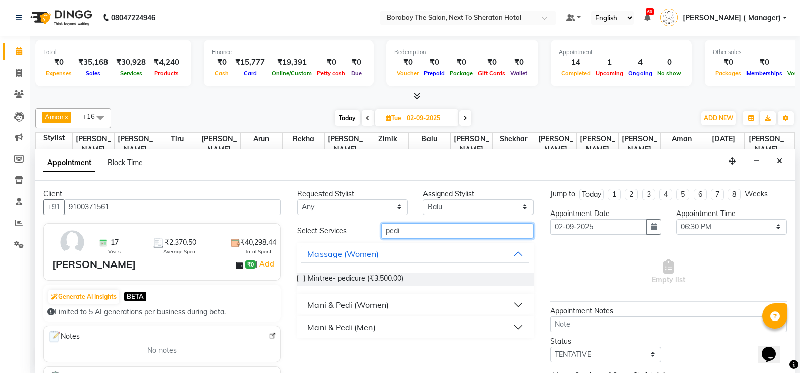
type input "pedi"
click at [351, 308] on div "Mani & Pedi (Women)" at bounding box center [347, 305] width 81 height 12
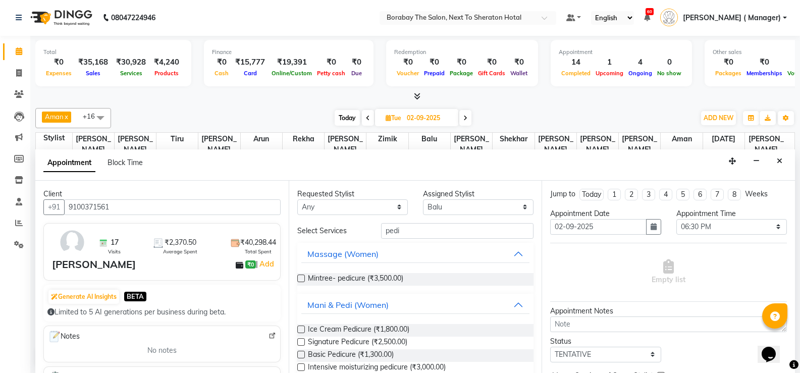
click at [295, 356] on div "Requested Stylist Any [PERSON_NAME] [PERSON_NAME] [PERSON_NAME] (Sameer) [DATE]…" at bounding box center [415, 277] width 253 height 192
click at [302, 352] on label at bounding box center [301, 355] width 8 height 8
click at [302, 352] on input "checkbox" at bounding box center [300, 355] width 7 height 7
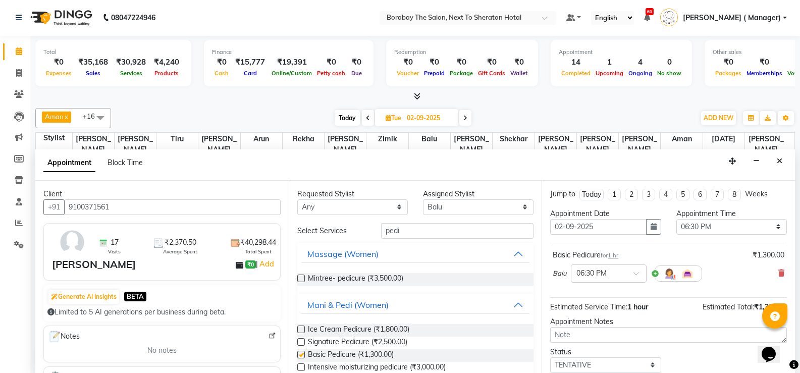
checkbox input "false"
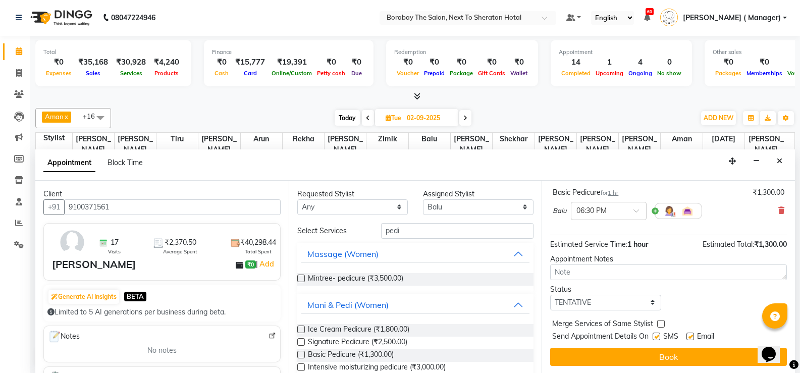
scroll to position [64, 0]
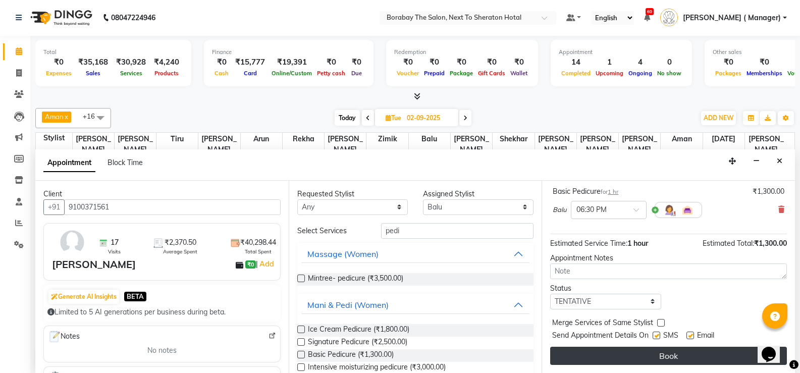
click at [674, 353] on button "Book" at bounding box center [668, 356] width 237 height 18
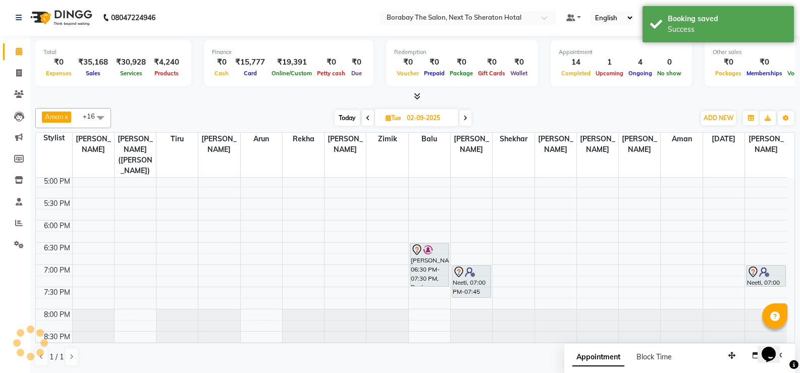
scroll to position [0, 0]
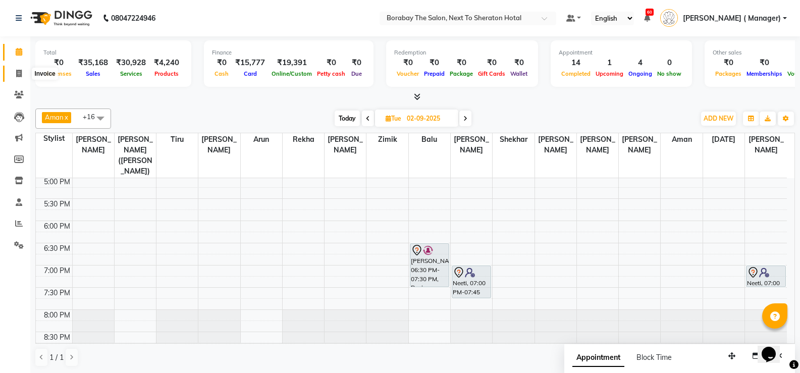
click at [19, 77] on icon at bounding box center [19, 74] width 6 height 8
select select "service"
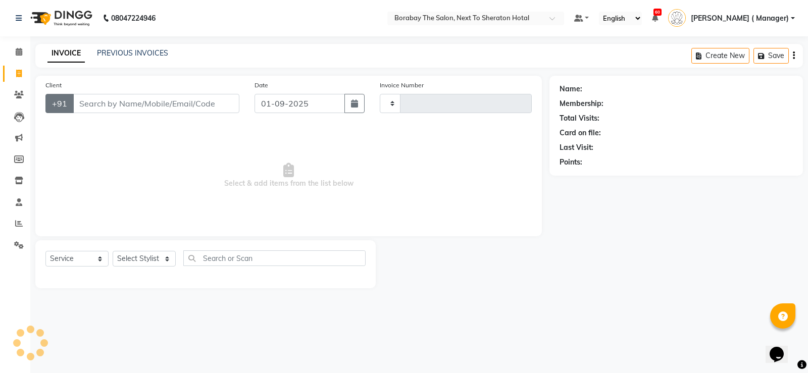
type input "3441"
select select "4945"
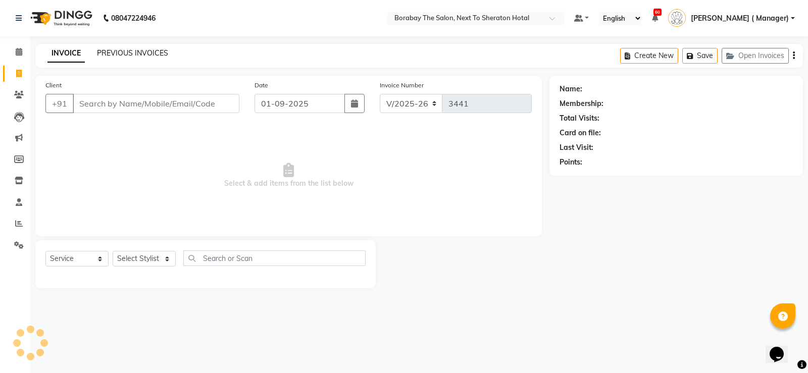
click at [134, 52] on link "PREVIOUS INVOICES" at bounding box center [132, 52] width 71 height 9
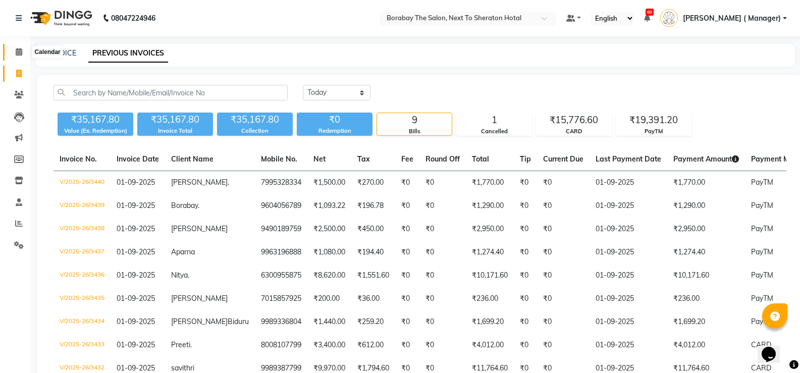
click at [22, 54] on icon at bounding box center [19, 52] width 7 height 8
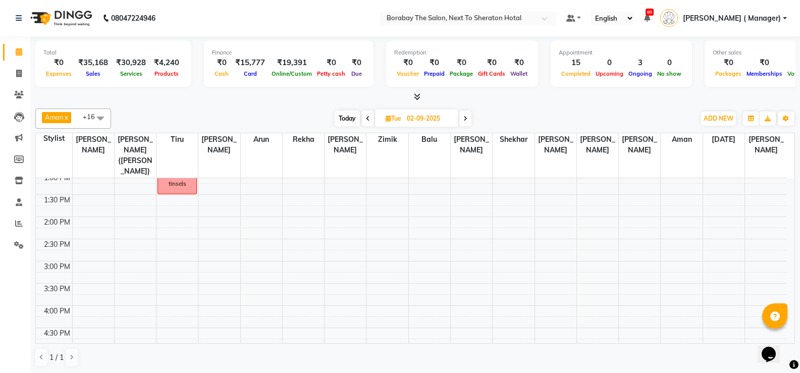
scroll to position [98, 0]
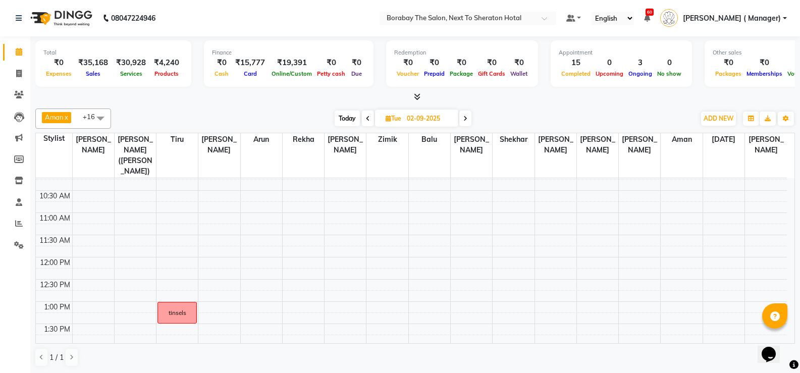
click at [346, 118] on span "Today" at bounding box center [347, 119] width 25 height 16
type input "01-09-2025"
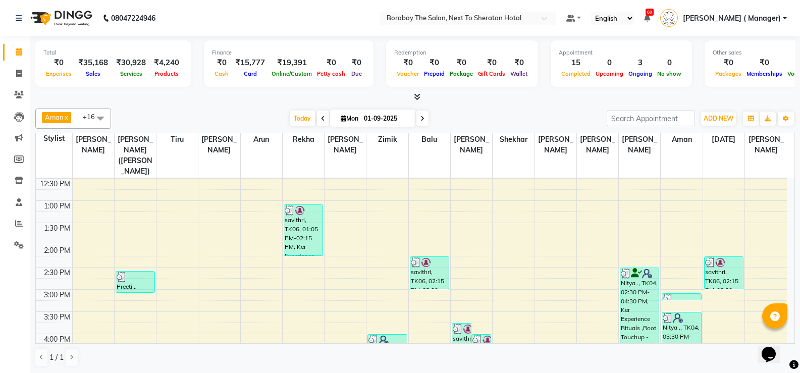
scroll to position [300, 0]
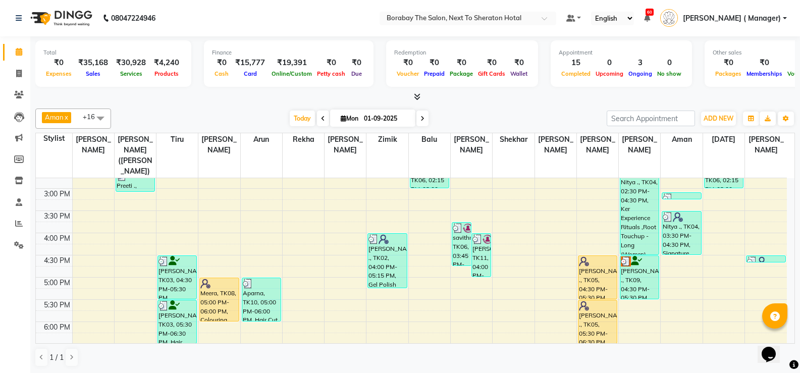
click at [345, 121] on span "Mon" at bounding box center [349, 119] width 23 height 8
select select "9"
select select "2025"
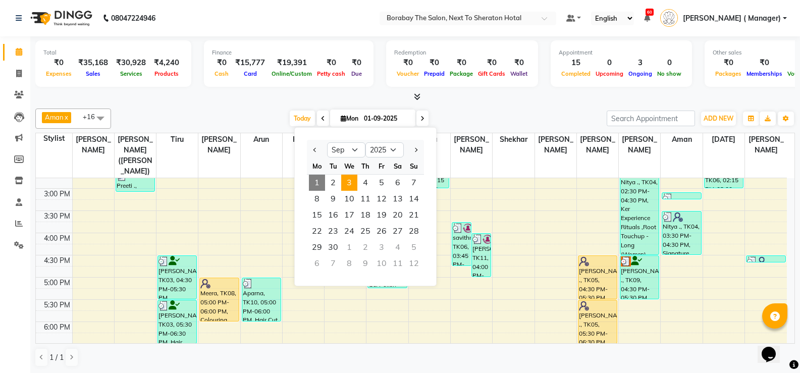
click at [350, 180] on span "3" at bounding box center [349, 183] width 16 height 16
type input "03-09-2025"
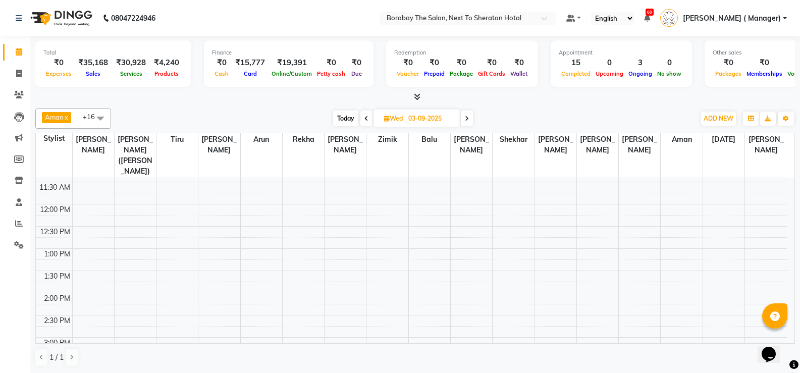
scroll to position [48, 0]
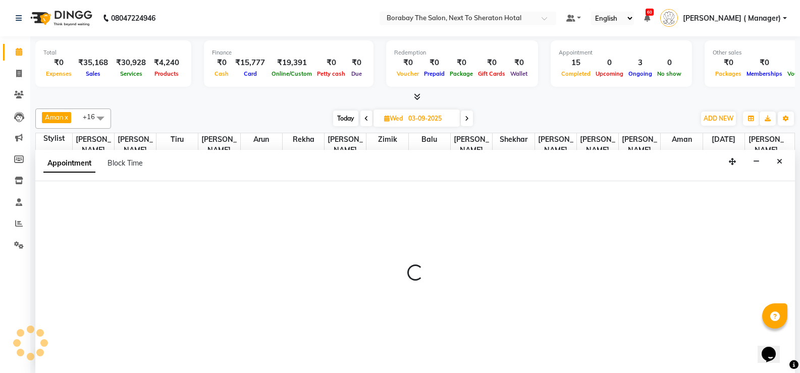
scroll to position [1, 0]
select select "78121"
select select "tentative"
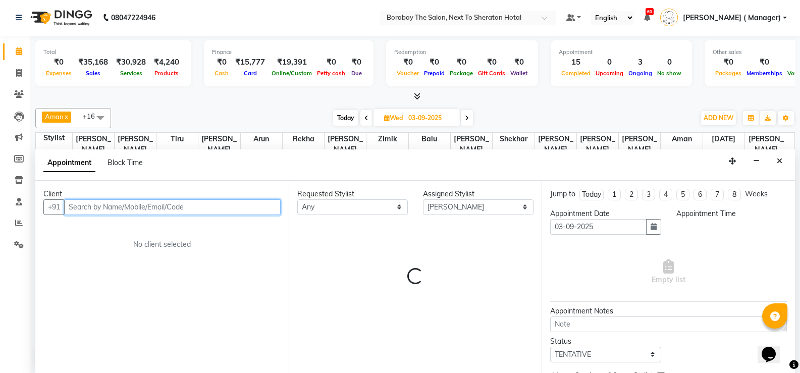
select select "690"
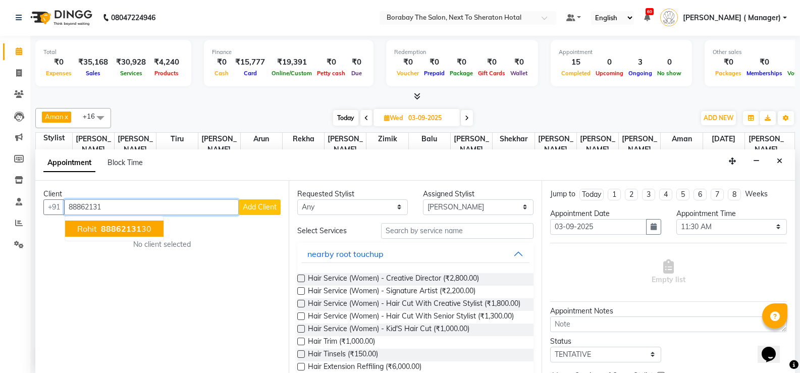
click at [130, 229] on span "88862131" at bounding box center [121, 229] width 40 height 10
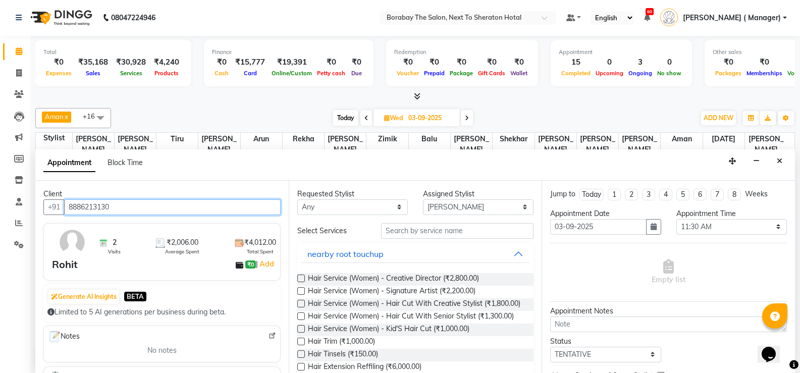
type input "8886213130"
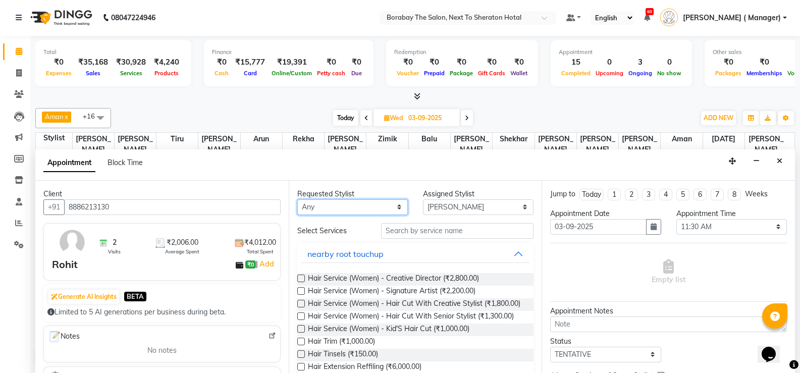
click at [358, 213] on select "Any [PERSON_NAME] [PERSON_NAME] [PERSON_NAME] (Sameer) [DATE] [PERSON_NAME] [PE…" at bounding box center [352, 207] width 111 height 16
select select "78121"
click at [297, 199] on select "Any [PERSON_NAME] [PERSON_NAME] [PERSON_NAME] (Sameer) [DATE] [PERSON_NAME] [PE…" at bounding box center [352, 207] width 111 height 16
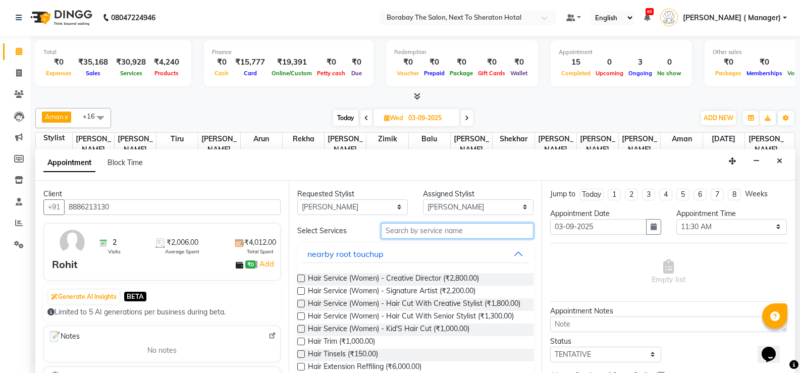
click at [393, 227] on input "text" at bounding box center [457, 231] width 152 height 16
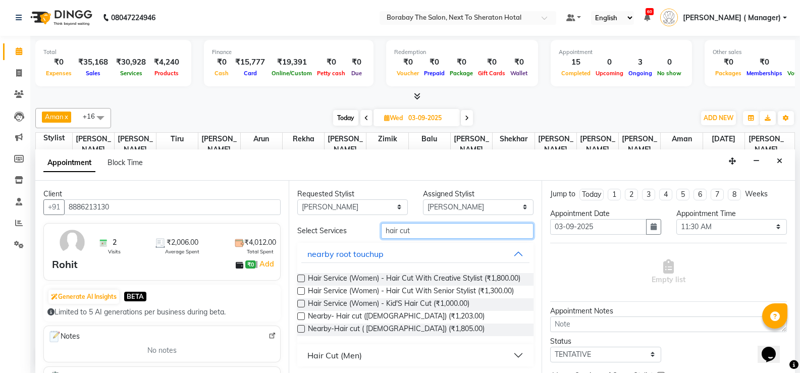
type input "hair cut"
click at [345, 358] on div "Hair Cut (Men)" at bounding box center [334, 355] width 55 height 12
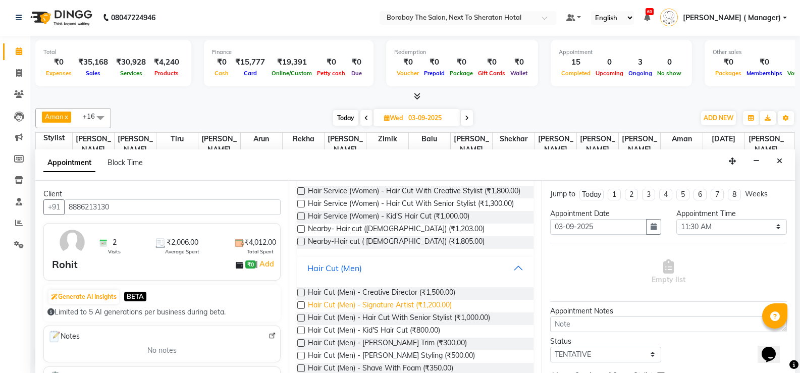
scroll to position [91, 0]
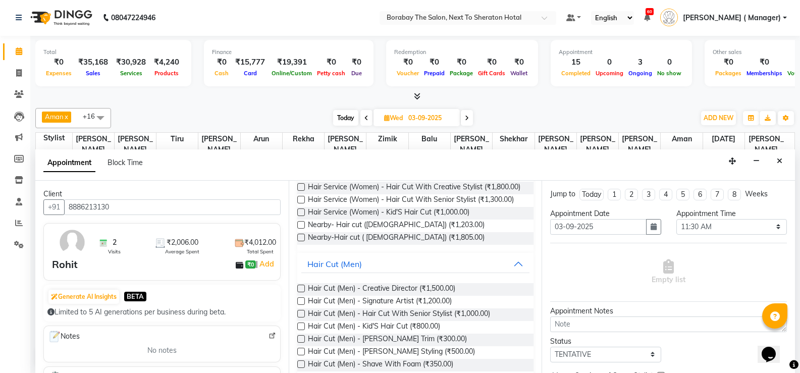
click at [303, 305] on label at bounding box center [301, 301] width 8 height 8
click at [303, 305] on input "checkbox" at bounding box center [300, 302] width 7 height 7
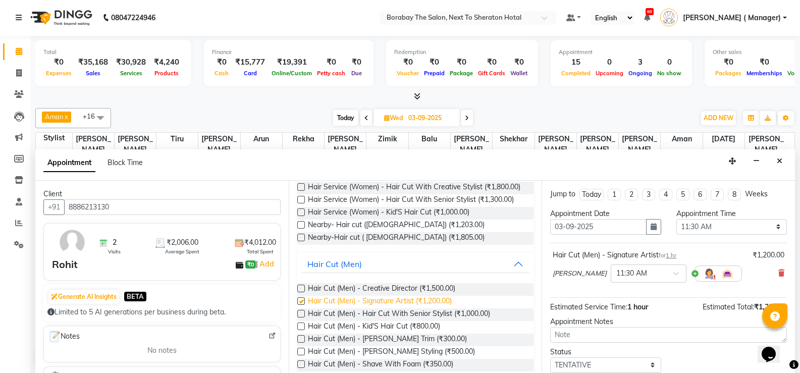
checkbox input "false"
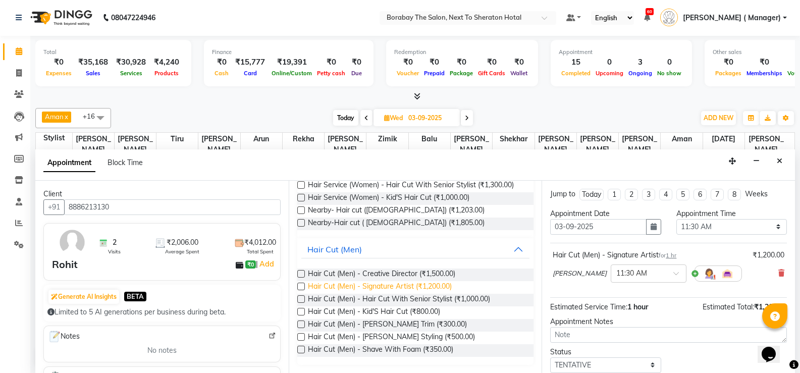
scroll to position [115, 0]
click at [299, 336] on label at bounding box center [301, 337] width 8 height 8
click at [299, 336] on input "checkbox" at bounding box center [300, 338] width 7 height 7
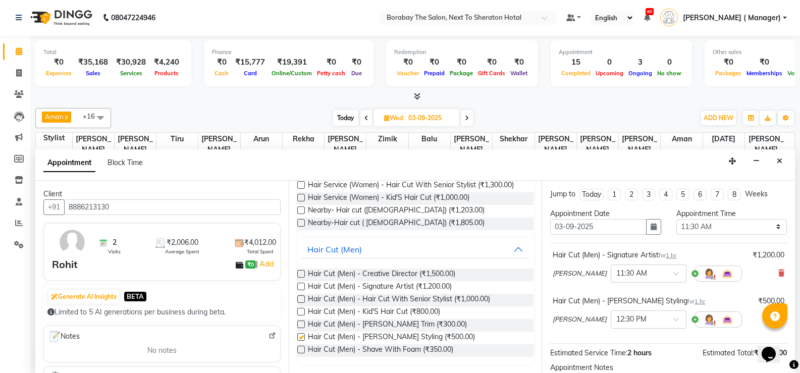
checkbox input "false"
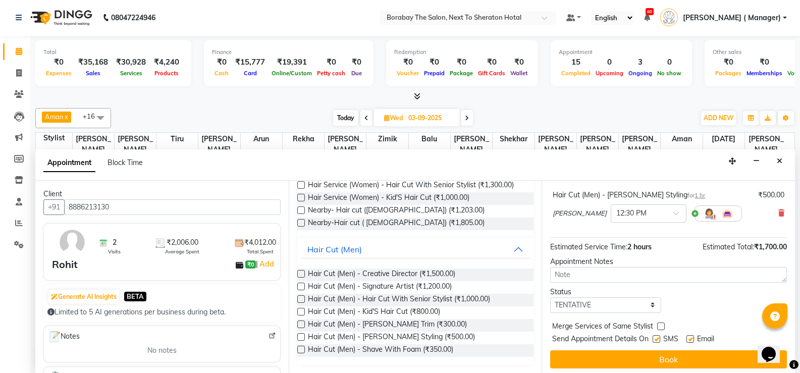
scroll to position [110, 0]
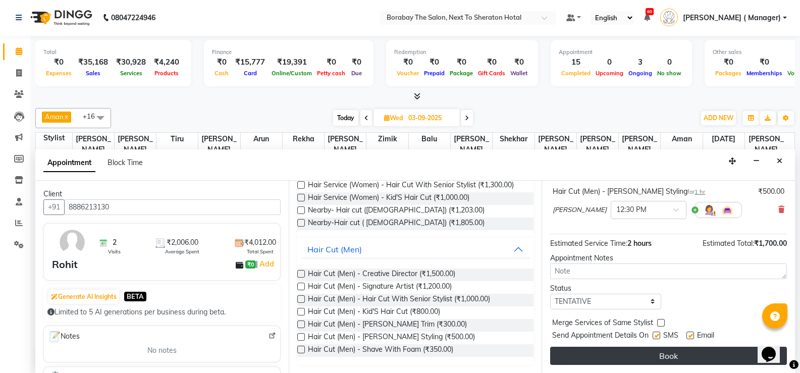
click at [638, 353] on button "Book" at bounding box center [668, 356] width 237 height 18
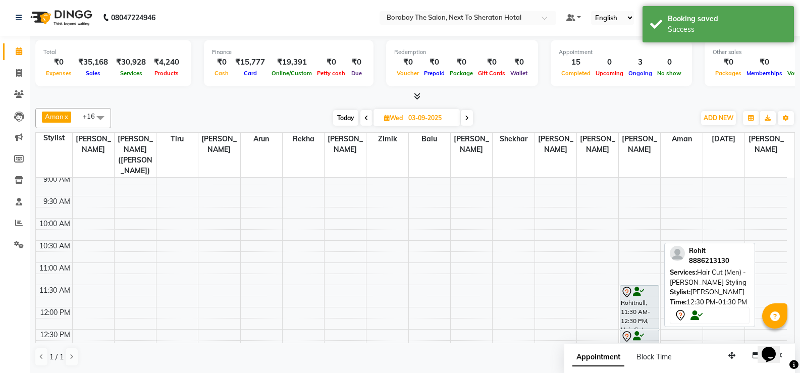
scroll to position [0, 0]
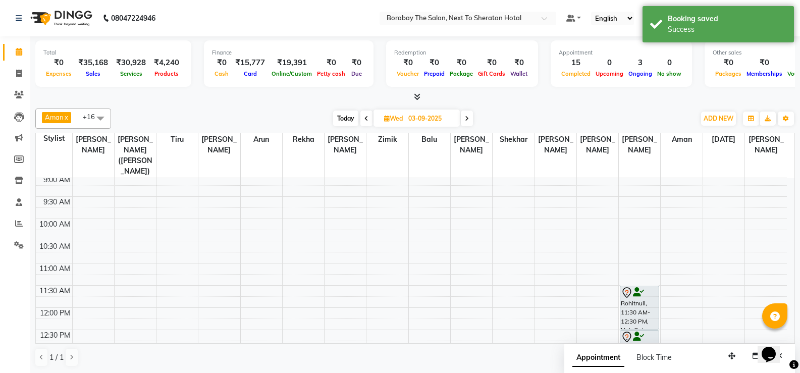
click at [355, 122] on span "Today" at bounding box center [345, 119] width 25 height 16
type input "01-09-2025"
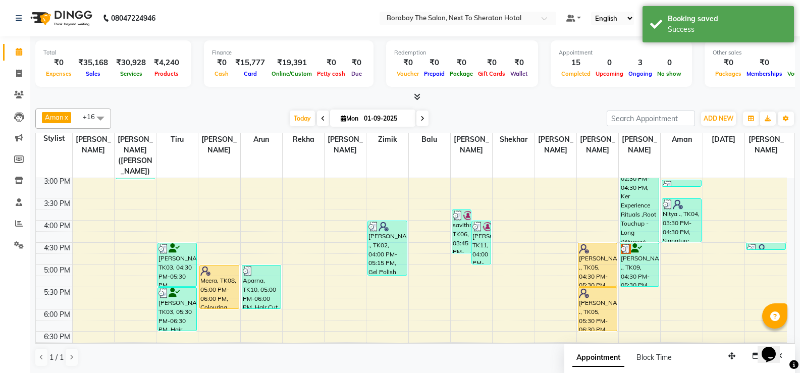
scroll to position [351, 0]
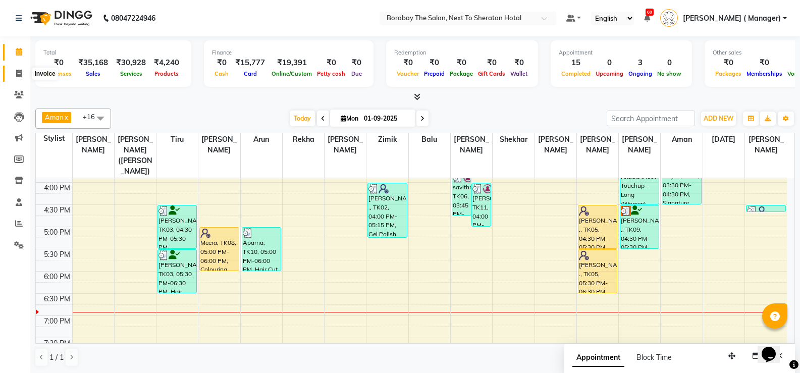
click at [21, 74] on icon at bounding box center [19, 74] width 6 height 8
select select "service"
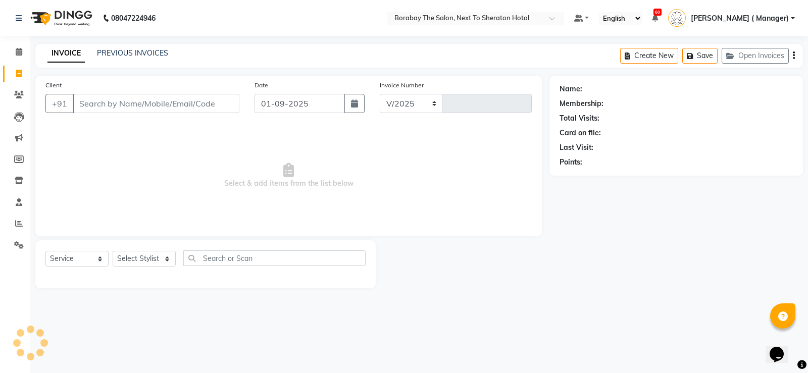
select select "4945"
type input "3441"
click at [78, 262] on select "Select Service Product Membership Package Voucher Prepaid Gift Card" at bounding box center [76, 259] width 63 height 16
click at [45, 251] on select "Select Service Product Membership Package Voucher Prepaid Gift Card" at bounding box center [76, 259] width 63 height 16
click at [129, 264] on select "Select Stylist [PERSON_NAME] [PERSON_NAME] Counter Borabay [PERSON_NAME] (Samee…" at bounding box center [150, 259] width 74 height 16
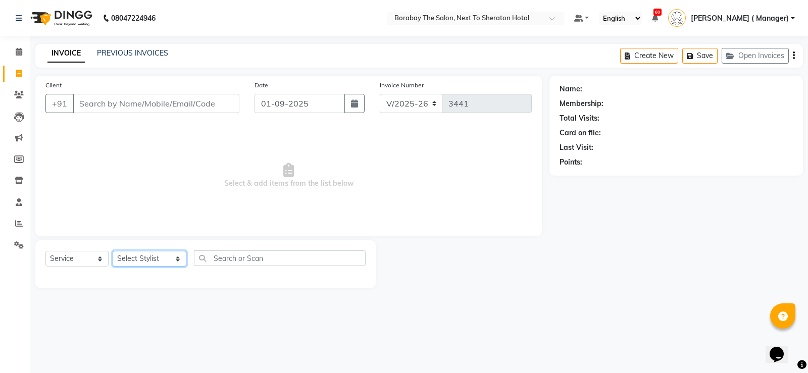
select select "72779"
click at [113, 251] on select "Select Stylist [PERSON_NAME] [PERSON_NAME] Counter Borabay [PERSON_NAME] (Samee…" at bounding box center [150, 259] width 74 height 16
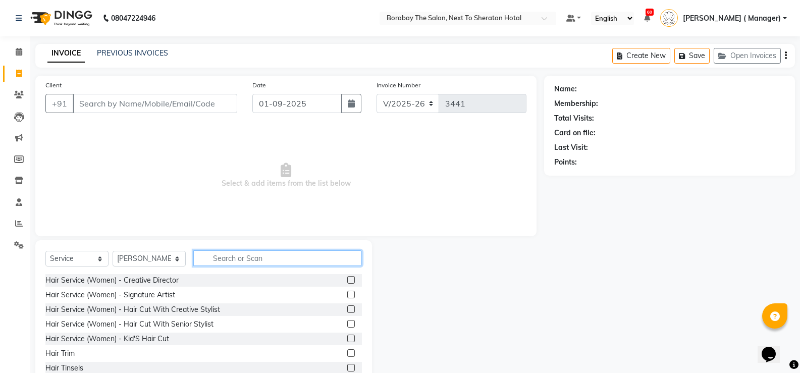
click at [222, 261] on input "text" at bounding box center [277, 258] width 169 height 16
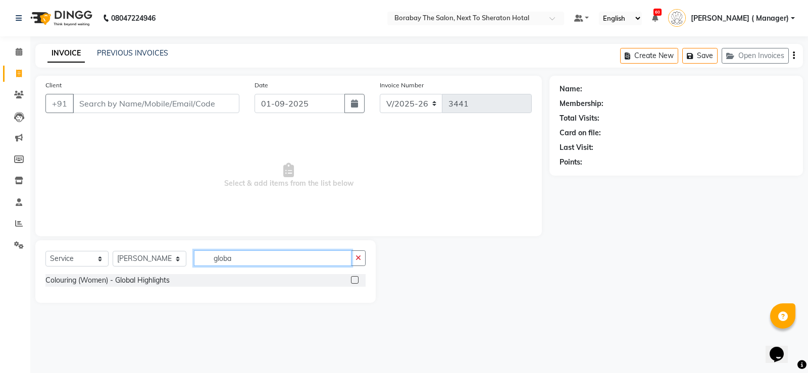
click at [299, 258] on input "globa" at bounding box center [272, 258] width 157 height 16
type input "g"
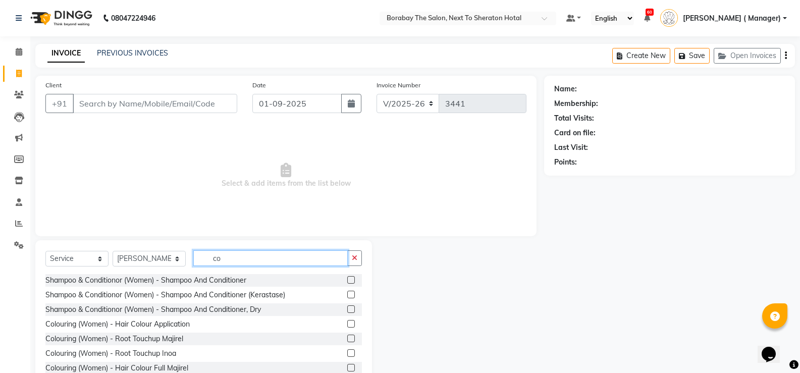
type input "c"
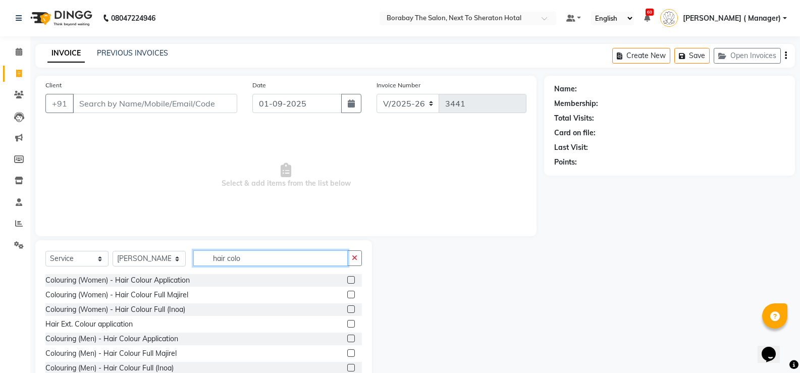
type input "hair colo"
click at [347, 308] on label at bounding box center [351, 309] width 8 height 8
click at [347, 308] on input "checkbox" at bounding box center [350, 309] width 7 height 7
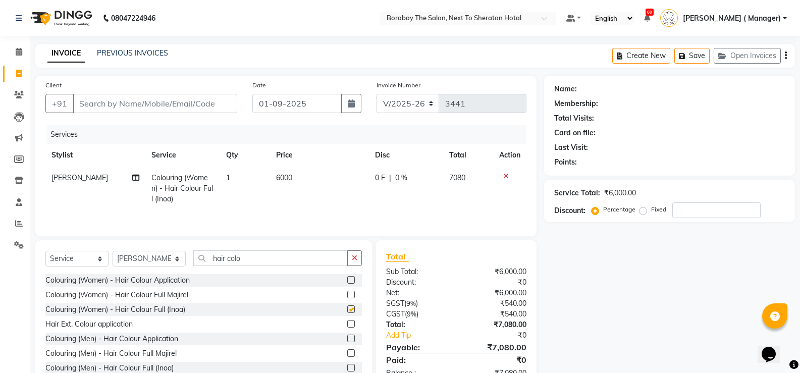
checkbox input "false"
click at [313, 180] on td "6000" at bounding box center [319, 189] width 99 height 44
select select "72779"
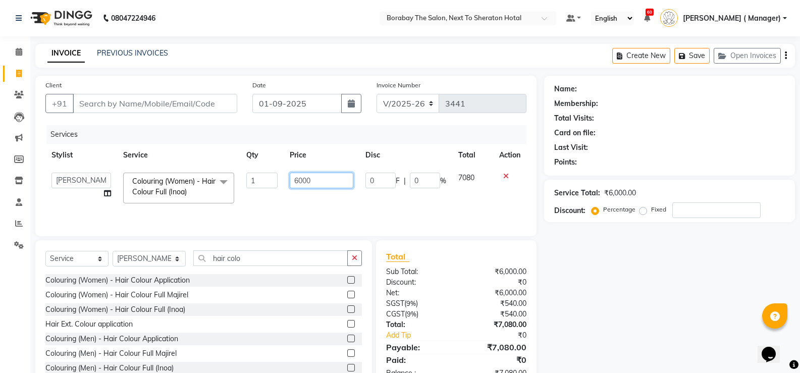
click at [319, 176] on input "6000" at bounding box center [321, 181] width 63 height 16
type input "6"
type input "5000"
click at [586, 261] on div "Name: Membership: Total Visits: Card on file: Last Visit: Points: Service Total…" at bounding box center [673, 232] width 258 height 313
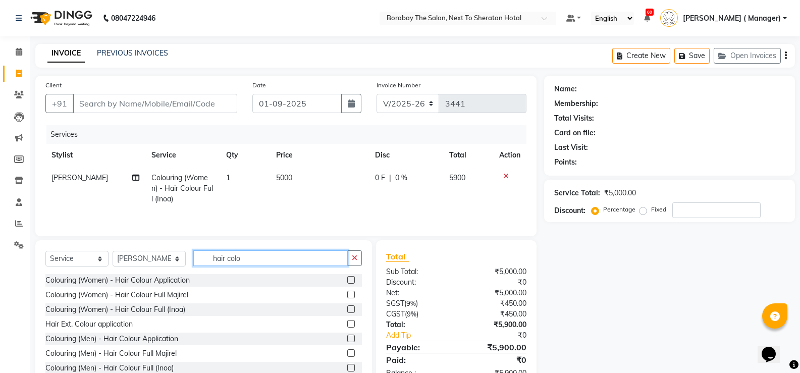
click at [266, 254] on input "hair colo" at bounding box center [270, 258] width 154 height 16
type input "h"
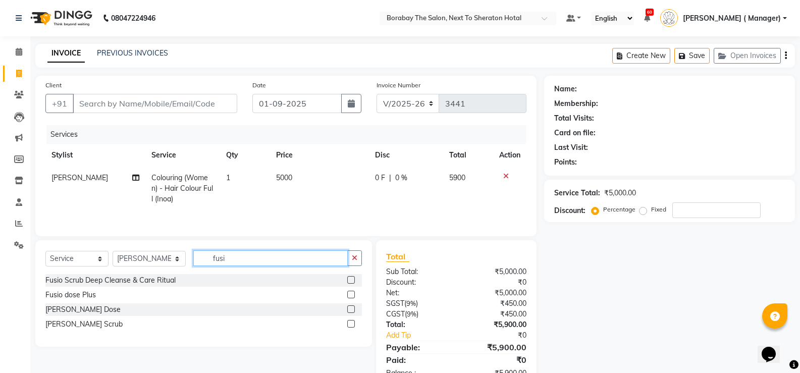
type input "fusi"
click at [352, 323] on label at bounding box center [351, 324] width 8 height 8
click at [352, 323] on input "checkbox" at bounding box center [350, 324] width 7 height 7
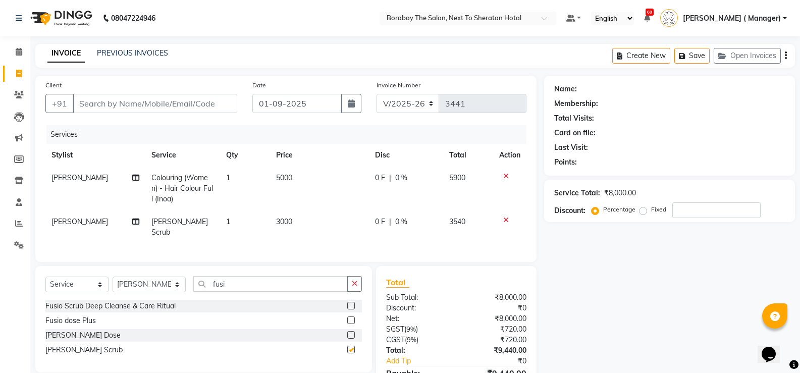
checkbox input "false"
click at [138, 101] on input "Client" at bounding box center [155, 103] width 165 height 19
type input "7"
type input "0"
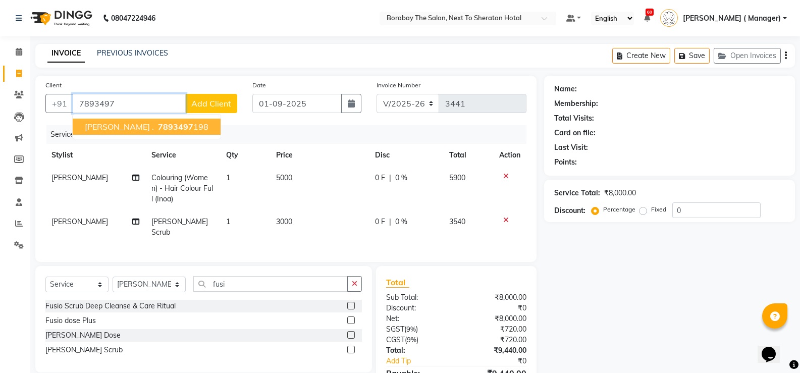
click at [158, 126] on span "7893497" at bounding box center [175, 127] width 35 height 10
type input "7893497198"
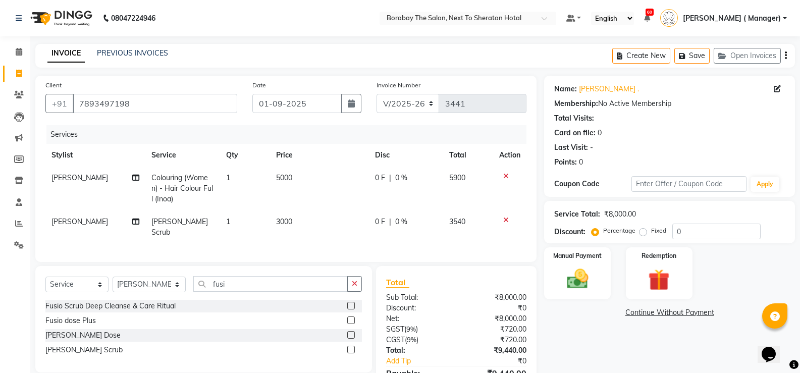
click at [194, 222] on span "[PERSON_NAME] Scrub" at bounding box center [179, 227] width 57 height 20
select select "72779"
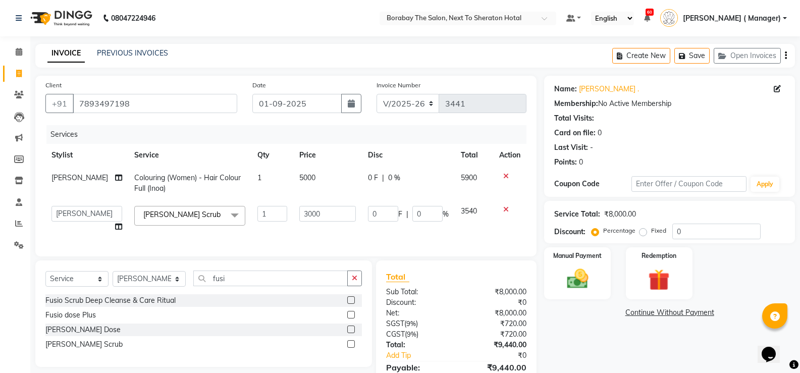
click at [221, 213] on link "x" at bounding box center [223, 214] width 5 height 9
type input "0"
click at [351, 327] on label at bounding box center [351, 330] width 8 height 8
click at [351, 327] on input "checkbox" at bounding box center [350, 330] width 7 height 7
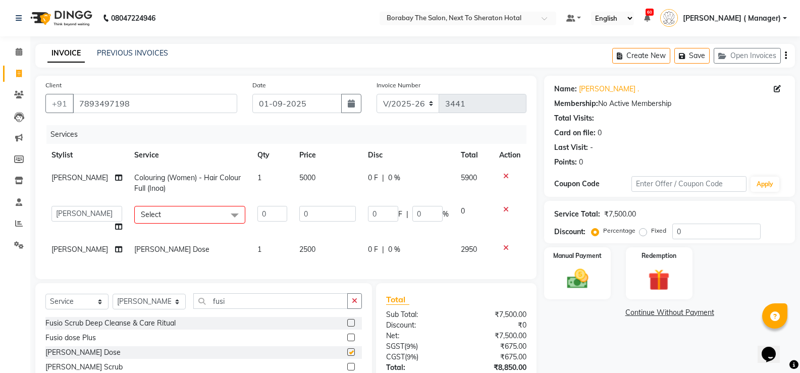
checkbox input "false"
click at [503, 208] on icon at bounding box center [506, 209] width 6 height 7
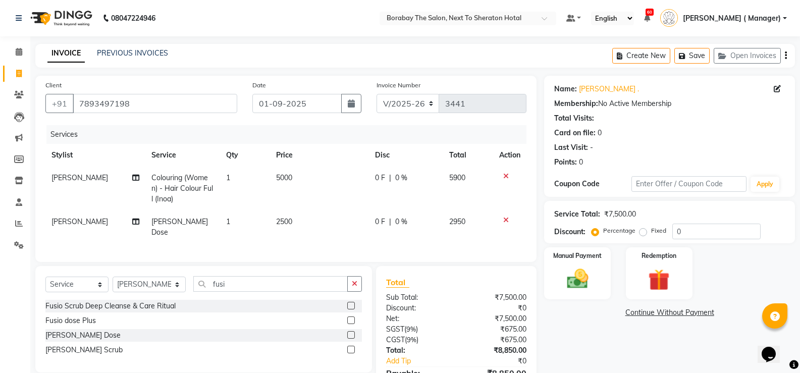
scroll to position [54, 0]
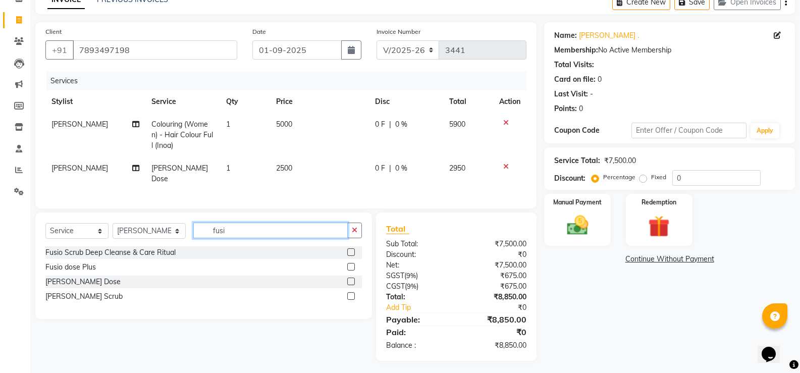
click at [287, 231] on input "fusi" at bounding box center [270, 231] width 154 height 16
type input "f"
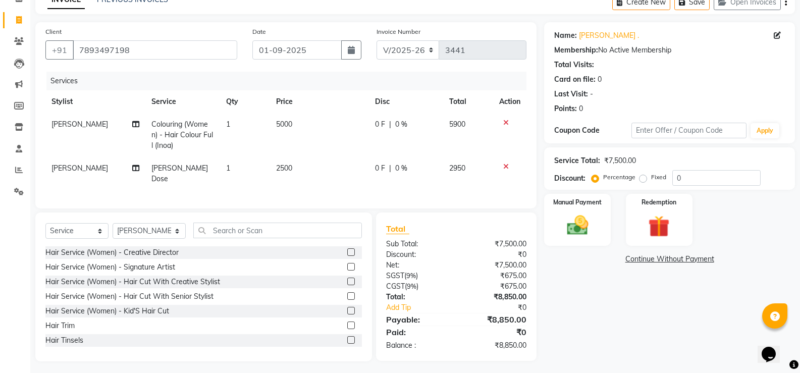
click at [347, 265] on label at bounding box center [351, 267] width 8 height 8
click at [347, 265] on input "checkbox" at bounding box center [350, 267] width 7 height 7
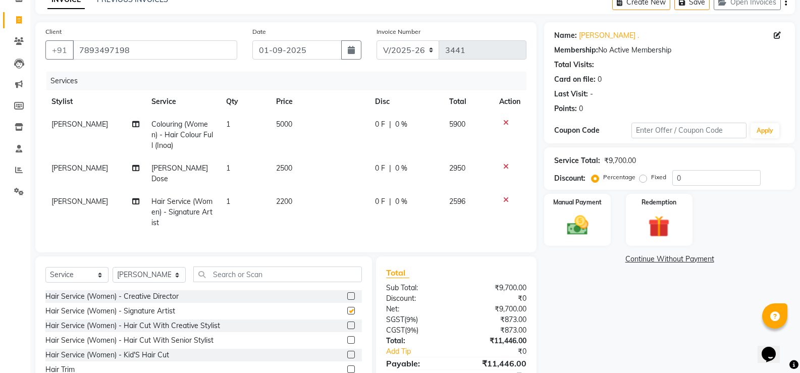
checkbox input "false"
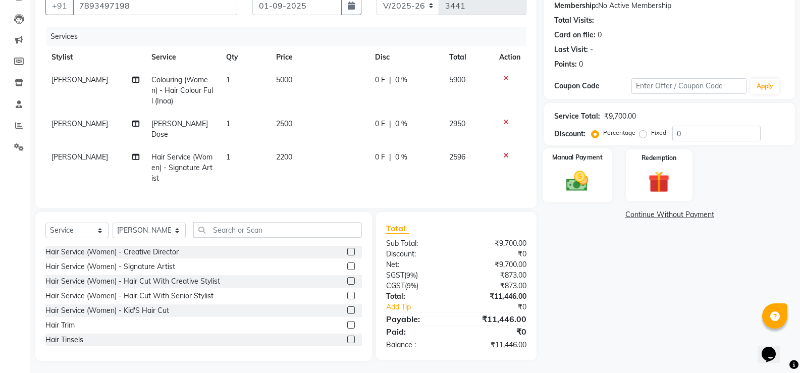
click at [583, 183] on img at bounding box center [577, 181] width 36 height 26
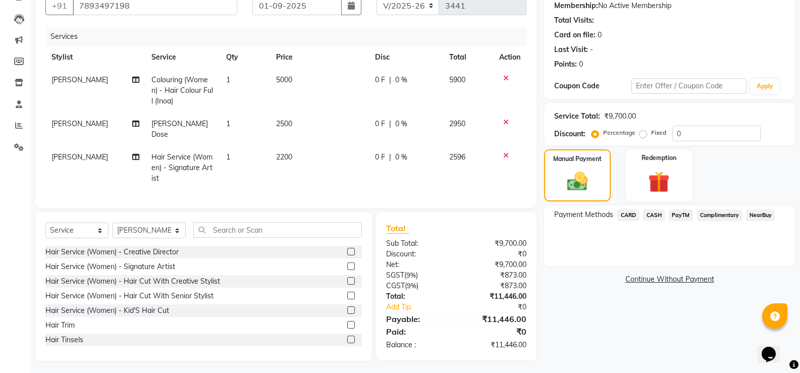
click at [591, 293] on div "Name: [PERSON_NAME] . Membership: No Active Membership Total Visits: Card on fi…" at bounding box center [673, 169] width 258 height 383
click at [655, 214] on span "CASH" at bounding box center [654, 215] width 22 height 12
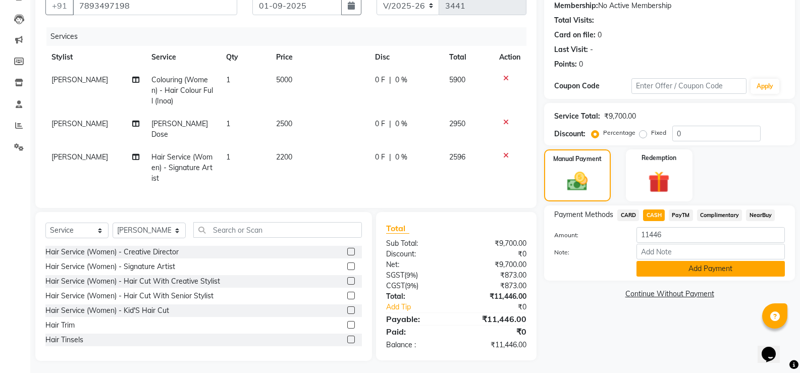
click at [668, 264] on button "Add Payment" at bounding box center [711, 269] width 148 height 16
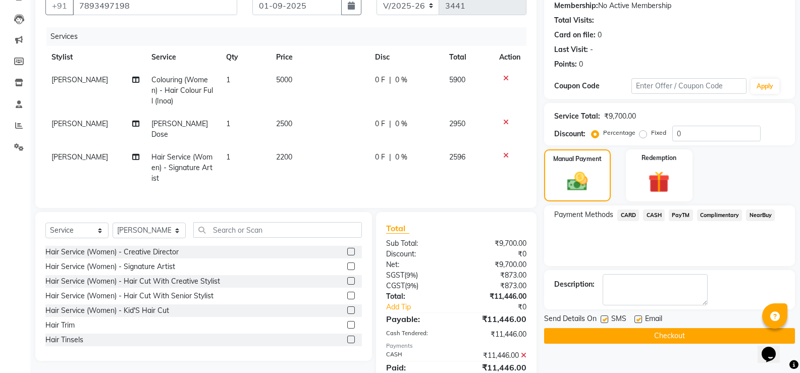
click at [657, 339] on button "Checkout" at bounding box center [669, 336] width 251 height 16
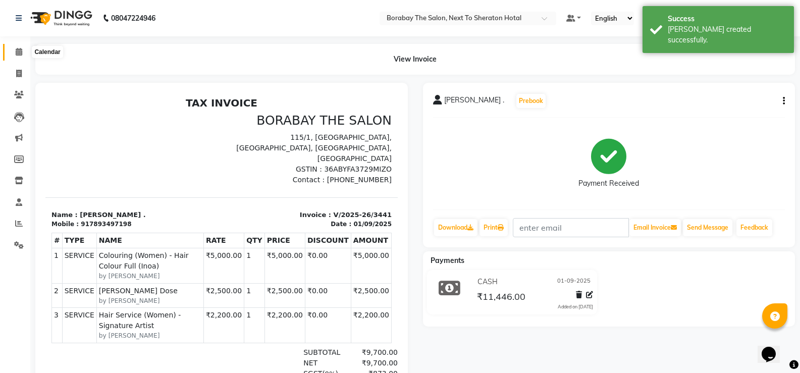
click at [17, 56] on span at bounding box center [19, 52] width 18 height 12
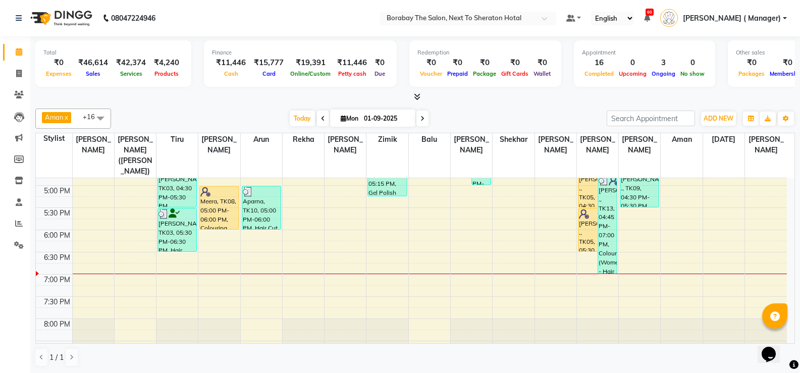
scroll to position [401, 0]
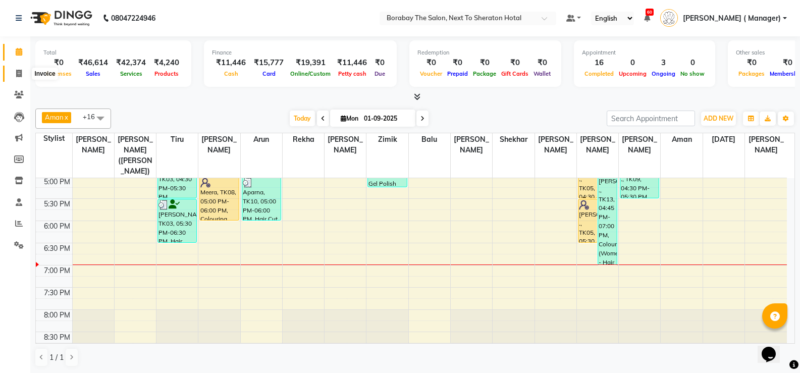
click at [19, 76] on icon at bounding box center [19, 74] width 6 height 8
select select "service"
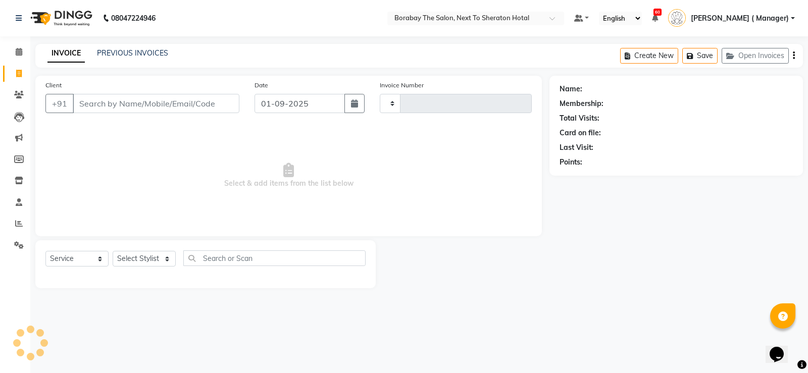
type input "3442"
select select "4945"
click at [24, 54] on span at bounding box center [19, 52] width 18 height 12
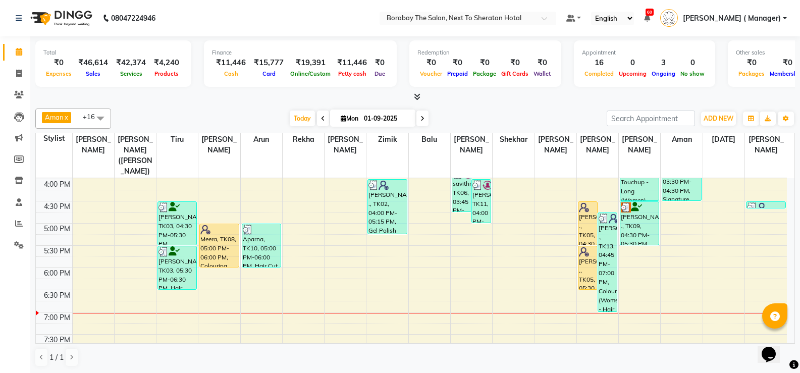
scroll to position [371, 0]
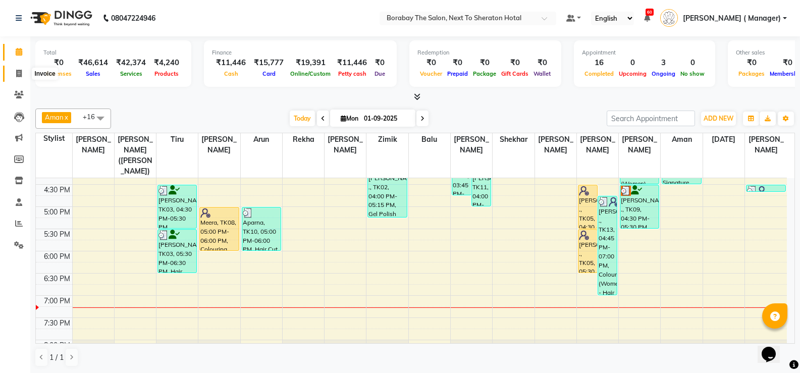
click at [15, 71] on span at bounding box center [19, 74] width 18 height 12
select select "service"
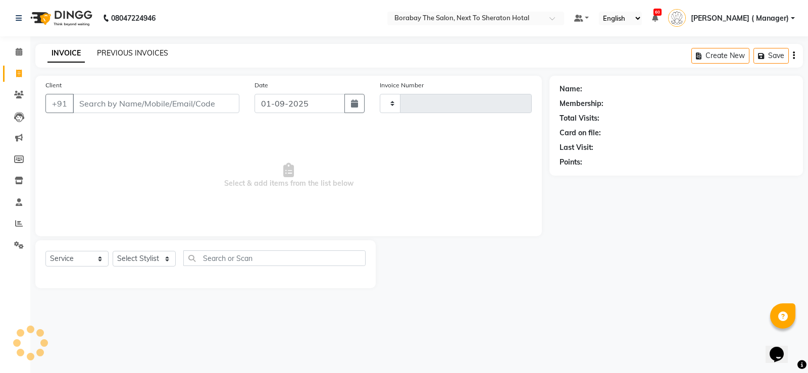
click at [150, 51] on link "PREVIOUS INVOICES" at bounding box center [132, 52] width 71 height 9
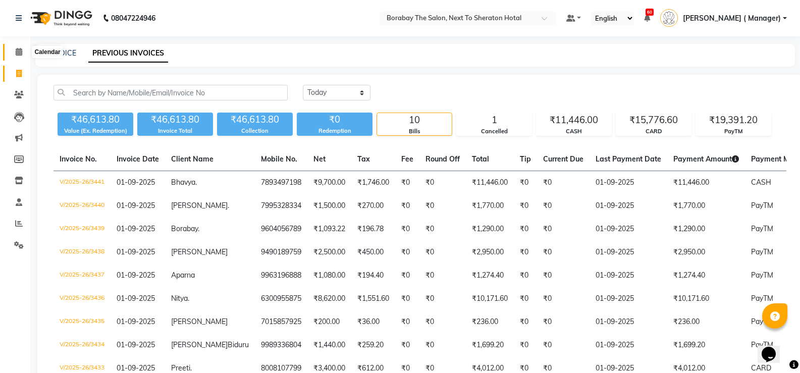
click at [22, 54] on icon at bounding box center [19, 52] width 7 height 8
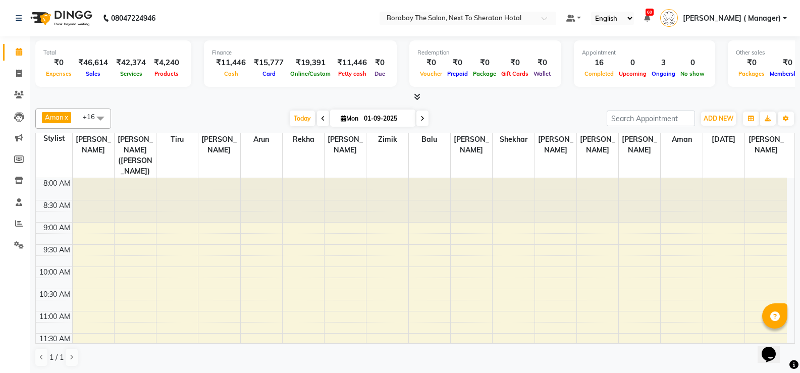
click at [424, 119] on span at bounding box center [422, 119] width 12 height 16
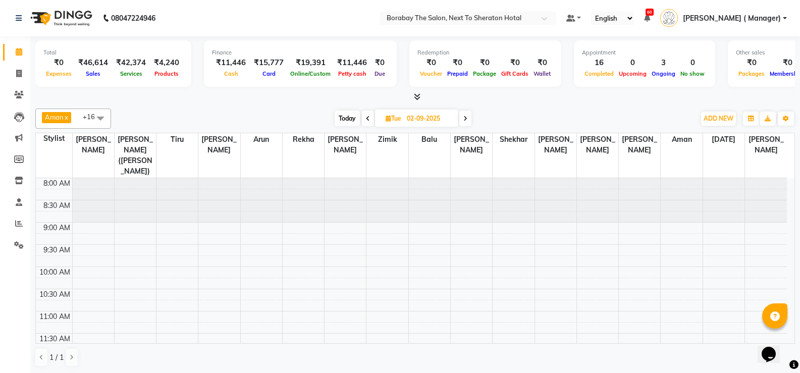
click at [350, 118] on span "Today" at bounding box center [347, 119] width 25 height 16
type input "01-09-2025"
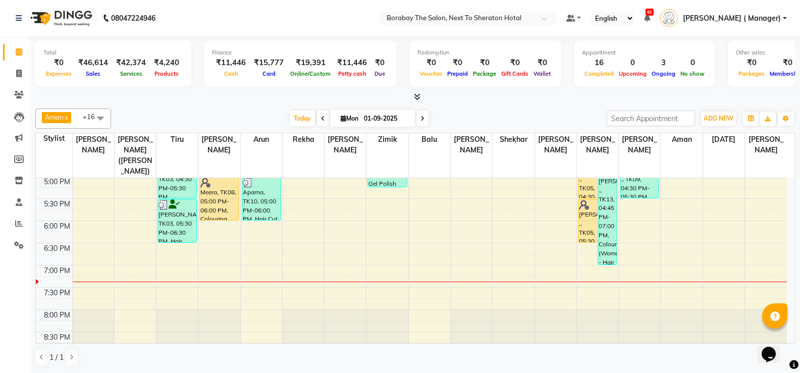
scroll to position [351, 0]
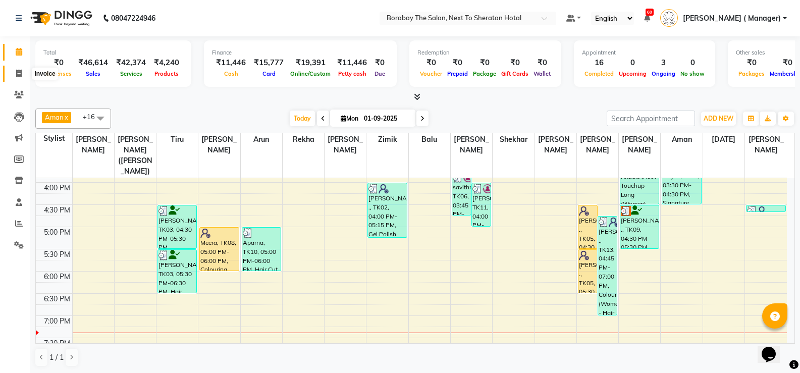
click at [23, 76] on span at bounding box center [19, 74] width 18 height 12
select select "4945"
select select "service"
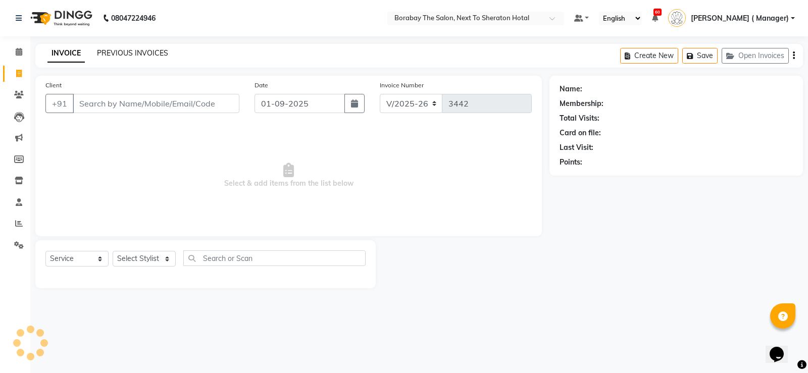
click at [121, 52] on link "PREVIOUS INVOICES" at bounding box center [132, 52] width 71 height 9
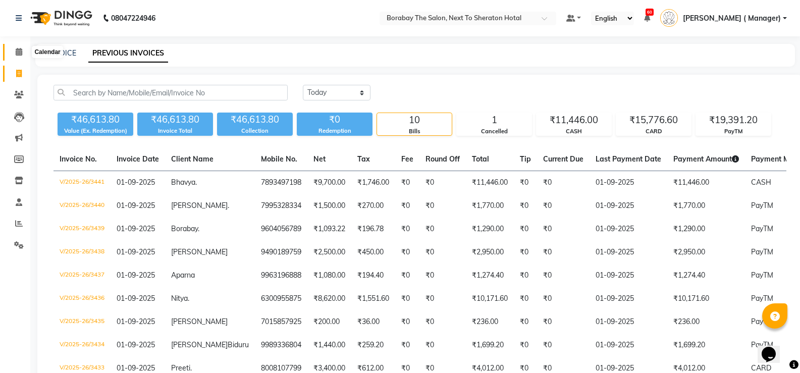
click at [14, 57] on span at bounding box center [19, 52] width 18 height 12
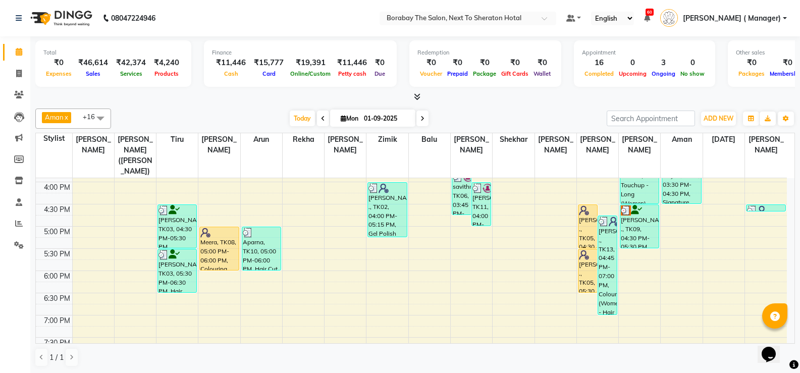
scroll to position [351, 0]
click at [17, 70] on icon at bounding box center [19, 74] width 6 height 8
select select "service"
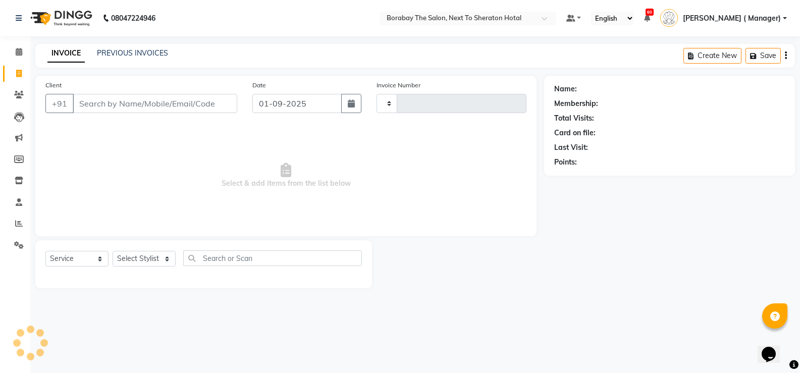
type input "3443"
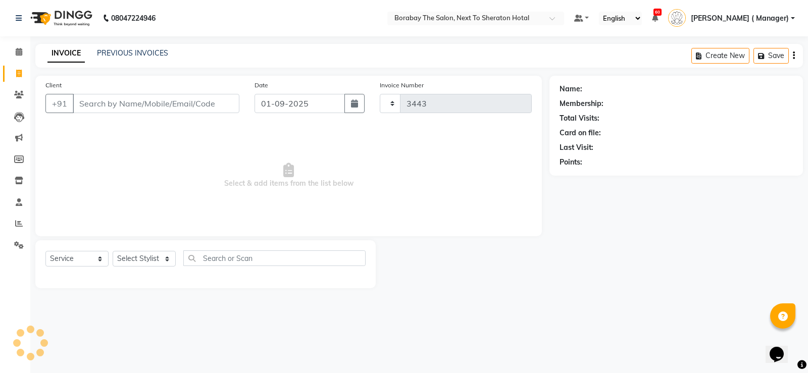
select select "4945"
click at [150, 52] on link "PREVIOUS INVOICES" at bounding box center [132, 52] width 71 height 9
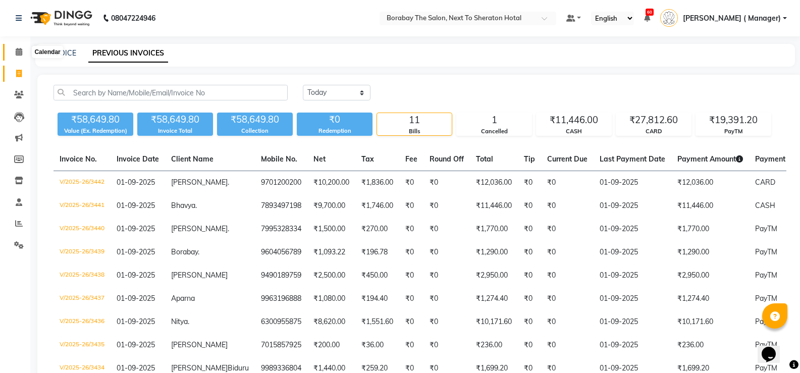
click at [15, 49] on span at bounding box center [19, 52] width 18 height 12
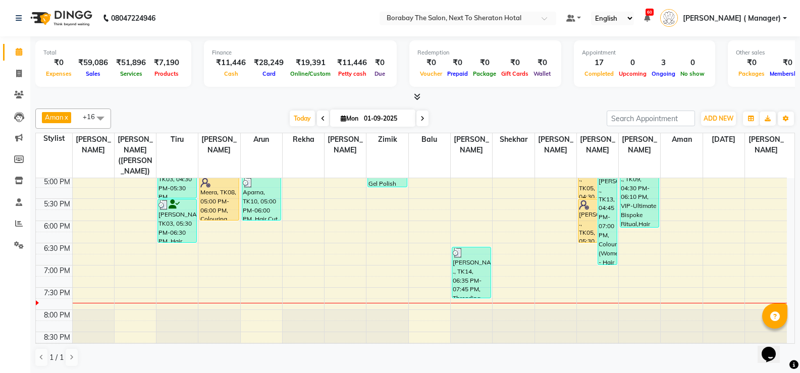
scroll to position [331, 0]
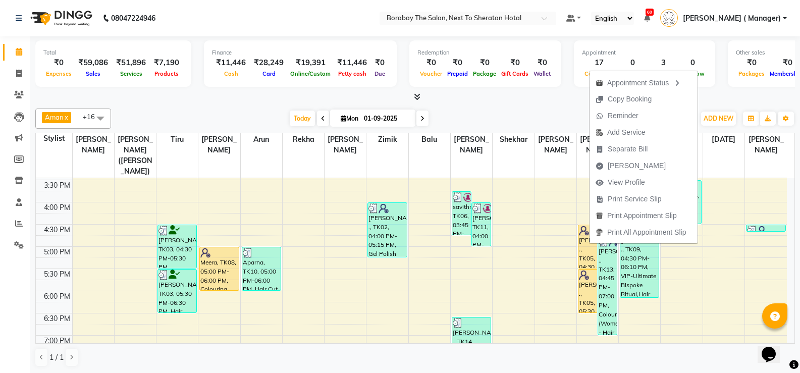
click at [575, 115] on div "[DATE] [DATE]" at bounding box center [359, 118] width 486 height 15
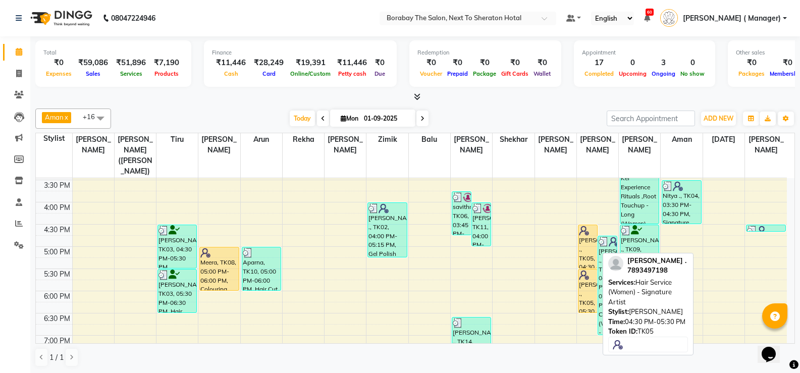
click at [592, 246] on div "[PERSON_NAME] ., TK05, 04:30 PM-05:30 PM, Hair Service (Women) - Signature Arti…" at bounding box center [588, 246] width 19 height 43
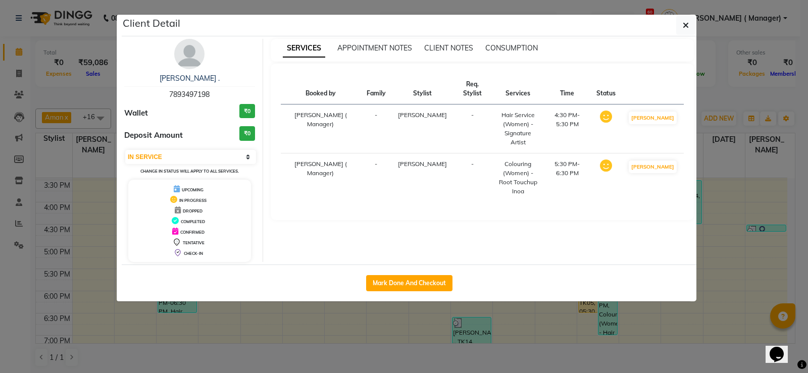
click at [126, 141] on span "Deposit Amount" at bounding box center [153, 136] width 59 height 12
click at [136, 151] on select "Select IN SERVICE CONFIRMED TENTATIVE CHECK IN MARK DONE DROPPED UPCOMING" at bounding box center [190, 157] width 131 height 14
select select "7"
click at [125, 150] on select "Select IN SERVICE CONFIRMED TENTATIVE CHECK IN MARK DONE DROPPED UPCOMING" at bounding box center [190, 157] width 131 height 14
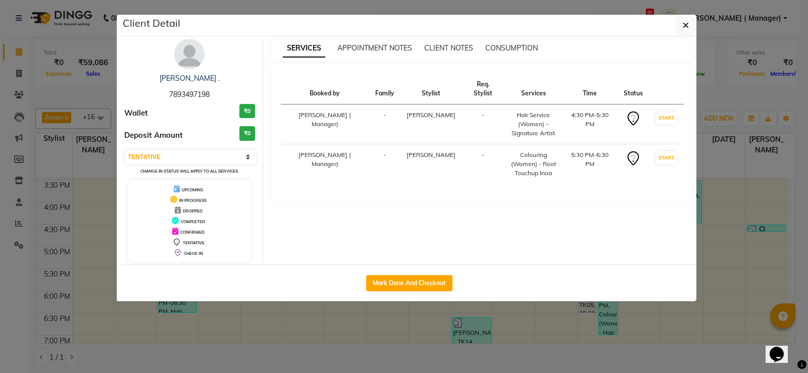
click at [365, 313] on ngb-modal-window "Client Detail [PERSON_NAME] . 7893497198 Wallet ₹0 Deposit Amount ₹0 Select IN …" at bounding box center [404, 186] width 808 height 373
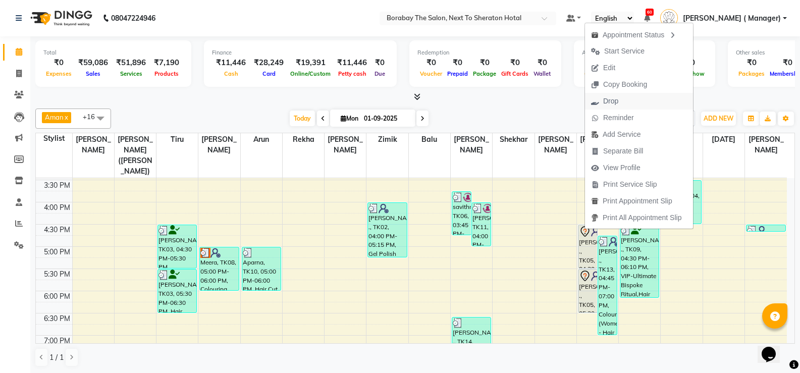
click at [613, 98] on span "Drop" at bounding box center [610, 101] width 15 height 11
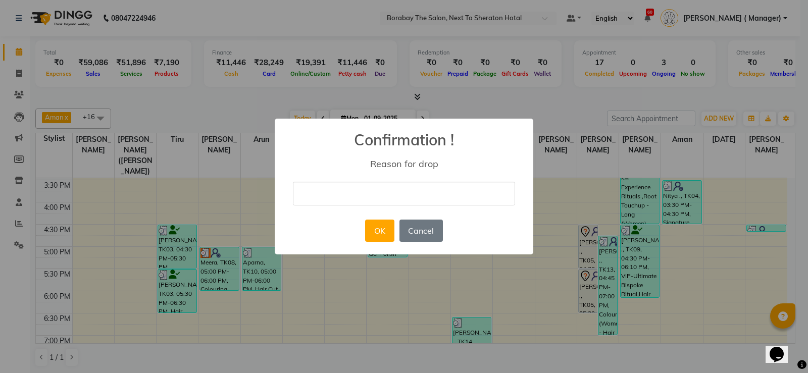
click at [397, 198] on input "text" at bounding box center [404, 194] width 222 height 24
type input "client did not turn up"
click at [383, 237] on button "OK" at bounding box center [379, 231] width 29 height 22
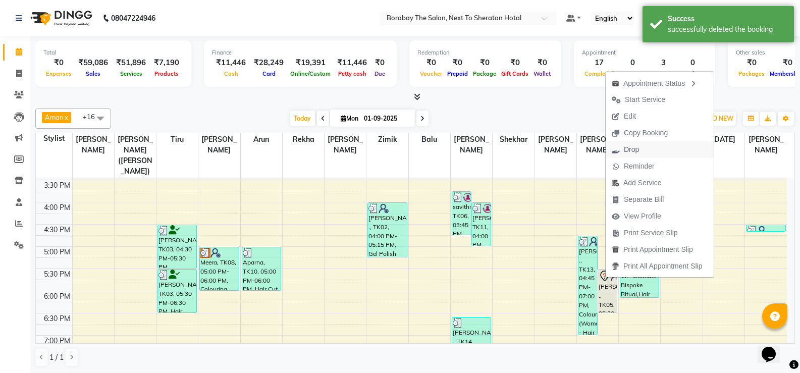
click at [625, 148] on span "Drop" at bounding box center [631, 149] width 15 height 11
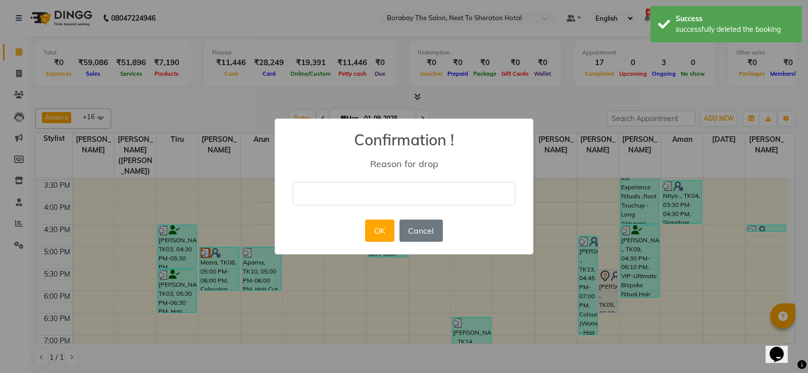
click at [438, 191] on input "text" at bounding box center [404, 194] width 222 height 24
type input "client did not turn up"
click at [392, 235] on button "OK" at bounding box center [379, 231] width 29 height 22
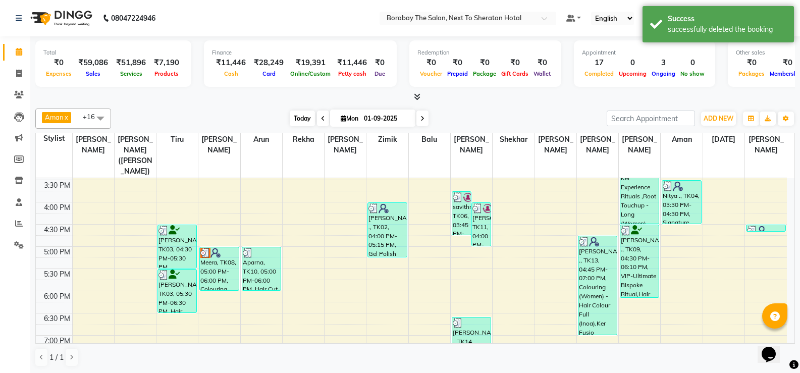
click at [299, 118] on span "Today" at bounding box center [302, 119] width 25 height 16
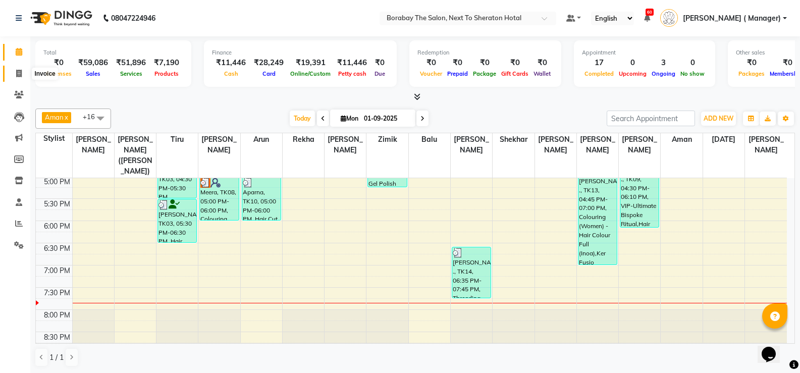
click at [20, 74] on icon at bounding box center [19, 74] width 6 height 8
select select "service"
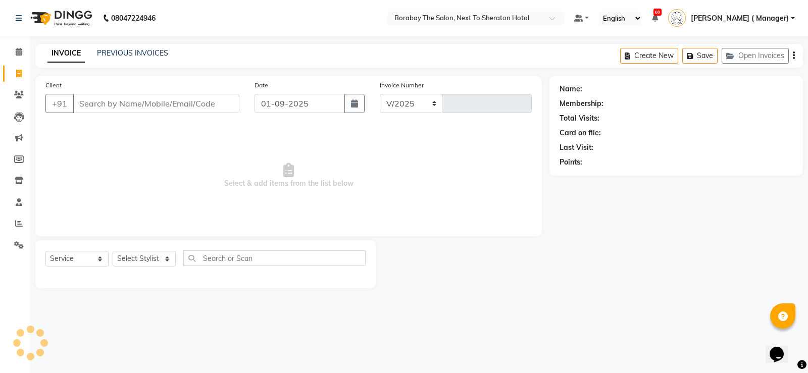
select select "4945"
type input "3444"
click at [115, 56] on link "PREVIOUS INVOICES" at bounding box center [132, 52] width 71 height 9
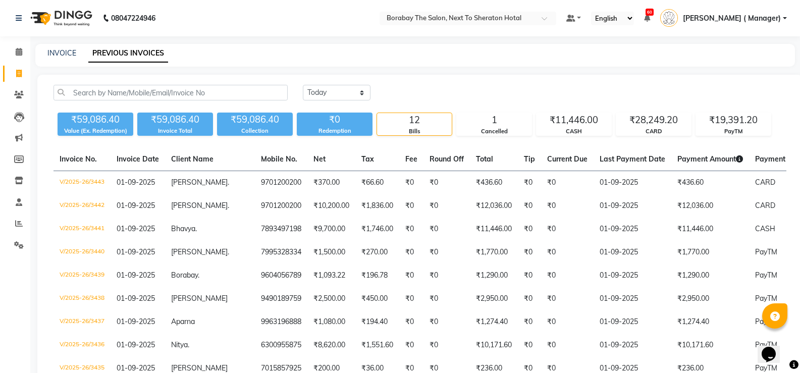
click at [251, 22] on nav "08047224946 Select Location × Borabay The Salon, Next To Sheraton Hotal Default…" at bounding box center [400, 18] width 800 height 36
click at [60, 49] on link "INVOICE" at bounding box center [61, 52] width 29 height 9
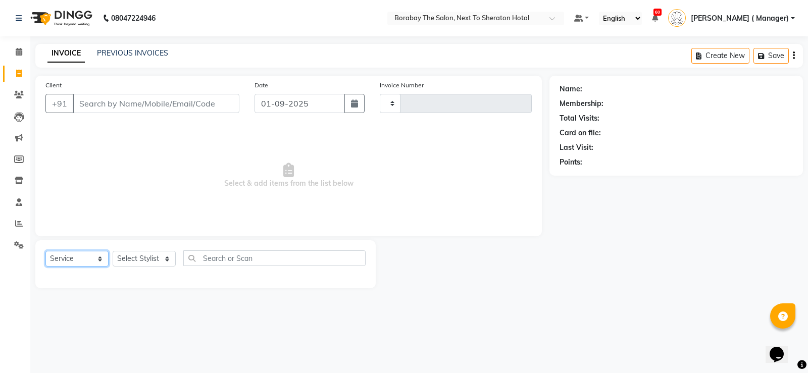
click at [80, 255] on select "Select Service Product Membership Package Voucher Prepaid Gift Card" at bounding box center [76, 259] width 63 height 16
click at [86, 262] on select "Select Service Product Membership Package Voucher Prepaid Gift Card" at bounding box center [76, 259] width 63 height 16
click at [96, 258] on select "Select Service Product Membership Package Voucher Prepaid Gift Card" at bounding box center [76, 259] width 63 height 16
select select "product"
click at [45, 251] on select "Select Service Product Membership Package Voucher Prepaid Gift Card" at bounding box center [76, 259] width 63 height 16
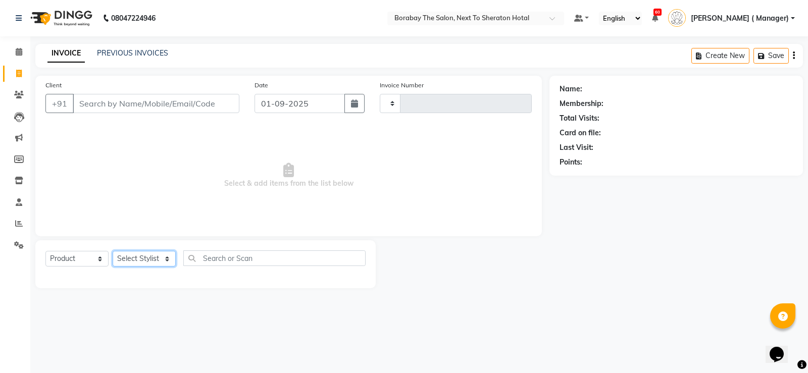
click at [140, 260] on select "Select Stylist" at bounding box center [144, 259] width 63 height 16
click at [127, 255] on select "Select Stylist" at bounding box center [144, 259] width 63 height 16
click at [138, 260] on select "Select Stylist" at bounding box center [144, 259] width 63 height 16
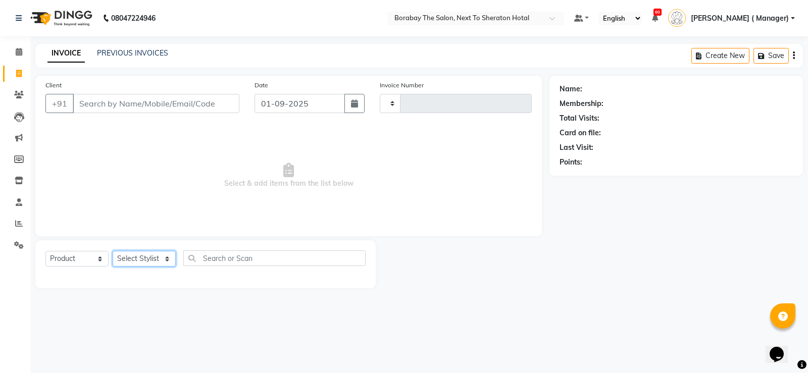
click at [138, 260] on select "Select Stylist" at bounding box center [144, 259] width 63 height 16
click at [176, 216] on span "Select & add items from the list below" at bounding box center [288, 175] width 486 height 101
click at [156, 259] on select "Select Stylist" at bounding box center [144, 259] width 63 height 16
click at [135, 99] on input "Client" at bounding box center [156, 103] width 167 height 19
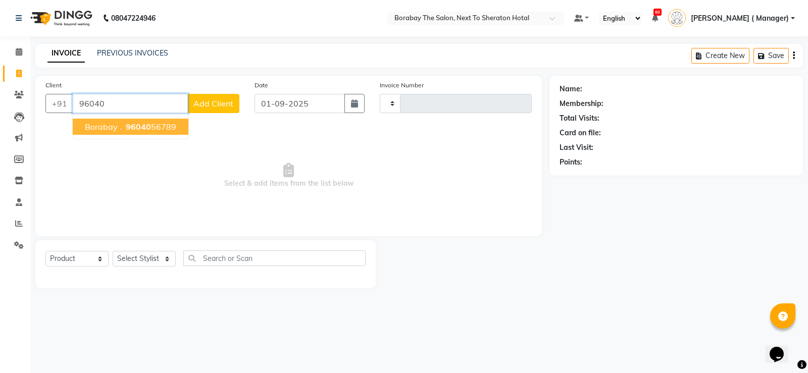
click at [138, 131] on span "96040" at bounding box center [138, 127] width 25 height 10
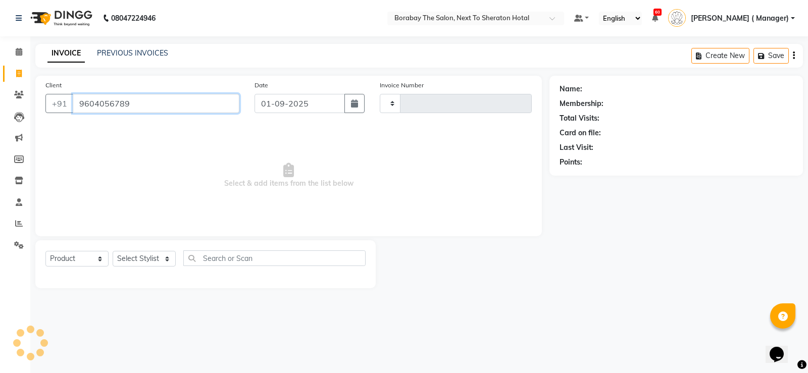
type input "9604056789"
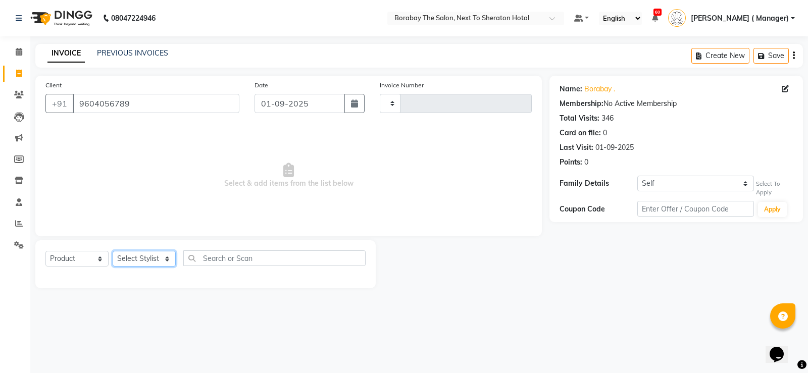
click at [137, 256] on select "Select Stylist" at bounding box center [144, 259] width 63 height 16
click at [113, 251] on select "Select Stylist" at bounding box center [144, 259] width 63 height 16
click at [137, 253] on select "Select Stylist" at bounding box center [144, 259] width 63 height 16
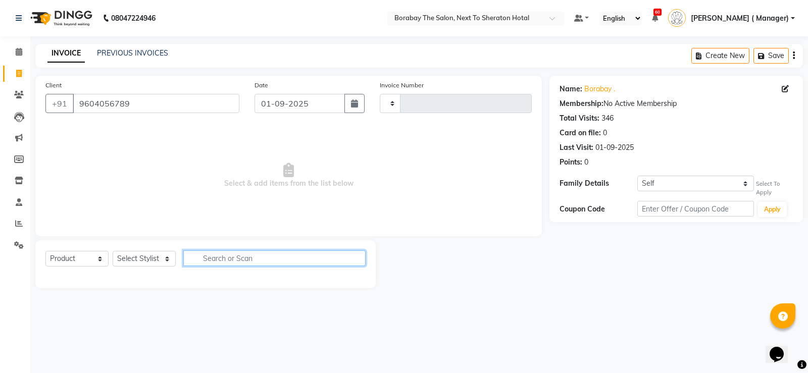
click at [207, 258] on input "text" at bounding box center [274, 258] width 182 height 16
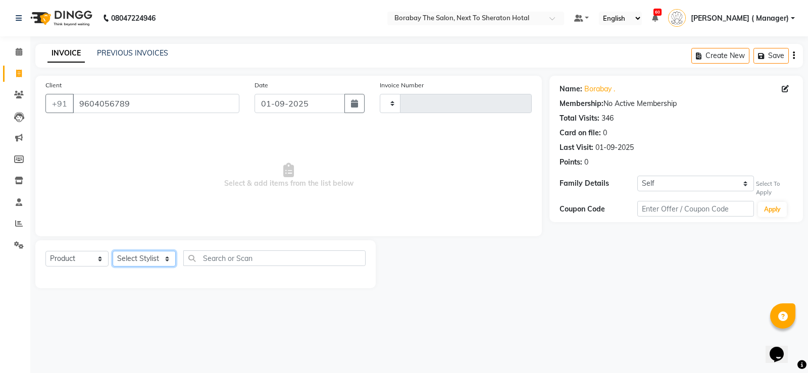
click at [160, 260] on select "Select Stylist" at bounding box center [144, 259] width 63 height 16
click at [113, 251] on select "Select Stylist" at bounding box center [144, 259] width 63 height 16
click at [80, 261] on select "Select Service Product Membership Package Voucher Prepaid Gift Card" at bounding box center [76, 259] width 63 height 16
select select "service"
click at [45, 251] on select "Select Service Product Membership Package Voucher Prepaid Gift Card" at bounding box center [76, 259] width 63 height 16
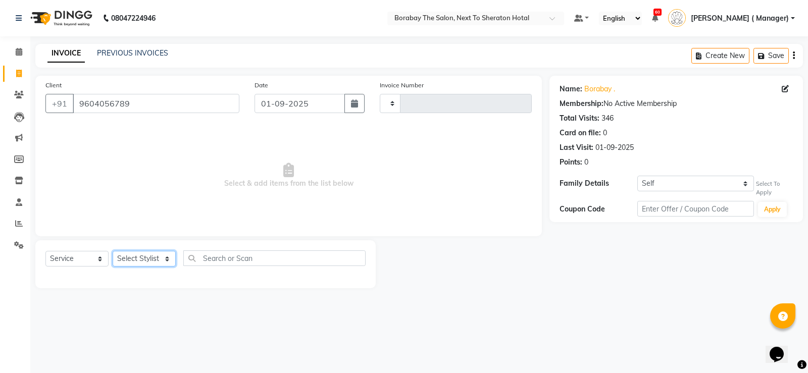
click at [136, 262] on select "Select Stylist" at bounding box center [144, 259] width 63 height 16
click at [154, 252] on select "Select Stylist" at bounding box center [144, 259] width 63 height 16
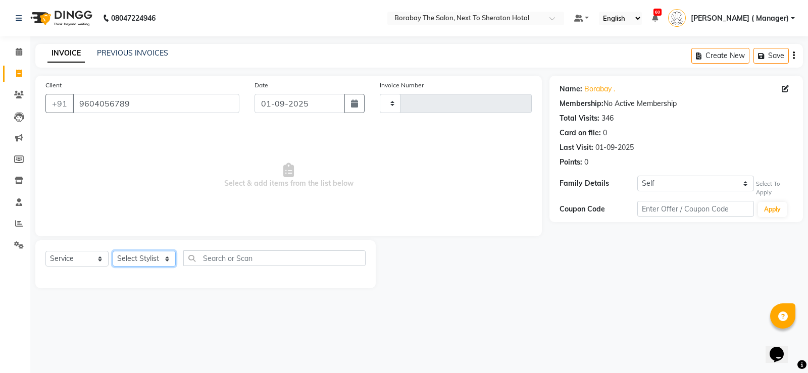
click at [154, 252] on select "Select Stylist" at bounding box center [144, 259] width 63 height 16
click at [153, 257] on select "Select Stylist" at bounding box center [144, 259] width 63 height 16
click at [141, 257] on select "Select Stylist" at bounding box center [144, 259] width 63 height 16
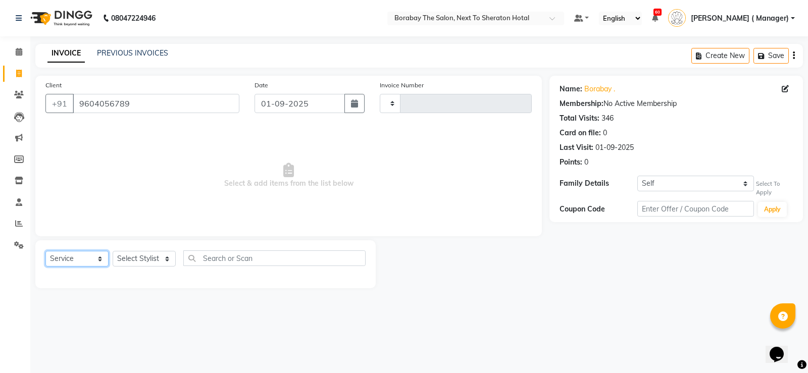
click at [85, 260] on select "Select Service Product Membership Package Voucher Prepaid Gift Card" at bounding box center [76, 259] width 63 height 16
click at [45, 251] on select "Select Service Product Membership Package Voucher Prepaid Gift Card" at bounding box center [76, 259] width 63 height 16
click at [162, 262] on select "Select Stylist" at bounding box center [144, 259] width 63 height 16
click at [151, 264] on select "Select Stylist" at bounding box center [144, 259] width 63 height 16
click at [150, 260] on select "Select Stylist" at bounding box center [144, 259] width 63 height 16
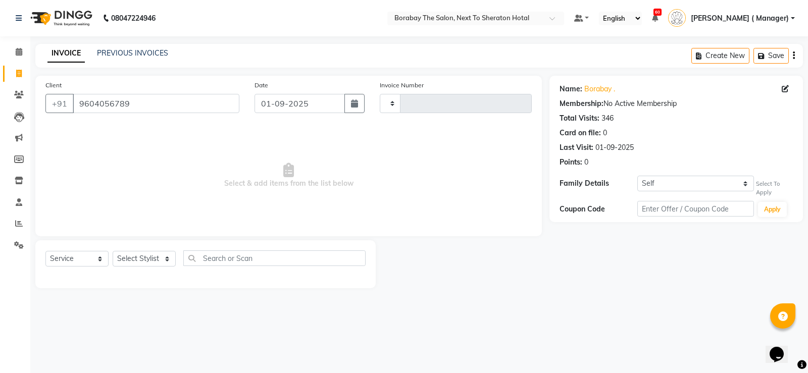
click at [149, 147] on span "Select & add items from the list below" at bounding box center [288, 175] width 486 height 101
click at [148, 255] on select "Select Stylist" at bounding box center [144, 259] width 63 height 16
click at [144, 254] on select "Select Stylist" at bounding box center [144, 259] width 63 height 16
click at [216, 257] on input "text" at bounding box center [274, 258] width 182 height 16
click at [153, 267] on select "Select Stylist" at bounding box center [144, 259] width 63 height 16
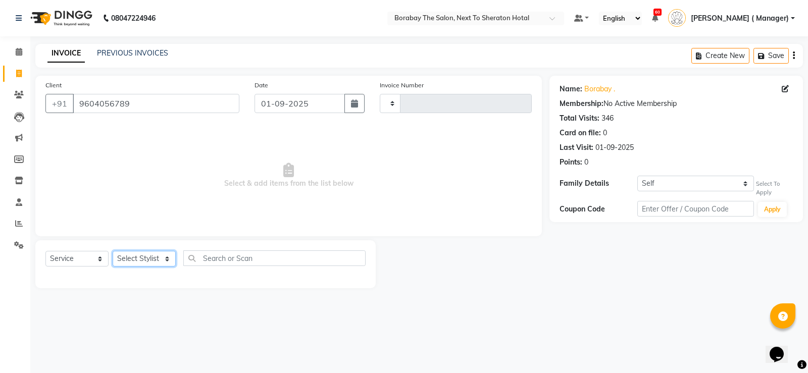
click at [113, 251] on select "Select Stylist" at bounding box center [144, 259] width 63 height 16
click at [45, 258] on select "Select Service Product Membership Package Voucher Prepaid Gift Card" at bounding box center [76, 259] width 63 height 16
click at [45, 251] on select "Select Service Product Membership Package Voucher Prepaid Gift Card" at bounding box center [76, 259] width 63 height 16
click at [141, 262] on select "Select Stylist" at bounding box center [144, 259] width 63 height 16
click at [113, 251] on select "Select Stylist" at bounding box center [144, 259] width 63 height 16
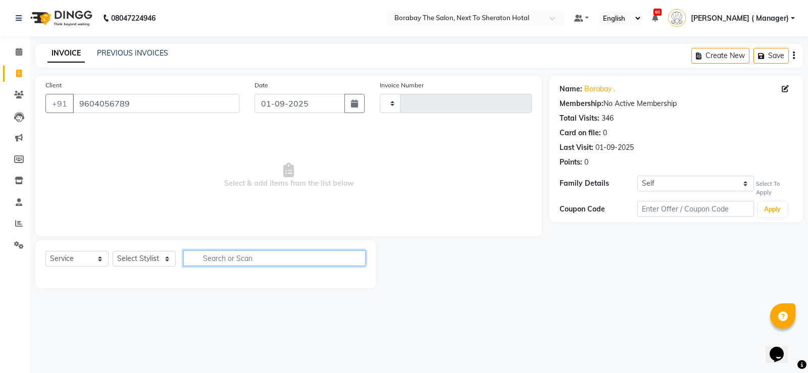
click at [206, 258] on input "text" at bounding box center [274, 258] width 182 height 16
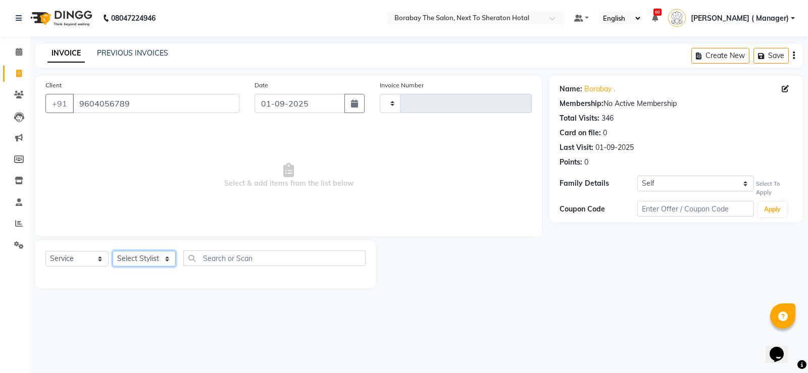
click at [147, 256] on select "Select Stylist" at bounding box center [144, 259] width 63 height 16
click at [137, 50] on link "PREVIOUS INVOICES" at bounding box center [132, 52] width 71 height 9
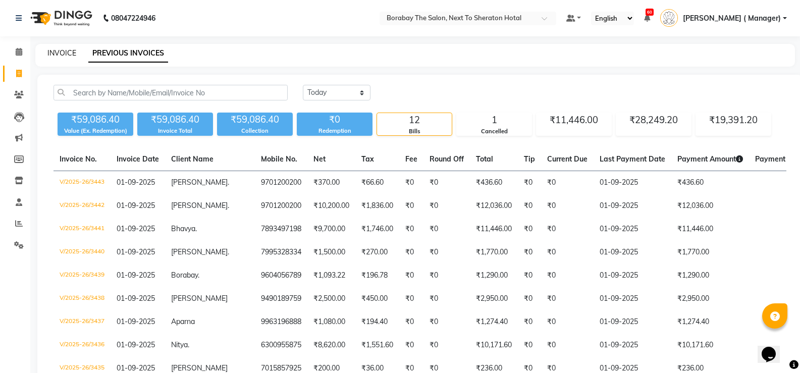
click at [71, 56] on link "INVOICE" at bounding box center [61, 52] width 29 height 9
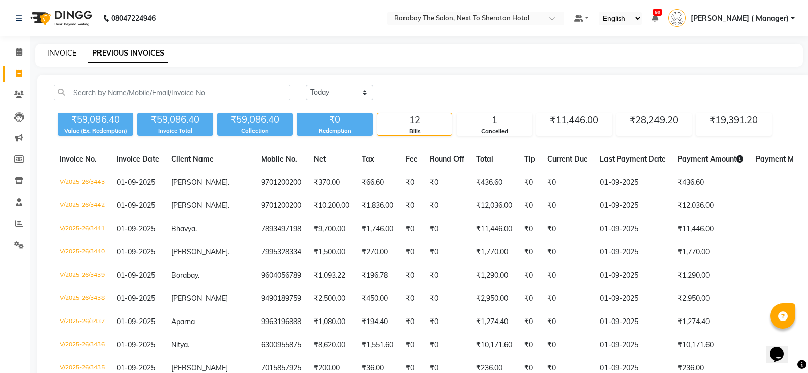
select select "4945"
select select "service"
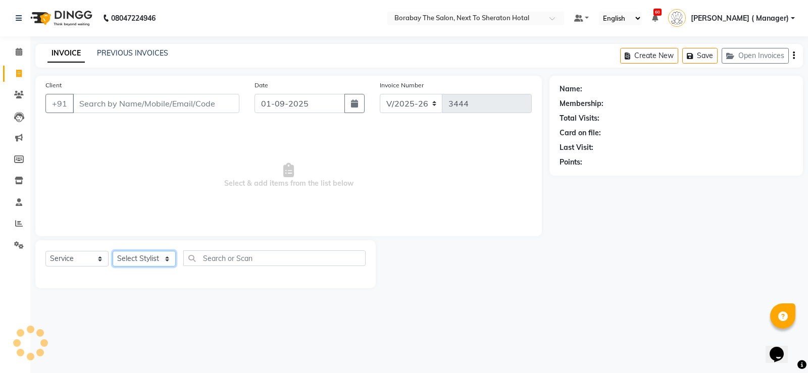
click at [143, 254] on select "Select Stylist" at bounding box center [144, 259] width 63 height 16
select select "32429"
click at [113, 251] on select "Select Stylist [PERSON_NAME] [PERSON_NAME] Counter Borabay [PERSON_NAME] (Samee…" at bounding box center [150, 259] width 74 height 16
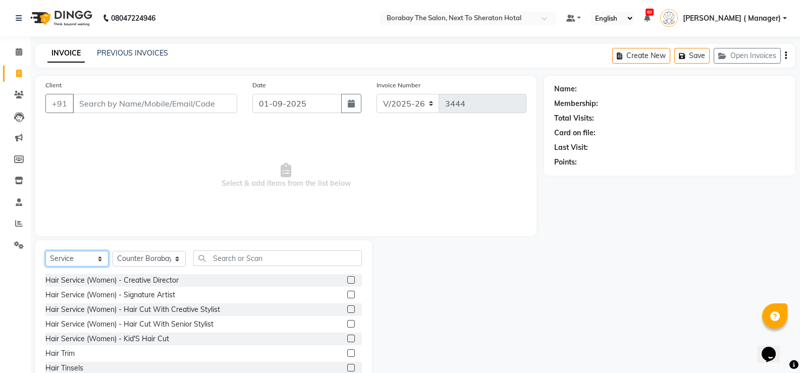
click at [87, 261] on select "Select Service Product Membership Package Voucher Prepaid Gift Card" at bounding box center [76, 259] width 63 height 16
click at [45, 251] on select "Select Service Product Membership Package Voucher Prepaid Gift Card" at bounding box center [76, 259] width 63 height 16
click at [234, 246] on div "Select Service Product Membership Package Voucher Prepaid Gift Card Select Styl…" at bounding box center [203, 314] width 337 height 149
click at [236, 257] on input "text" at bounding box center [277, 258] width 169 height 16
click at [54, 255] on select "Select Service Product Membership Package Voucher Prepaid Gift Card" at bounding box center [76, 259] width 63 height 16
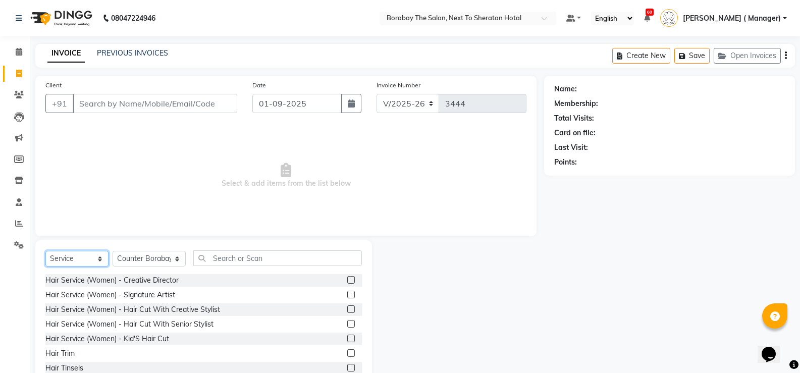
select select "product"
click at [45, 251] on select "Select Service Product Membership Package Voucher Prepaid Gift Card" at bounding box center [76, 259] width 63 height 16
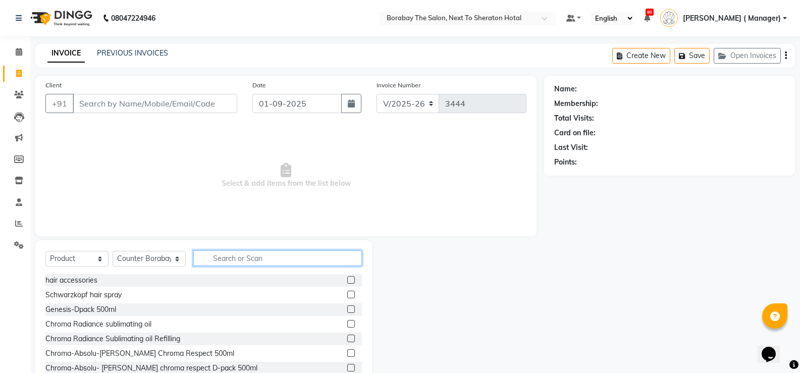
click at [253, 254] on input "text" at bounding box center [277, 258] width 169 height 16
type input "a"
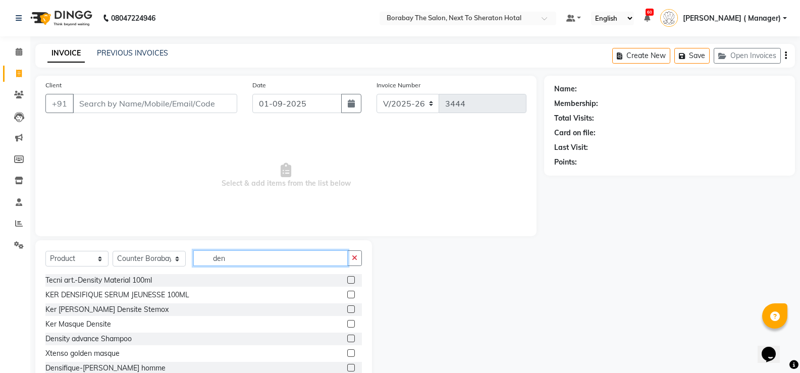
type input "den"
click at [347, 336] on label at bounding box center [351, 339] width 8 height 8
click at [347, 336] on input "checkbox" at bounding box center [350, 339] width 7 height 7
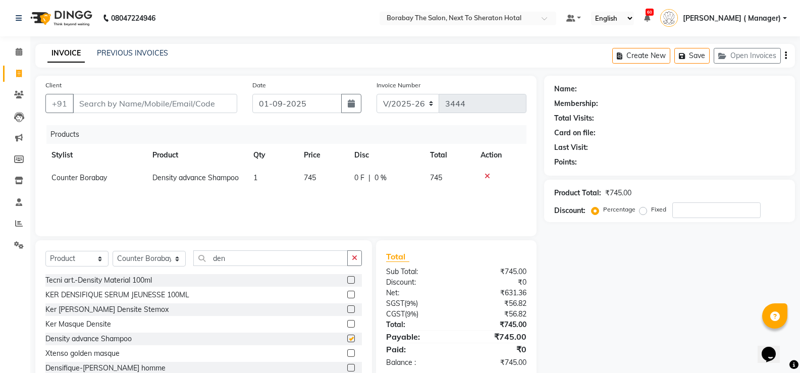
checkbox input "false"
click at [325, 175] on td "745" at bounding box center [323, 178] width 50 height 23
select select "32429"
click at [325, 175] on input "745" at bounding box center [323, 181] width 38 height 16
type input "790"
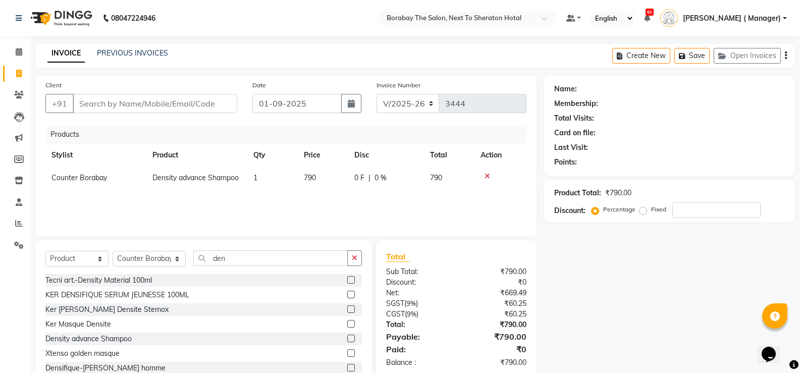
click at [575, 264] on div "Name: Membership: Total Visits: Card on file: Last Visit: Points: Product Total…" at bounding box center [673, 232] width 258 height 313
click at [188, 96] on input "Client" at bounding box center [155, 103] width 165 height 19
type input "9"
type input "0"
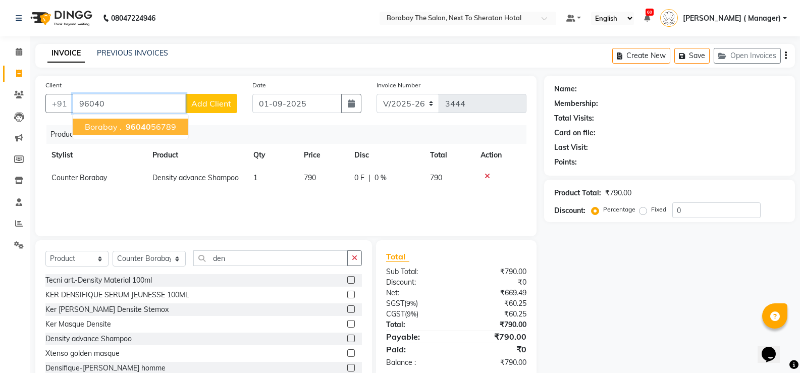
click at [132, 127] on span "96040" at bounding box center [138, 127] width 25 height 10
type input "9604056789"
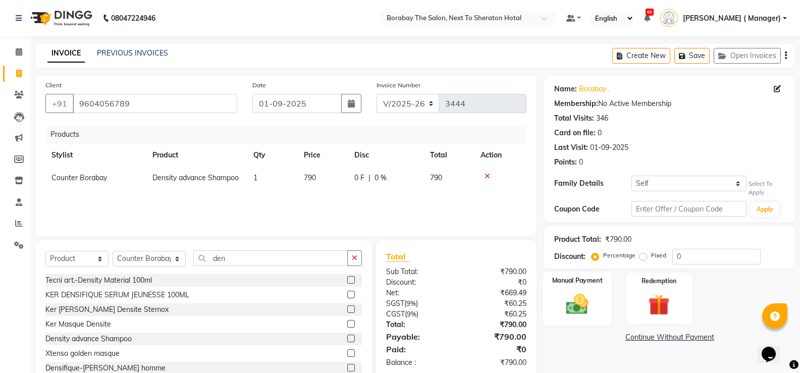
click at [588, 294] on img at bounding box center [577, 304] width 36 height 26
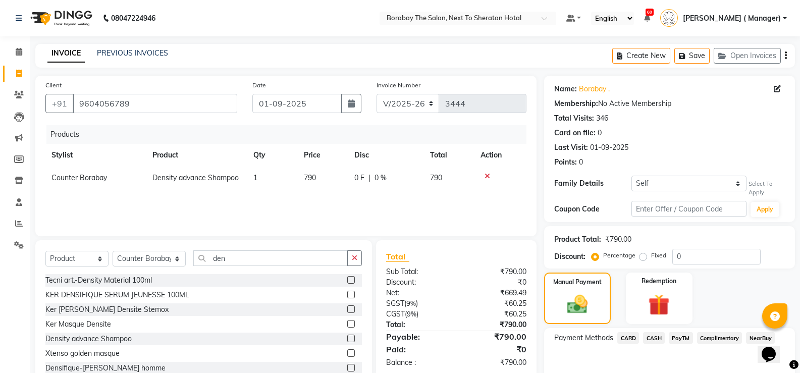
click at [680, 337] on span "PayTM" at bounding box center [681, 338] width 24 height 12
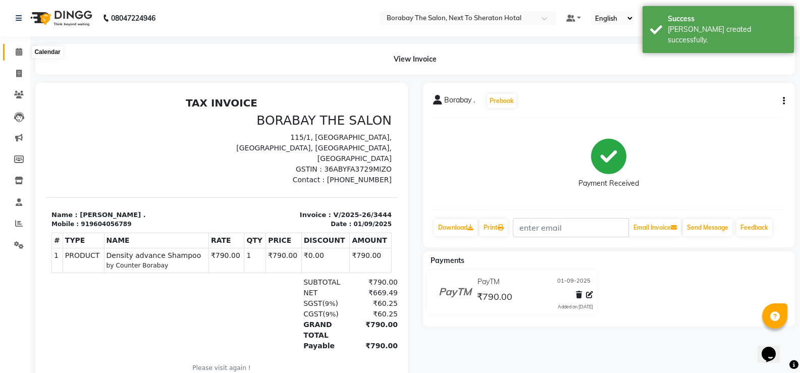
click at [19, 55] on icon at bounding box center [19, 52] width 7 height 8
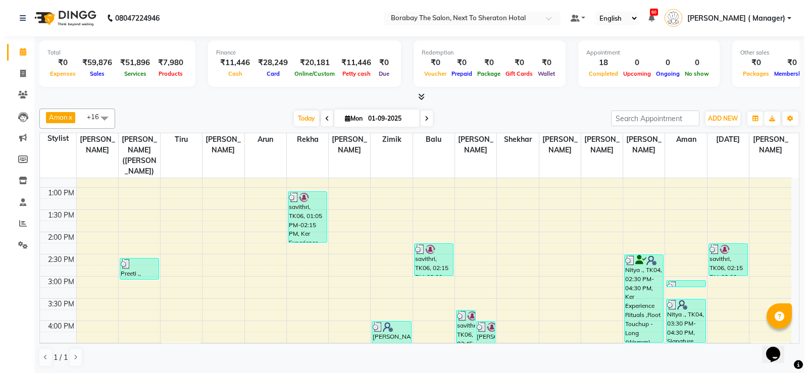
scroll to position [250, 0]
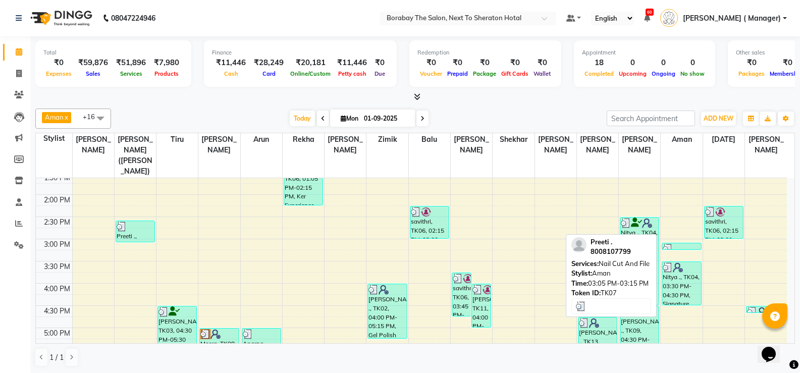
click at [679, 244] on div at bounding box center [681, 249] width 37 height 10
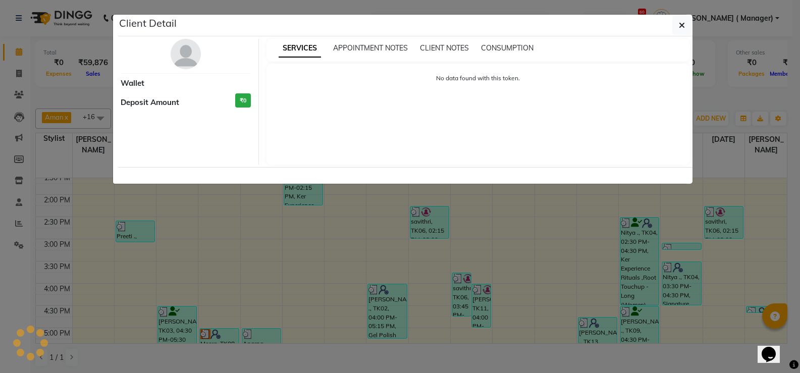
select select "3"
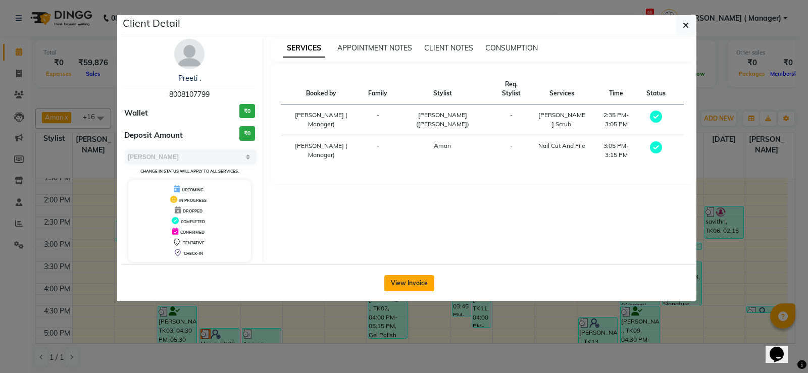
click at [428, 282] on button "View Invoice" at bounding box center [409, 283] width 50 height 16
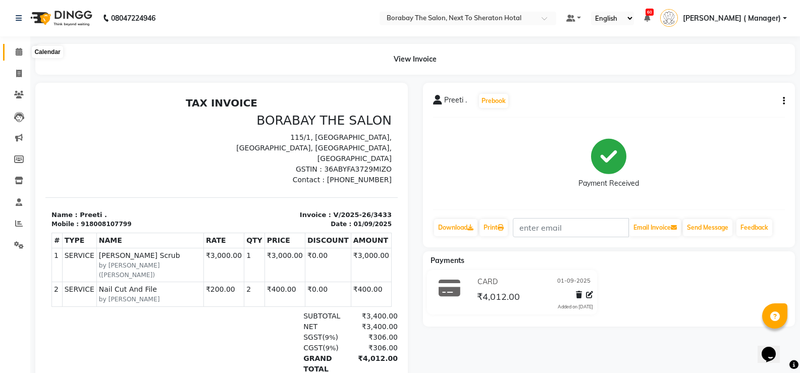
click at [14, 52] on span at bounding box center [19, 52] width 18 height 12
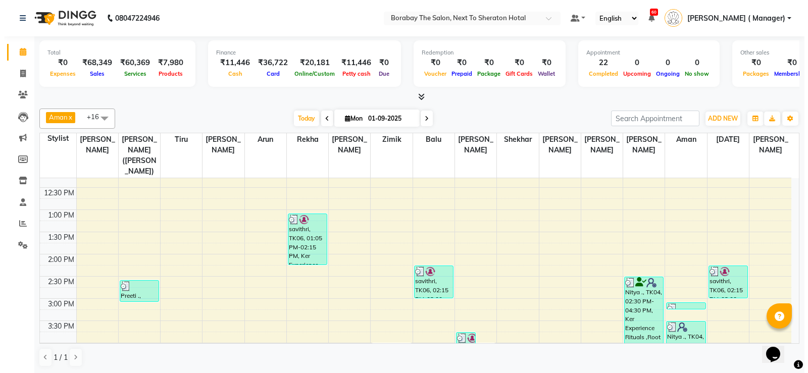
scroll to position [185, 0]
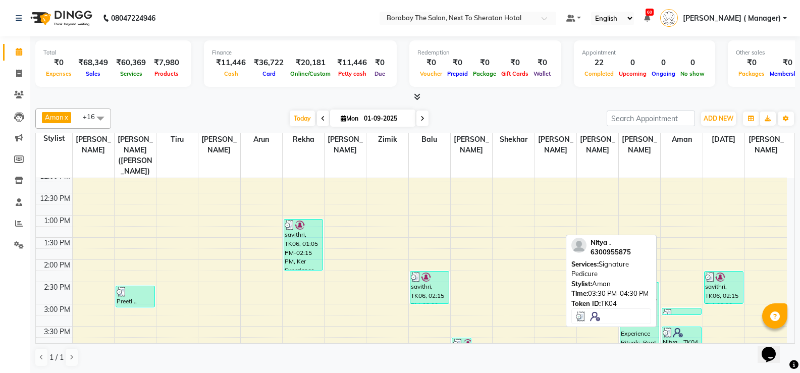
click at [690, 329] on div "Nitya ., TK04, 03:30 PM-04:30 PM, Signature Pedicure" at bounding box center [681, 348] width 38 height 43
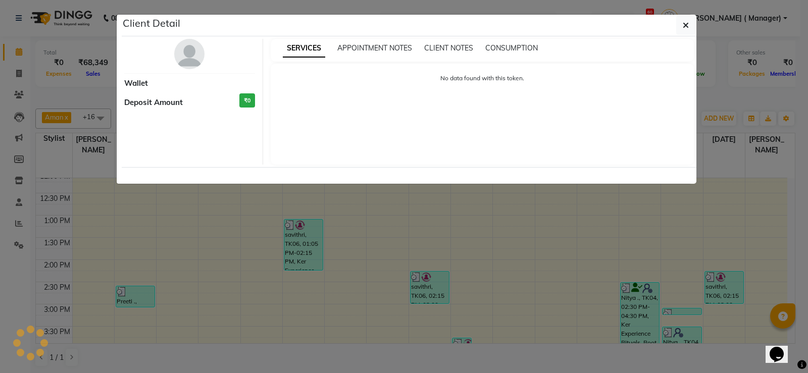
select select "3"
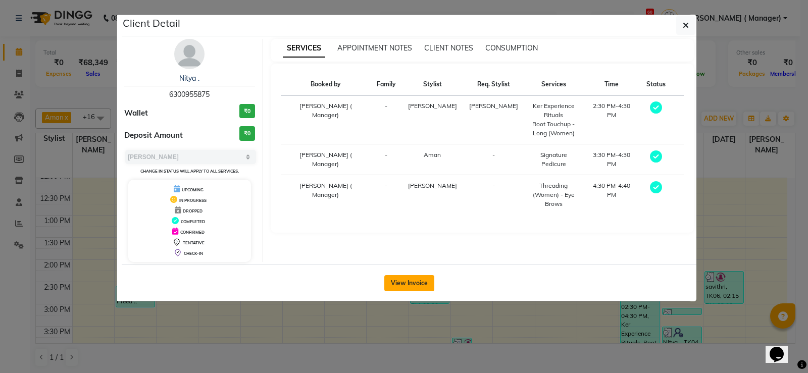
click at [413, 279] on button "View Invoice" at bounding box center [409, 283] width 50 height 16
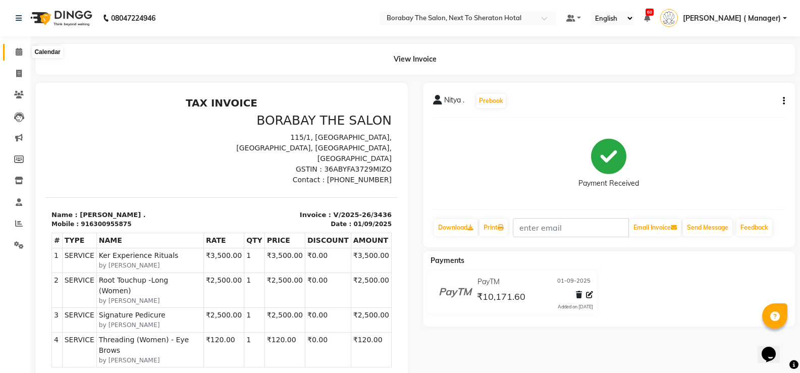
click at [13, 51] on span at bounding box center [19, 52] width 18 height 12
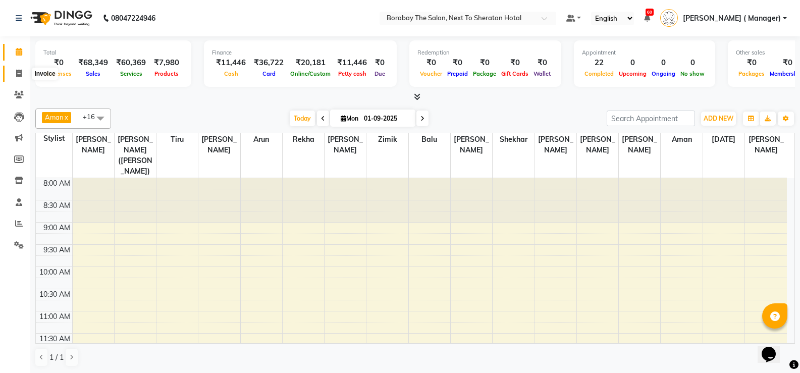
click at [22, 78] on span at bounding box center [19, 74] width 18 height 12
select select "service"
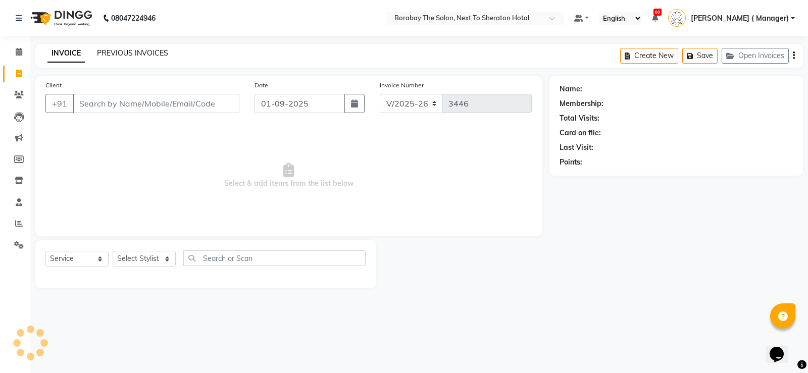
click at [127, 55] on link "PREVIOUS INVOICES" at bounding box center [132, 52] width 71 height 9
